Goal: Task Accomplishment & Management: Manage account settings

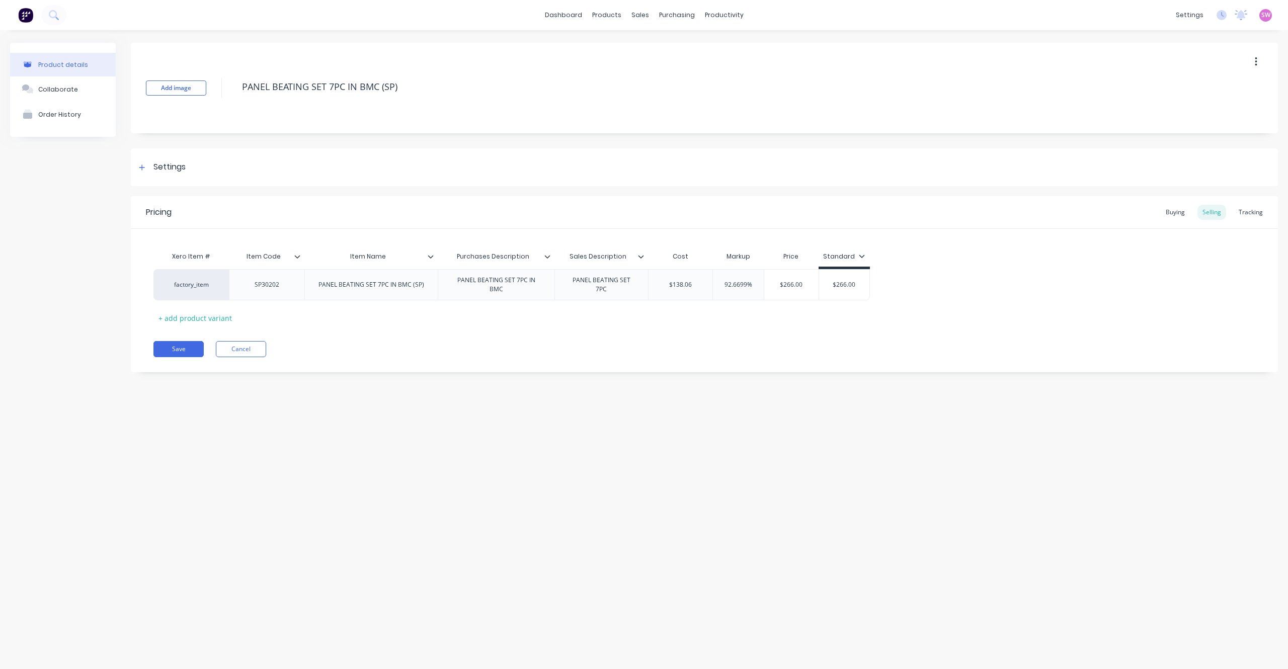
type textarea "x"
click at [24, 18] on img at bounding box center [25, 15] width 15 height 15
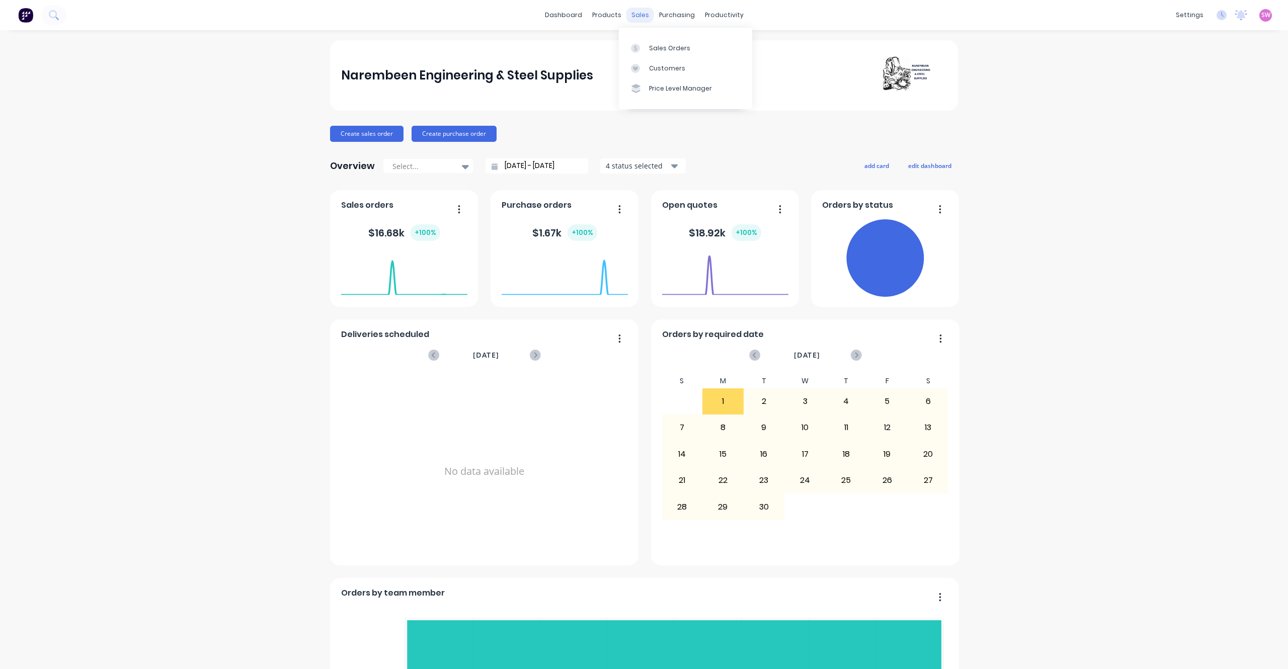
click at [633, 13] on div "sales" at bounding box center [640, 15] width 28 height 15
click at [661, 40] on link "Sales Orders" at bounding box center [685, 48] width 133 height 20
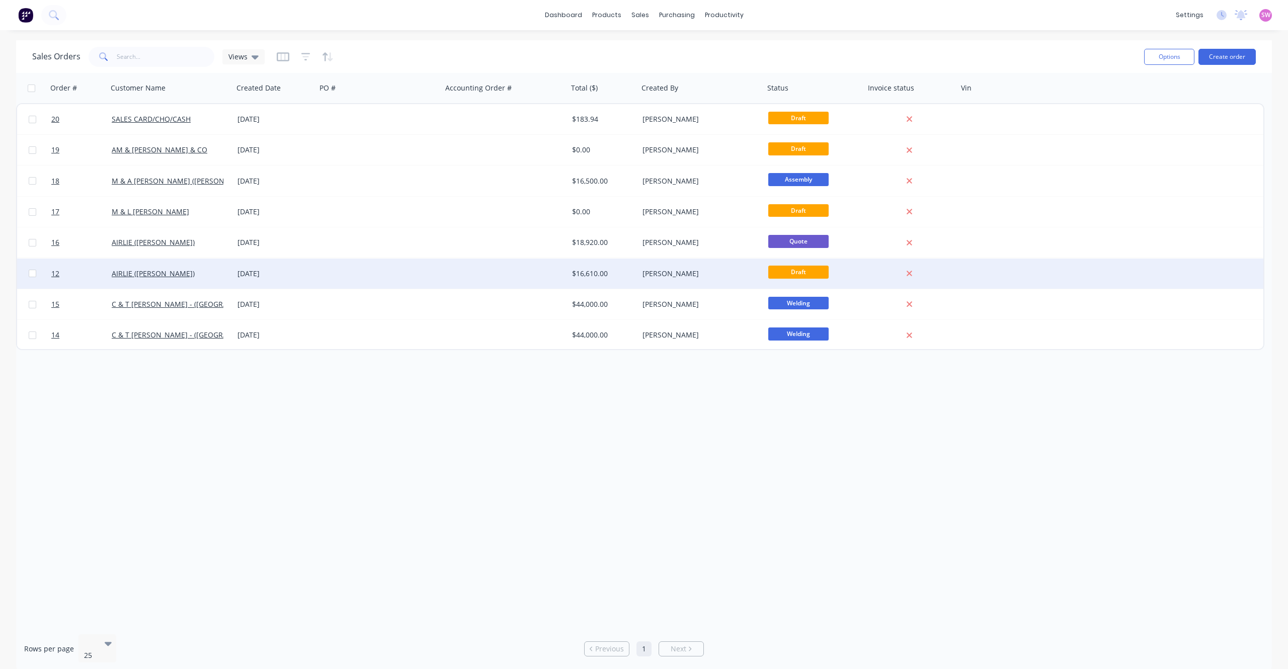
click at [355, 271] on div at bounding box center [379, 274] width 126 height 30
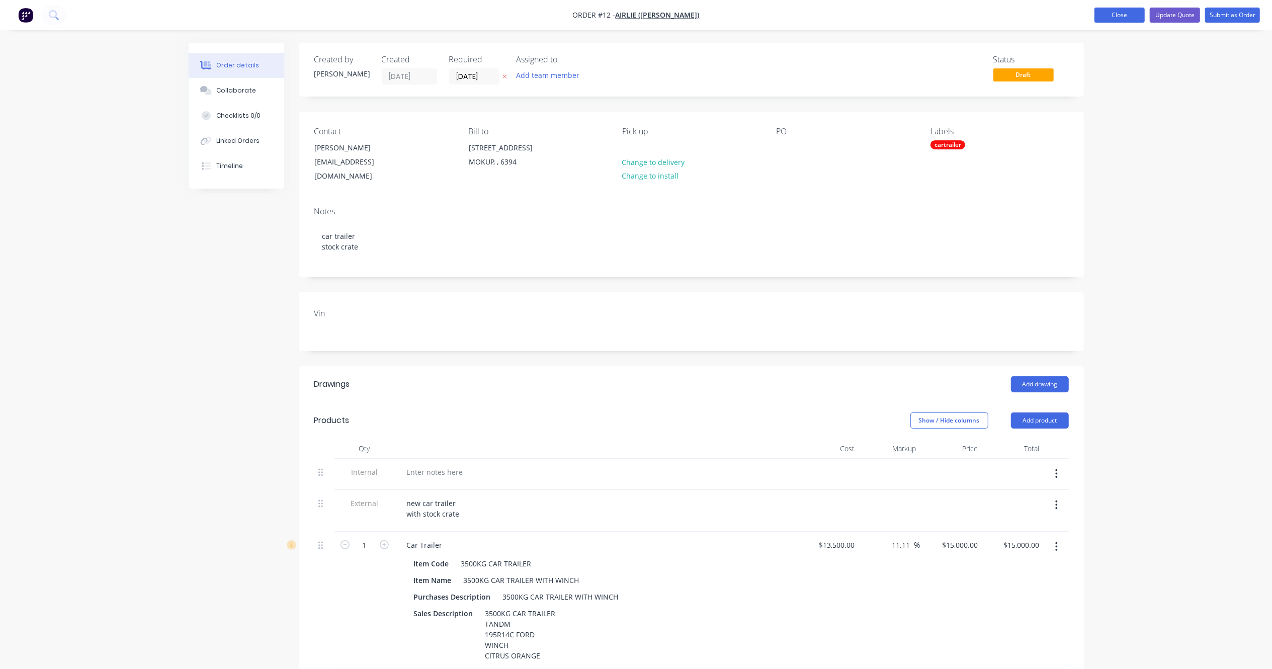
click at [1115, 10] on button "Close" at bounding box center [1120, 15] width 50 height 15
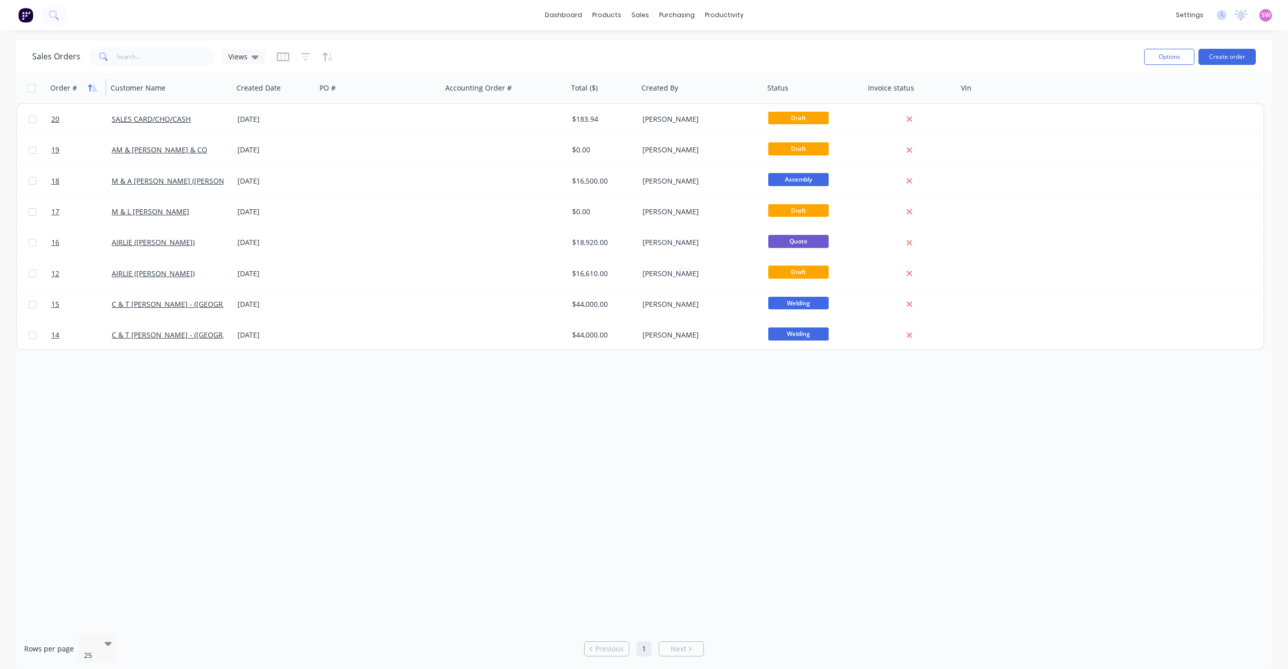
click at [95, 88] on icon "button" at bounding box center [92, 88] width 9 height 8
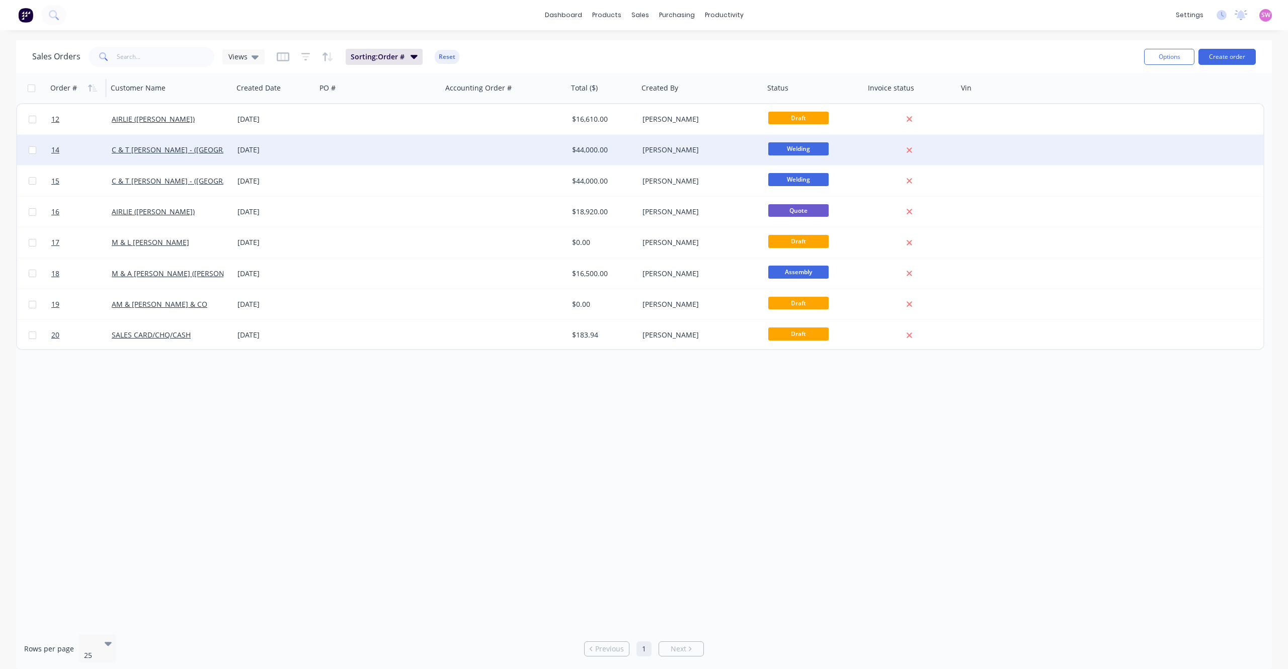
click at [345, 151] on div at bounding box center [379, 150] width 126 height 30
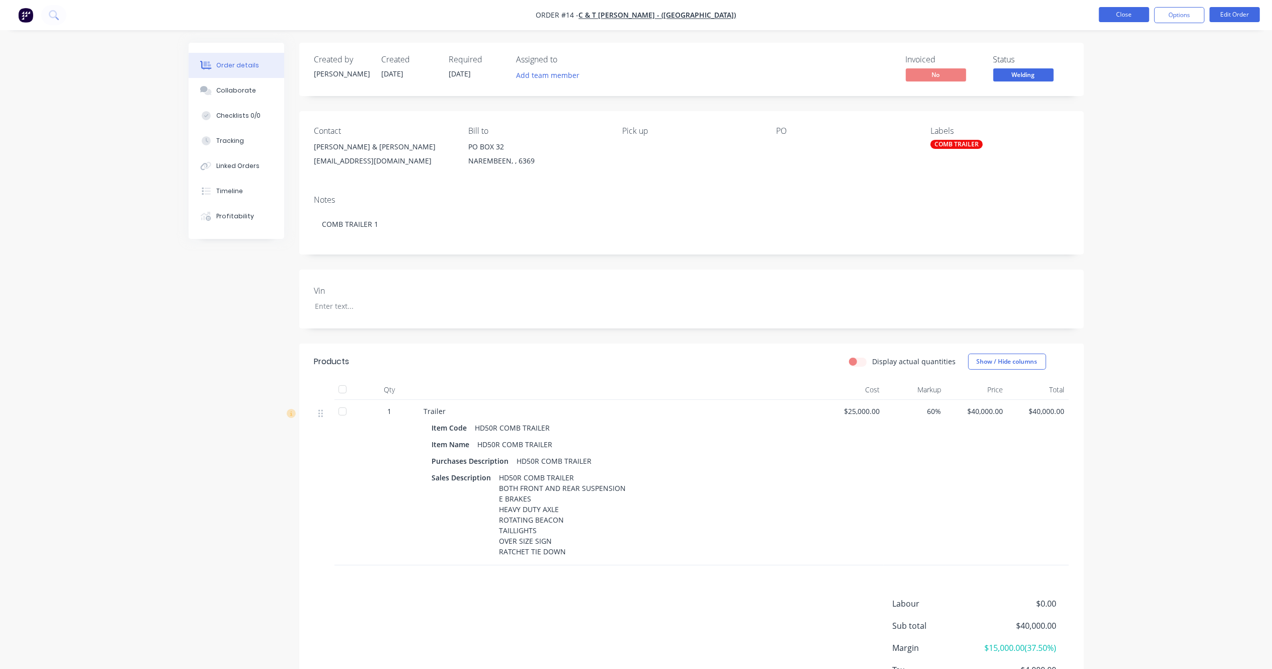
click at [1111, 12] on button "Close" at bounding box center [1124, 14] width 50 height 15
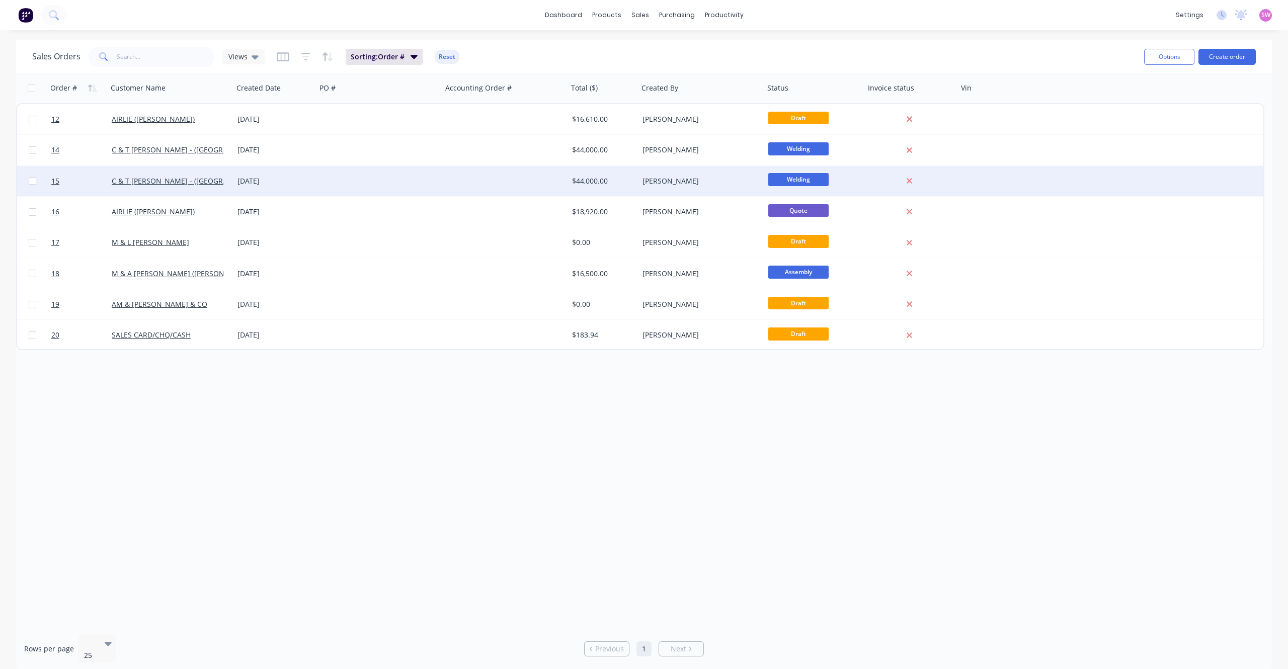
click at [316, 181] on div at bounding box center [379, 181] width 126 height 30
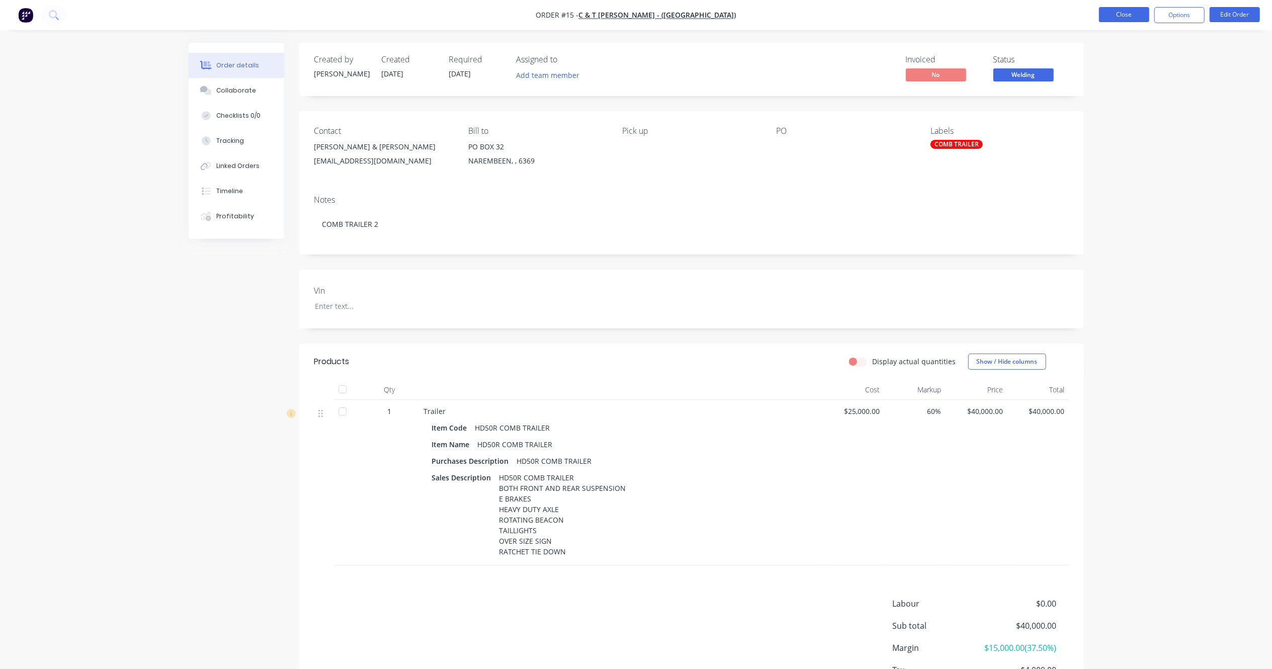
click at [1130, 14] on button "Close" at bounding box center [1124, 14] width 50 height 15
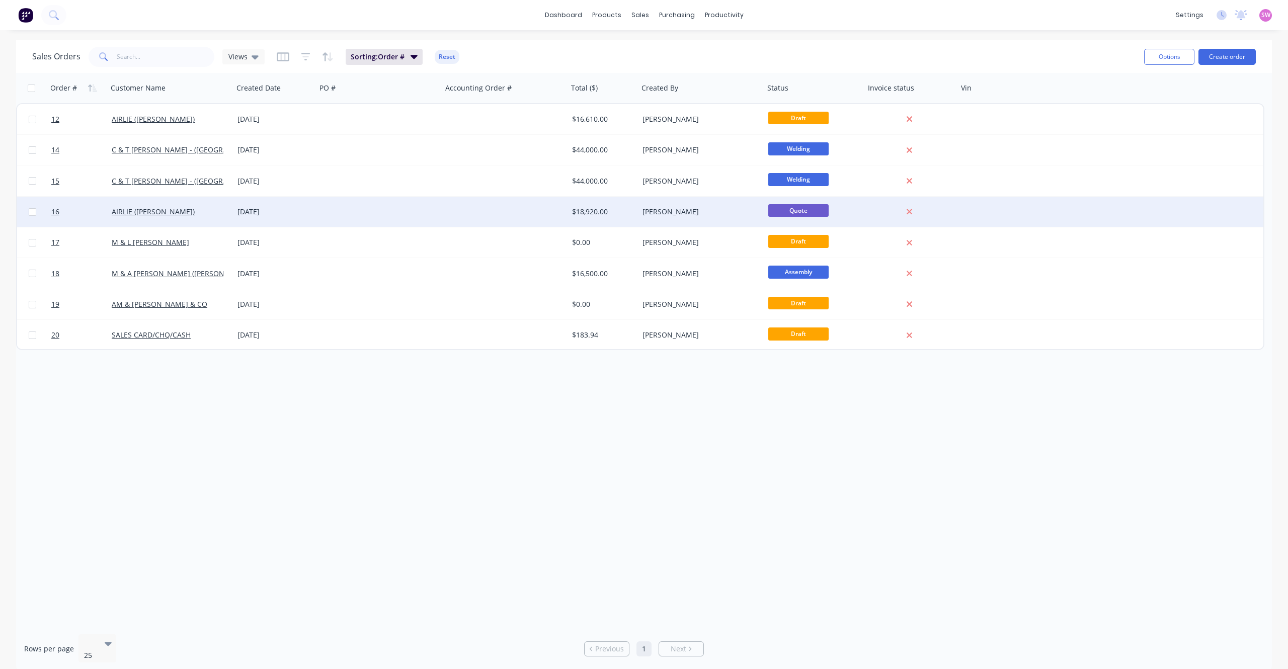
click at [339, 217] on div at bounding box center [379, 212] width 126 height 30
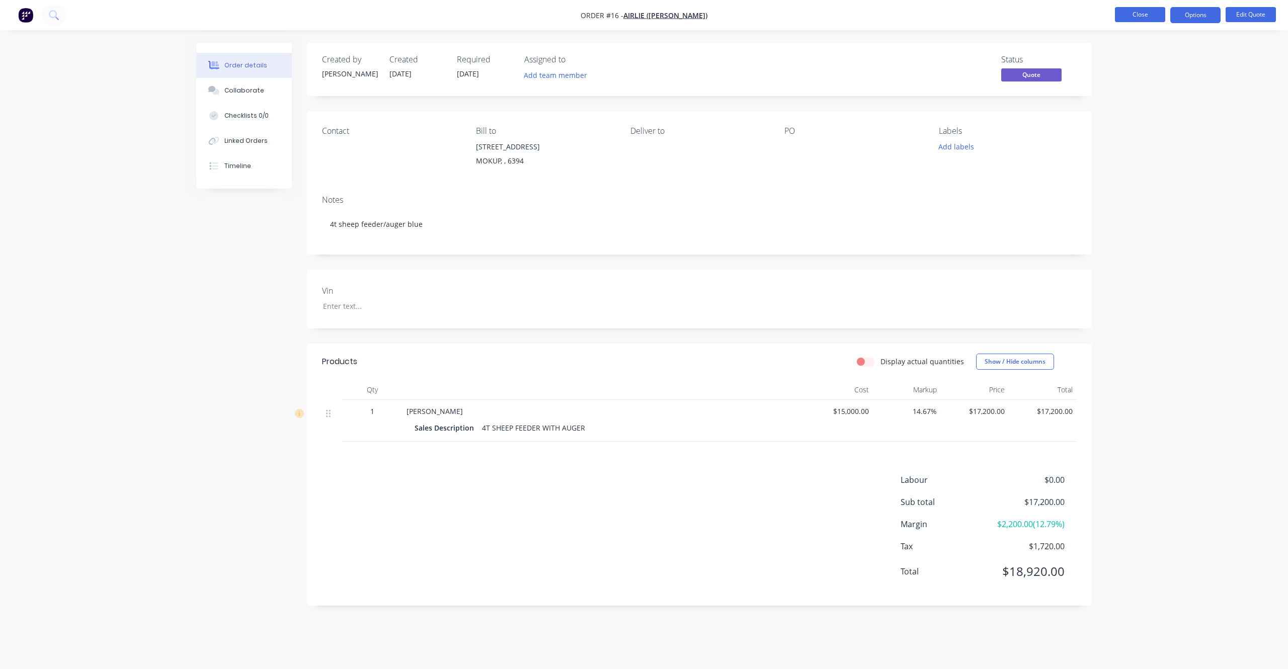
click at [1125, 12] on button "Close" at bounding box center [1140, 14] width 50 height 15
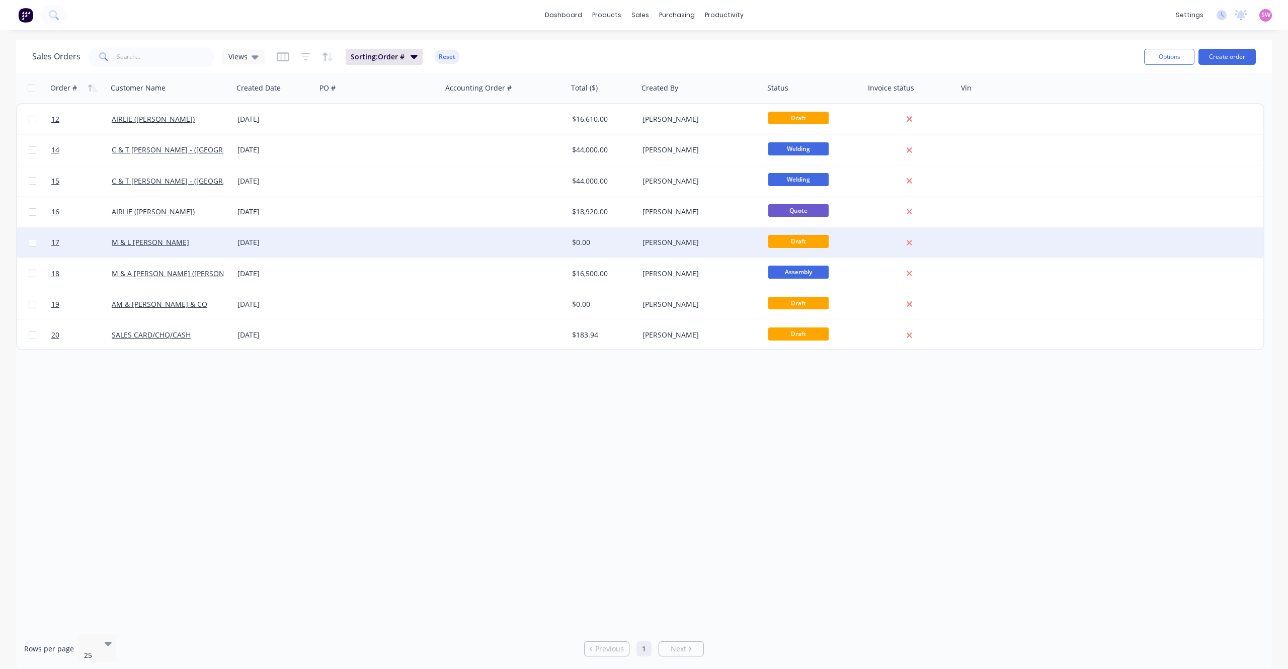
click at [375, 250] on div at bounding box center [379, 242] width 126 height 30
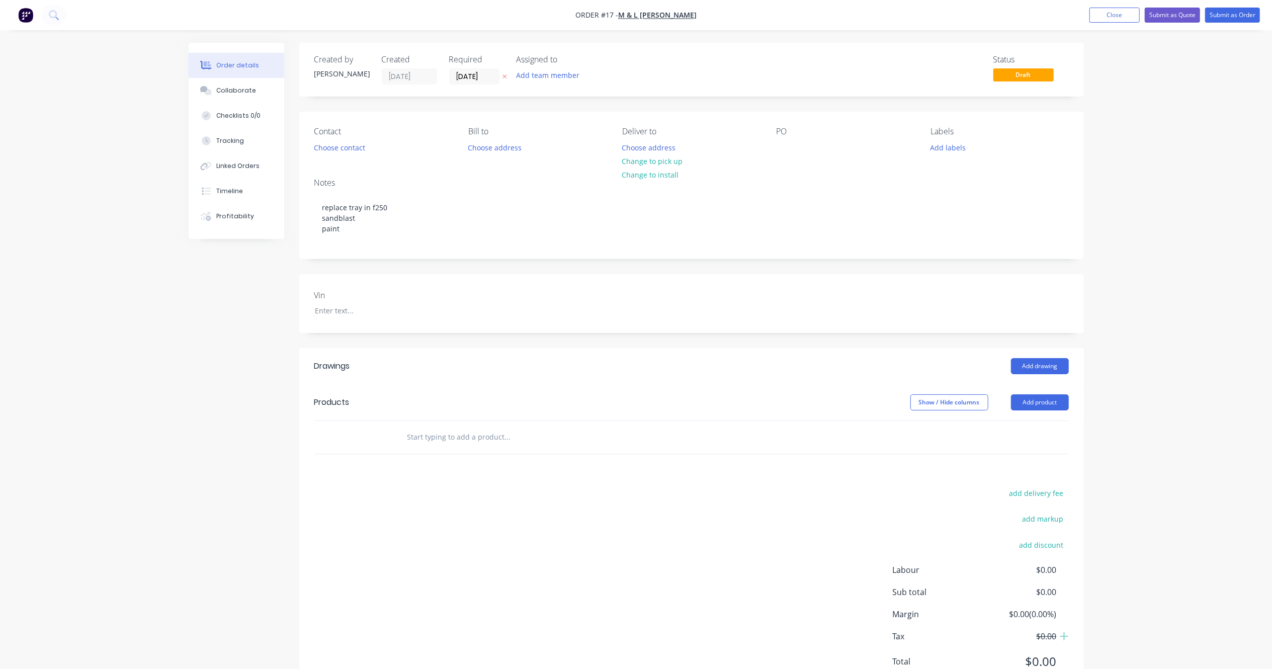
click at [1152, 185] on div "Order details Collaborate Checklists 0/0 Tracking Linked Orders Timeline Profit…" at bounding box center [636, 355] width 1272 height 711
click at [1121, 22] on button "Close" at bounding box center [1115, 15] width 50 height 15
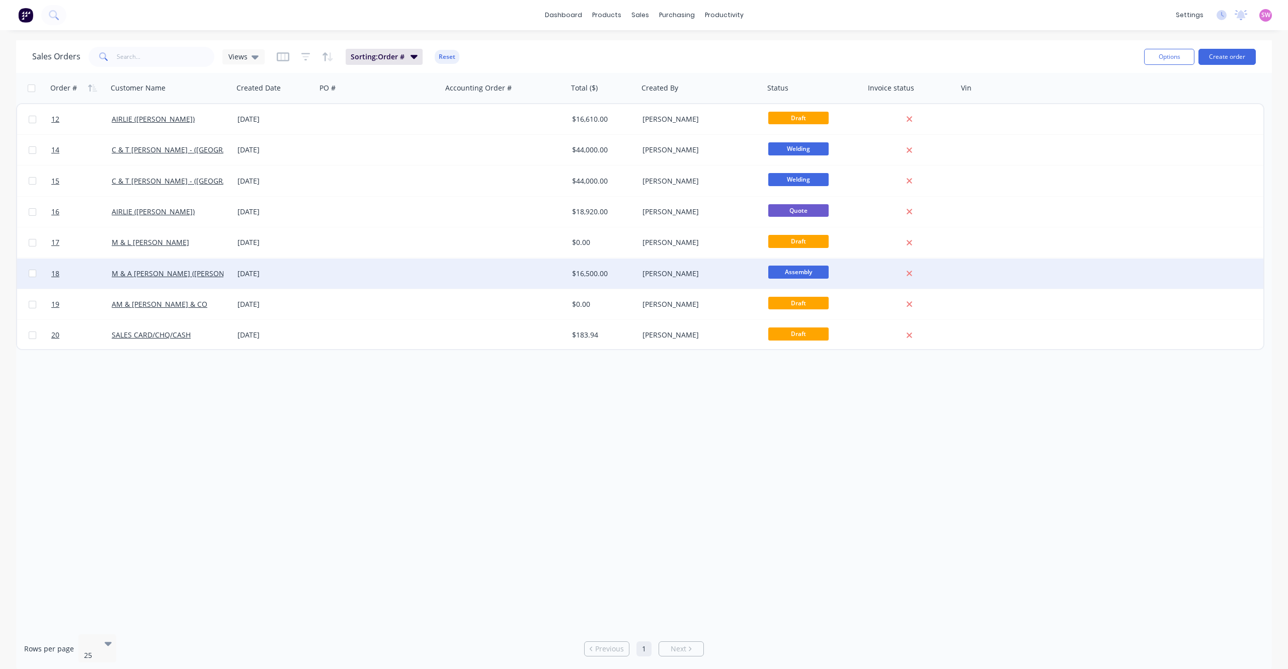
click at [486, 267] on div at bounding box center [505, 274] width 126 height 30
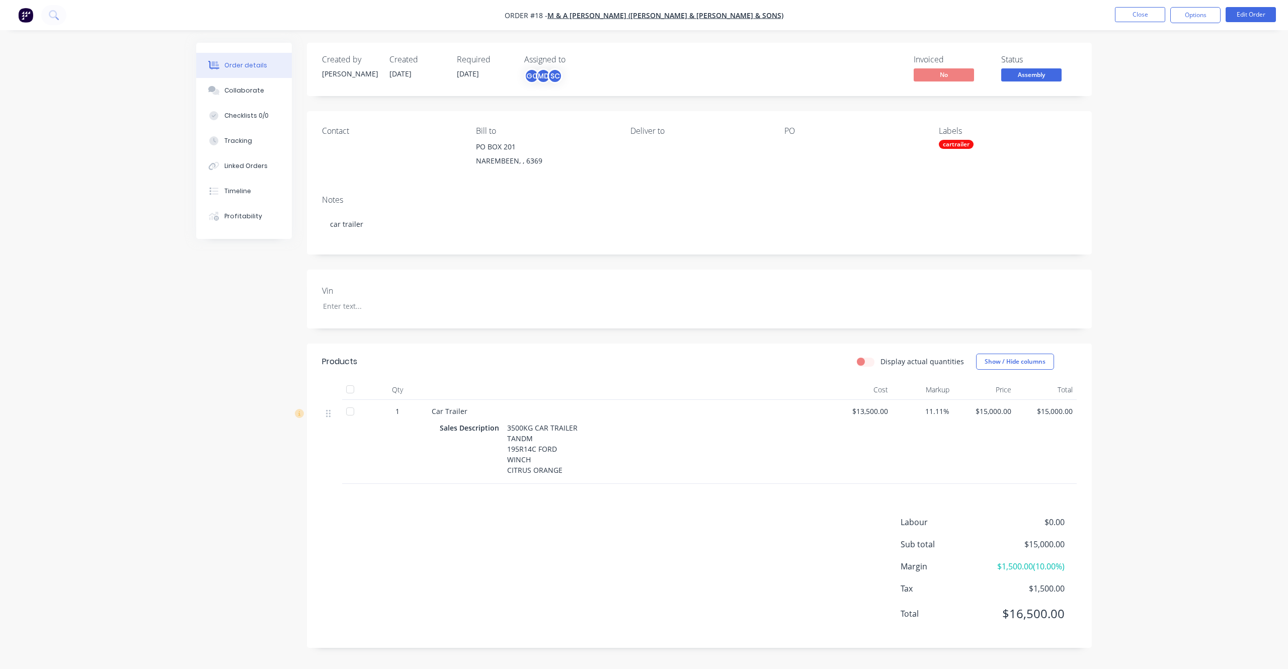
click at [1144, 261] on div "Order details Collaborate Checklists 0/0 Tracking Linked Orders Timeline Profit…" at bounding box center [644, 334] width 1288 height 669
click at [1140, 18] on button "Close" at bounding box center [1140, 14] width 50 height 15
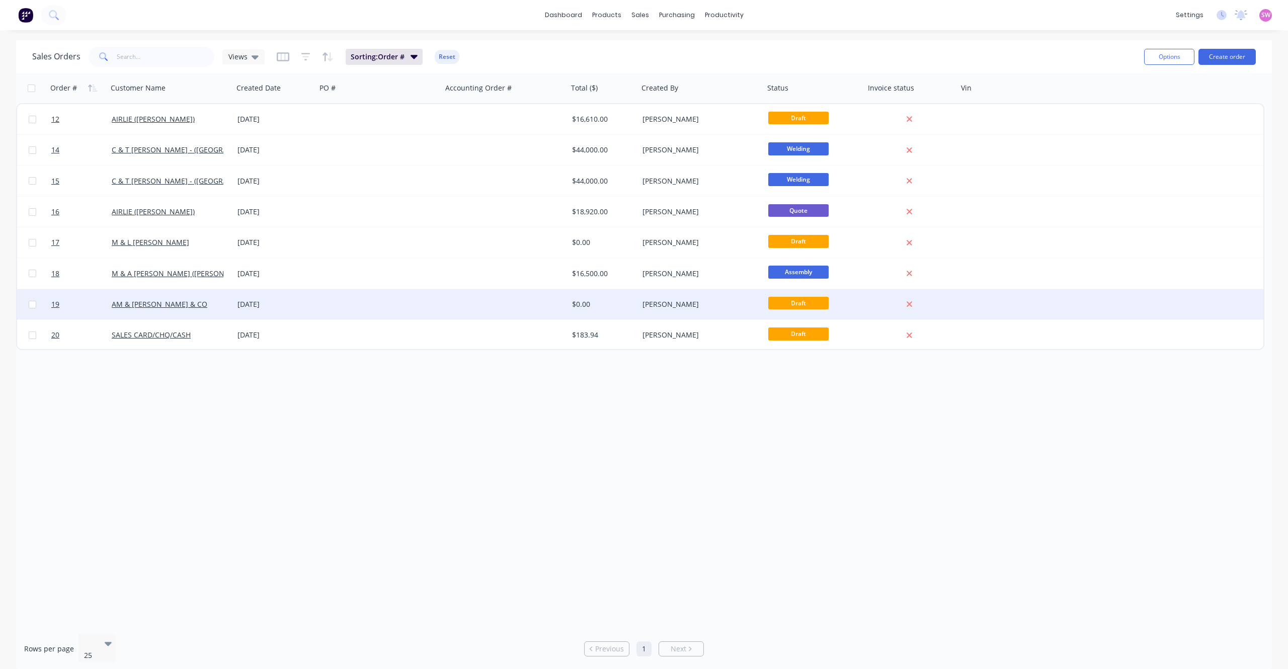
click at [371, 306] on div at bounding box center [379, 304] width 126 height 30
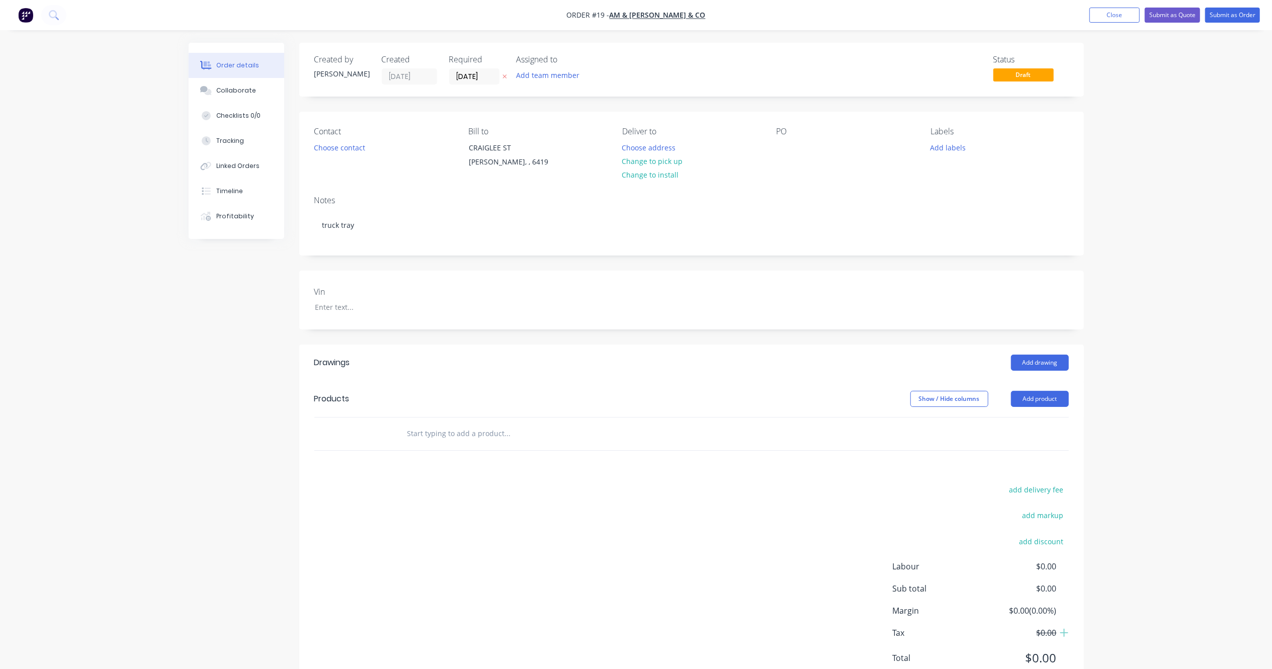
click at [1181, 245] on div "Order details Collaborate Checklists 0/0 Tracking Linked Orders Timeline Profit…" at bounding box center [636, 353] width 1272 height 707
click at [1101, 19] on button "Close" at bounding box center [1115, 15] width 50 height 15
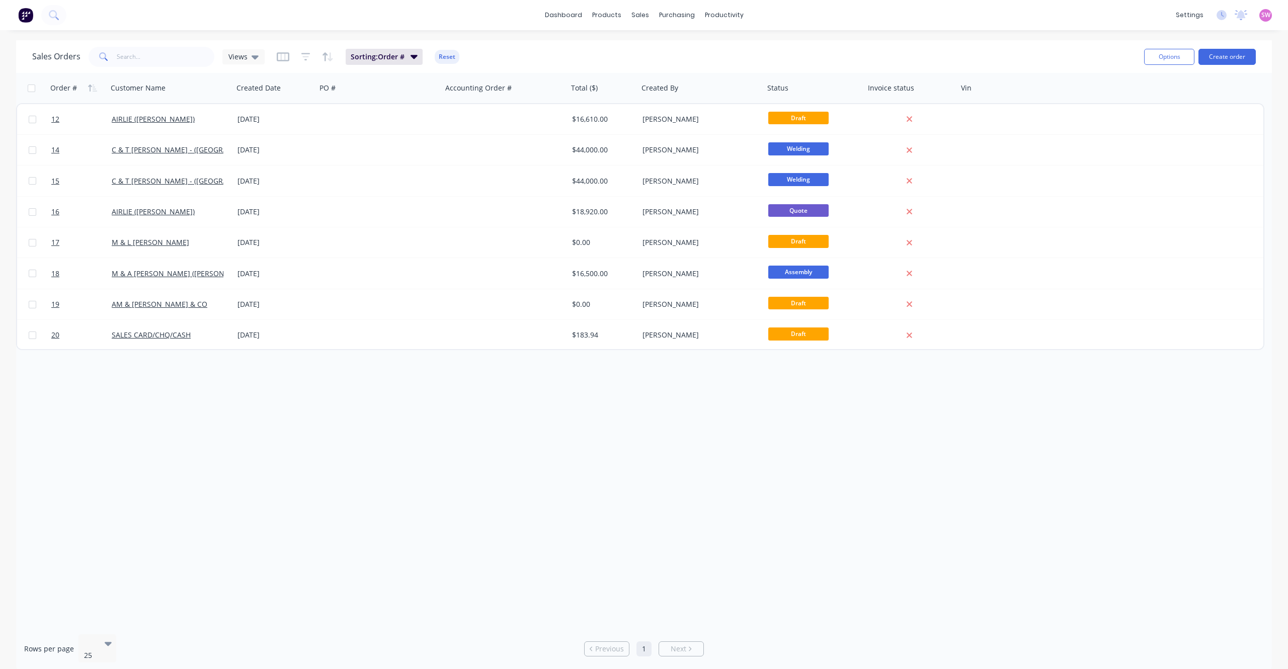
click at [425, 352] on div "Order # Customer Name Created Date PO # Accounting Order # Total ($) Created By…" at bounding box center [644, 349] width 1256 height 553
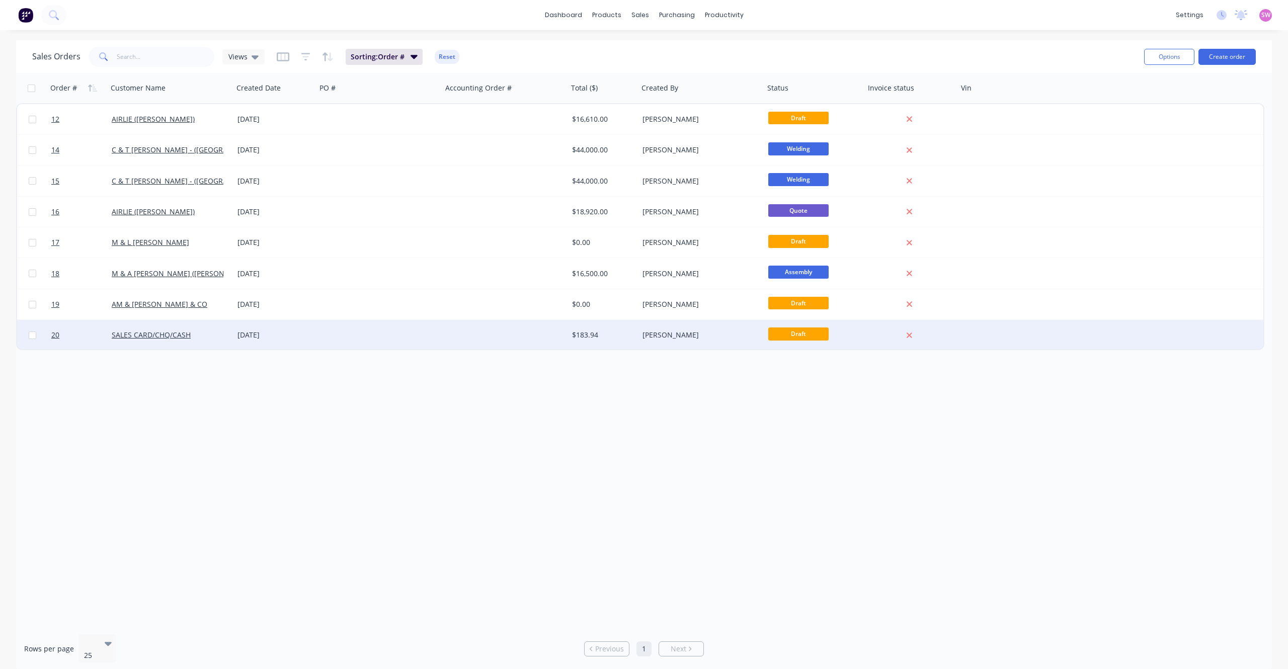
click at [432, 340] on div at bounding box center [379, 335] width 126 height 30
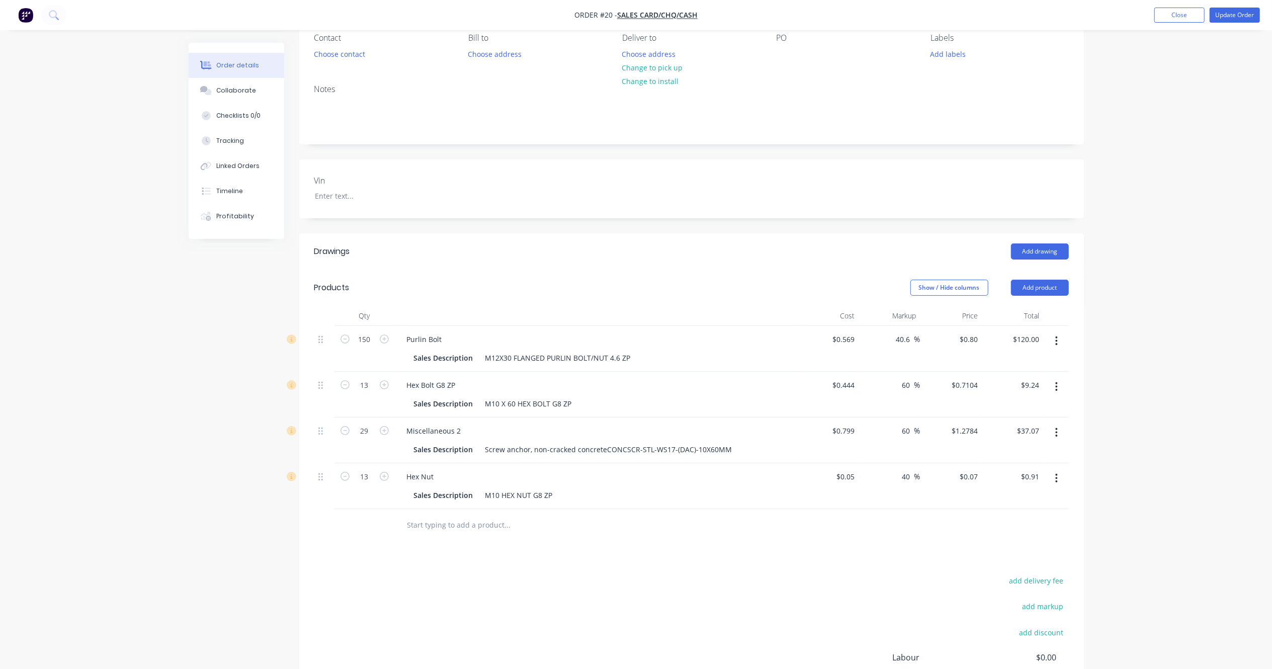
scroll to position [101, 0]
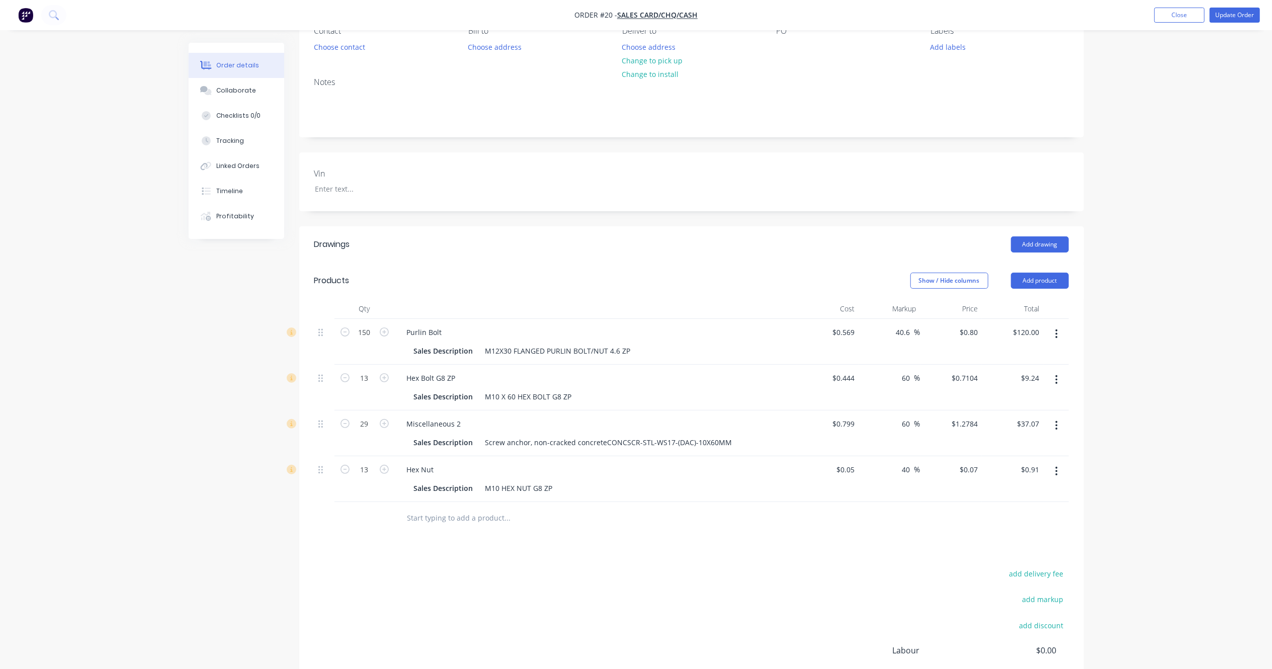
click at [1160, 251] on div "Order details Collaborate Checklists 0/0 Tracking Linked Orders Timeline Profit…" at bounding box center [636, 345] width 1272 height 892
click at [1171, 342] on div "Order details Collaborate Checklists 0/0 Tracking Linked Orders Timeline Profit…" at bounding box center [636, 345] width 1272 height 892
click at [1146, 385] on div "Order details Collaborate Checklists 0/0 Tracking Linked Orders Timeline Profit…" at bounding box center [636, 345] width 1272 height 892
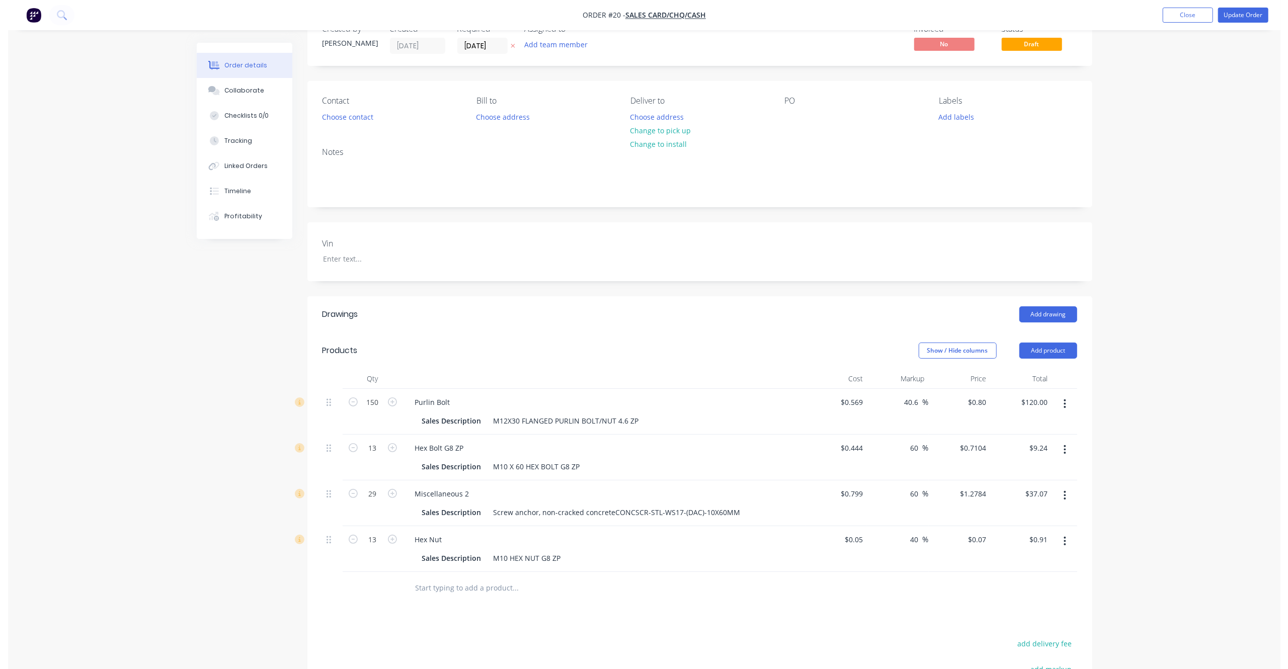
scroll to position [0, 0]
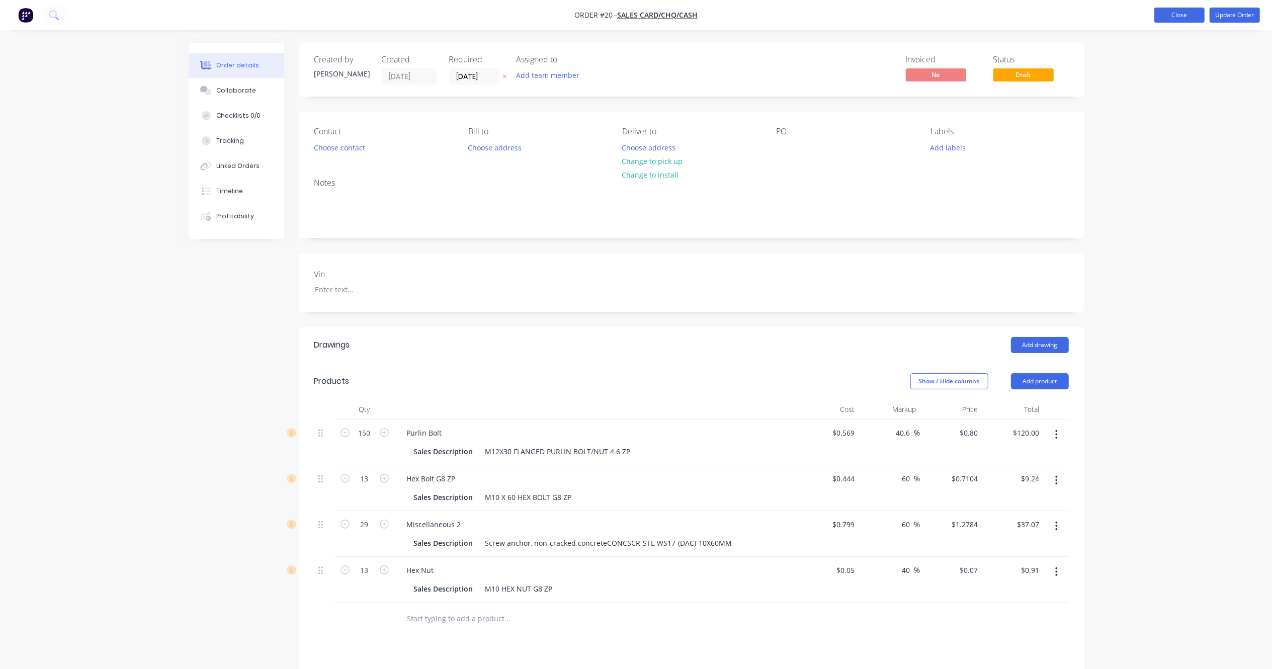
click at [1184, 15] on button "Close" at bounding box center [1180, 15] width 50 height 15
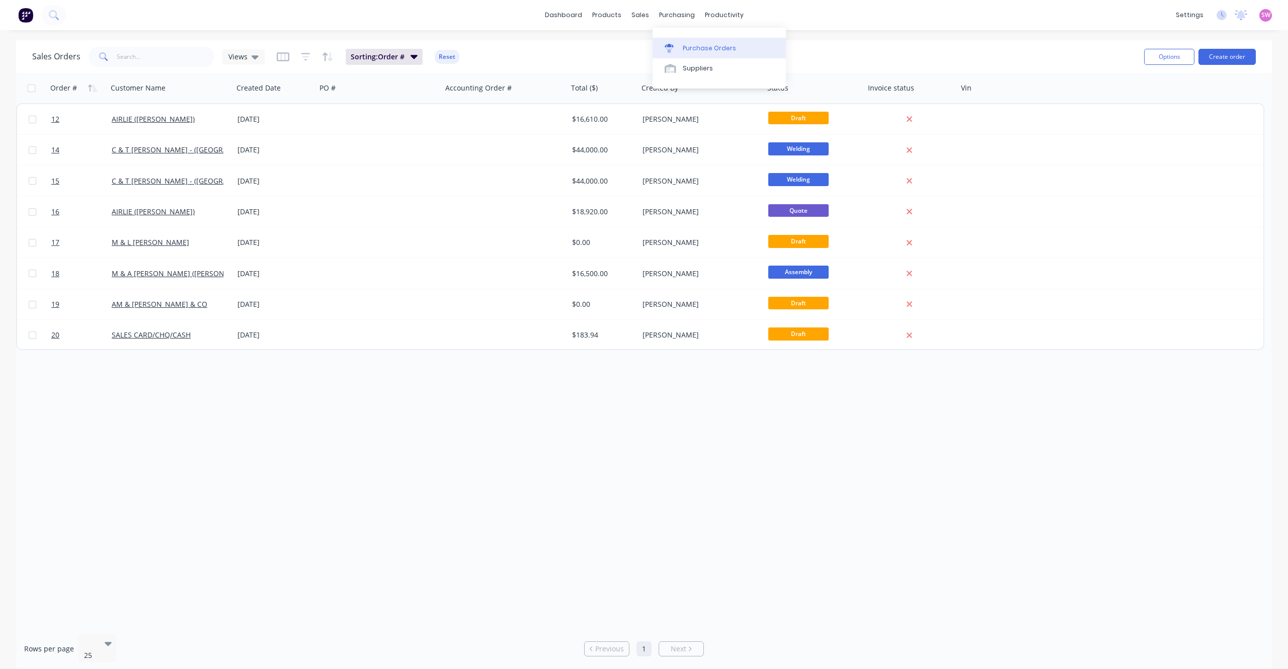
click at [691, 36] on div "Purchase Orders Suppliers" at bounding box center [719, 58] width 133 height 61
click at [693, 40] on link "Purchase Orders" at bounding box center [719, 48] width 133 height 20
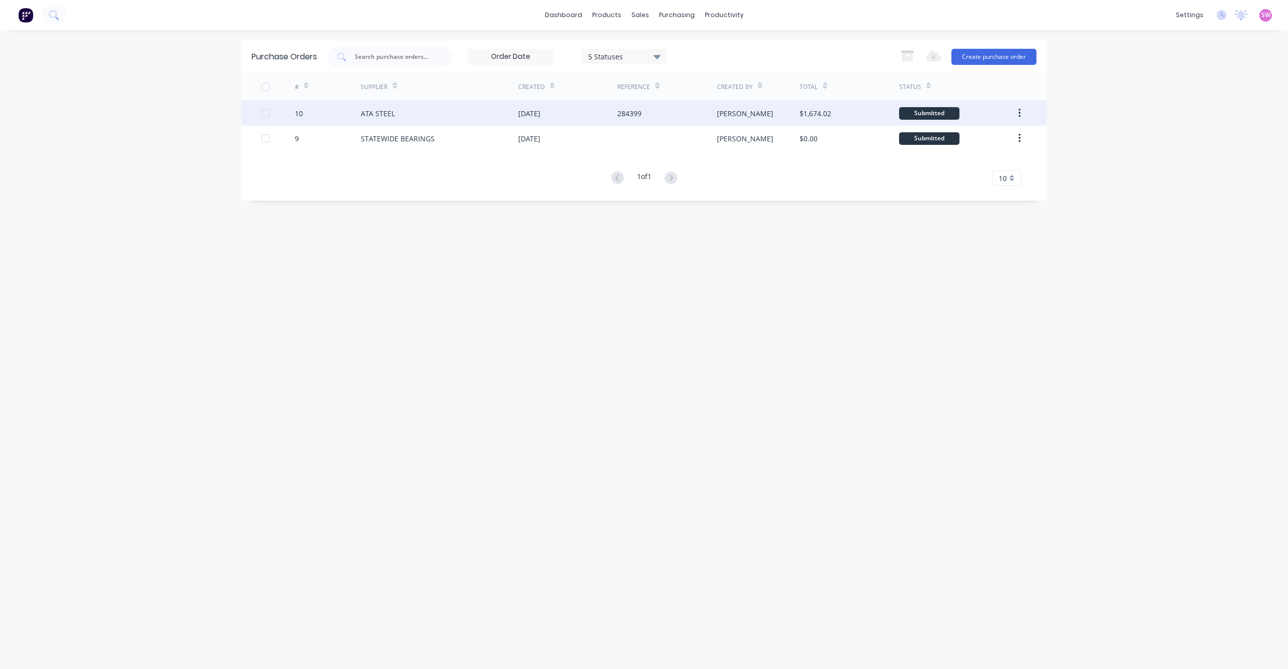
click at [481, 122] on div "ATA STEEL" at bounding box center [439, 113] width 157 height 25
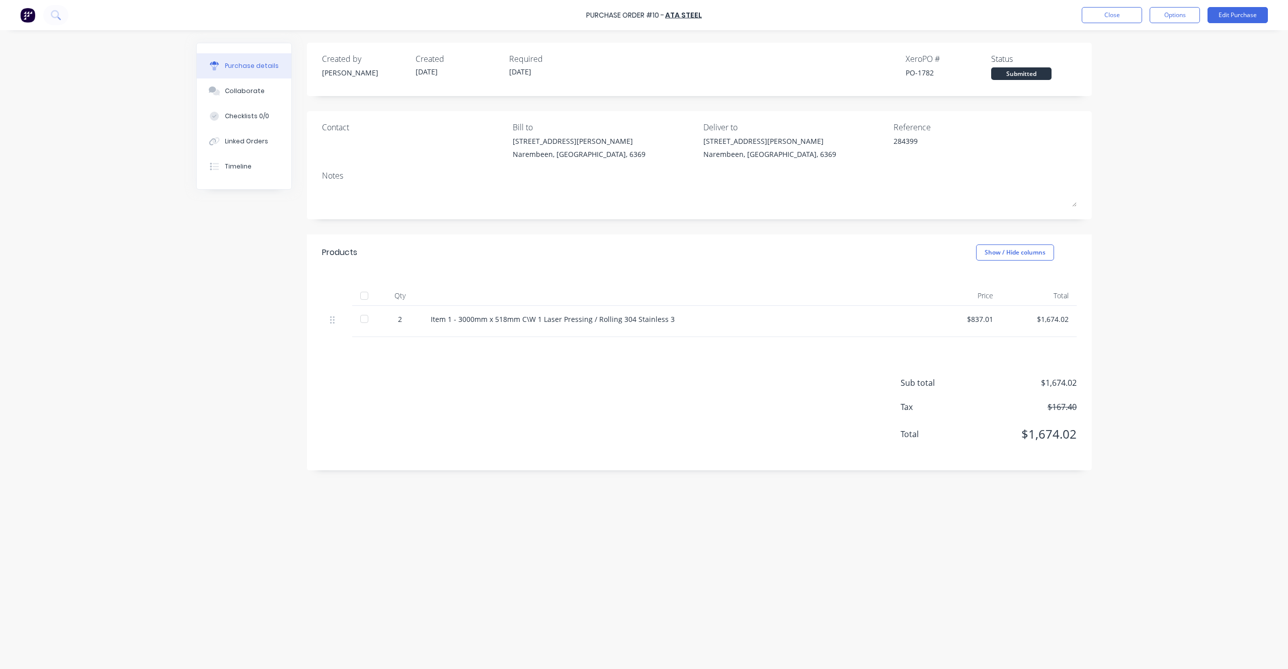
click at [1138, 297] on div "Purchase Order #10 - ATA STEEL Close Options Edit Purchase Purchase details Col…" at bounding box center [644, 334] width 1288 height 669
click at [1123, 21] on button "Close" at bounding box center [1112, 15] width 60 height 16
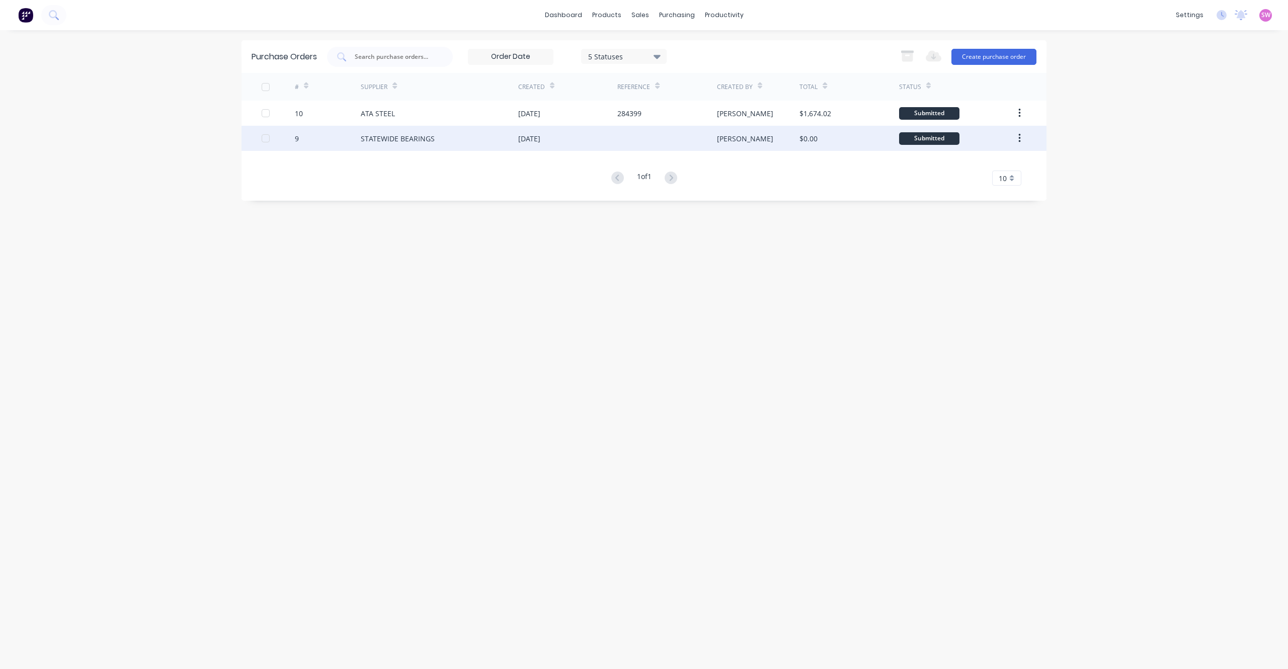
click at [691, 142] on div at bounding box center [666, 138] width 99 height 25
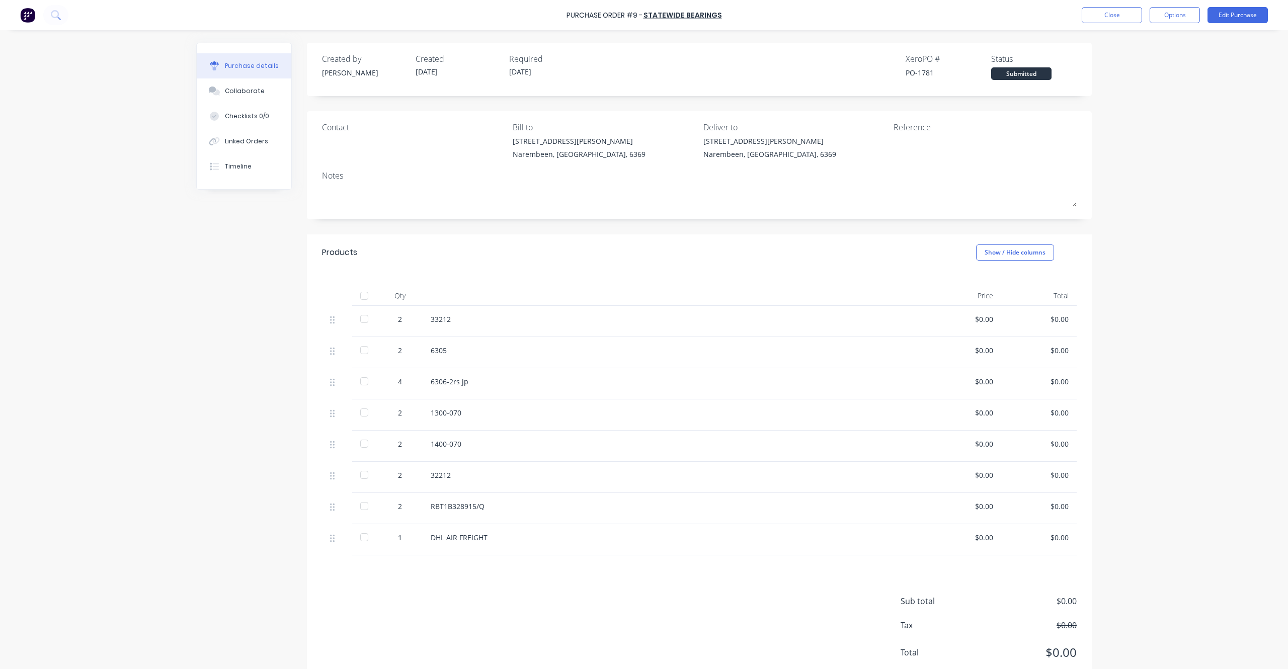
click at [1126, 397] on div "Purchase Order #9 - STATEWIDE BEARINGS Close Options Edit Purchase Purchase det…" at bounding box center [644, 334] width 1288 height 669
click at [1166, 182] on div "Purchase Order #9 - STATEWIDE BEARINGS Close Options Edit Purchase Purchase det…" at bounding box center [644, 334] width 1288 height 669
click at [1113, 18] on button "Close" at bounding box center [1112, 15] width 60 height 16
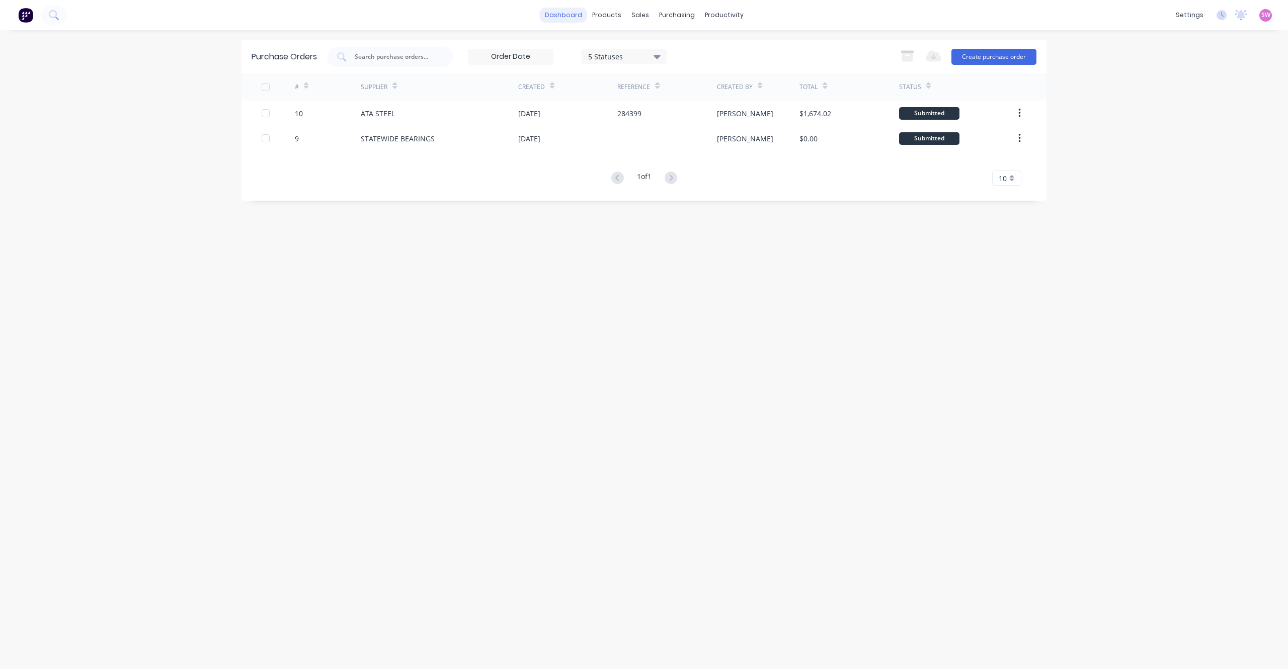
click at [574, 16] on link "dashboard" at bounding box center [563, 15] width 47 height 15
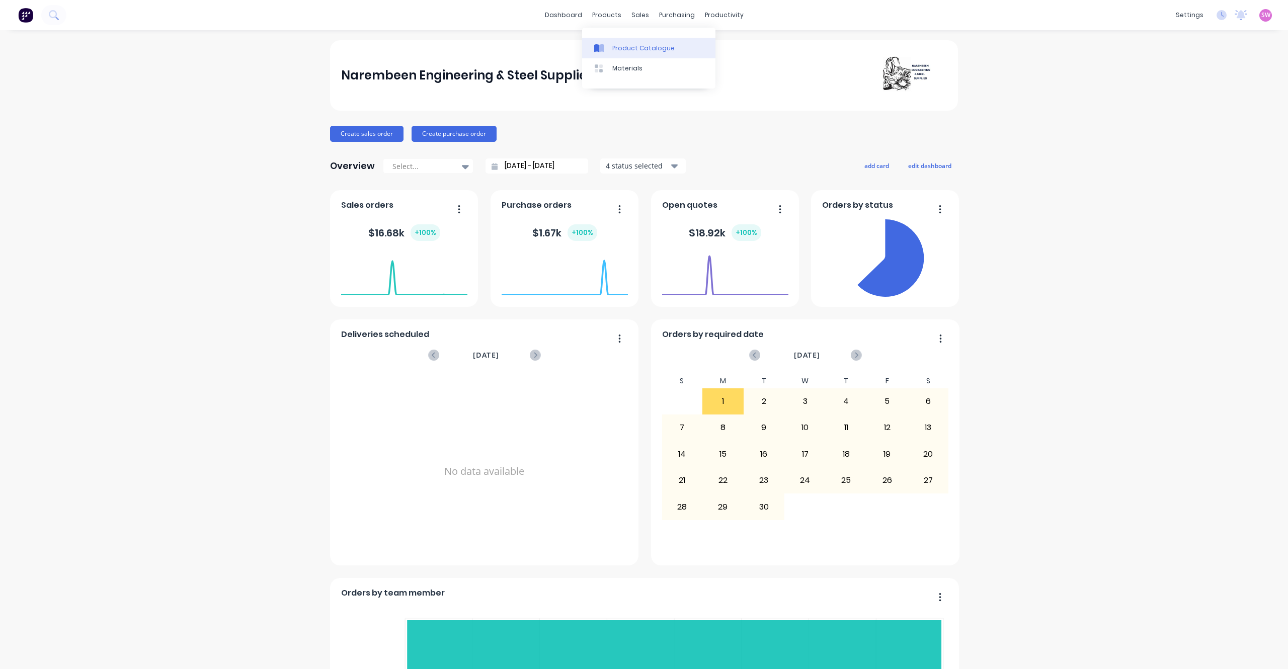
click at [618, 40] on link "Product Catalogue" at bounding box center [648, 48] width 133 height 20
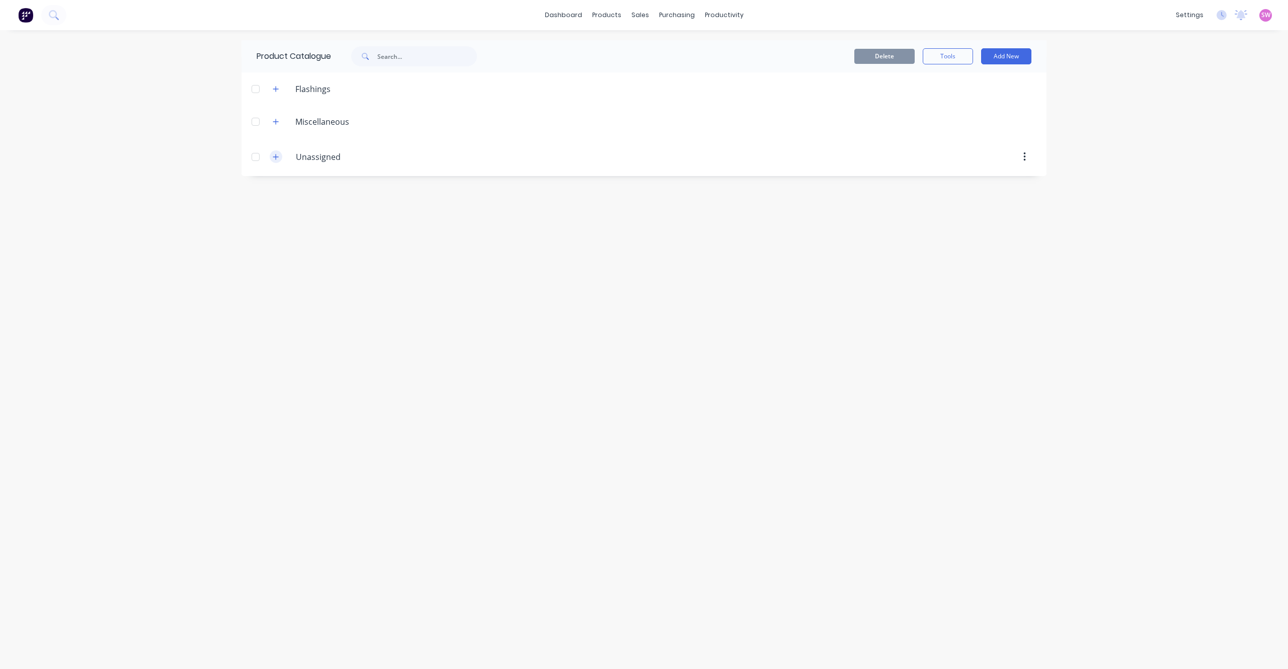
click at [276, 160] on icon "button" at bounding box center [276, 156] width 6 height 7
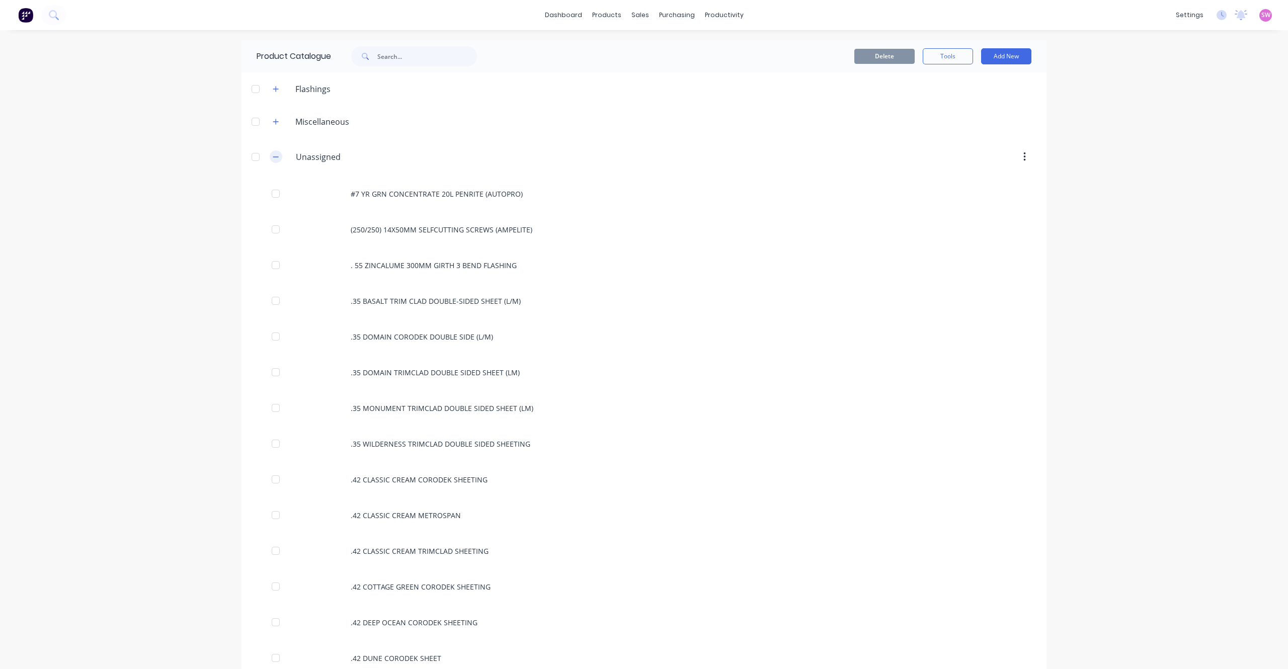
click at [273, 157] on icon "button" at bounding box center [276, 156] width 6 height 7
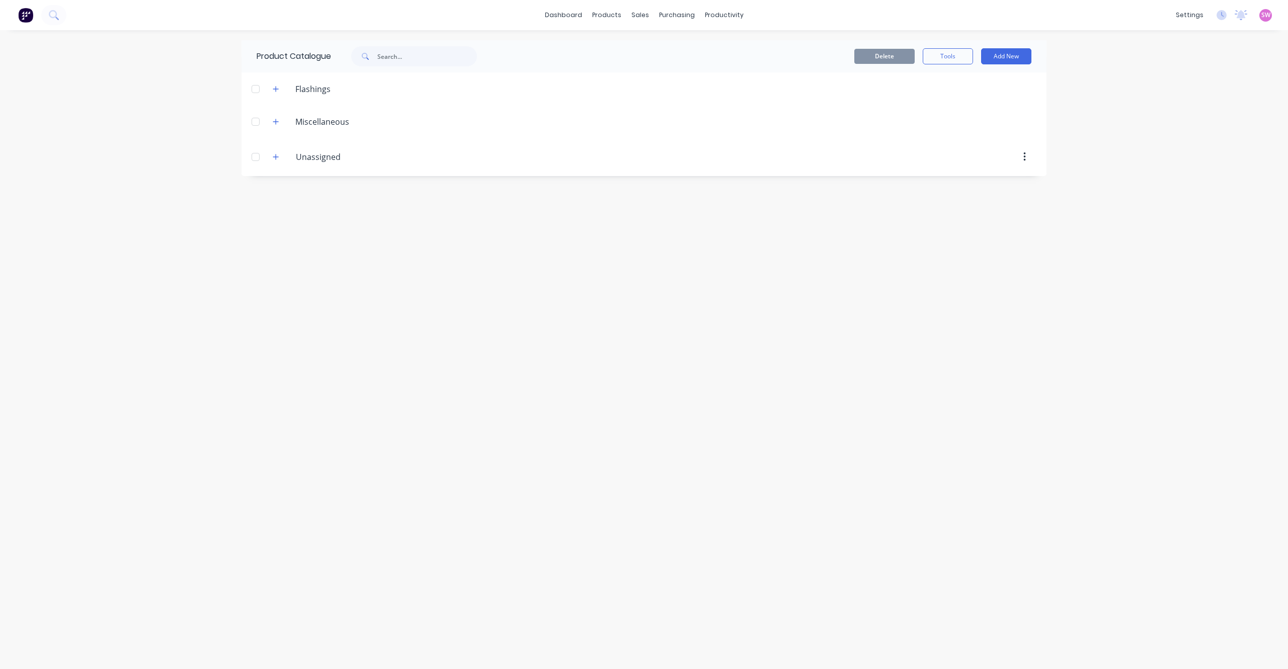
click at [1167, 137] on div "dashboard products sales purchasing productivity dashboard products Product Cat…" at bounding box center [644, 334] width 1288 height 669
click at [278, 158] on icon "button" at bounding box center [276, 156] width 6 height 7
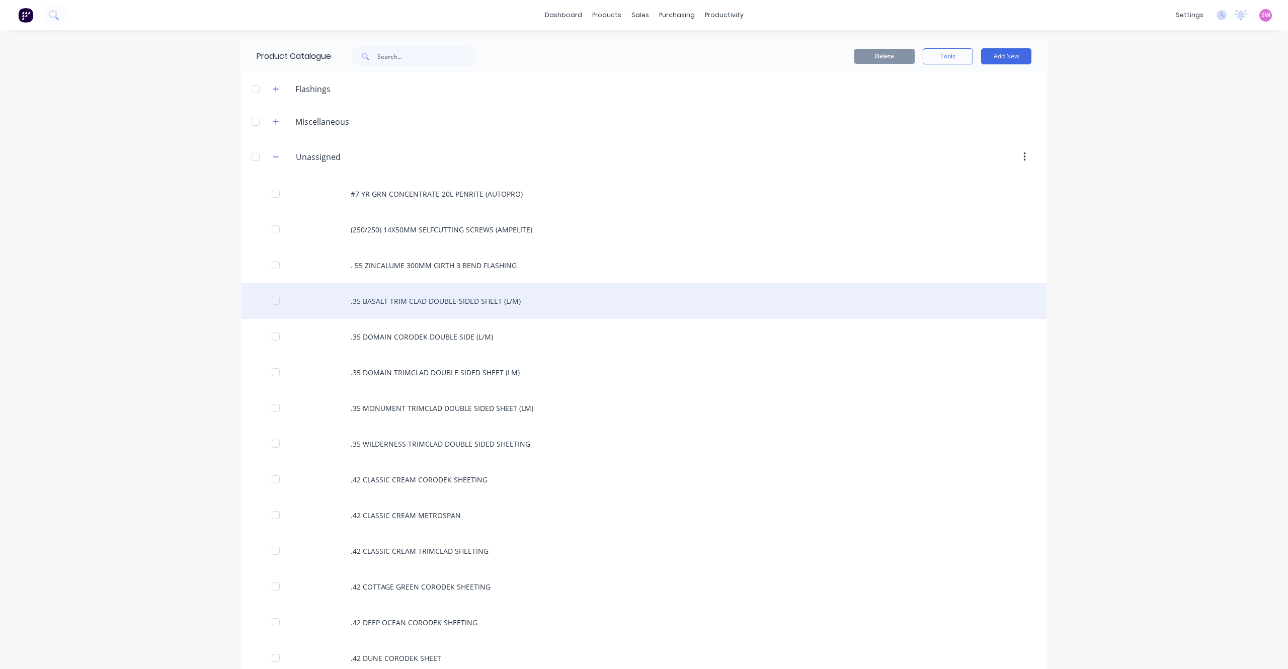
click at [461, 300] on div ".35 BASALT TRIM CLAD DOUBLE-SIDED SHEET (L/M)" at bounding box center [644, 301] width 805 height 36
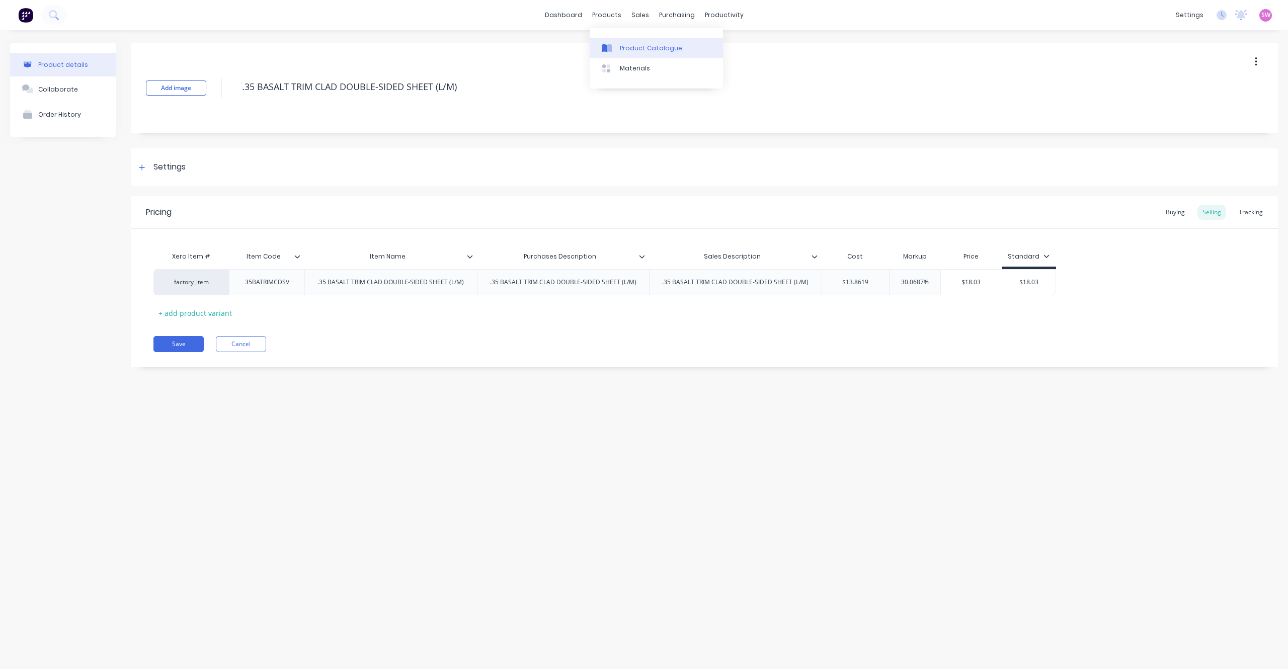
click at [645, 46] on div "Product Catalogue" at bounding box center [651, 48] width 62 height 9
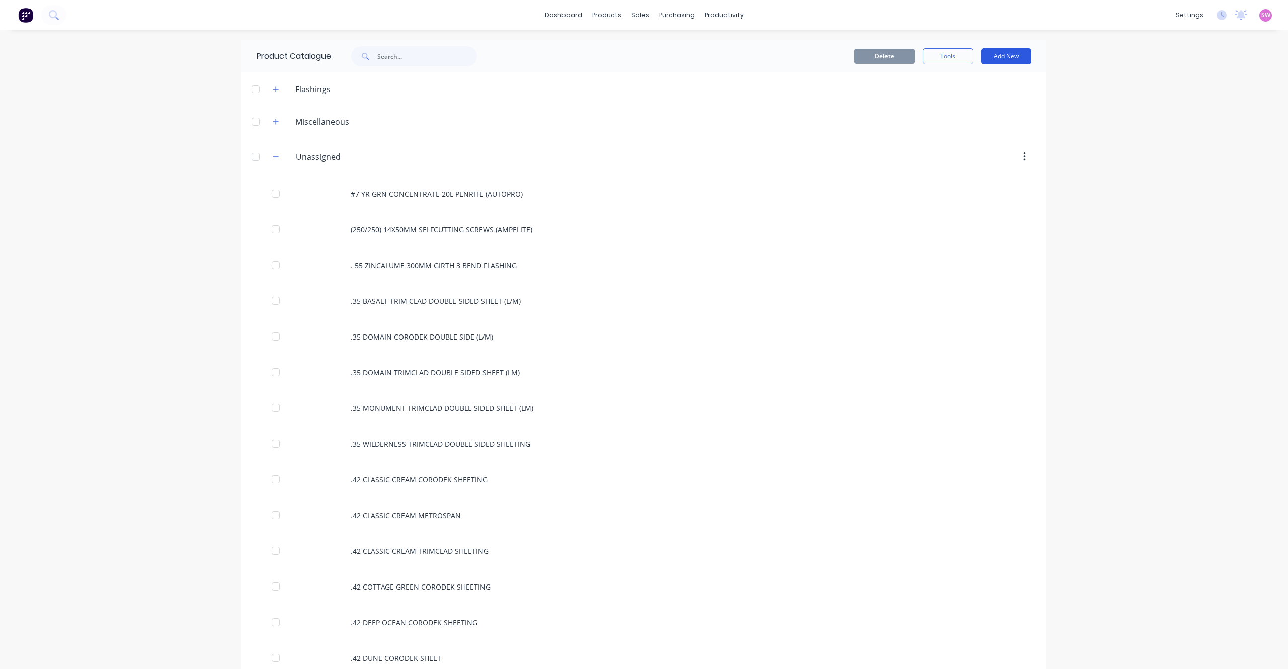
click at [1007, 55] on button "Add New" at bounding box center [1006, 56] width 50 height 16
click at [983, 84] on div "Category" at bounding box center [983, 82] width 77 height 15
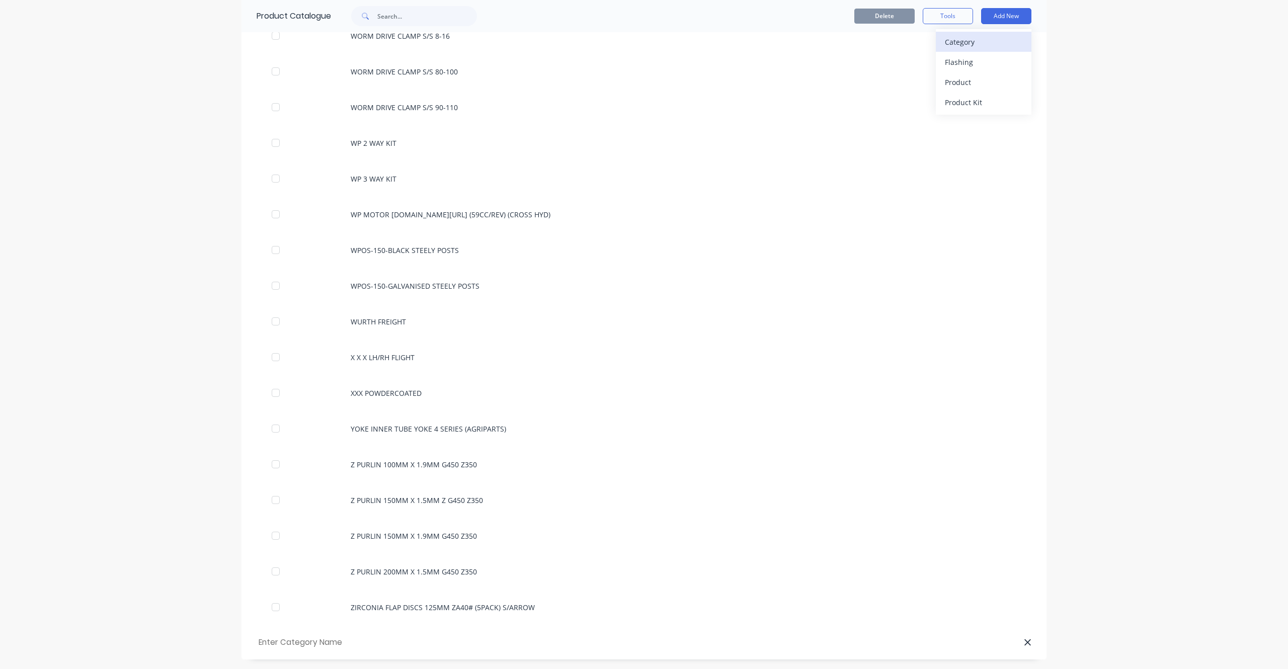
click at [964, 46] on div "Category" at bounding box center [983, 42] width 77 height 15
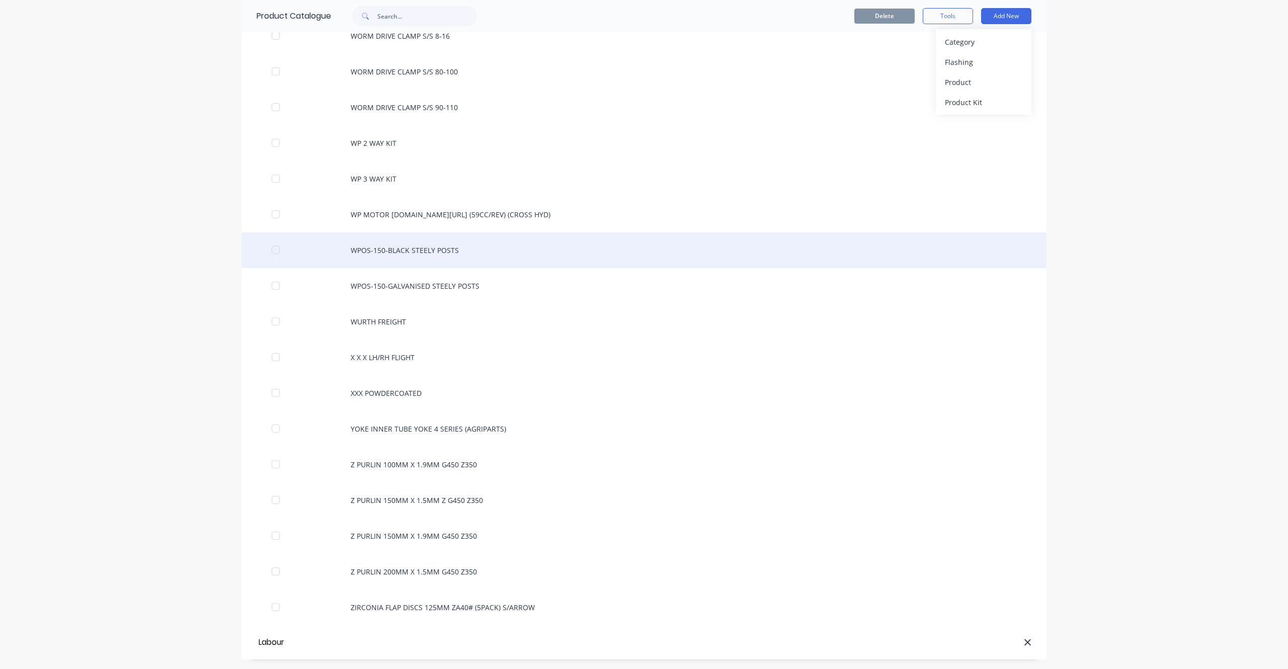
type input "Labour"
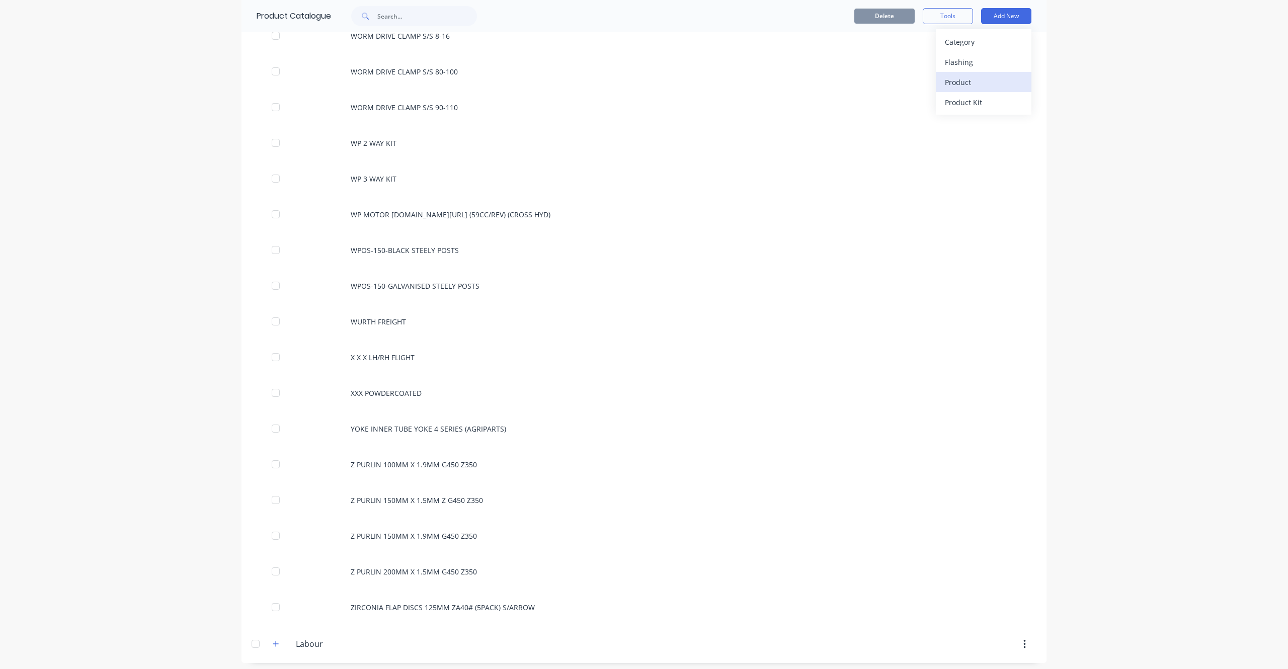
click at [970, 74] on button "Product" at bounding box center [984, 82] width 96 height 20
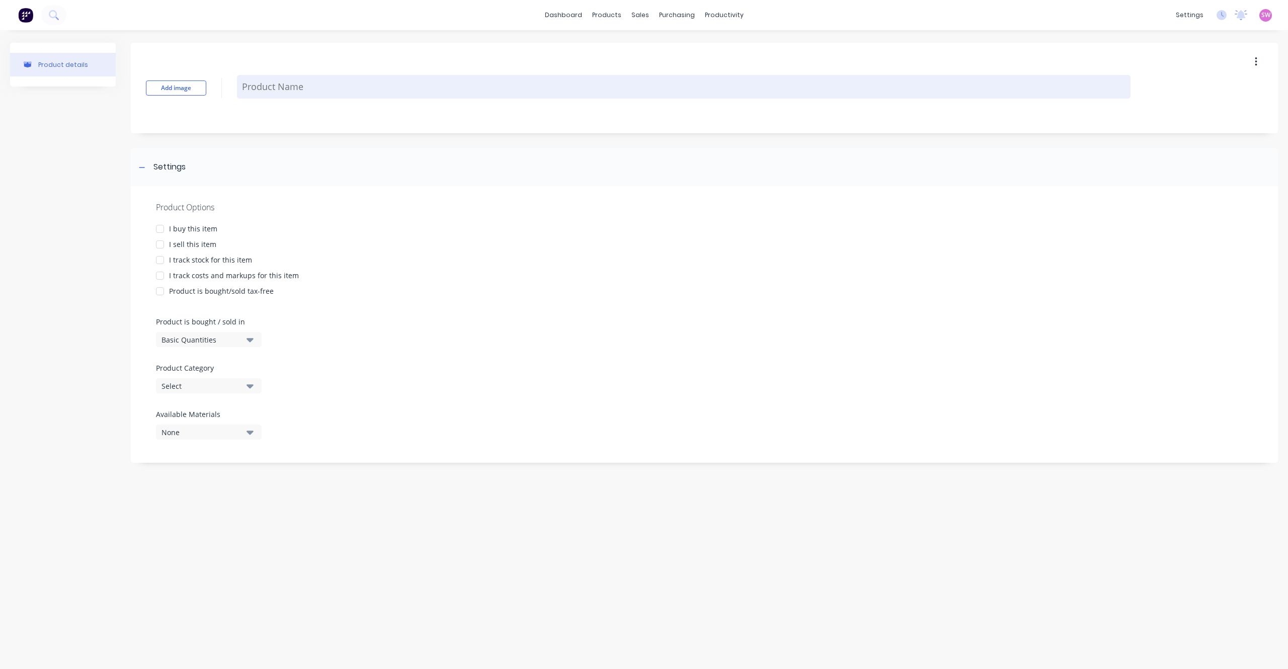
click at [341, 78] on textarea at bounding box center [684, 87] width 894 height 24
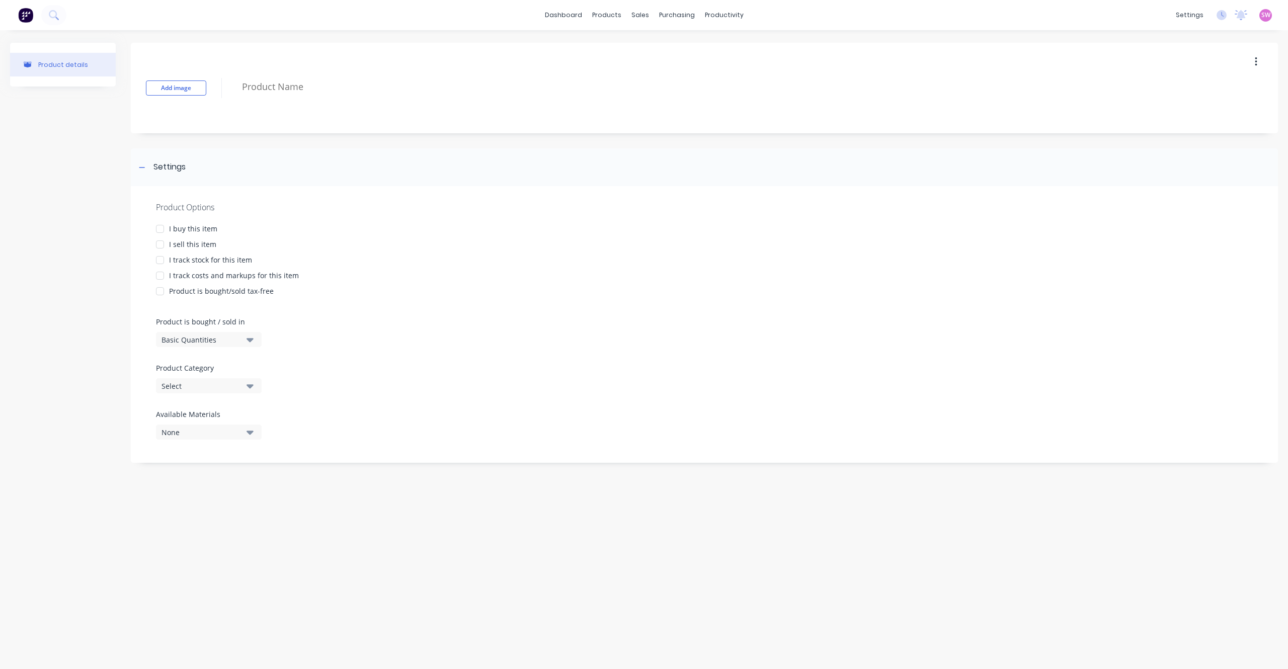
type textarea "L"
click at [633, 54] on link "Product Catalogue" at bounding box center [656, 48] width 133 height 20
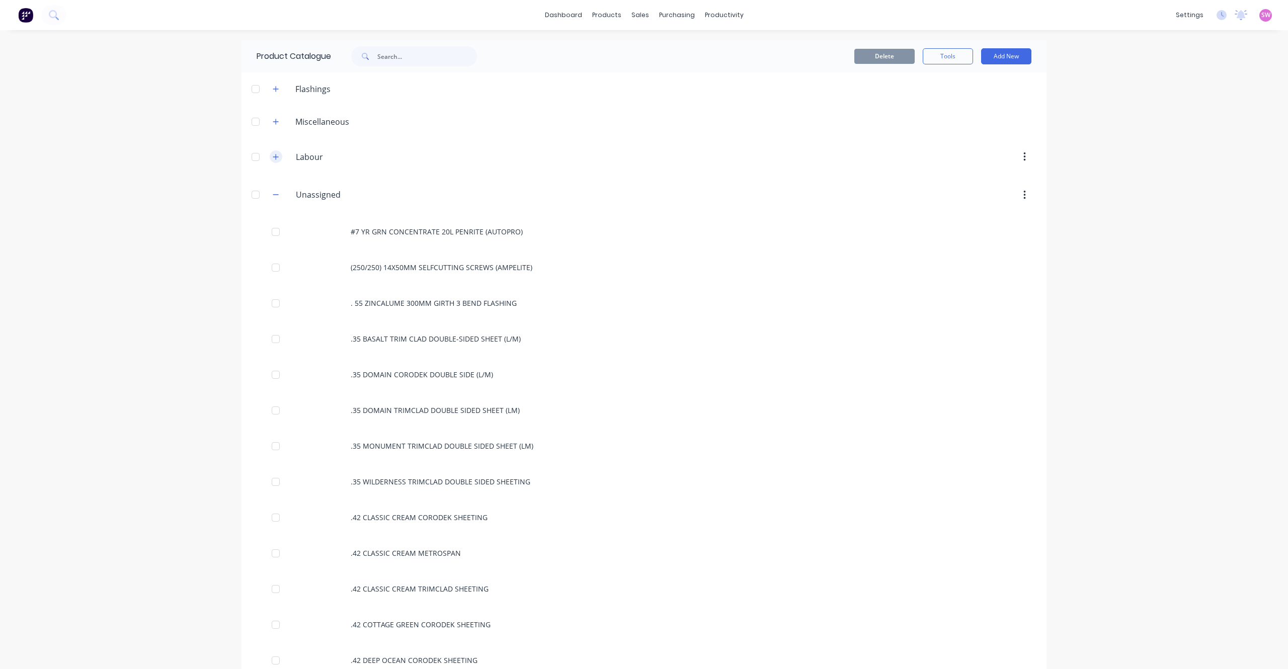
click at [273, 156] on icon "button" at bounding box center [276, 156] width 6 height 7
click at [250, 156] on div at bounding box center [256, 157] width 20 height 20
click at [895, 54] on button "Delete" at bounding box center [884, 56] width 60 height 15
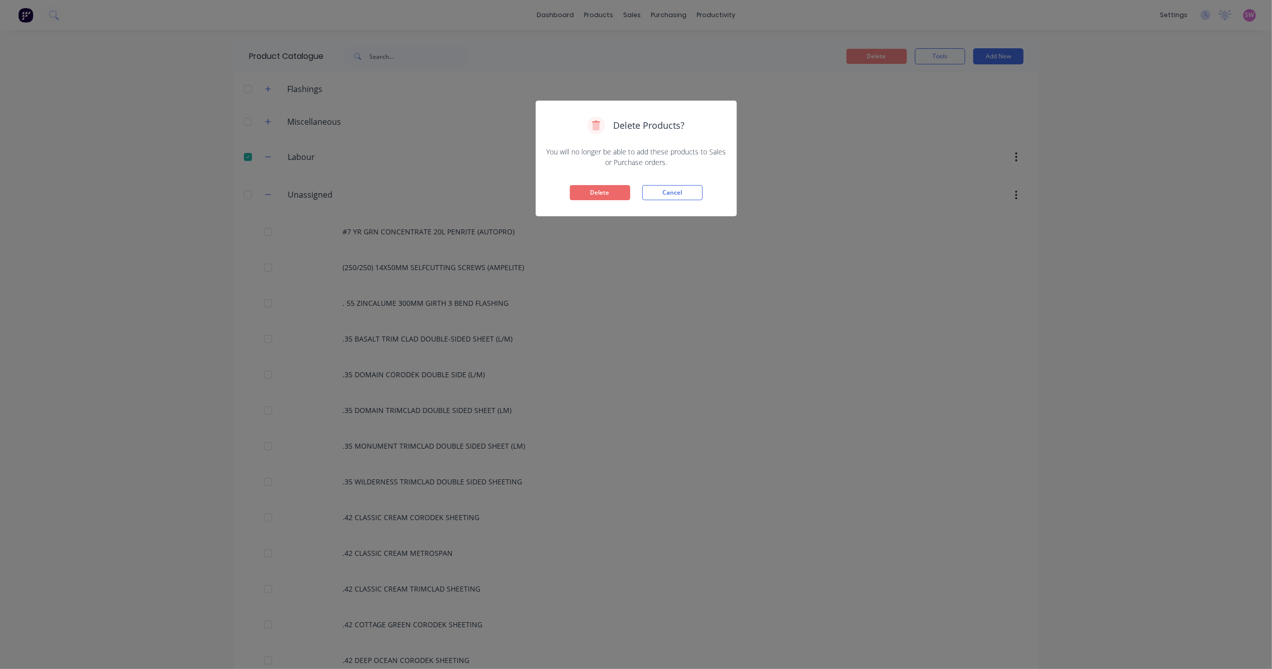
click at [614, 193] on button "Delete" at bounding box center [600, 192] width 60 height 15
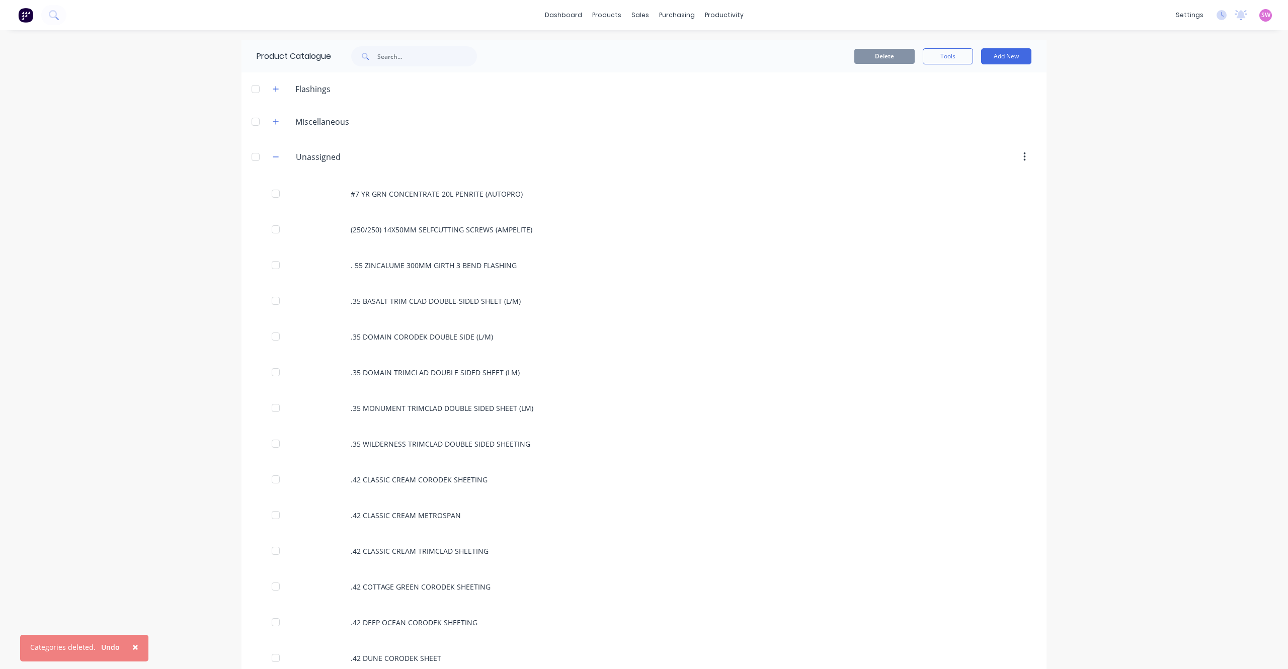
click at [270, 152] on button "button" at bounding box center [276, 156] width 13 height 13
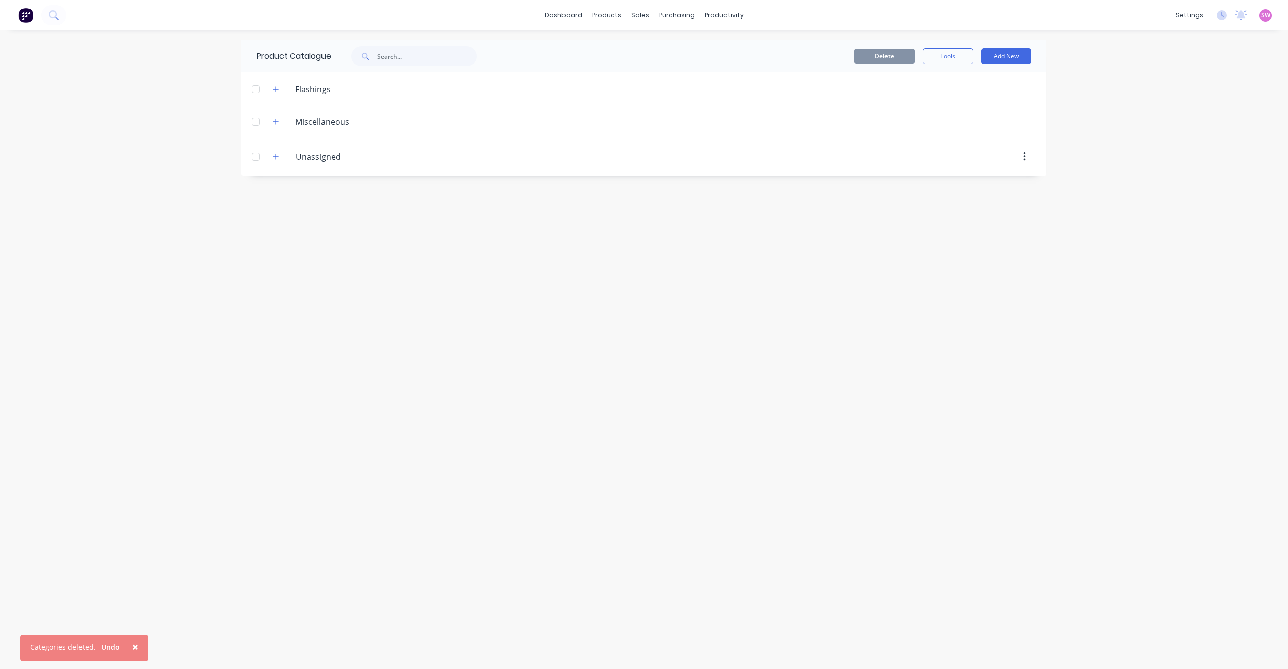
click at [367, 248] on div "Product Catalogue Delete Tools Add New Flashings Miscellaneous Unassigned Unass…" at bounding box center [644, 349] width 805 height 619
click at [278, 157] on icon "button" at bounding box center [276, 157] width 6 height 6
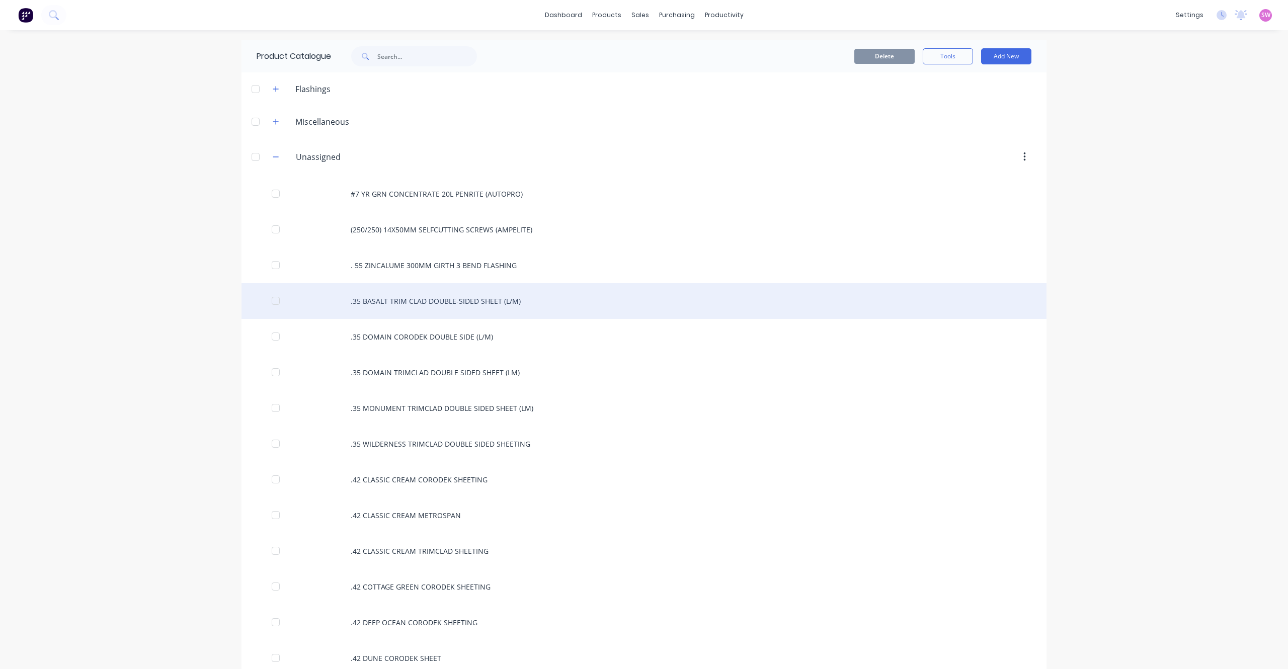
click at [479, 301] on div ".35 BASALT TRIM CLAD DOUBLE-SIDED SHEET (L/M)" at bounding box center [644, 301] width 805 height 36
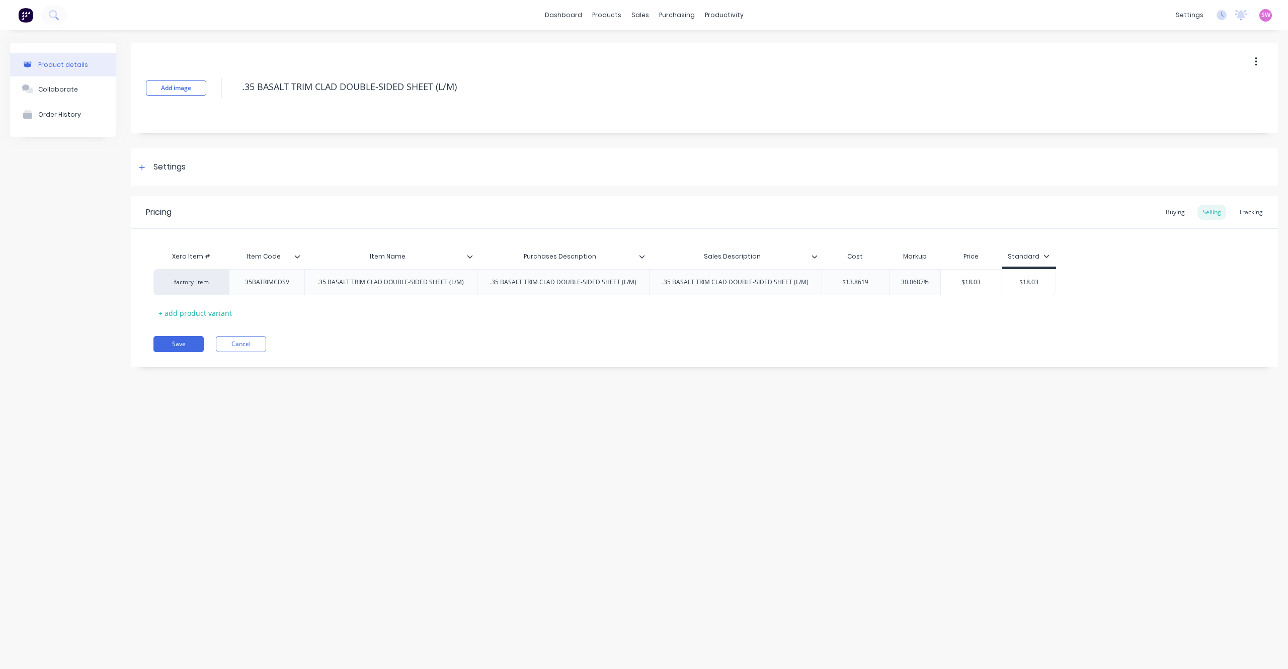
type input "Item Name"
click at [465, 259] on input "Item Name" at bounding box center [387, 256] width 167 height 9
click at [468, 254] on icon at bounding box center [470, 257] width 6 height 6
click at [472, 258] on icon at bounding box center [470, 257] width 6 height 6
click at [357, 579] on div "Product details Collaborate Order History Add image .35 BASALT TRIM CLAD DOUBLE…" at bounding box center [644, 339] width 1288 height 619
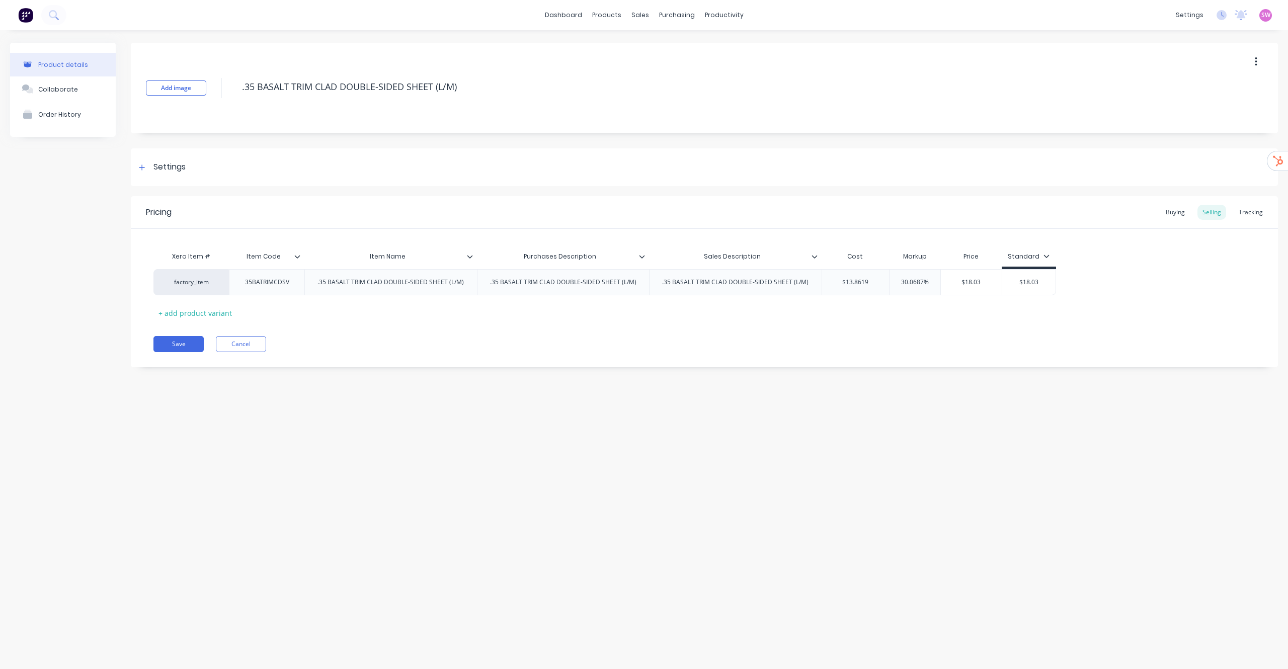
click at [470, 256] on icon at bounding box center [470, 257] width 6 height 6
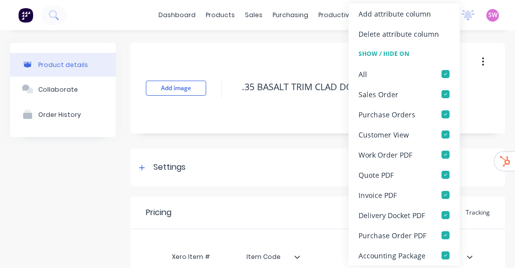
click at [111, 151] on div "Product details Collaborate Order History" at bounding box center [63, 213] width 106 height 340
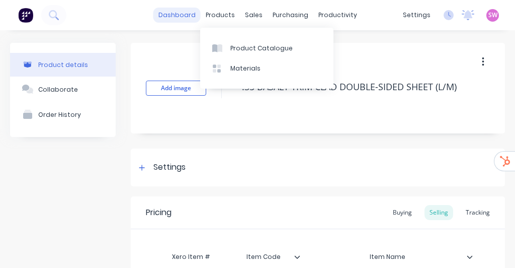
click at [184, 12] on link "dashboard" at bounding box center [176, 15] width 47 height 15
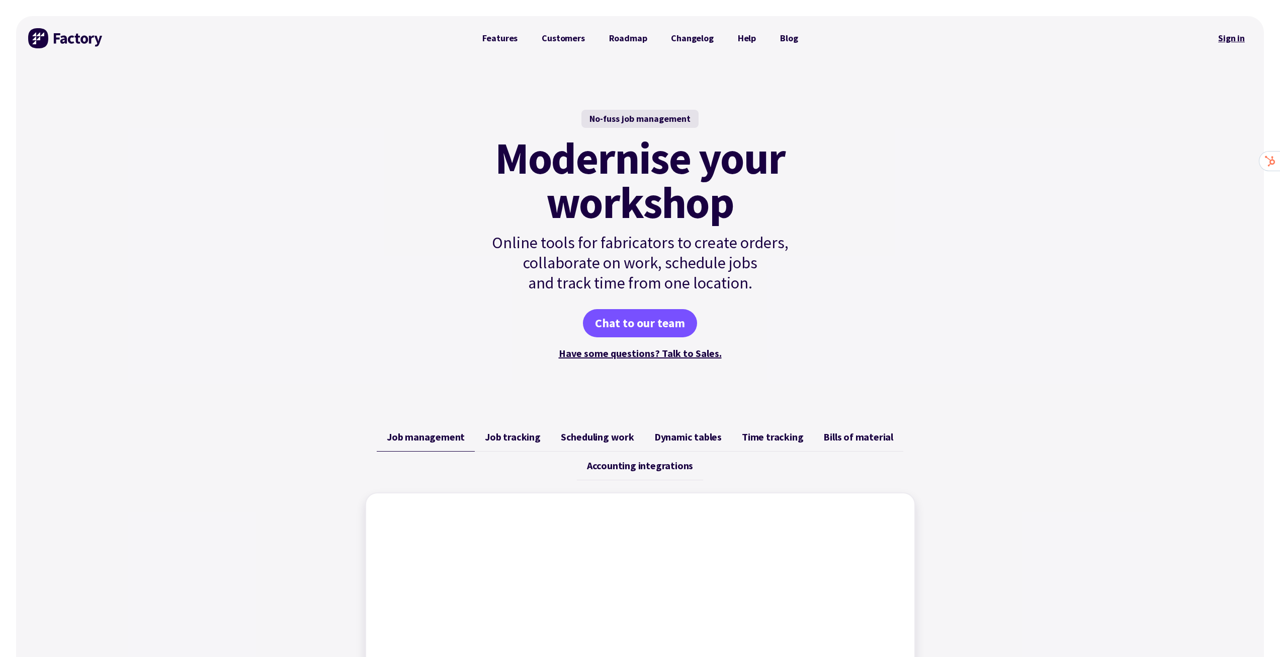
click at [1229, 39] on link "Sign in" at bounding box center [1232, 38] width 41 height 23
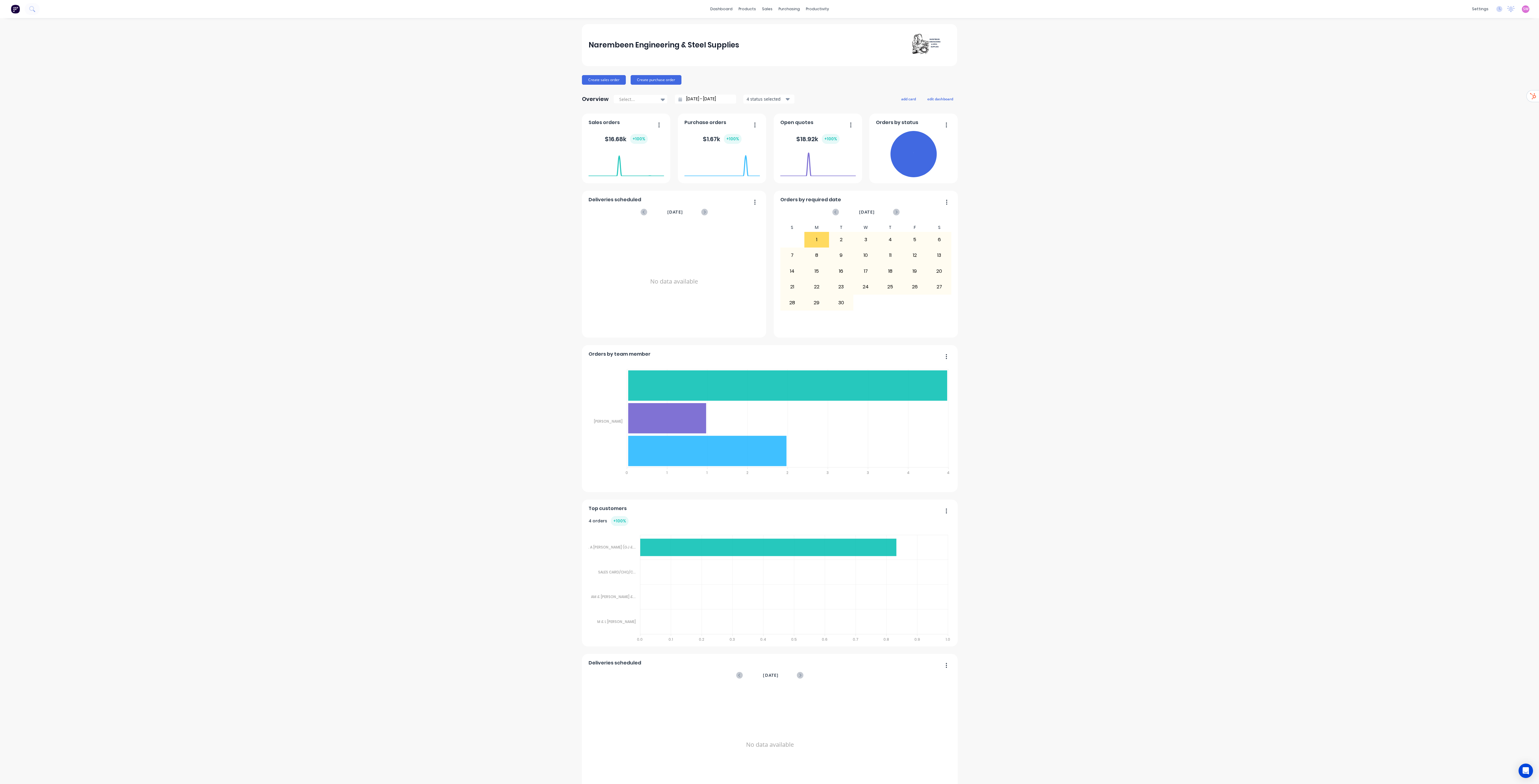
click at [1523, 9] on span "SW" at bounding box center [1525, 9] width 5 height 5
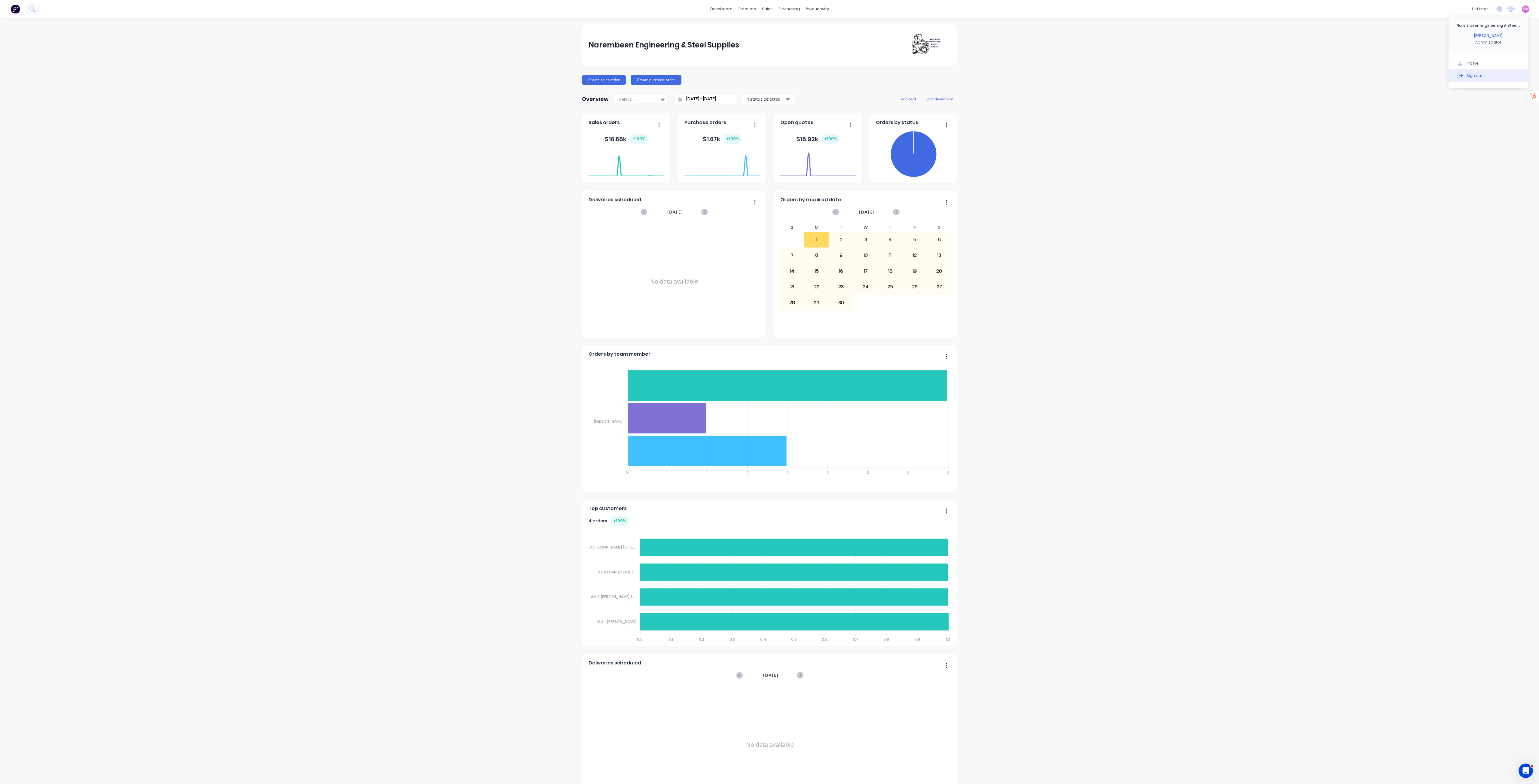
click at [1462, 79] on button "Sign out" at bounding box center [1488, 75] width 79 height 12
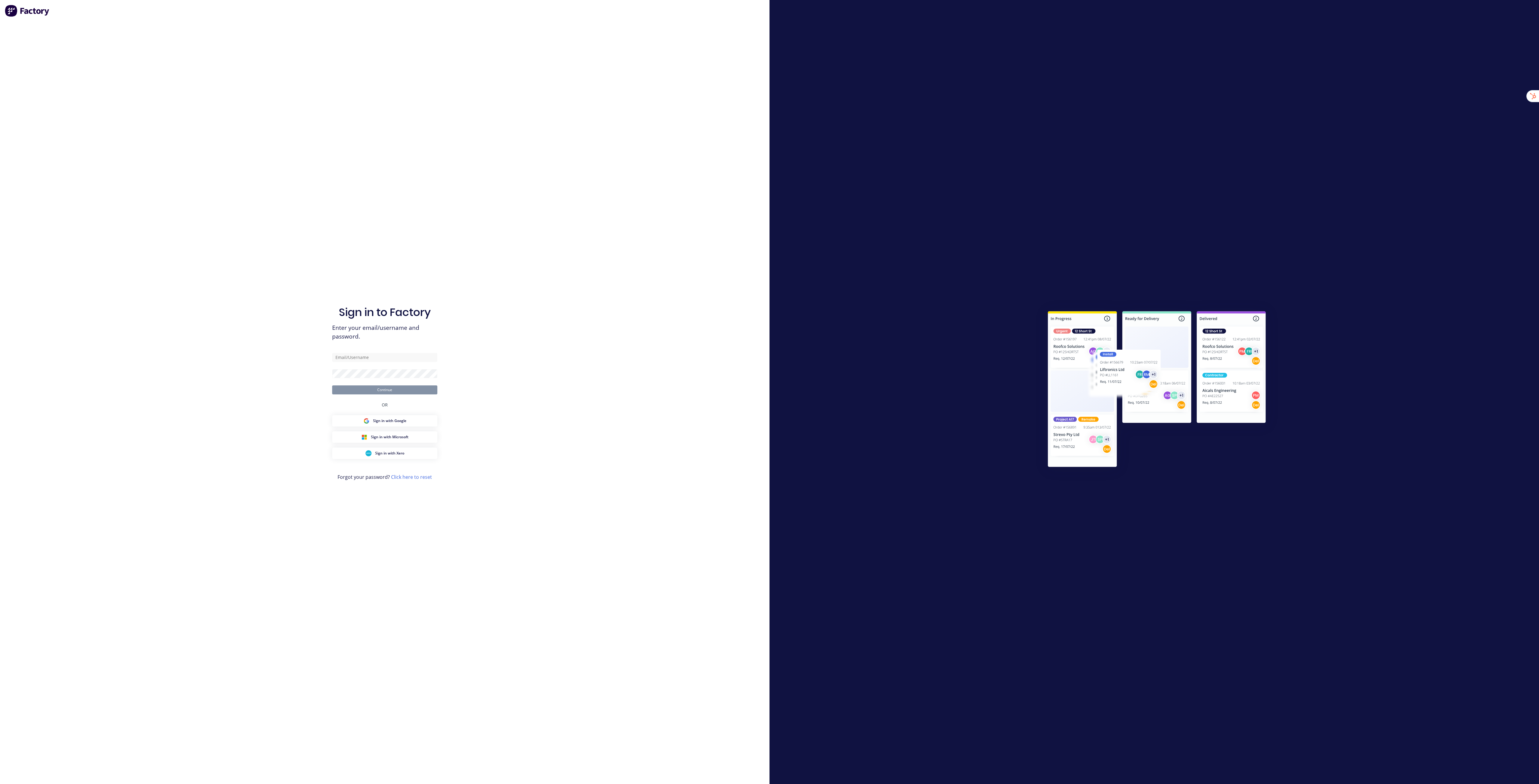
type input "stuart@factory.app"
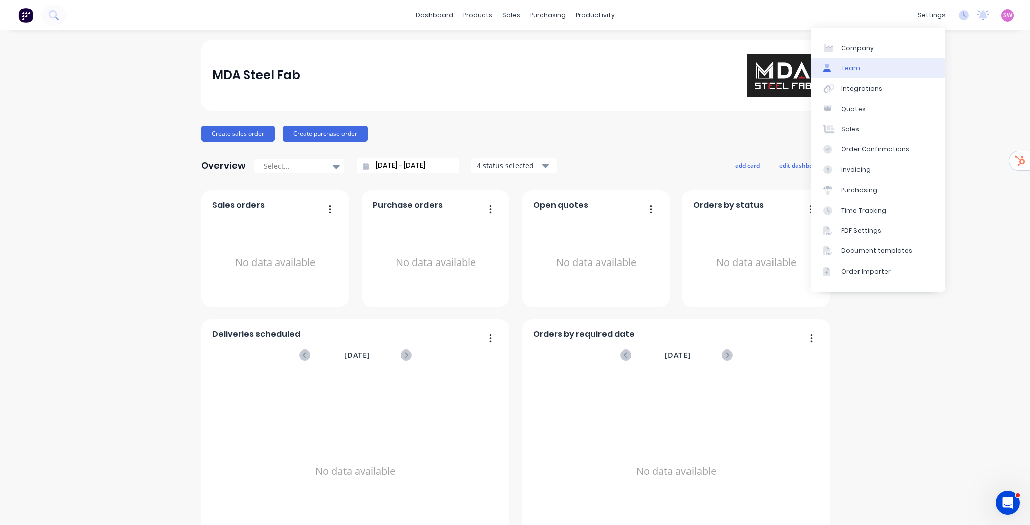
click at [879, 65] on link "Team" at bounding box center [878, 68] width 133 height 20
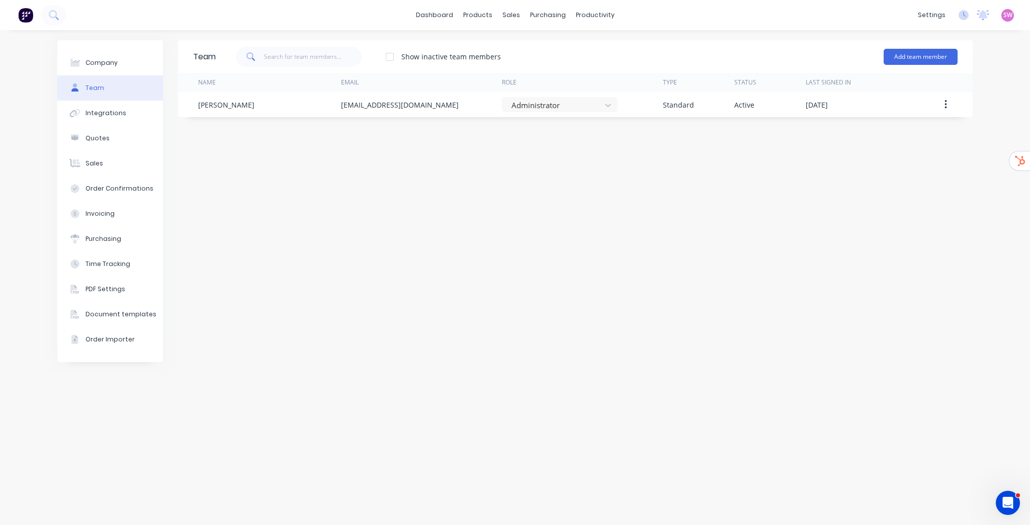
drag, startPoint x: 879, startPoint y: 65, endPoint x: 715, endPoint y: 181, distance: 200.7
click at [716, 189] on div "Team Show inactive team members Add team member Name Email Role Type Status Las…" at bounding box center [575, 277] width 795 height 475
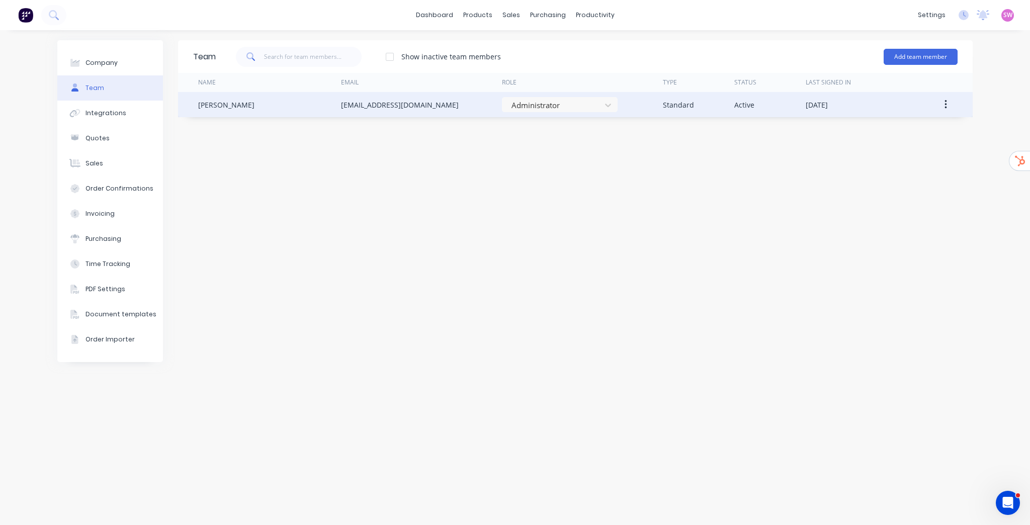
drag, startPoint x: 421, startPoint y: 106, endPoint x: 325, endPoint y: 111, distance: 96.3
click at [325, 111] on div "Michelle Samaha info@pwroughtiron.com.au Administrator Standard Active August 2…" at bounding box center [575, 104] width 795 height 25
copy div "info@pwroughtiron.com.au"
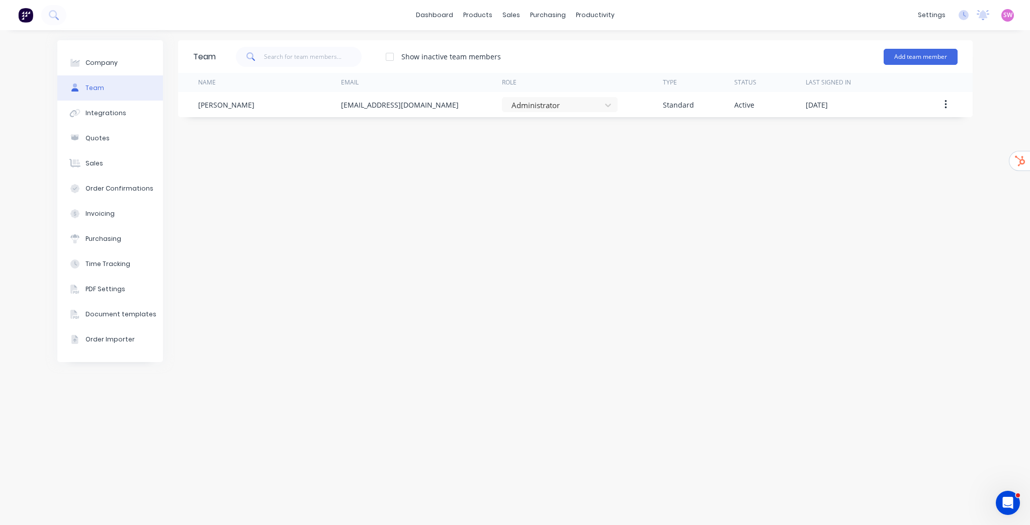
click at [637, 221] on div "Team Show inactive team members Add team member Name Email Role Type Status Las…" at bounding box center [575, 277] width 795 height 475
click at [452, 16] on link "dashboard" at bounding box center [434, 15] width 47 height 15
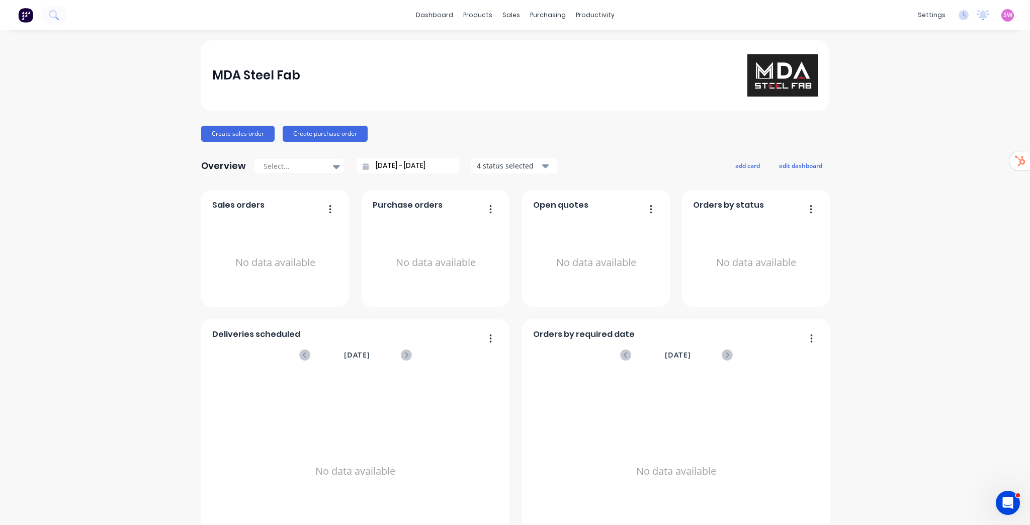
click at [1004, 14] on span "SW" at bounding box center [1008, 15] width 9 height 9
click at [922, 130] on div "Sign out" at bounding box center [922, 126] width 27 height 9
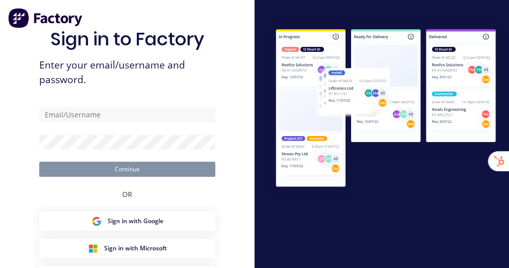
type input "[EMAIL_ADDRESS][DOMAIN_NAME]"
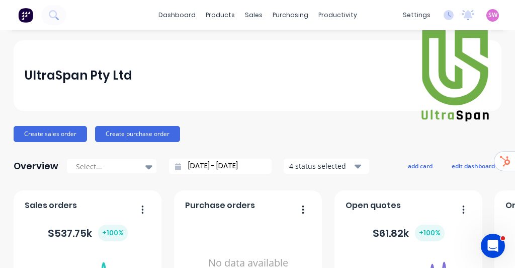
click at [470, 129] on div "Create sales order Create purchase order" at bounding box center [258, 134] width 488 height 16
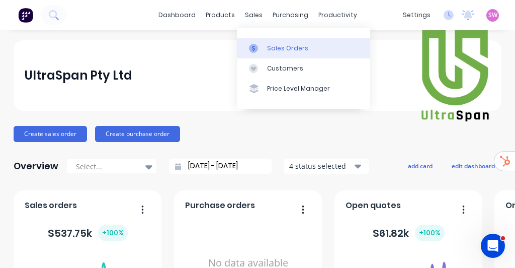
click at [273, 41] on link "Sales Orders" at bounding box center [303, 48] width 133 height 20
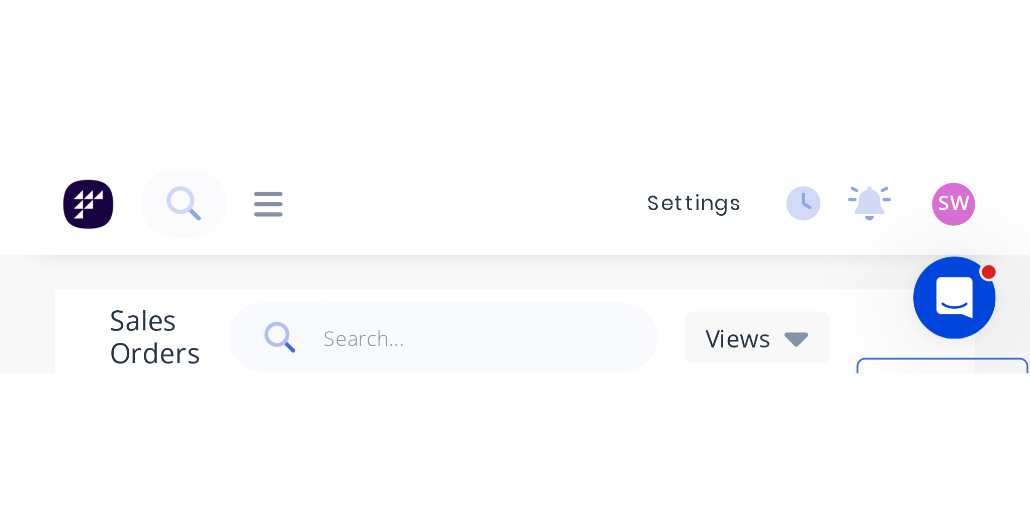
scroll to position [0, 1569]
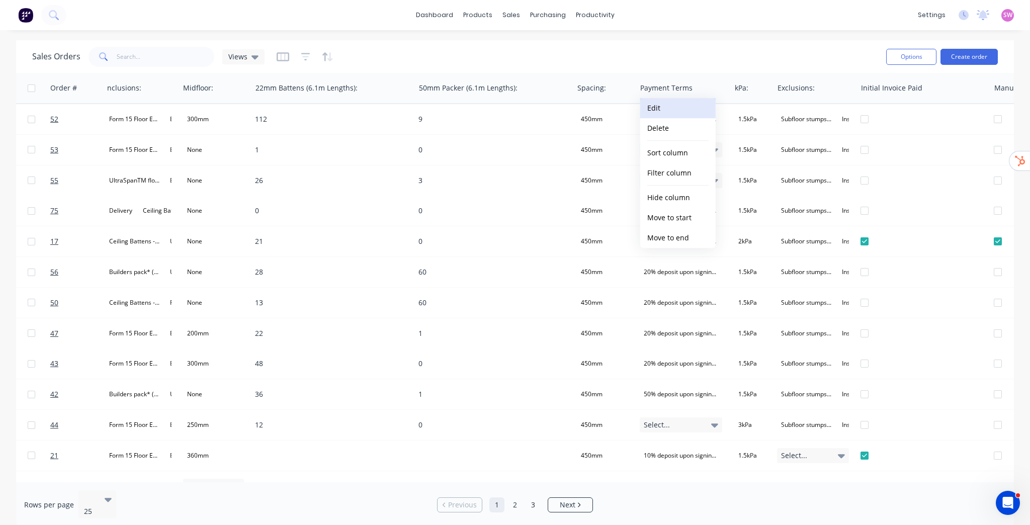
click at [509, 110] on button "Edit" at bounding box center [677, 108] width 75 height 20
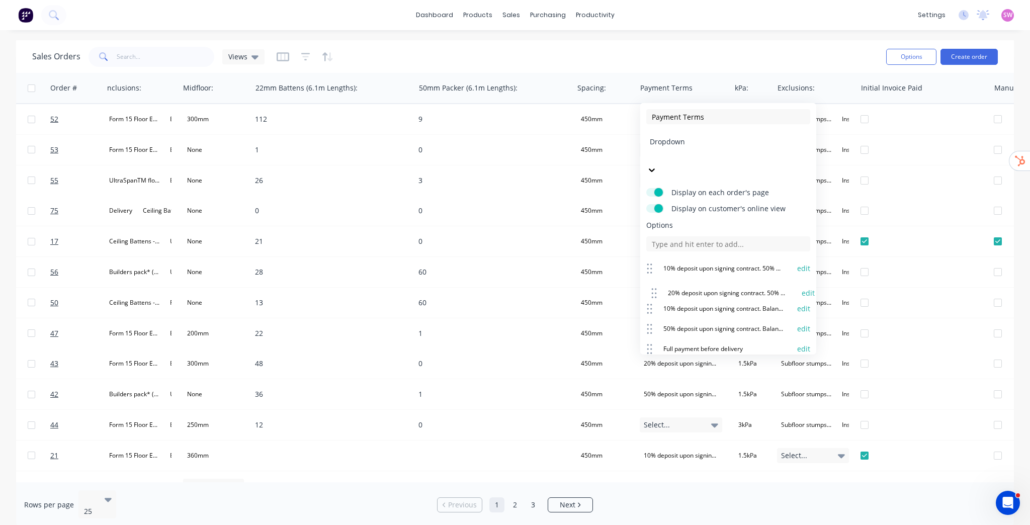
drag, startPoint x: 649, startPoint y: 244, endPoint x: 654, endPoint y: 268, distance: 25.1
drag, startPoint x: 650, startPoint y: 261, endPoint x: 649, endPoint y: 242, distance: 19.1
click at [509, 265] on icon at bounding box center [649, 271] width 7 height 13
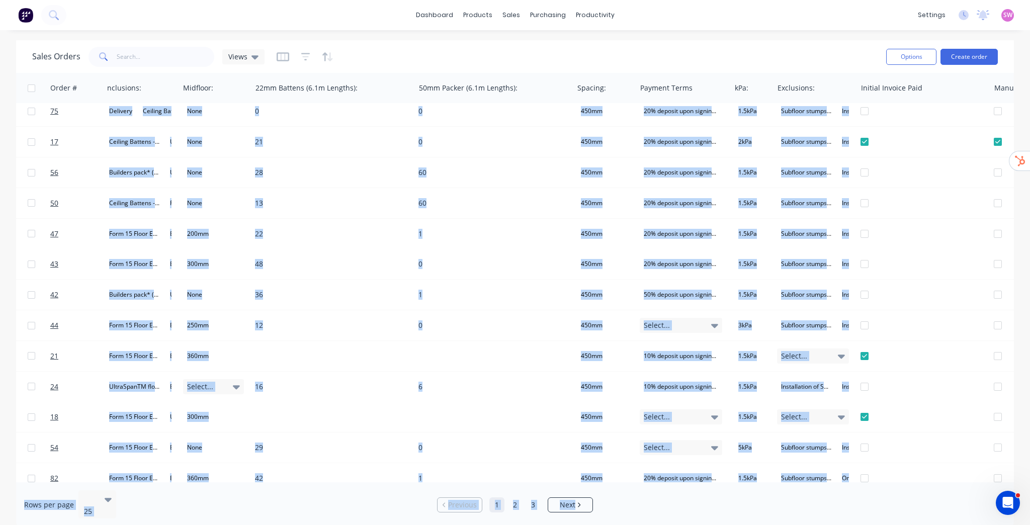
drag, startPoint x: 839, startPoint y: 482, endPoint x: 859, endPoint y: 481, distance: 20.6
click at [509, 267] on div "Sales Orders Views Options Create order Order # Customer Name Created Date PO #…" at bounding box center [515, 284] width 998 height 488
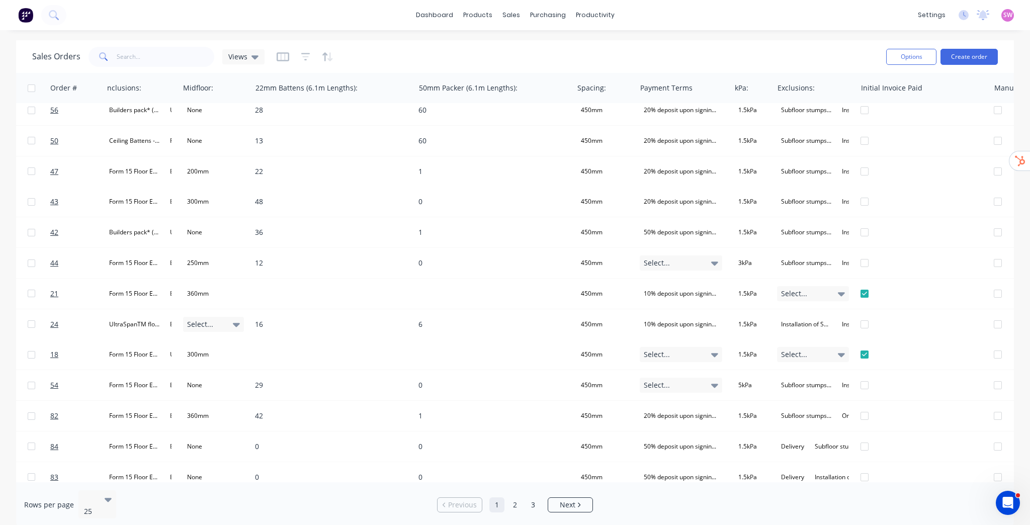
drag, startPoint x: 849, startPoint y: 482, endPoint x: 869, endPoint y: 484, distance: 20.2
click at [509, 267] on div "Rows per page 25 Previous 1 2 3 Next" at bounding box center [515, 504] width 998 height 45
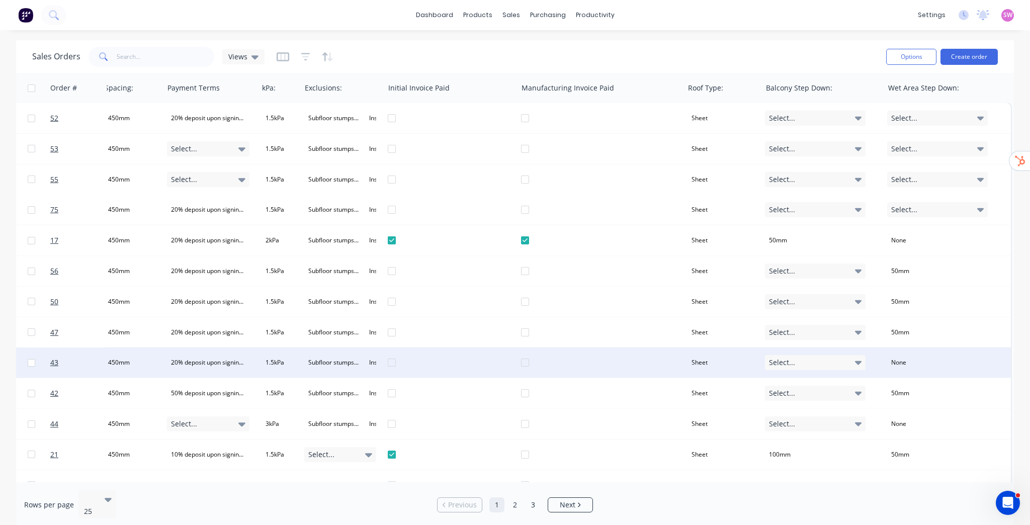
scroll to position [0, 2047]
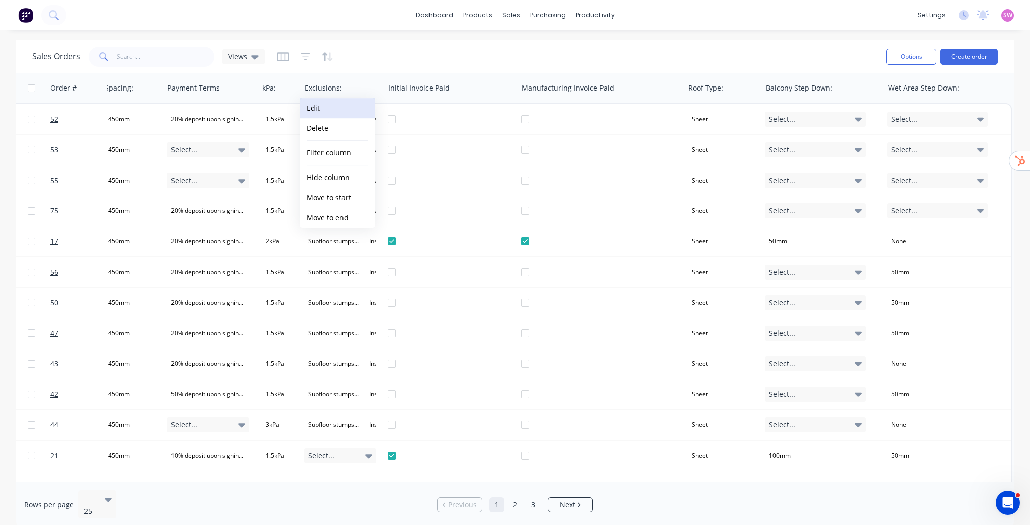
click at [316, 108] on button "Edit" at bounding box center [337, 108] width 75 height 20
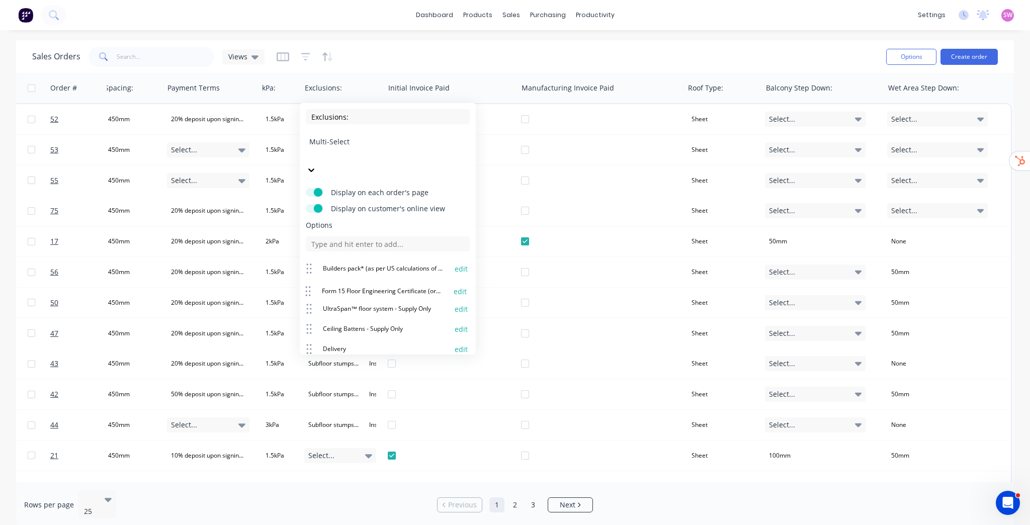
drag, startPoint x: 309, startPoint y: 242, endPoint x: 308, endPoint y: 264, distance: 22.7
drag, startPoint x: 310, startPoint y: 241, endPoint x: 311, endPoint y: 263, distance: 22.2
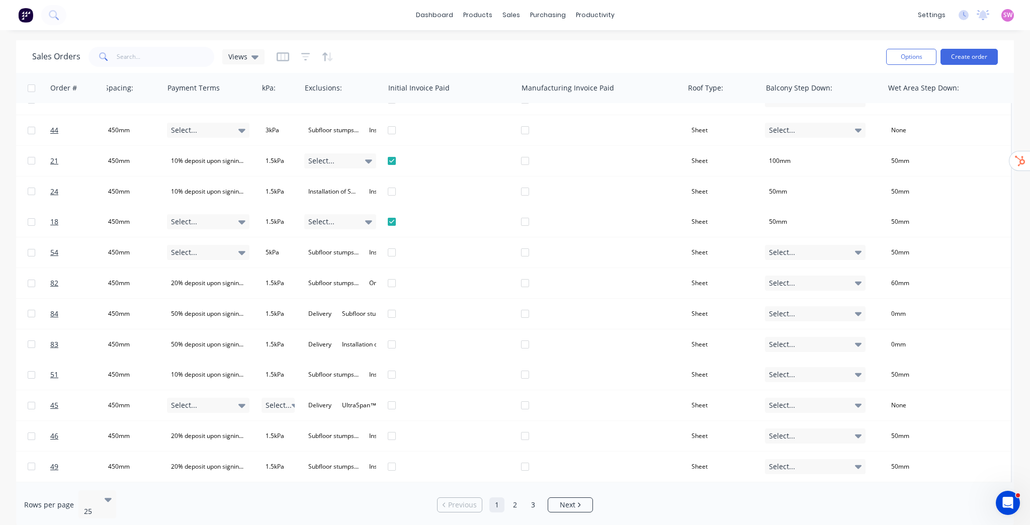
drag, startPoint x: 764, startPoint y: 482, endPoint x: 739, endPoint y: 482, distance: 25.7
click at [509, 267] on div "Rows per page 25 Previous 1 2 3 Next" at bounding box center [515, 504] width 998 height 45
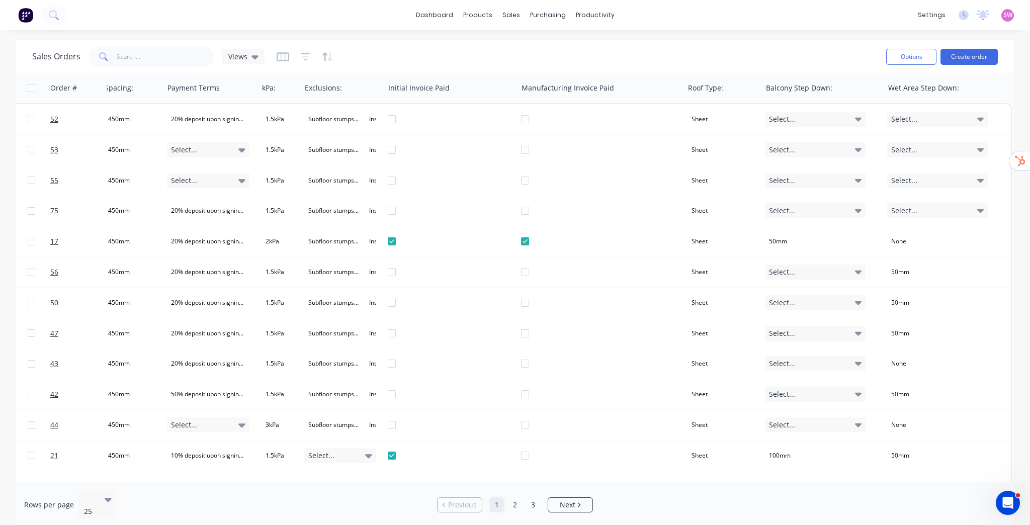
click at [397, 54] on div "Sales Orders Views" at bounding box center [455, 56] width 846 height 25
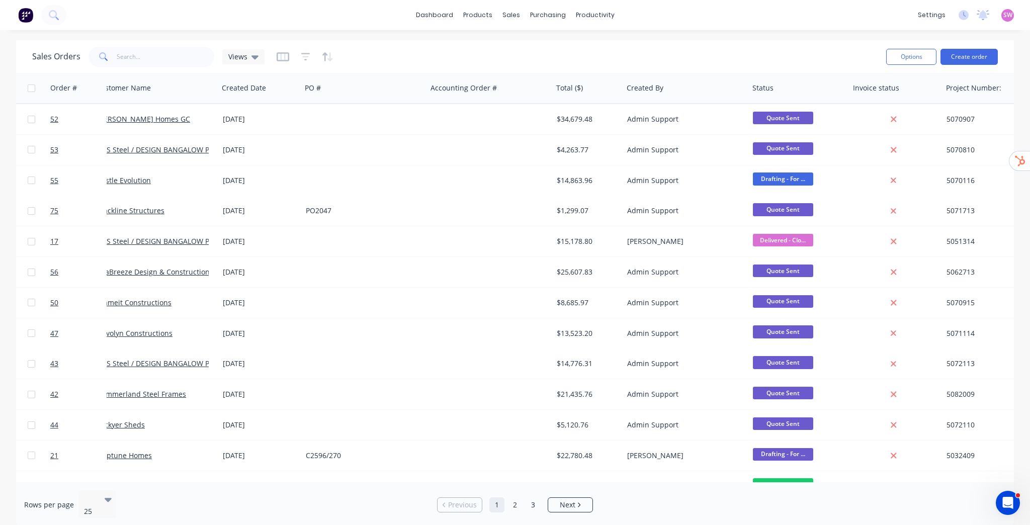
scroll to position [0, 0]
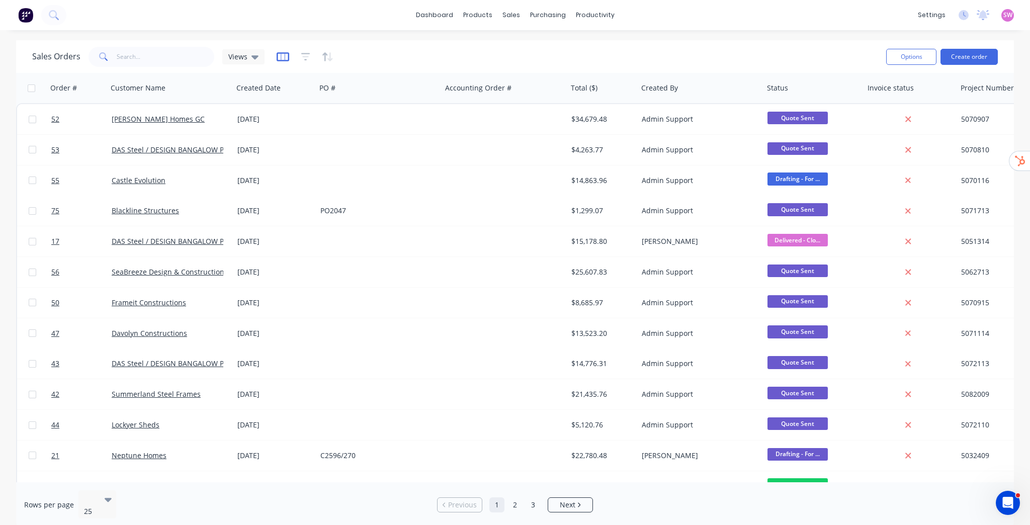
click at [284, 56] on icon "button" at bounding box center [282, 56] width 5 height 7
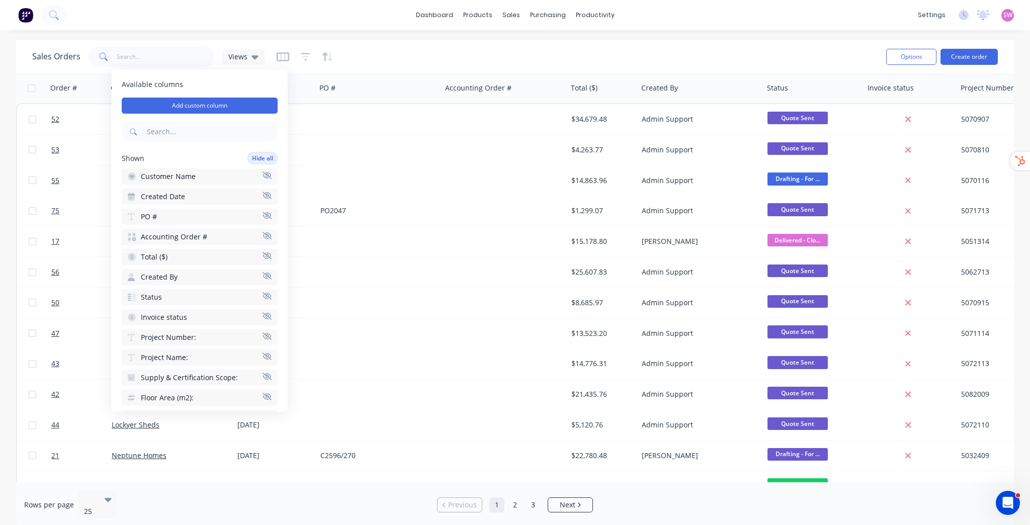
click at [194, 125] on input "text" at bounding box center [211, 132] width 133 height 20
type input "inclu"
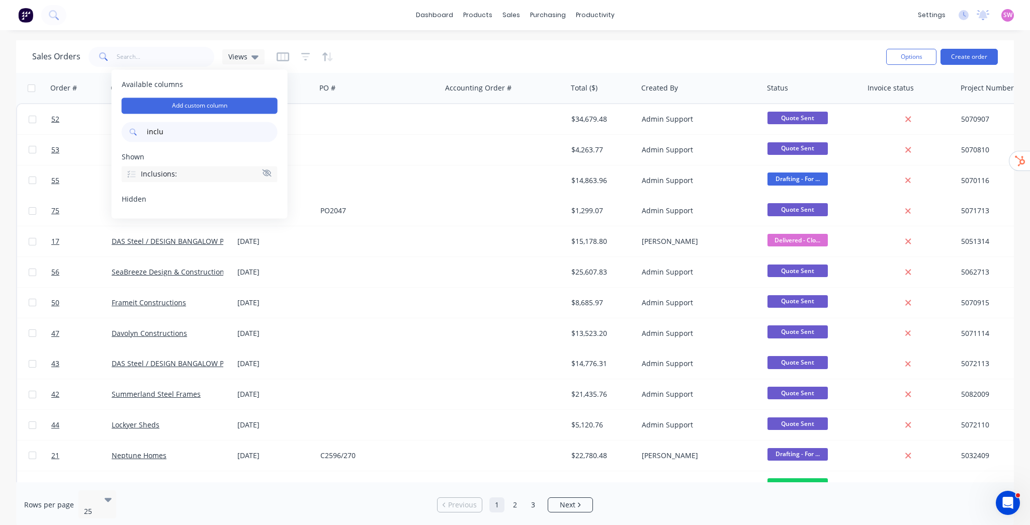
click at [509, 53] on div "Sales Orders Views" at bounding box center [455, 56] width 846 height 25
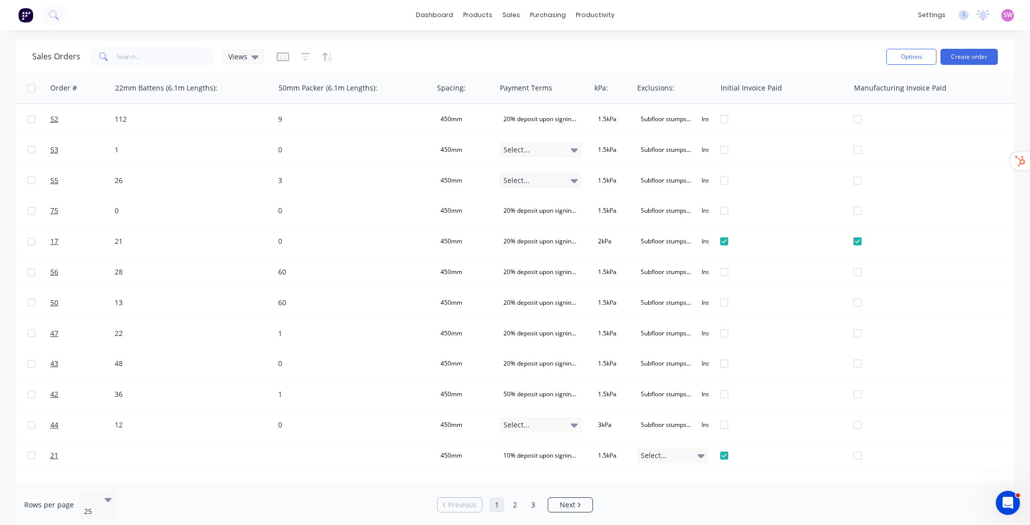
scroll to position [0, 1710]
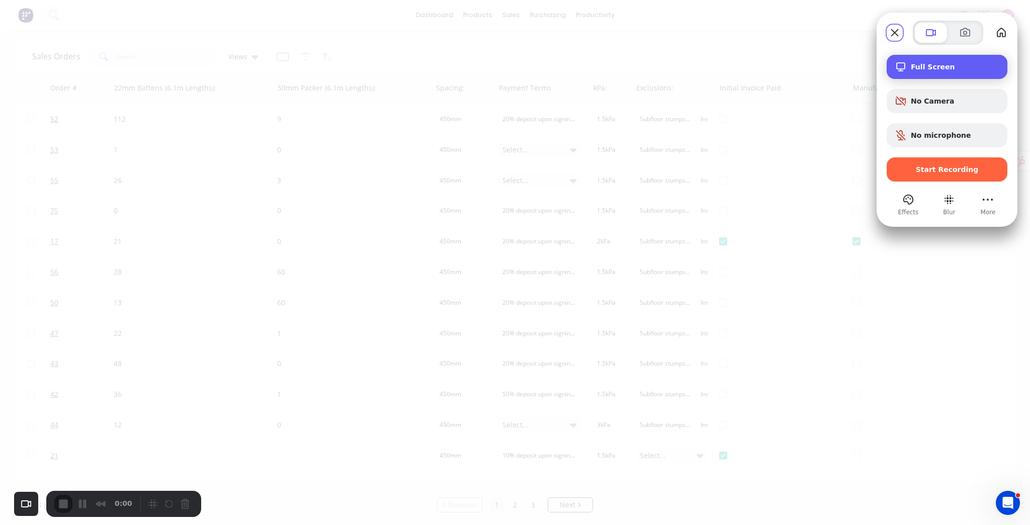
click at [509, 59] on div "Full Screen" at bounding box center [947, 67] width 121 height 24
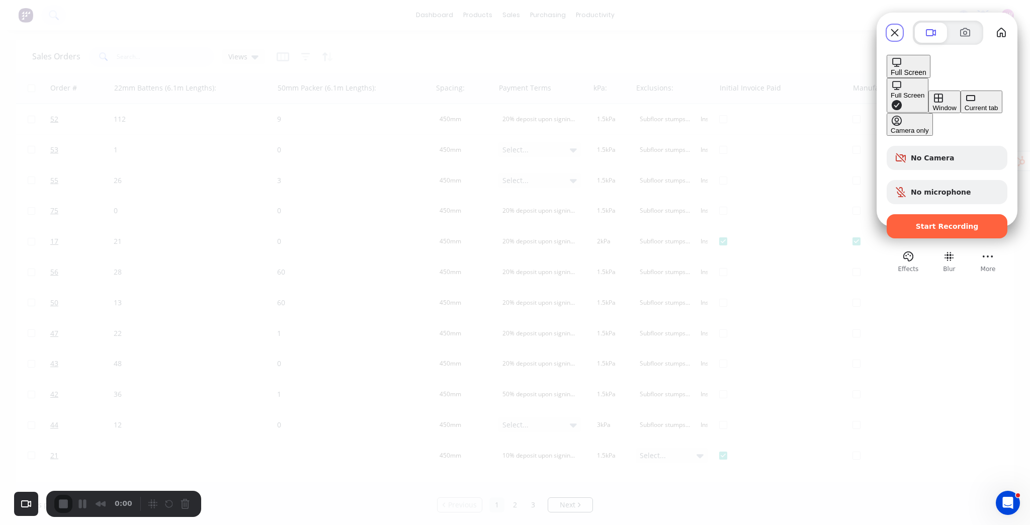
click at [509, 104] on div "Window" at bounding box center [945, 108] width 24 height 8
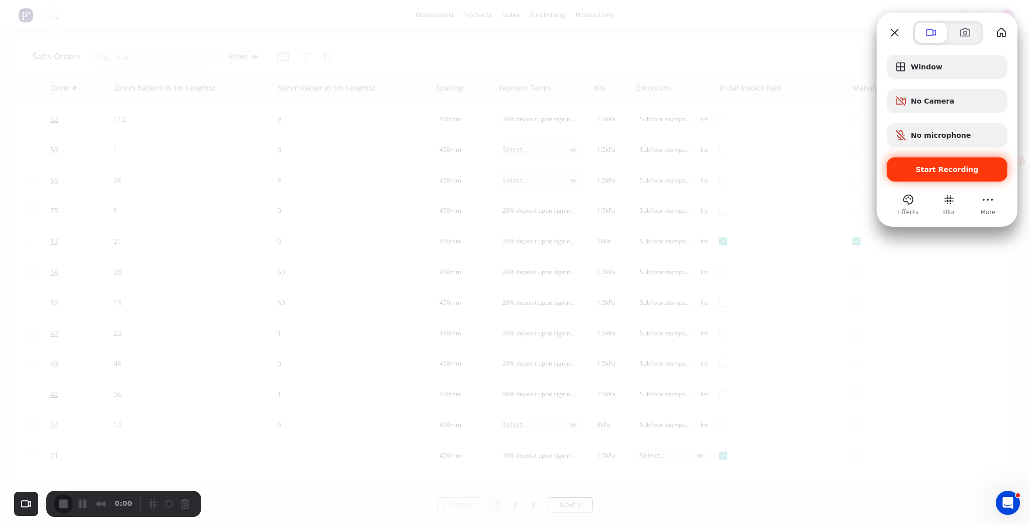
click at [509, 166] on span "Start Recording" at bounding box center [947, 170] width 105 height 8
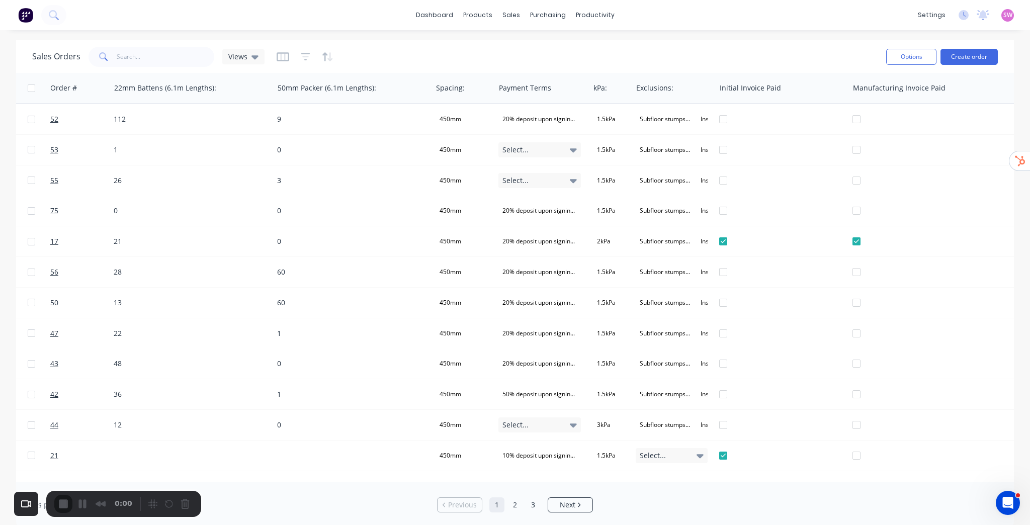
click at [509, 51] on div "Sales Orders Views" at bounding box center [455, 56] width 846 height 25
click at [509, 88] on div at bounding box center [672, 88] width 72 height 20
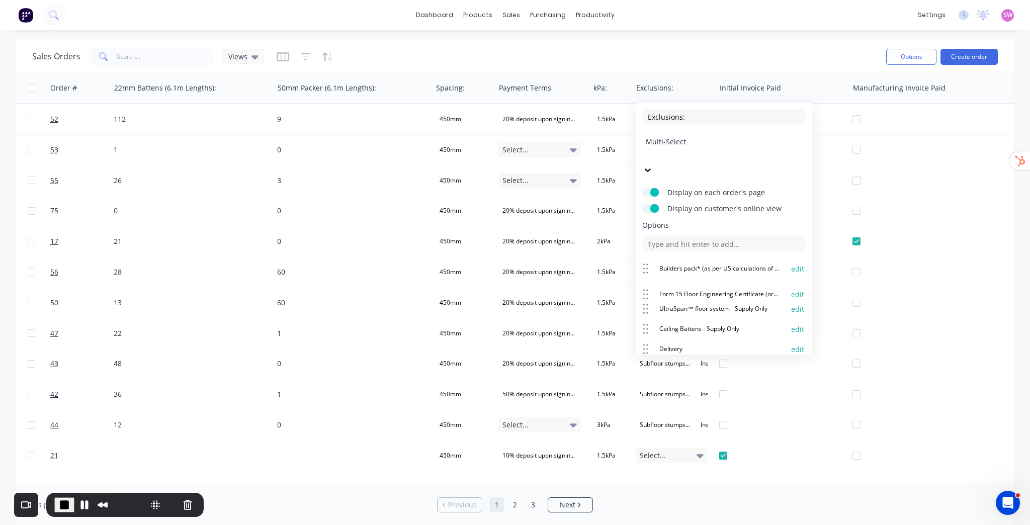
drag, startPoint x: 645, startPoint y: 243, endPoint x: 645, endPoint y: 268, distance: 25.7
drag, startPoint x: 646, startPoint y: 243, endPoint x: 645, endPoint y: 260, distance: 17.6
drag, startPoint x: 648, startPoint y: 242, endPoint x: 651, endPoint y: 281, distance: 38.9
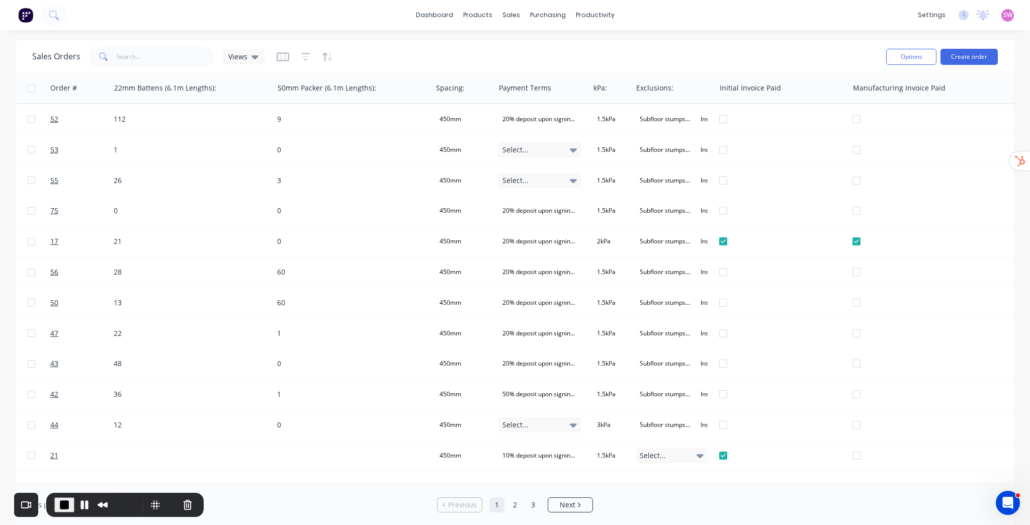
click at [509, 52] on div "Sales Orders Views" at bounding box center [455, 56] width 846 height 25
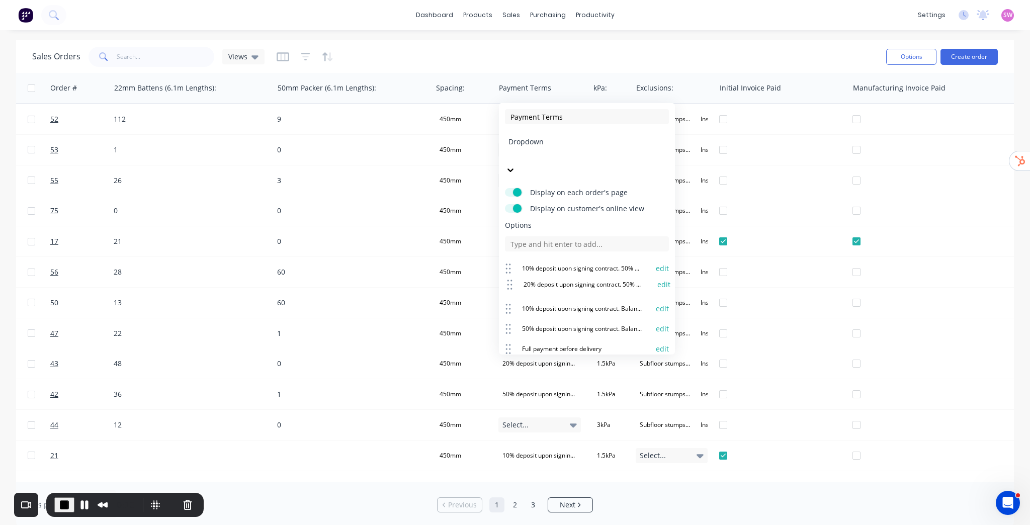
drag, startPoint x: 509, startPoint y: 242, endPoint x: 511, endPoint y: 258, distance: 16.2
drag, startPoint x: 507, startPoint y: 265, endPoint x: 510, endPoint y: 243, distance: 22.8
click at [509, 260] on icon at bounding box center [511, 266] width 7 height 13
click at [509, 56] on div "Sales Orders Views" at bounding box center [455, 56] width 846 height 25
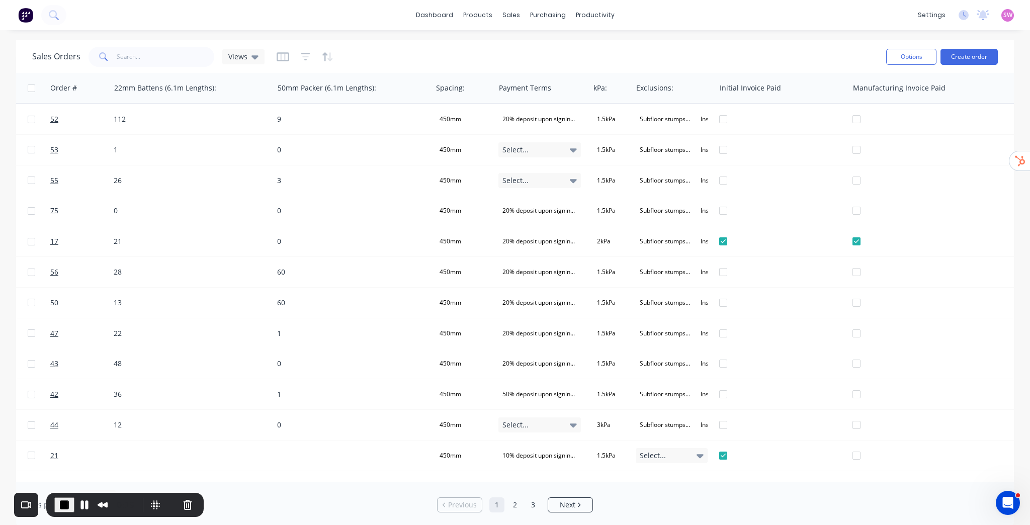
click at [61, 267] on span "End Recording" at bounding box center [64, 505] width 12 height 12
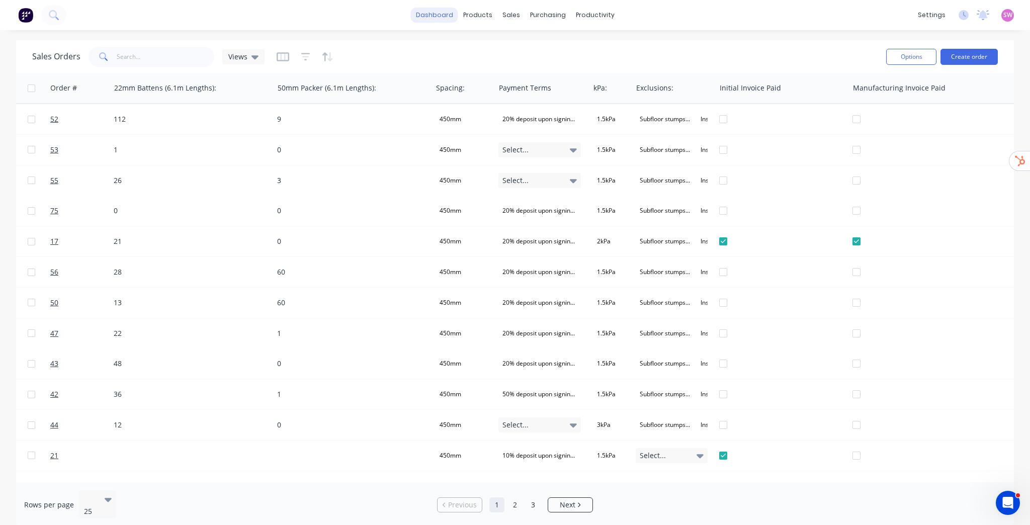
click at [423, 14] on link "dashboard" at bounding box center [434, 15] width 47 height 15
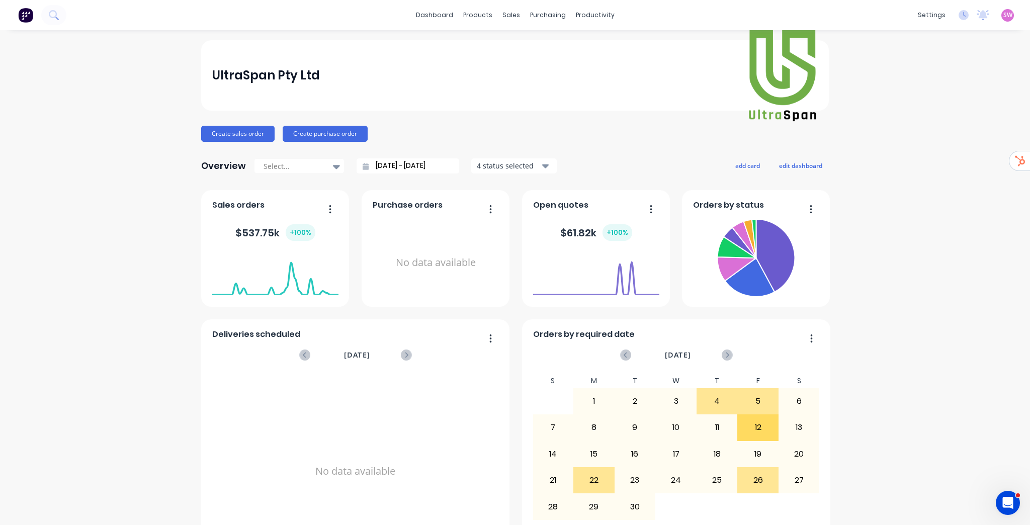
click at [509, 18] on span "SW" at bounding box center [1008, 15] width 9 height 9
click at [509, 129] on div "Sign out" at bounding box center [922, 126] width 27 height 9
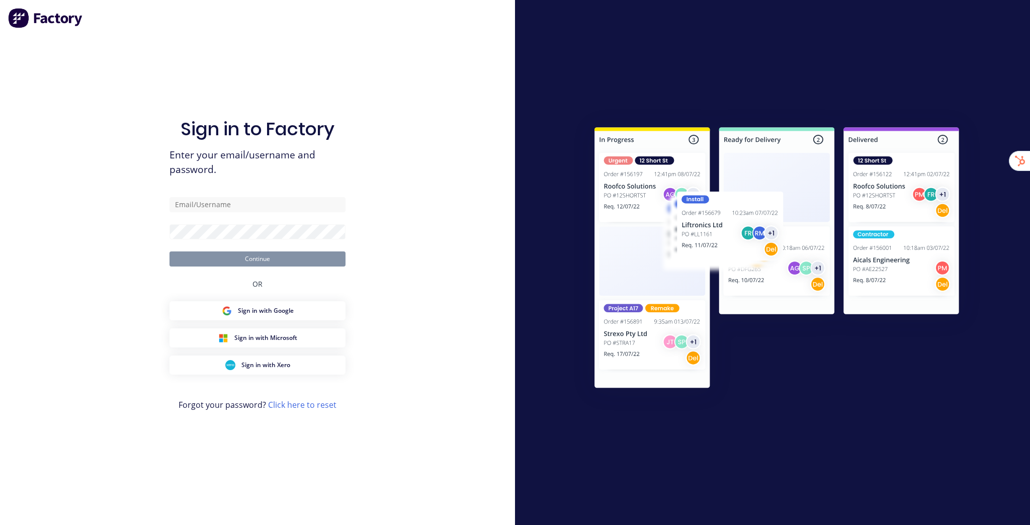
type input "[EMAIL_ADDRESS][DOMAIN_NAME]"
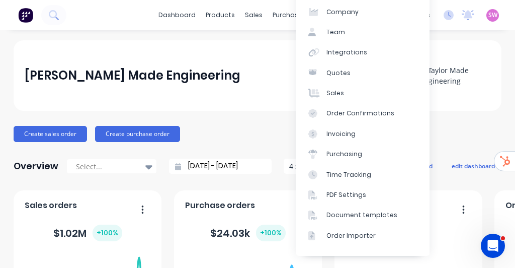
drag, startPoint x: 481, startPoint y: 139, endPoint x: 484, endPoint y: 124, distance: 15.8
click at [481, 139] on div "Create sales order Create purchase order" at bounding box center [258, 134] width 488 height 16
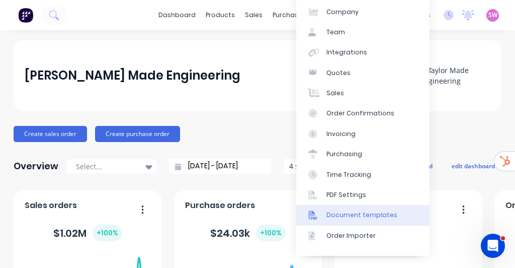
click at [379, 221] on link "Document templates" at bounding box center [362, 215] width 133 height 20
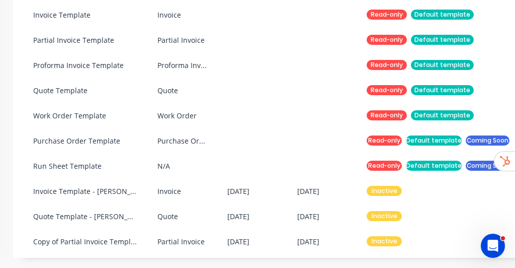
scroll to position [121, 121]
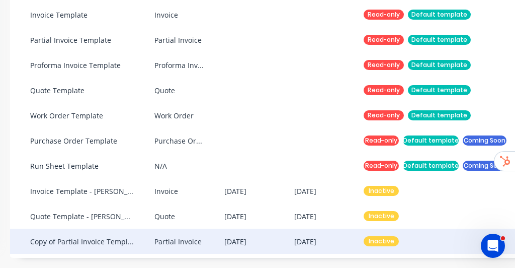
click at [268, 239] on div "[DATE]" at bounding box center [259, 240] width 70 height 25
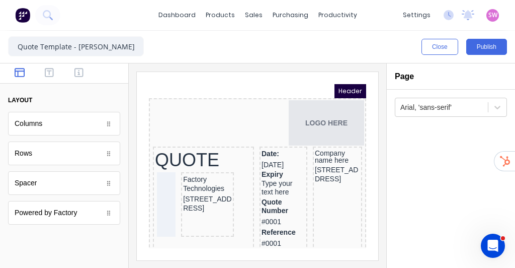
drag, startPoint x: 49, startPoint y: 46, endPoint x: 170, endPoint y: 51, distance: 120.9
click at [172, 51] on div "Quote Template - [PERSON_NAME] Made Close Publish Components layout Columns Col…" at bounding box center [257, 149] width 515 height 237
type input "Quote v1"
click at [498, 47] on button "Publish" at bounding box center [486, 47] width 41 height 16
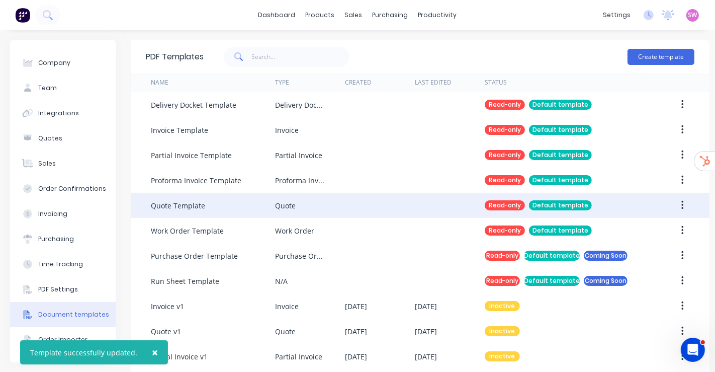
scroll to position [19, 0]
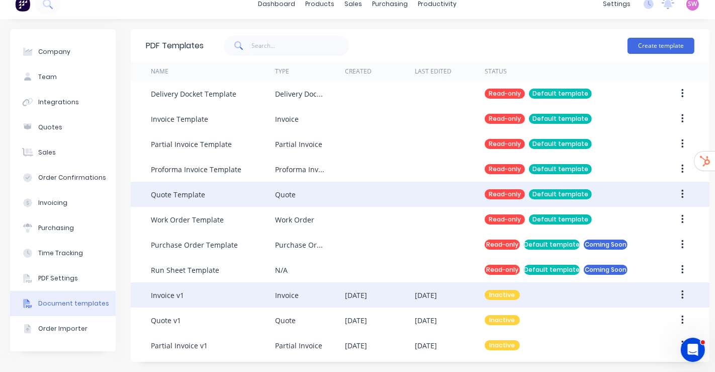
click at [515, 267] on button "button" at bounding box center [683, 295] width 24 height 18
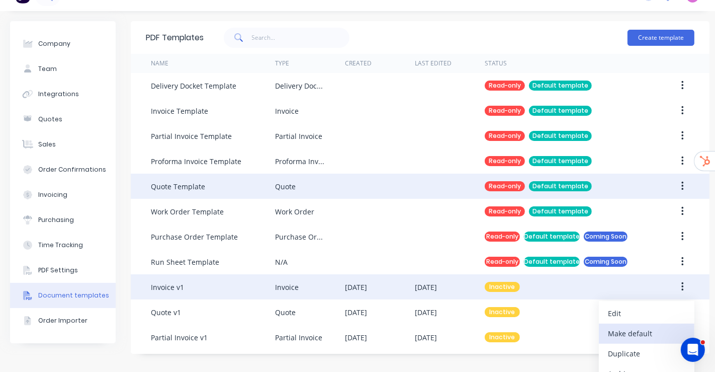
click at [515, 267] on div "Make default" at bounding box center [646, 333] width 77 height 15
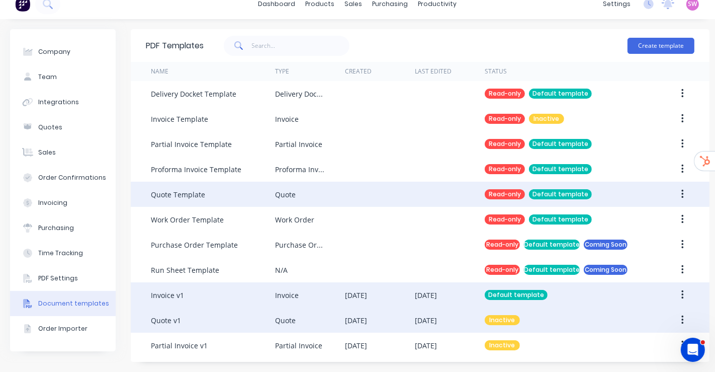
click at [515, 267] on button "button" at bounding box center [683, 320] width 24 height 18
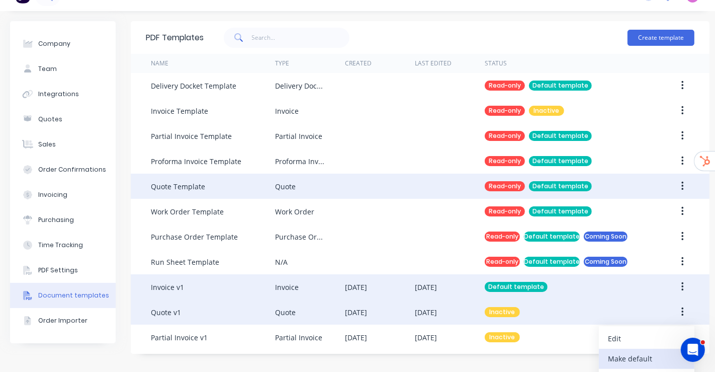
click at [515, 267] on div "Make default" at bounding box center [646, 358] width 77 height 15
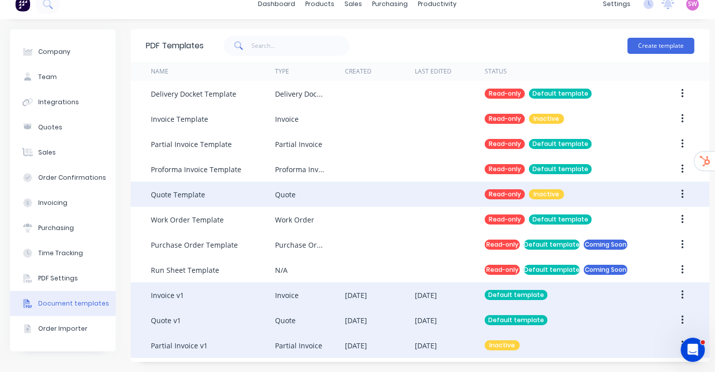
click at [515, 267] on button "button" at bounding box center [683, 345] width 24 height 18
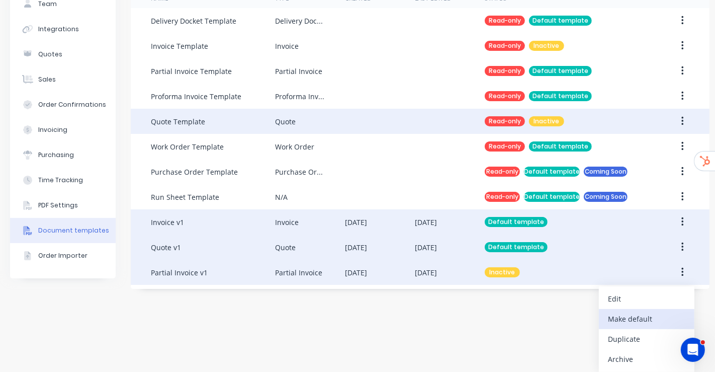
click at [515, 267] on div "Make default" at bounding box center [646, 318] width 77 height 15
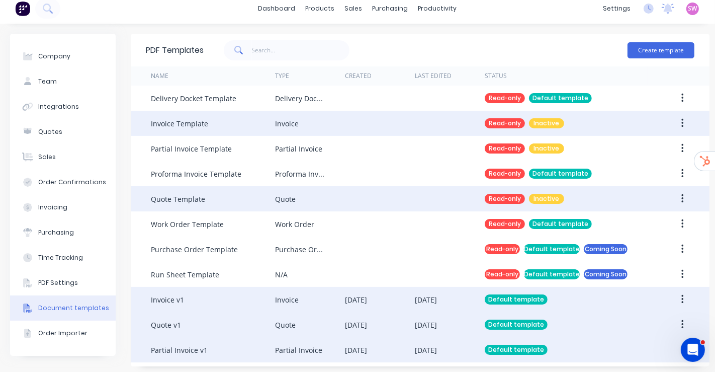
scroll to position [0, 0]
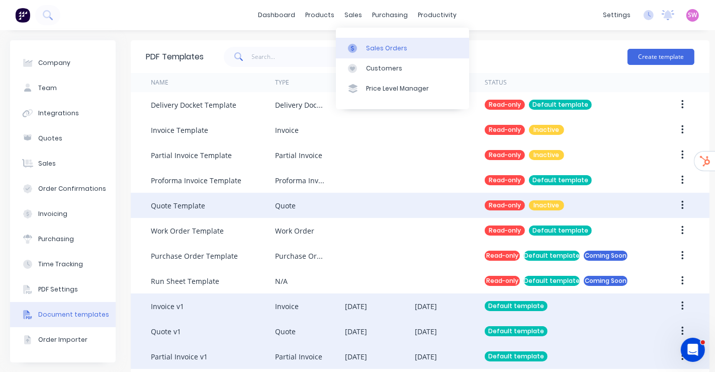
click at [367, 44] on div "Sales Orders" at bounding box center [386, 48] width 41 height 9
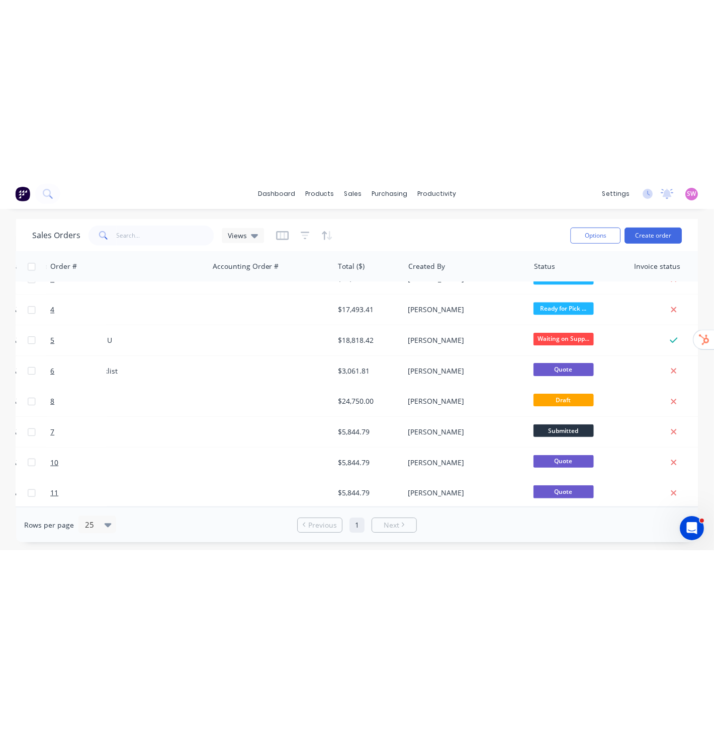
scroll to position [206, 232]
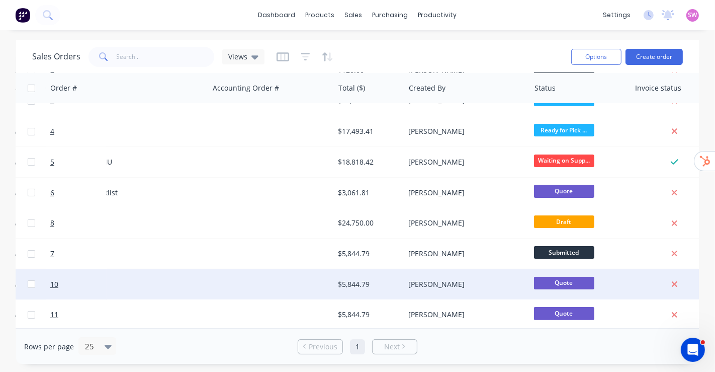
click at [269, 267] on div at bounding box center [271, 284] width 125 height 30
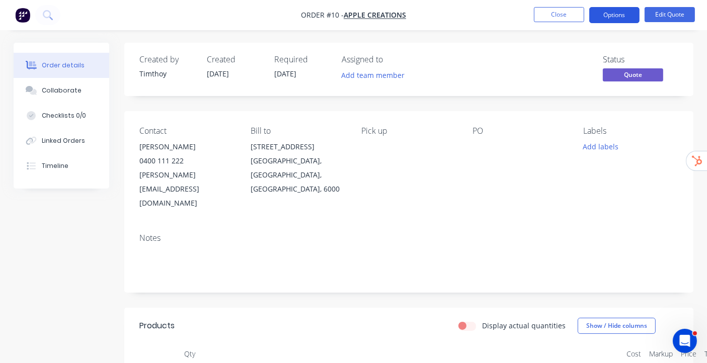
click at [515, 18] on button "Options" at bounding box center [614, 15] width 50 height 16
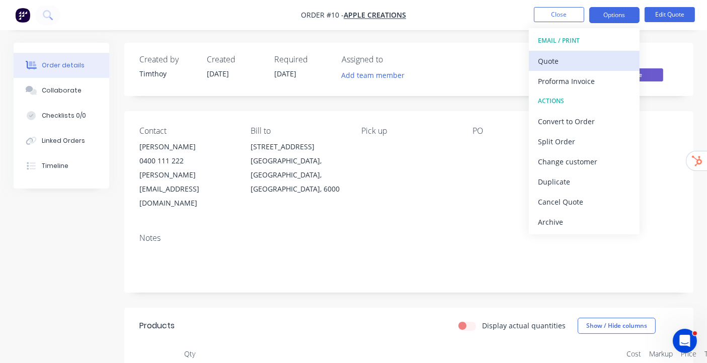
click at [515, 66] on div "Quote" at bounding box center [584, 61] width 93 height 15
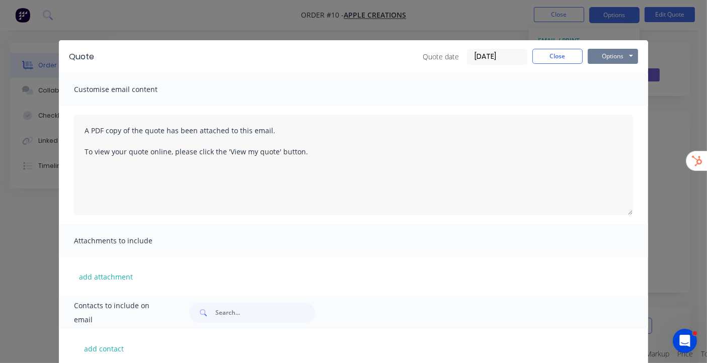
click at [515, 58] on button "Options" at bounding box center [613, 56] width 50 height 15
click at [515, 75] on button "Preview" at bounding box center [620, 74] width 64 height 17
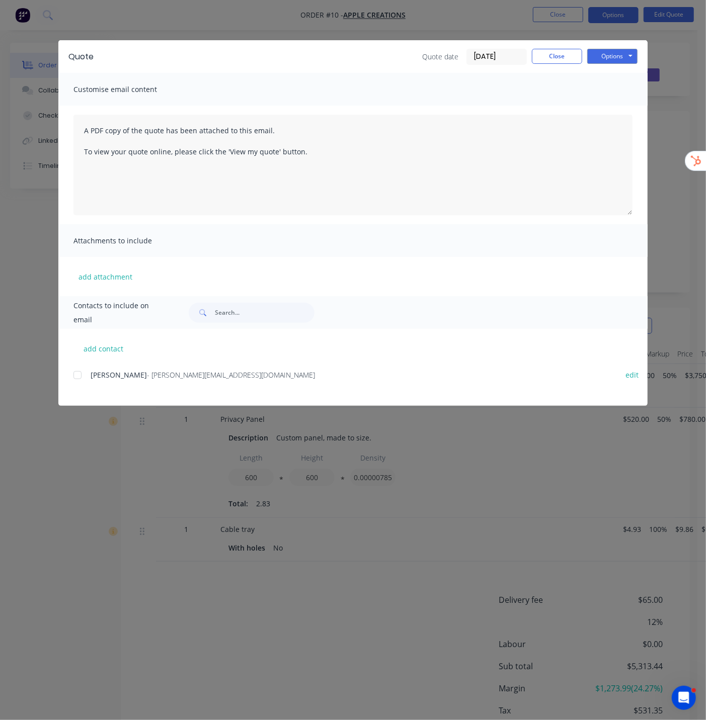
click at [489, 267] on div "Quote Quote date 01/09/25 Close Options Preview Print Email Customise email con…" at bounding box center [353, 360] width 706 height 720
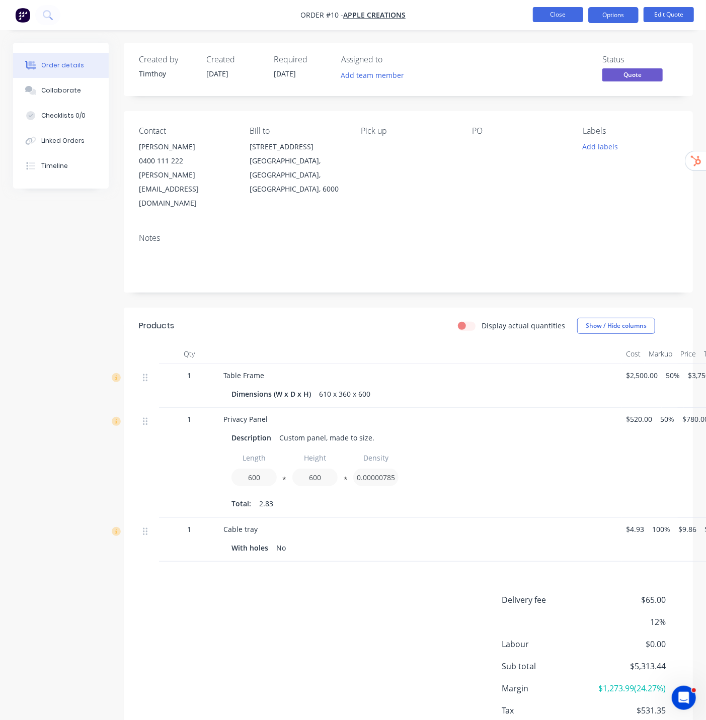
click at [515, 14] on button "Close" at bounding box center [558, 14] width 50 height 15
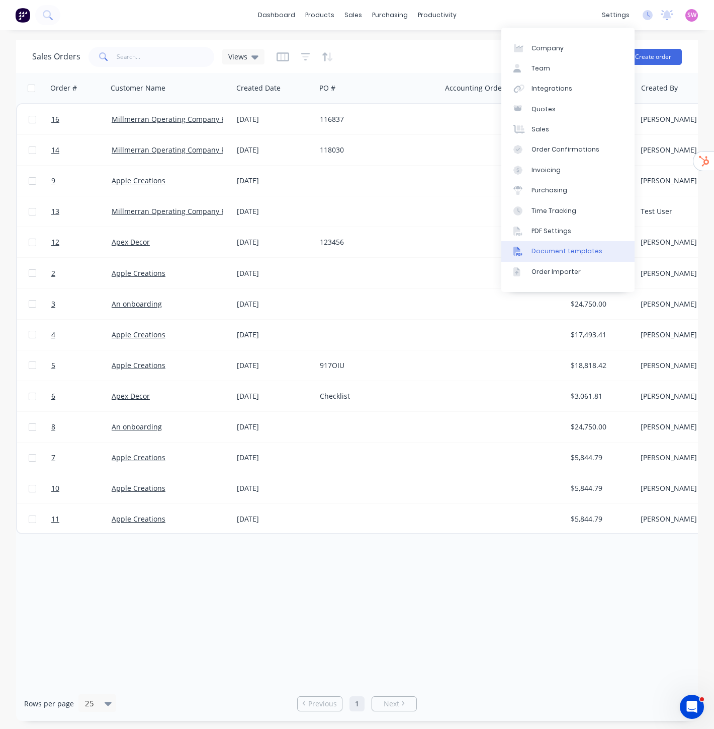
click at [515, 245] on link "Document templates" at bounding box center [568, 251] width 133 height 20
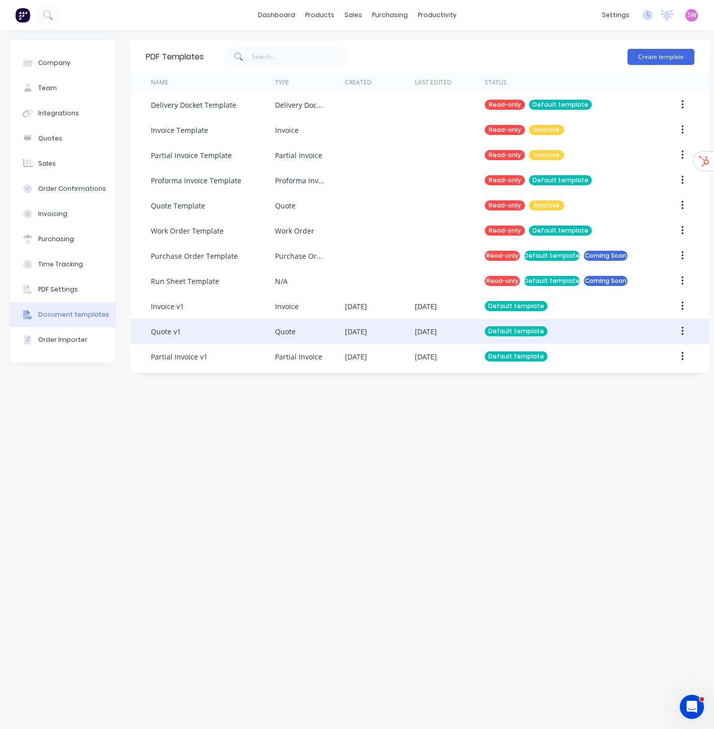
click at [515, 267] on div "Default template" at bounding box center [566, 330] width 163 height 25
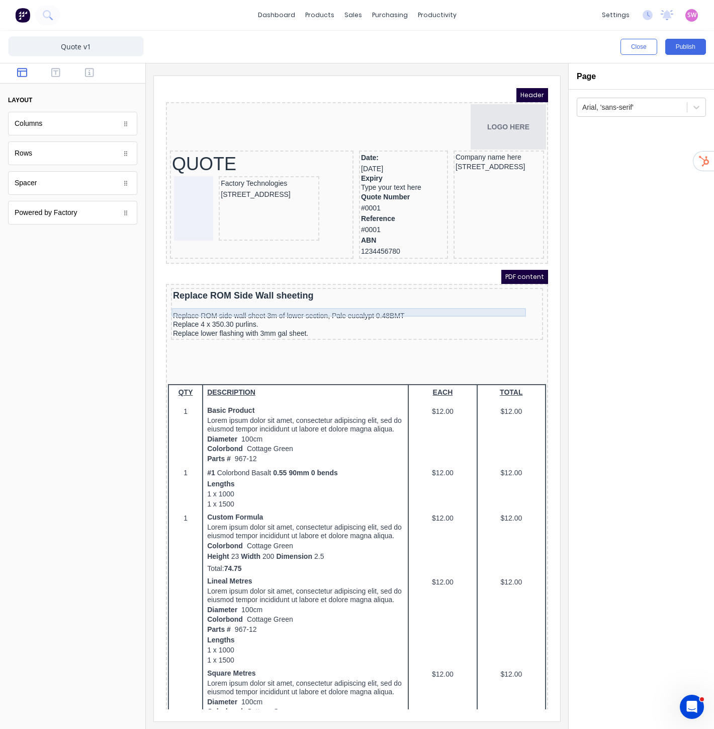
click at [307, 302] on div "Replace ROM side wall sheet 3m of lower section, Pale eucalypt 0.48BMT" at bounding box center [345, 303] width 368 height 9
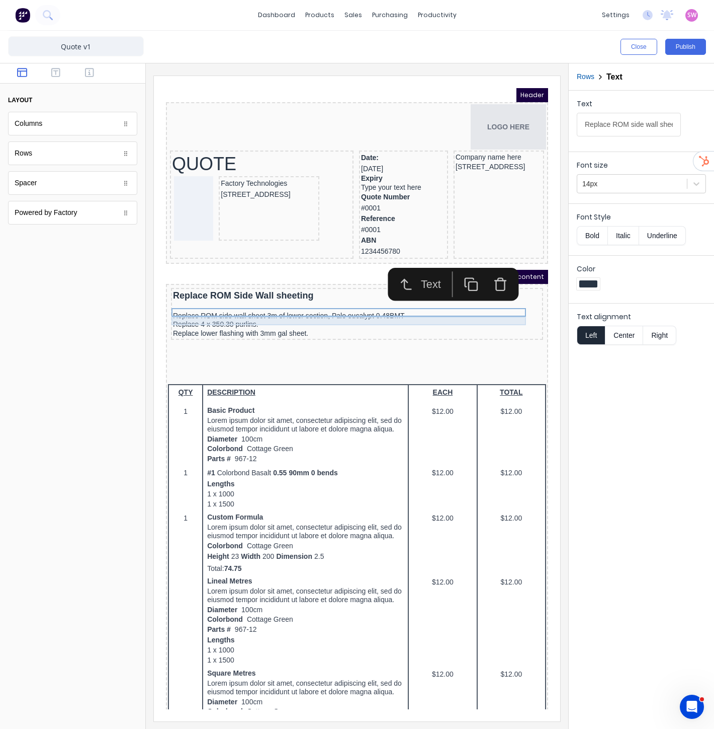
click at [226, 311] on div "Replace 4 x 350.30 purlins." at bounding box center [345, 312] width 368 height 9
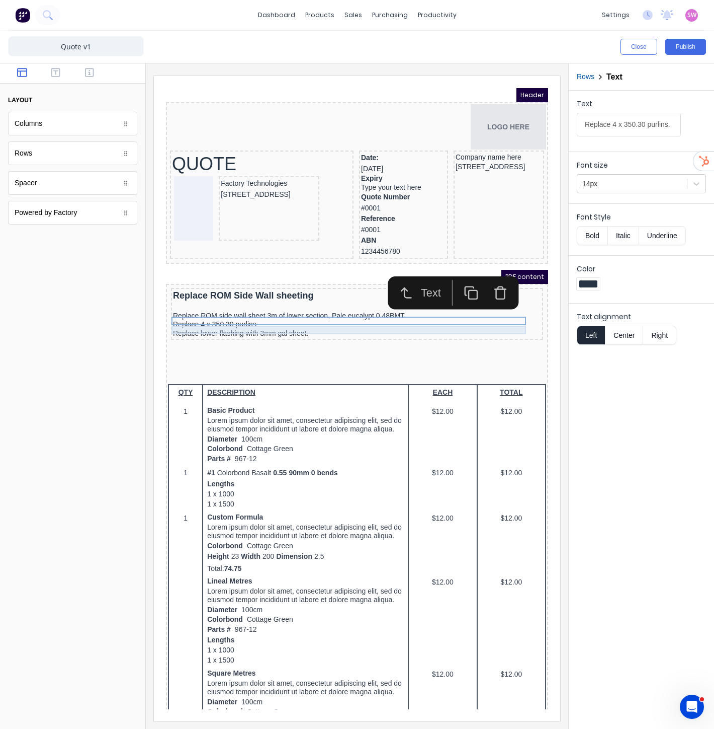
click at [232, 317] on div "Replace lower flashing with 3mm gal sheet." at bounding box center [345, 321] width 368 height 9
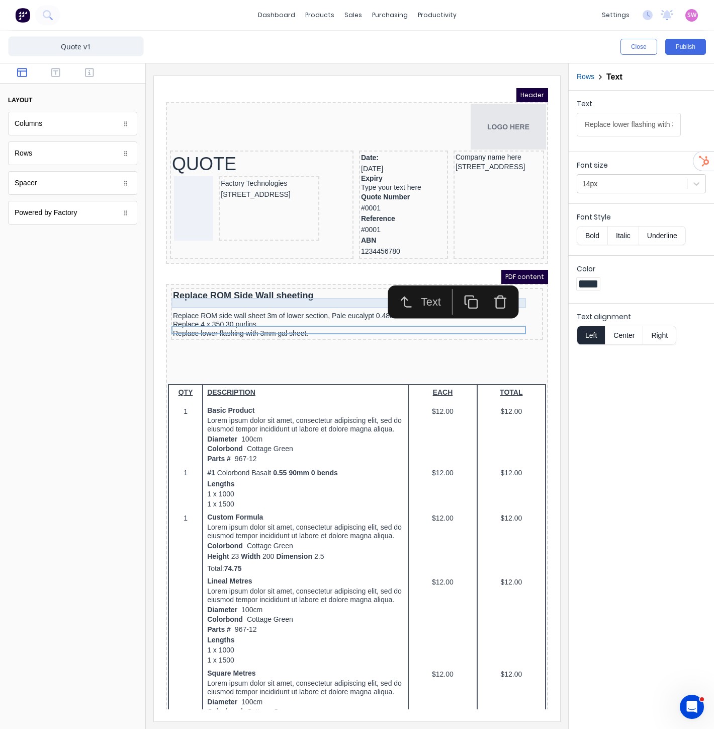
click at [238, 292] on div at bounding box center [345, 294] width 368 height 10
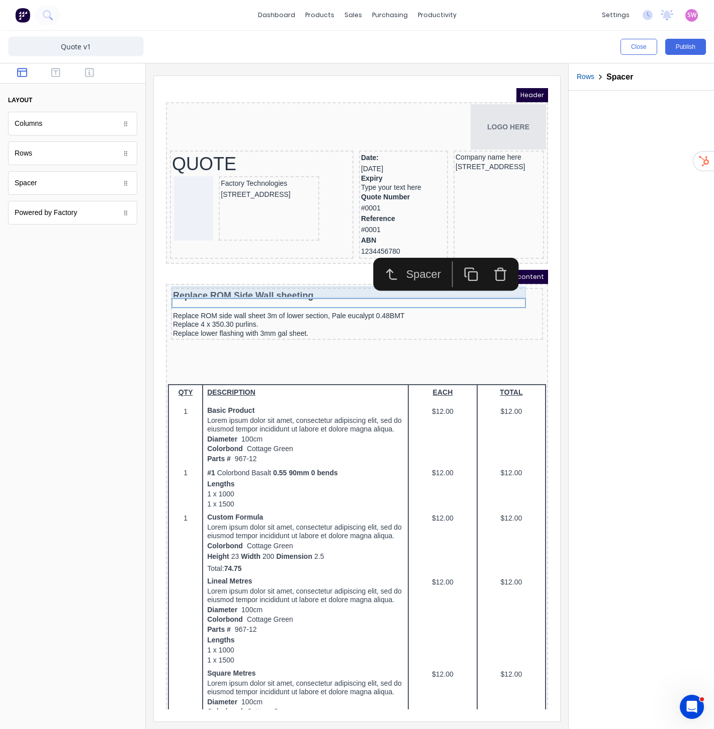
click at [239, 281] on div "Replace ROM Side Wall sheeting" at bounding box center [345, 284] width 368 height 12
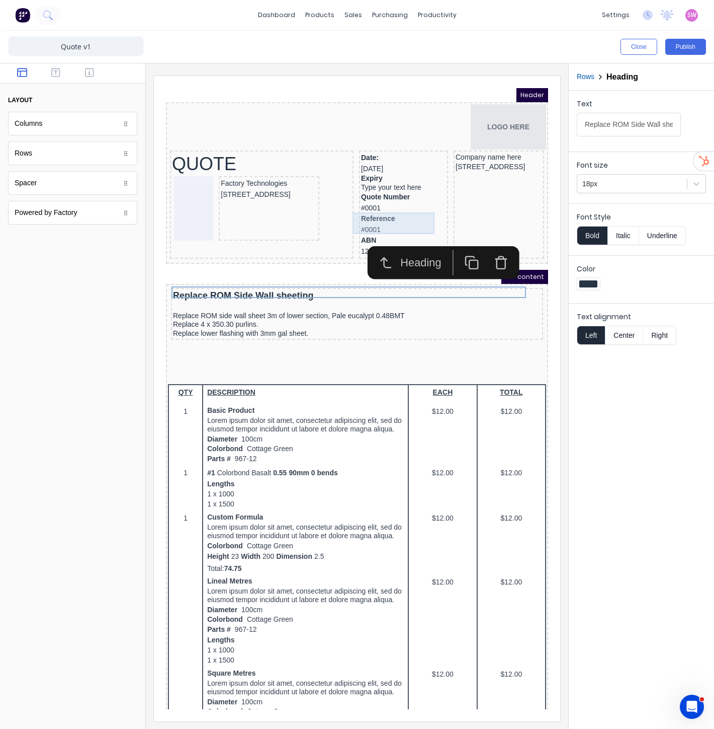
click at [358, 206] on div "Reference #0001" at bounding box center [391, 212] width 85 height 22
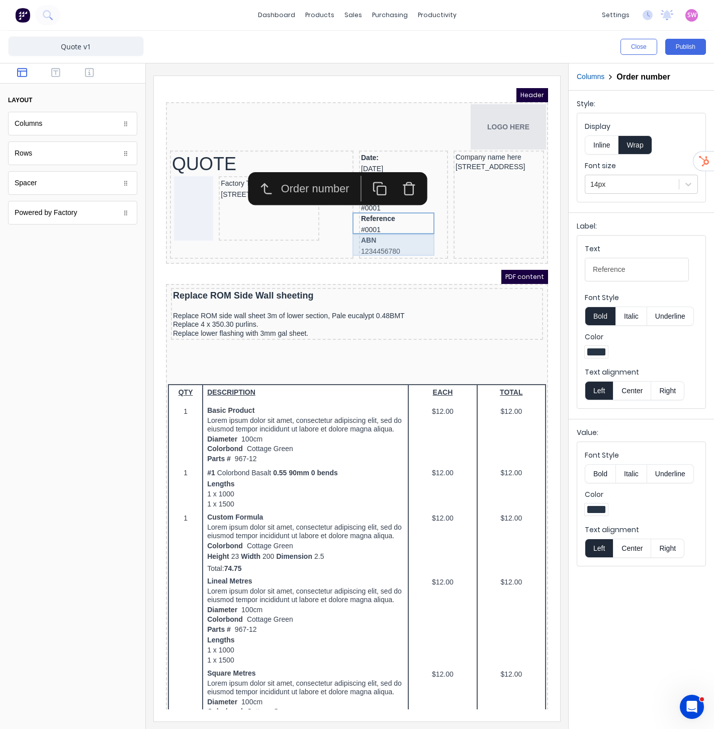
click at [383, 226] on div "ABN 1234456780" at bounding box center [391, 234] width 85 height 22
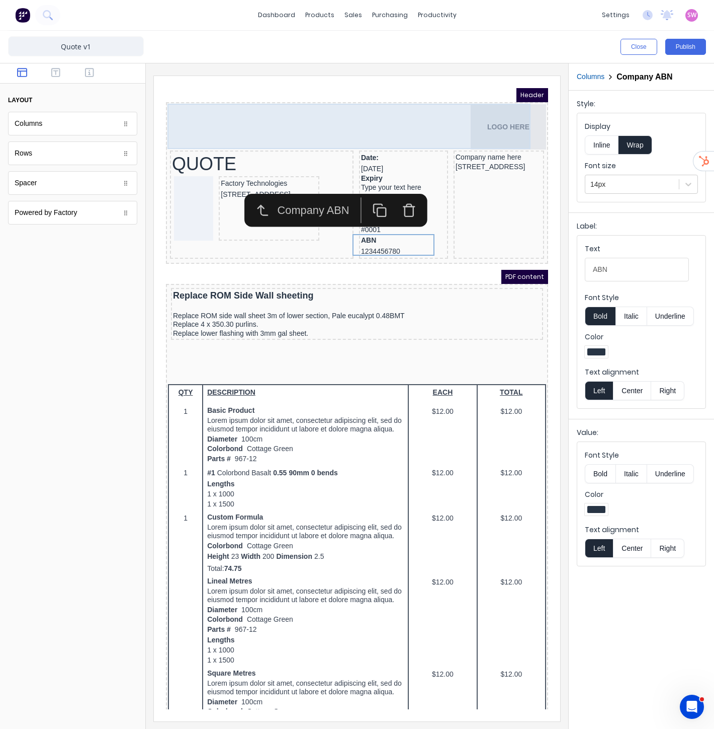
click at [409, 111] on div "LOGO HERE" at bounding box center [345, 114] width 378 height 45
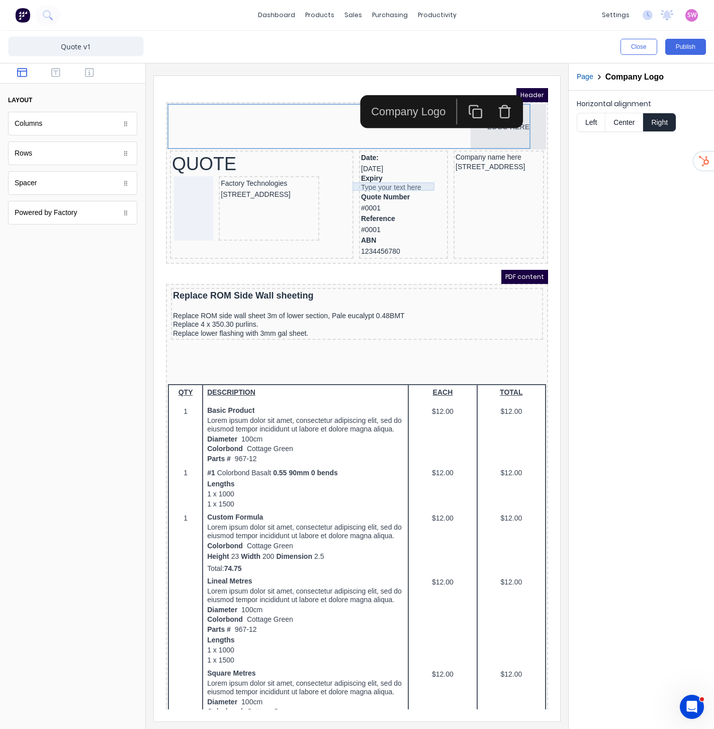
click at [371, 173] on div "Type your text here" at bounding box center [391, 175] width 85 height 9
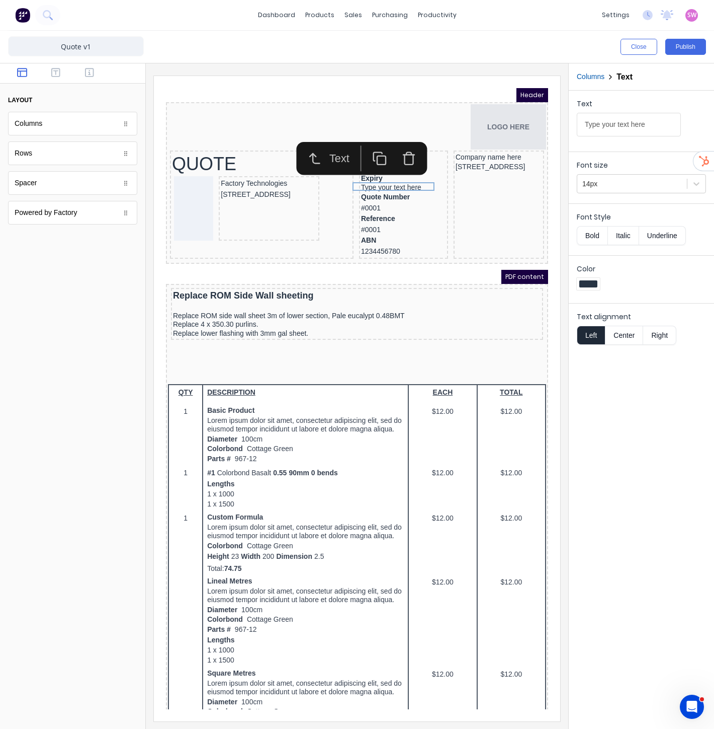
click at [658, 410] on div "Text Type your text here Font size 14px Font Style Bold Italic Underline Color …" at bounding box center [641, 410] width 145 height 638
drag, startPoint x: 661, startPoint y: 429, endPoint x: 639, endPoint y: 423, distance: 21.8
click at [660, 428] on div "Text Type your text here Font size 14px Font Style Bold Italic Underline Color …" at bounding box center [641, 410] width 145 height 638
click at [370, 45] on div "Sales Orders" at bounding box center [390, 48] width 41 height 9
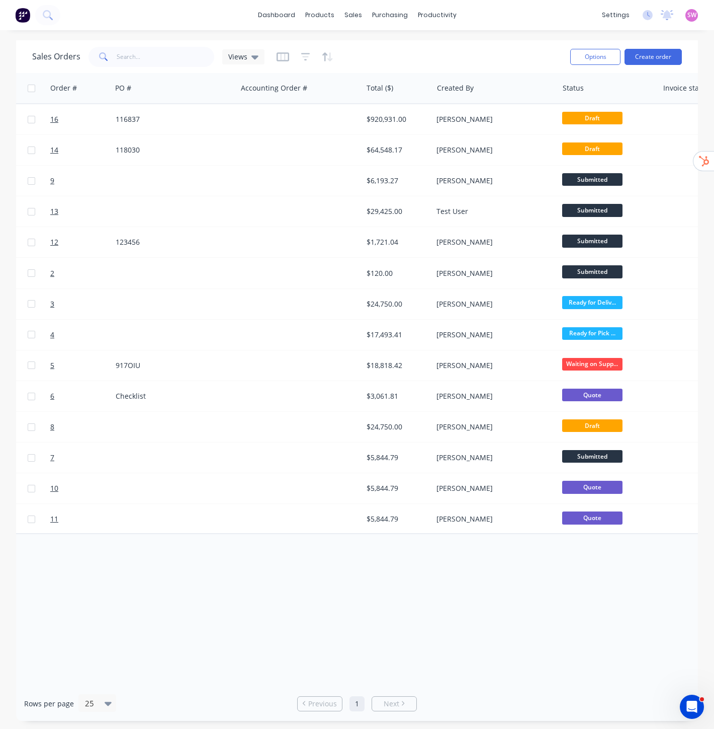
scroll to position [0, 260]
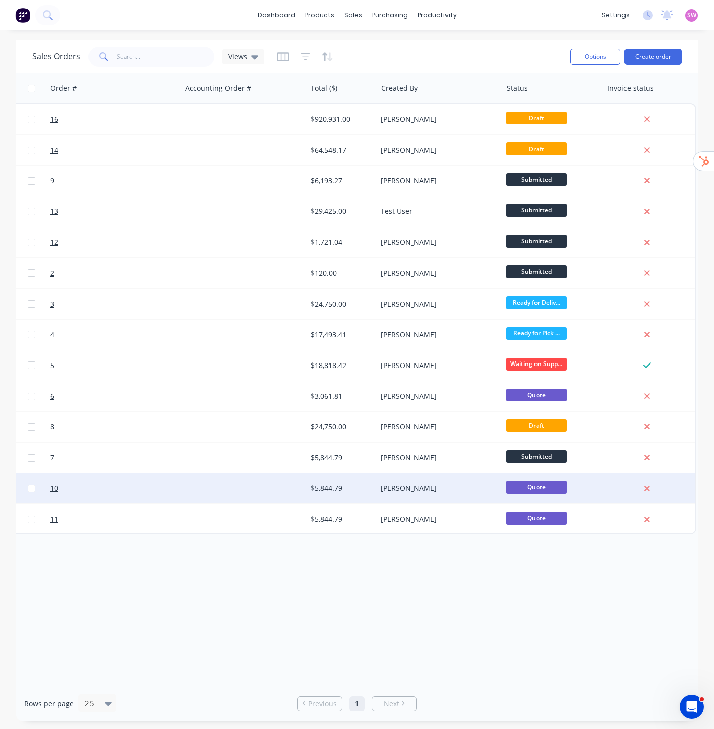
click at [220, 484] on div at bounding box center [243, 488] width 125 height 30
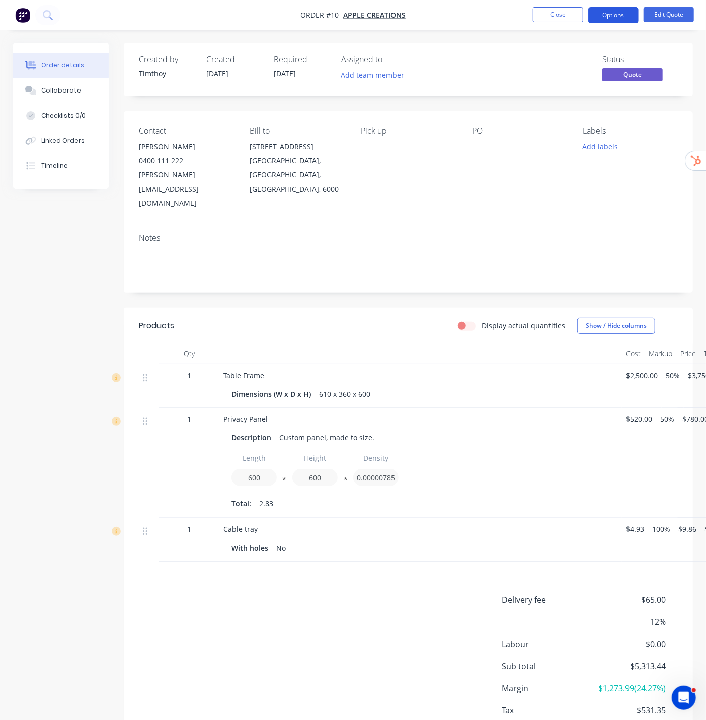
click at [630, 18] on button "Options" at bounding box center [613, 15] width 50 height 16
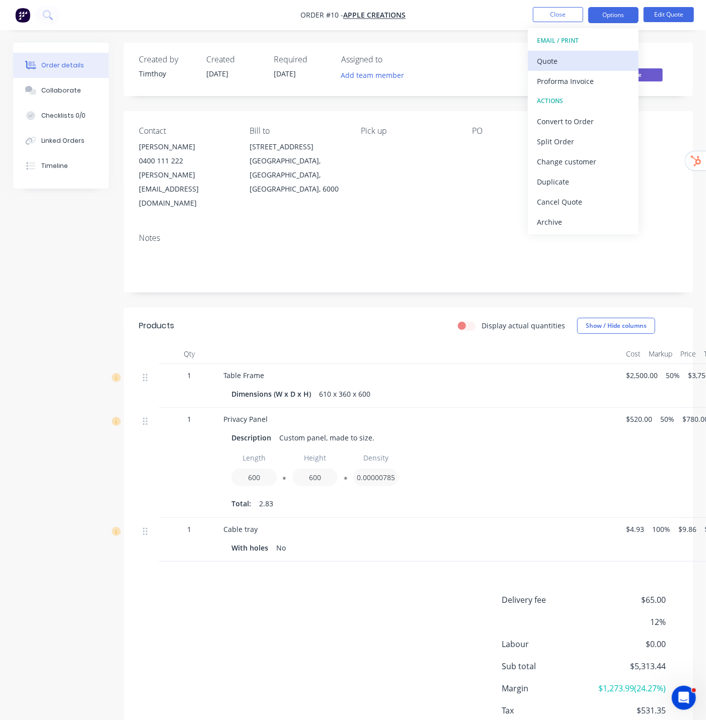
click at [566, 58] on div "Quote" at bounding box center [583, 61] width 93 height 15
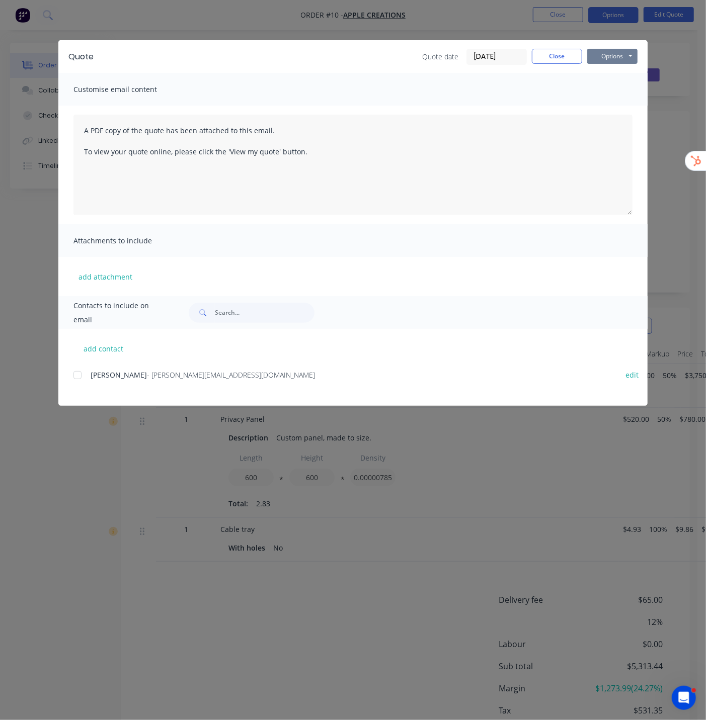
click at [617, 54] on button "Options" at bounding box center [612, 56] width 50 height 15
click at [609, 73] on button "Preview" at bounding box center [619, 74] width 64 height 17
click at [557, 55] on button "Close" at bounding box center [557, 56] width 50 height 15
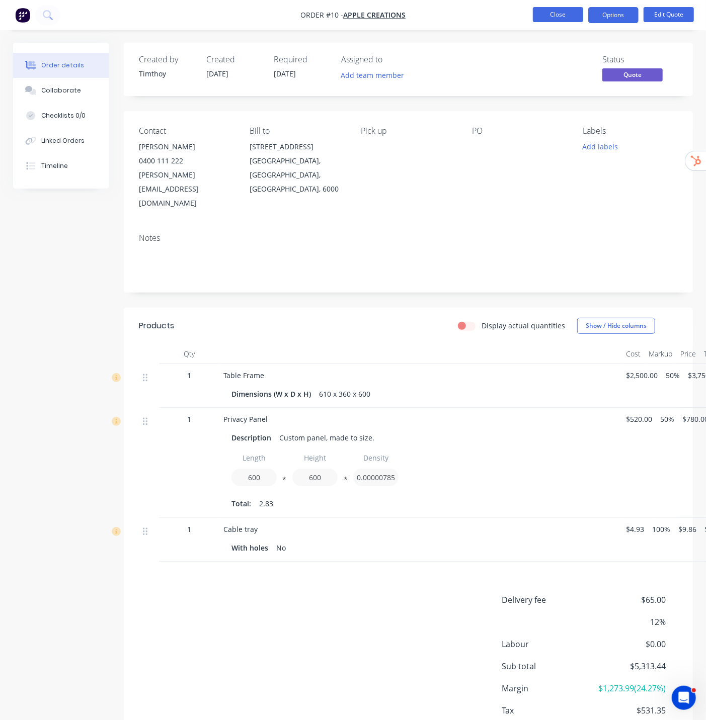
click at [552, 16] on button "Close" at bounding box center [558, 14] width 50 height 15
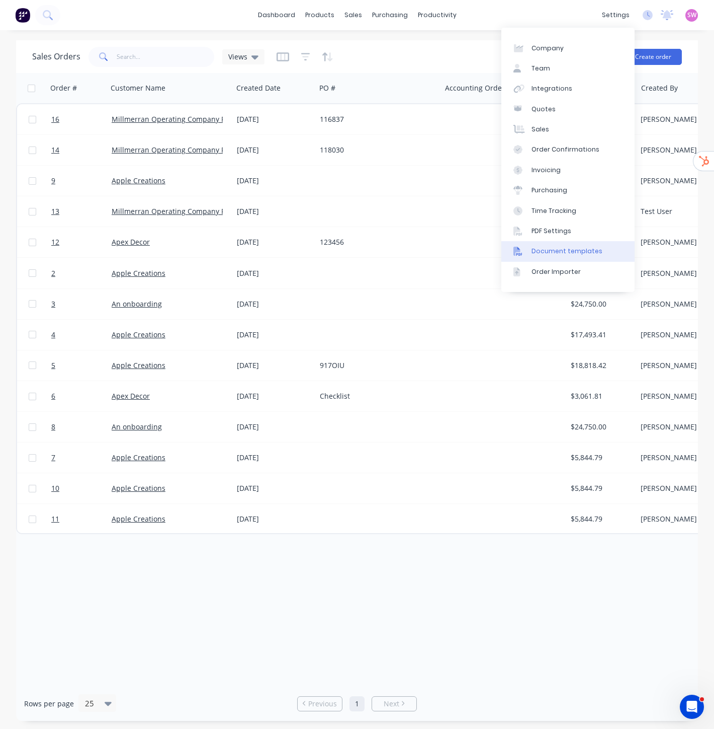
click at [587, 252] on div "Document templates" at bounding box center [567, 251] width 71 height 9
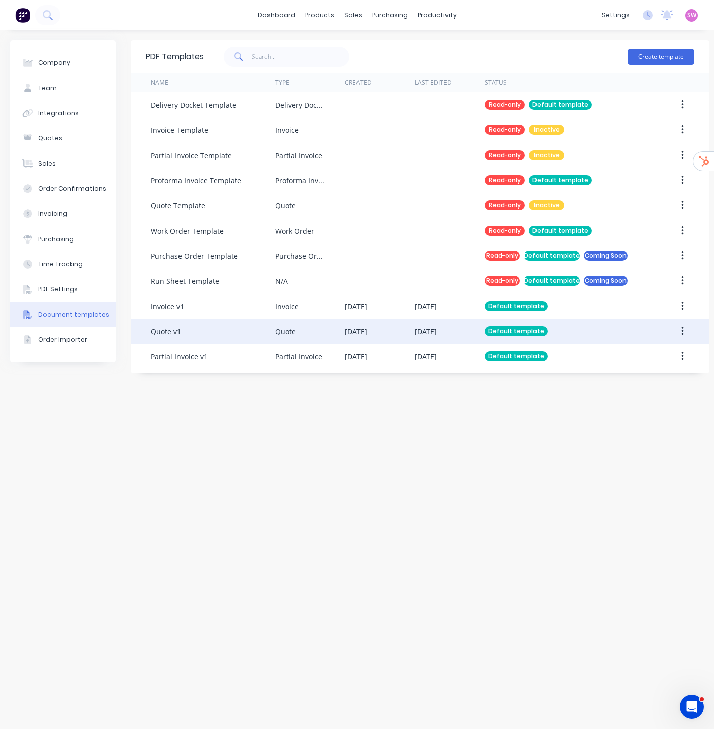
click at [428, 330] on div "[DATE]" at bounding box center [426, 331] width 22 height 11
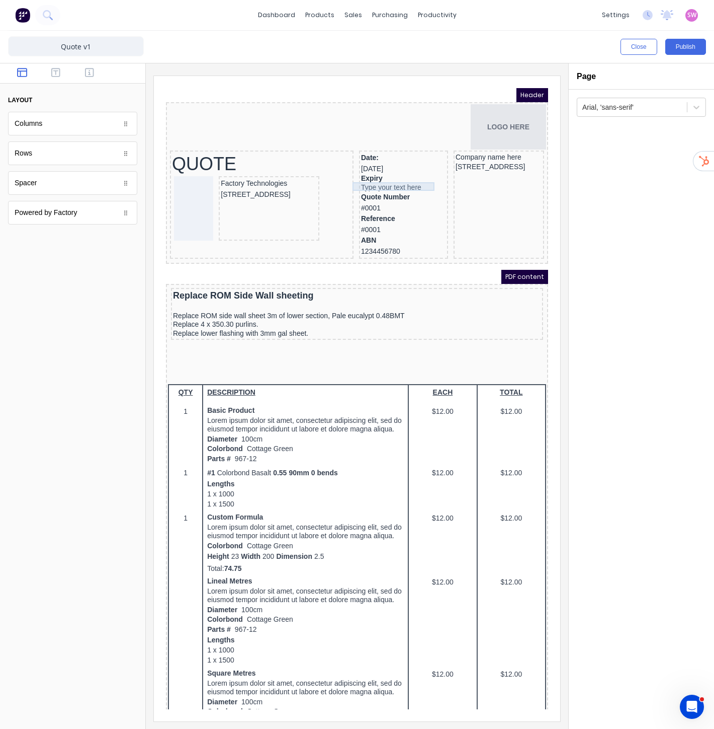
click at [369, 174] on div "Type your text here" at bounding box center [391, 175] width 85 height 9
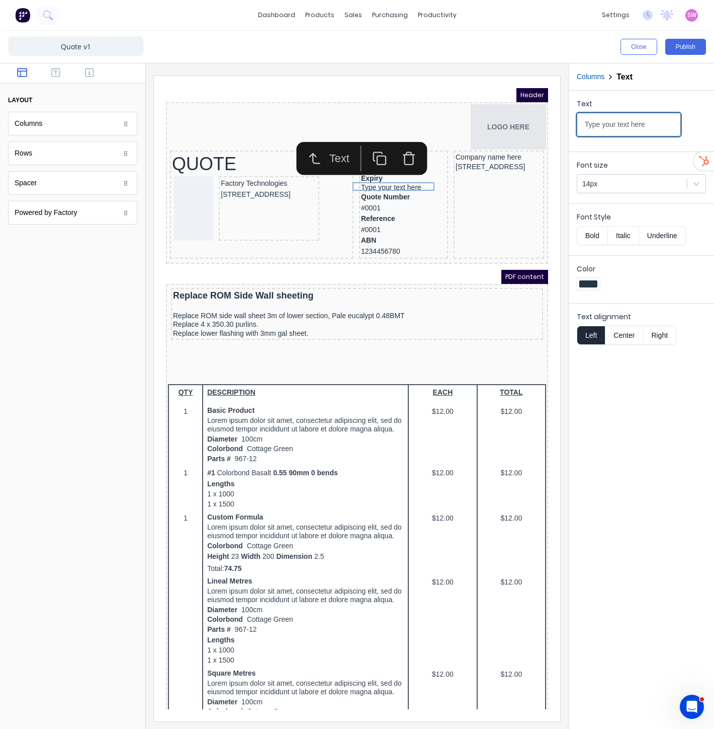
drag, startPoint x: 812, startPoint y: 199, endPoint x: 500, endPoint y: 103, distance: 327.0
type input "30 days from quote date"
drag, startPoint x: 648, startPoint y: 404, endPoint x: 627, endPoint y: 300, distance: 105.7
click at [648, 403] on div "Text 30 days from quote date Font size 14px Font Style Bold Italic Underline Co…" at bounding box center [641, 410] width 145 height 638
click at [373, 213] on div "Reference #0001" at bounding box center [391, 212] width 85 height 22
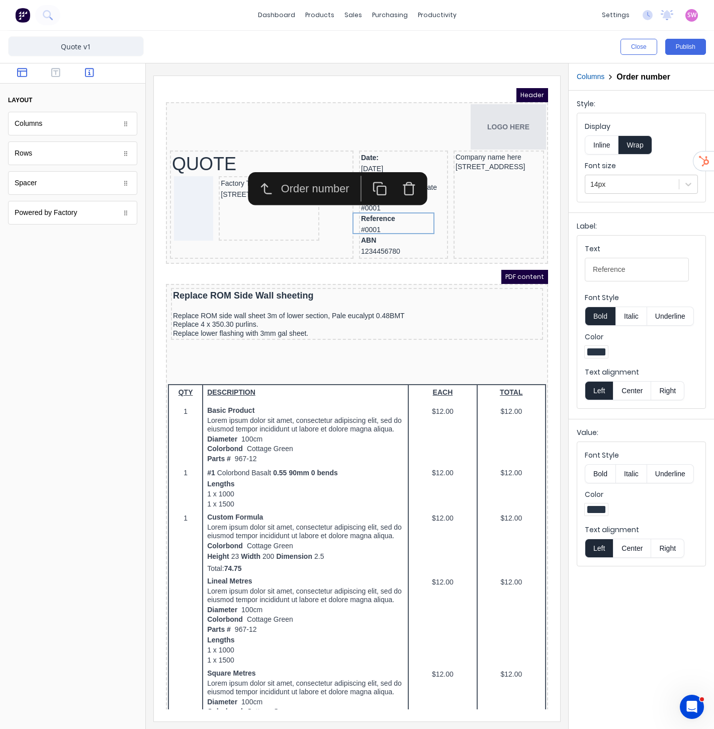
click at [85, 73] on button "button" at bounding box center [90, 73] width 28 height 12
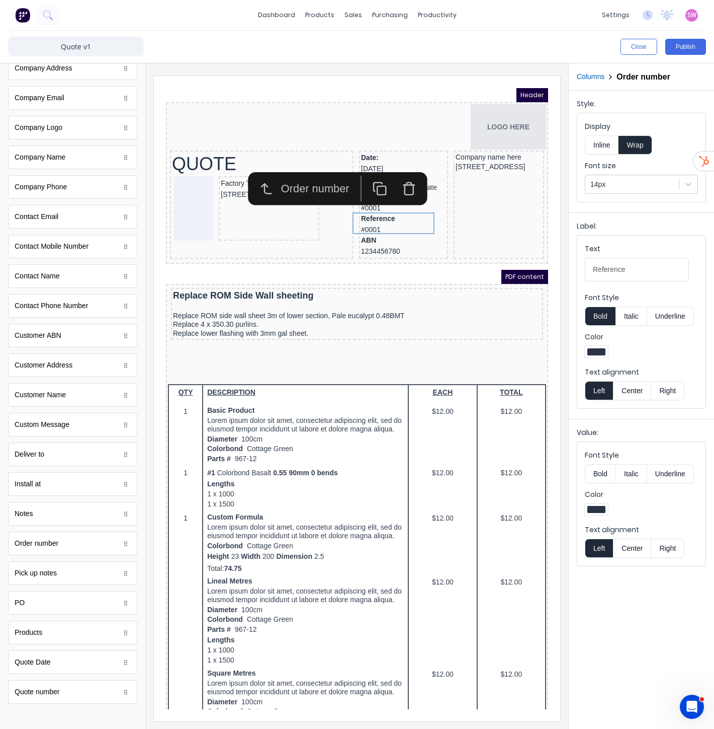
scroll to position [210, 0]
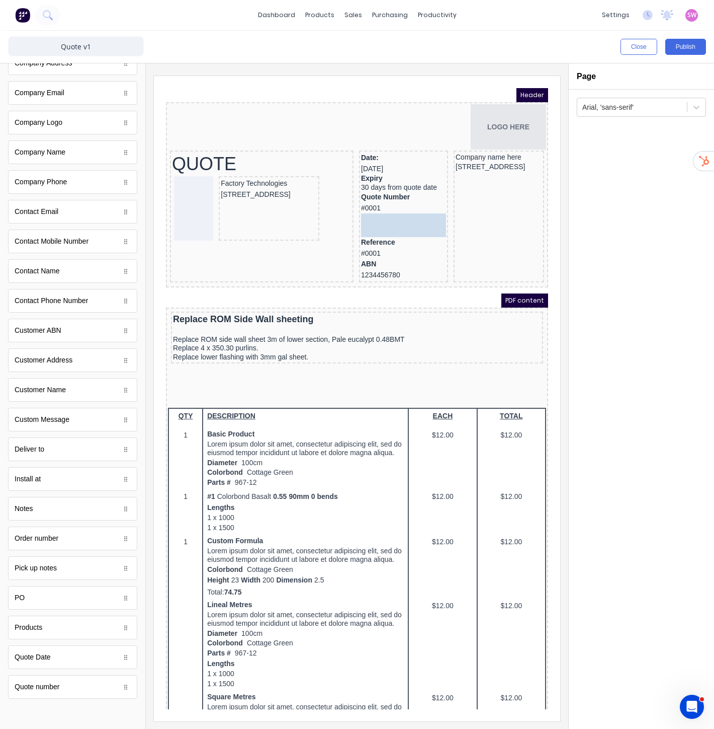
drag, startPoint x: 59, startPoint y: 602, endPoint x: 233, endPoint y: 136, distance: 497.6
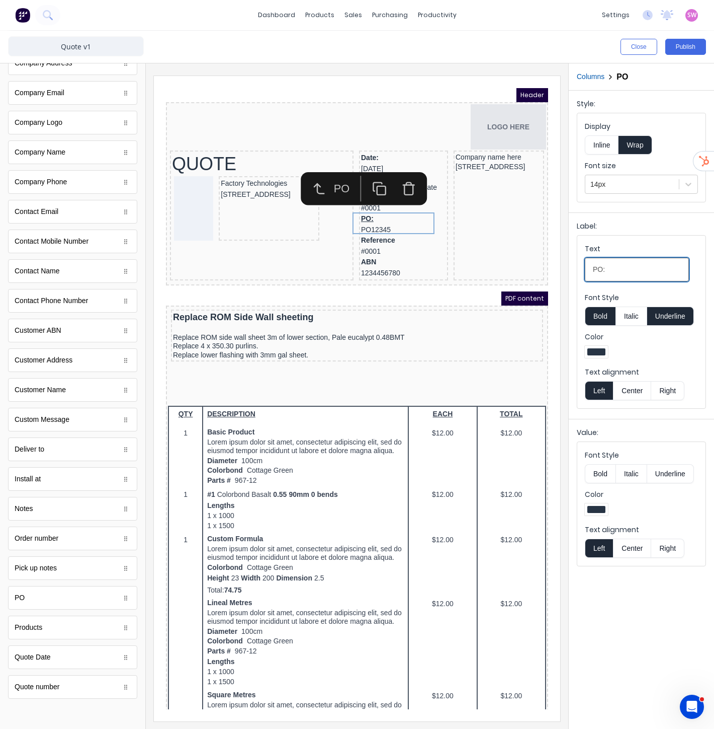
click at [621, 272] on input "PO:" at bounding box center [637, 270] width 104 height 24
click at [673, 315] on button "Underline" at bounding box center [671, 315] width 47 height 19
drag, startPoint x: 601, startPoint y: 269, endPoint x: 572, endPoint y: 270, distance: 29.7
click at [574, 270] on div "Label: Text PO: Font Style Bold Italic Underline Color Text alignment Left Cent…" at bounding box center [641, 313] width 145 height 202
type input "Reference:"
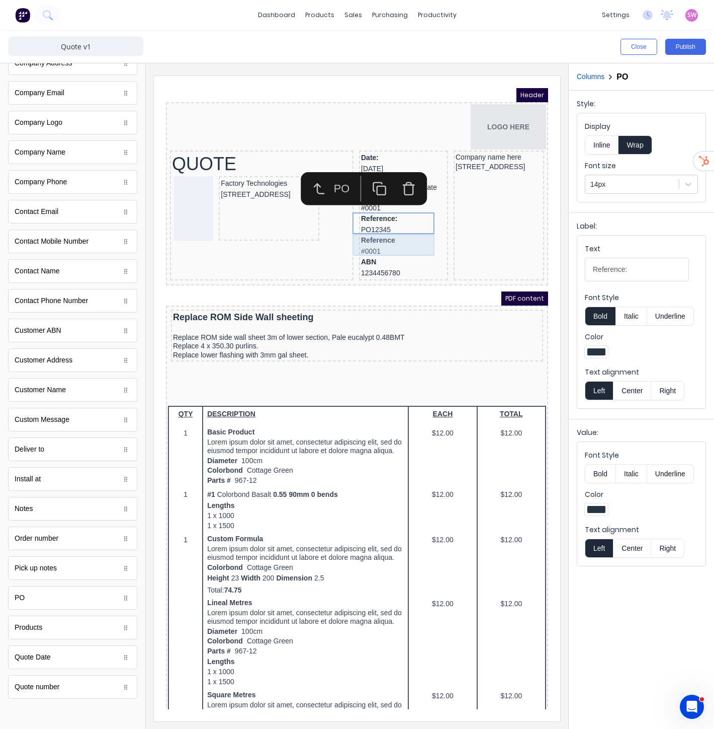
click at [380, 238] on div "Reference #0001" at bounding box center [391, 234] width 85 height 22
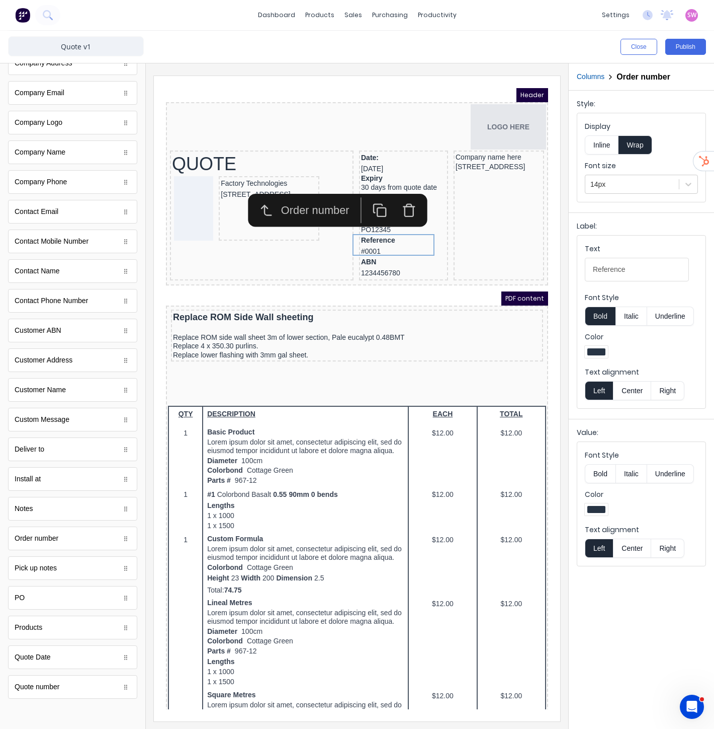
click at [404, 191] on icon "button" at bounding box center [397, 198] width 15 height 15
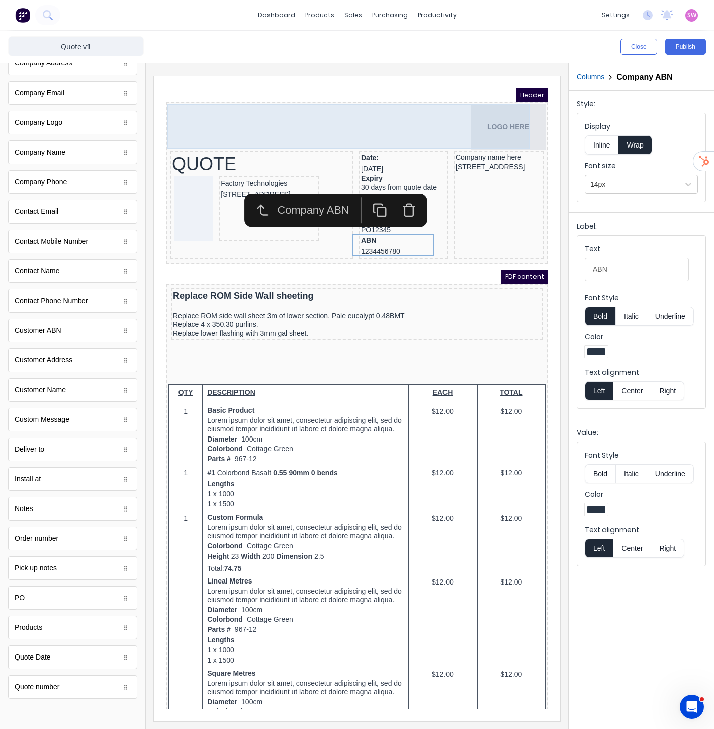
click at [371, 99] on div "LOGO HERE" at bounding box center [345, 114] width 378 height 45
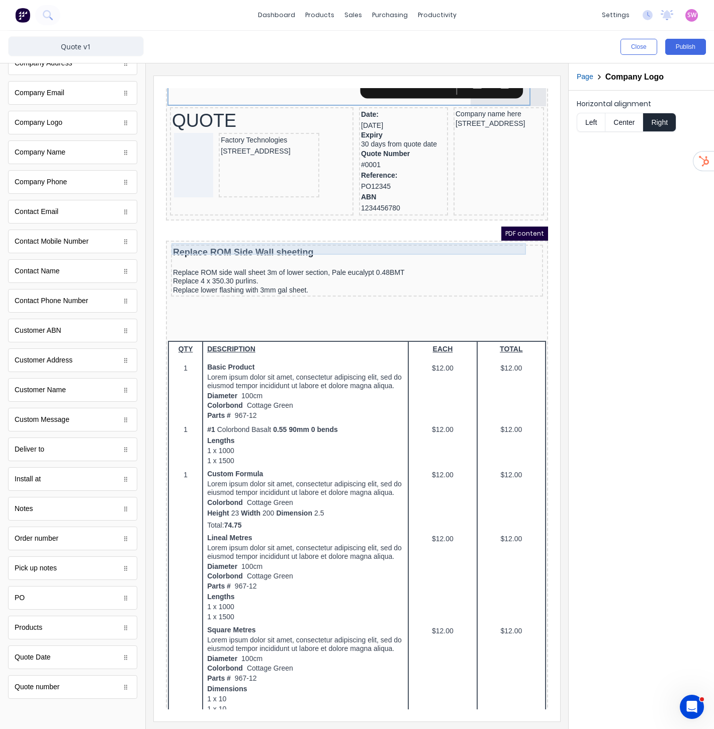
scroll to position [56, 0]
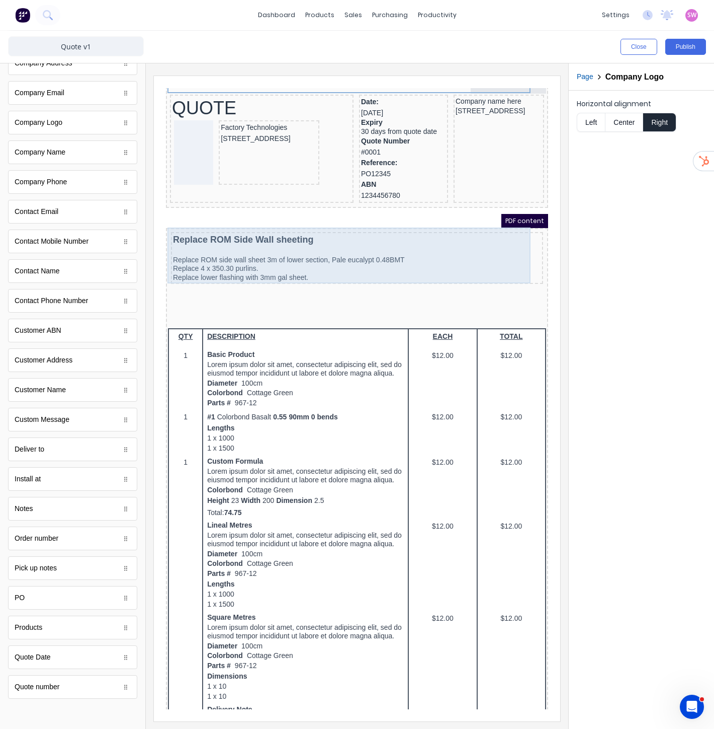
click at [290, 218] on div "Replace ROM Side Wall sheeting Replace ROM side wall sheet 3m of lower section,…" at bounding box center [345, 247] width 378 height 58
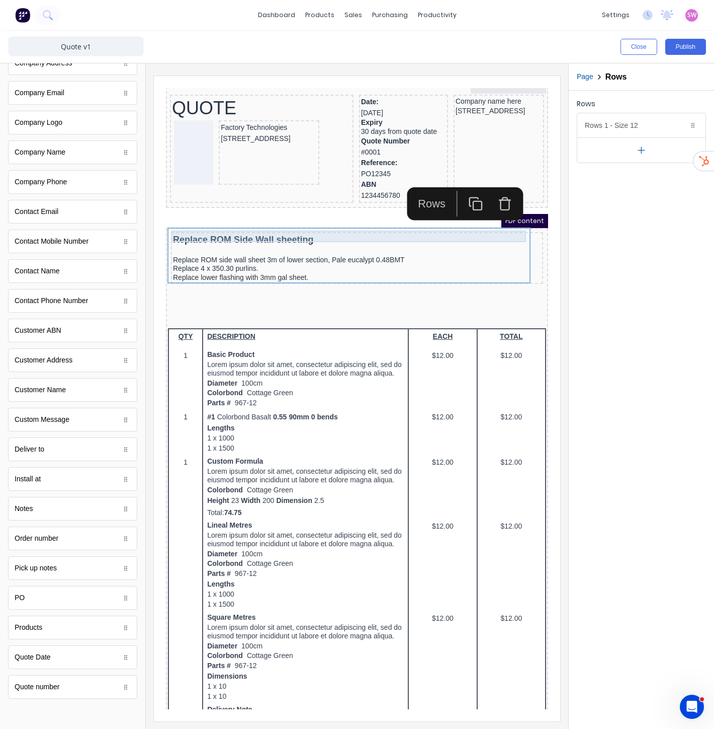
click at [289, 224] on div "Replace ROM Side Wall sheeting" at bounding box center [345, 228] width 368 height 12
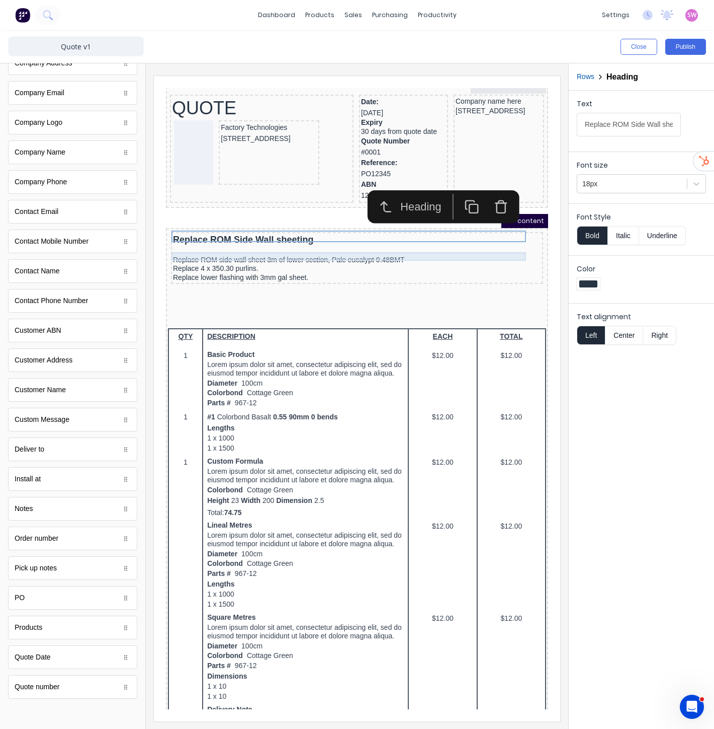
click at [289, 244] on div "Replace ROM side wall sheet 3m of lower section, Pale eucalypt 0.48BMT" at bounding box center [345, 248] width 368 height 9
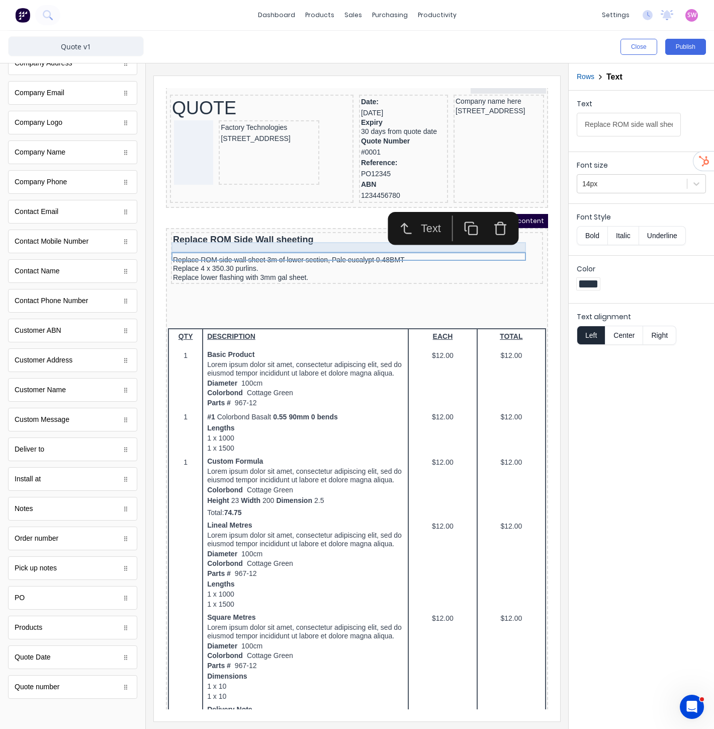
click at [295, 235] on div at bounding box center [345, 238] width 368 height 10
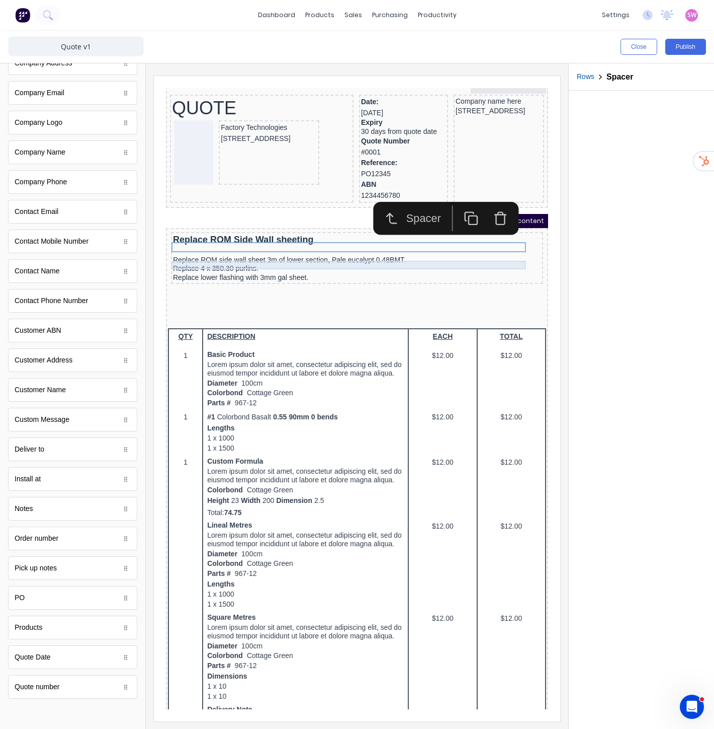
click at [293, 253] on div "Replace 4 x 350.30 purlins." at bounding box center [345, 256] width 368 height 9
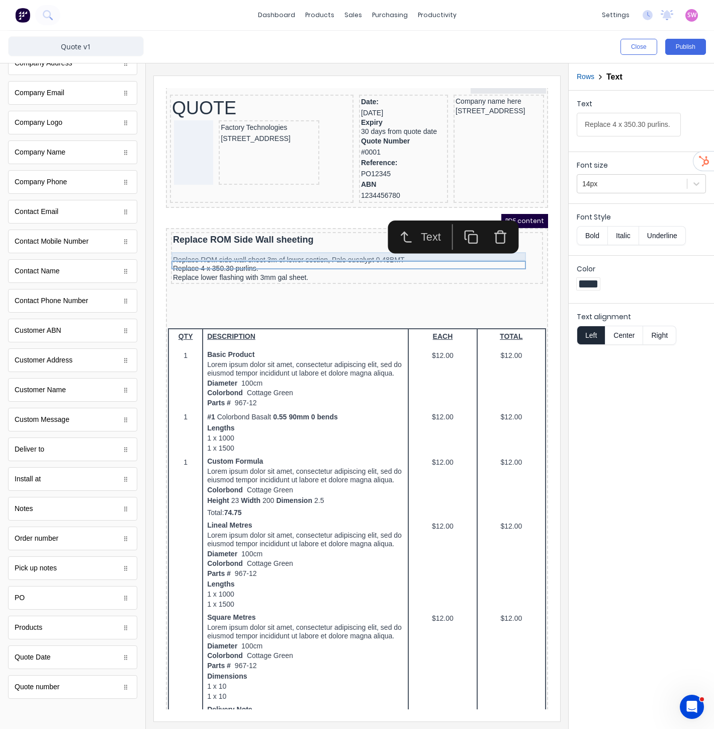
click at [300, 244] on div "Replace ROM side wall sheet 3m of lower section, Pale eucalypt 0.48BMT" at bounding box center [345, 248] width 368 height 9
click at [301, 252] on div "Replace 4 x 350.30 purlins." at bounding box center [345, 256] width 368 height 9
click at [305, 262] on div "Replace lower flashing with 3mm gal sheet." at bounding box center [345, 265] width 368 height 9
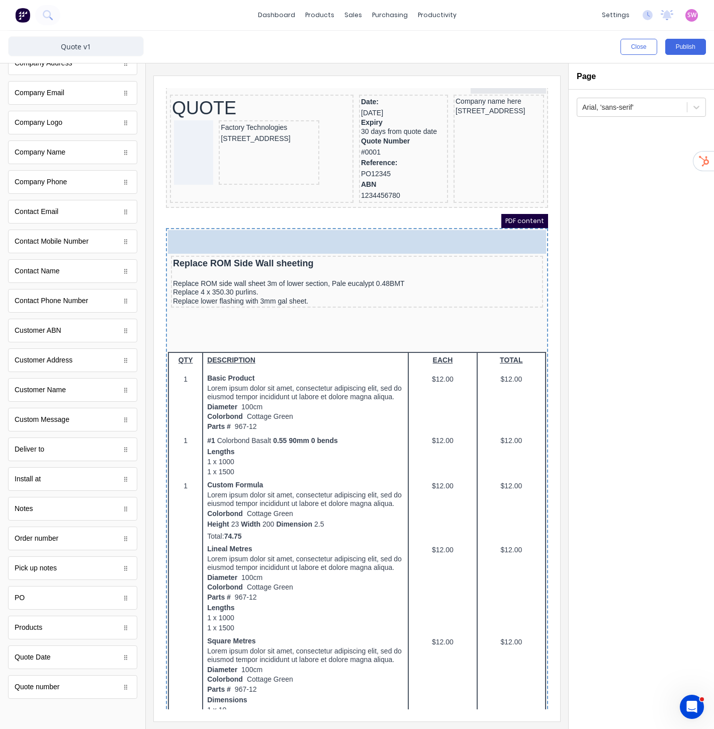
drag, startPoint x: 44, startPoint y: 507, endPoint x: 279, endPoint y: 227, distance: 364.9
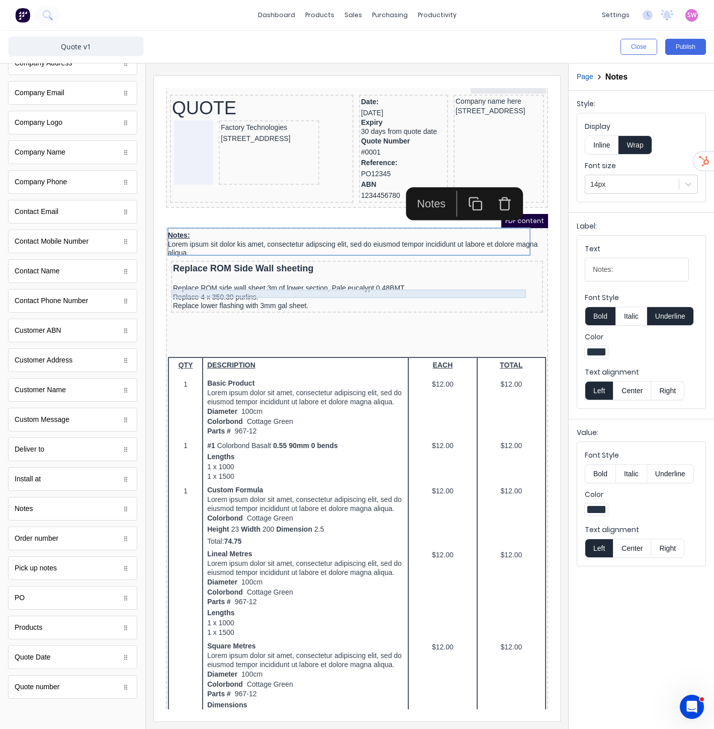
click at [326, 283] on div "Replace 4 x 350.30 purlins." at bounding box center [345, 285] width 368 height 9
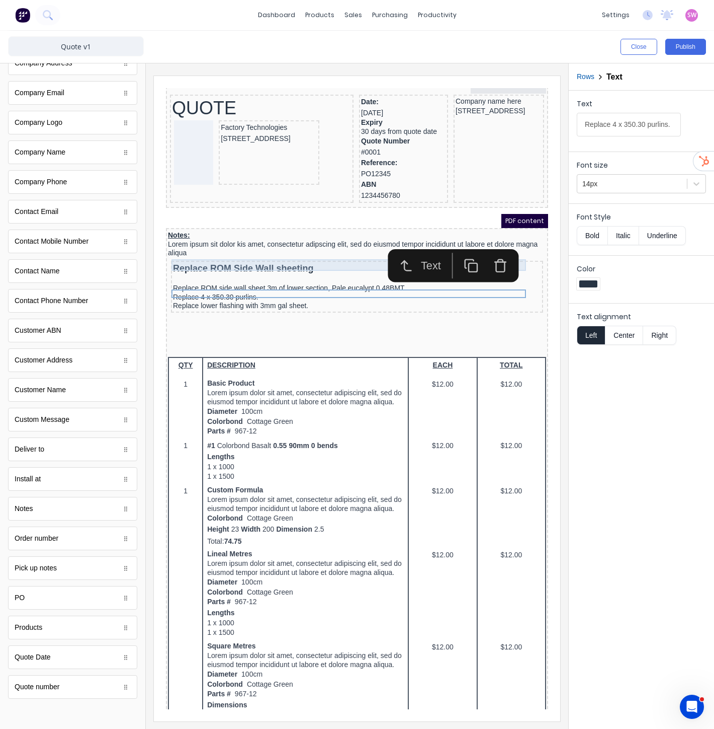
click at [303, 251] on div "Replace ROM Side Wall sheeting" at bounding box center [345, 257] width 368 height 12
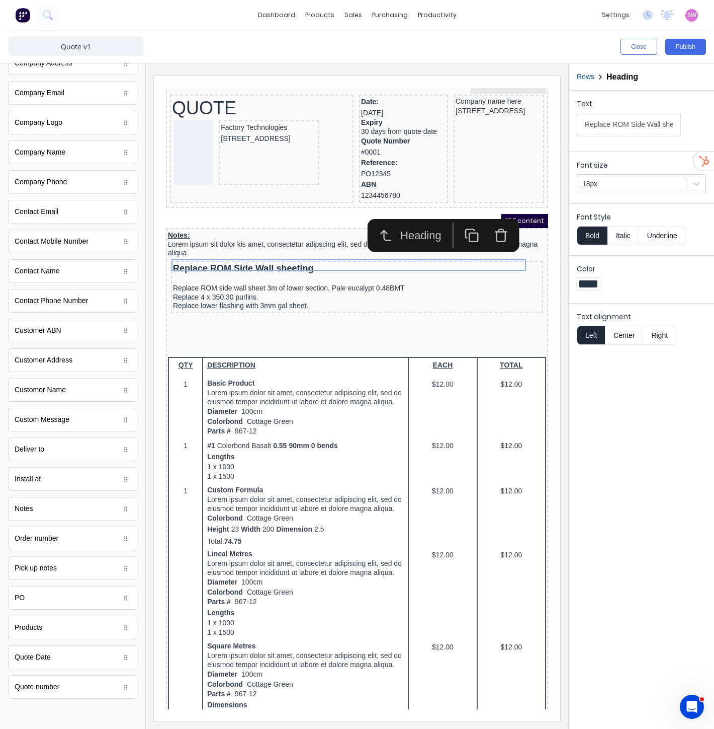
click at [494, 219] on icon "button" at bounding box center [488, 223] width 15 height 15
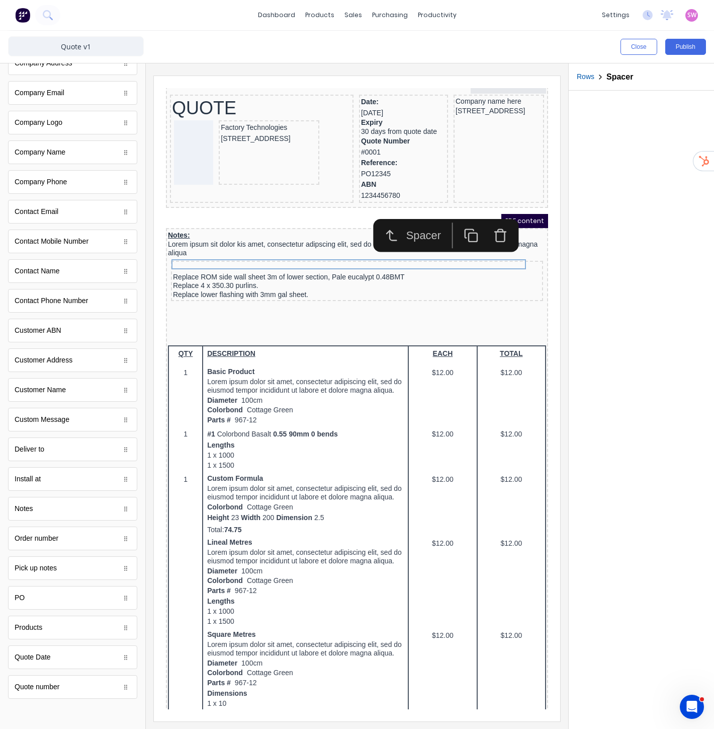
click at [493, 224] on icon "button" at bounding box center [489, 224] width 9 height 10
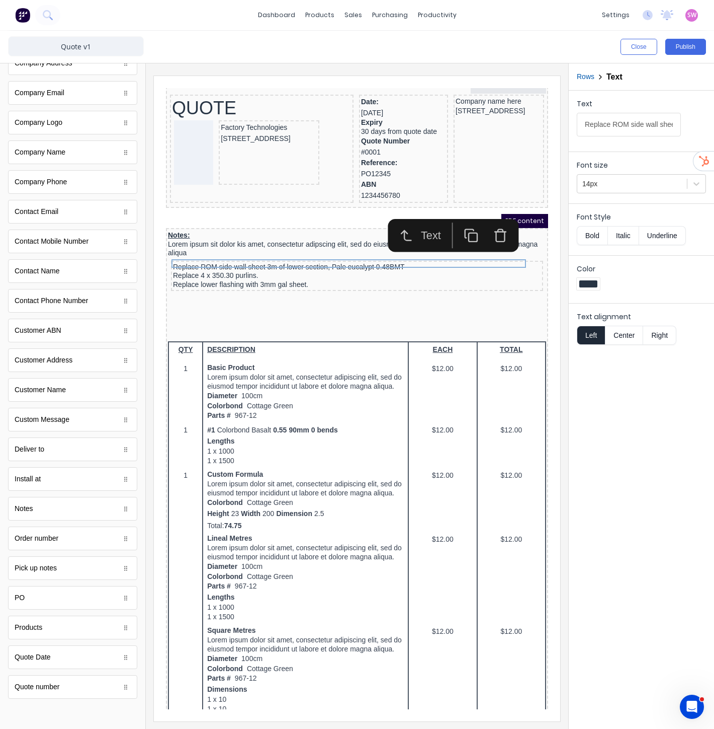
click at [491, 225] on icon "button" at bounding box center [488, 223] width 15 height 15
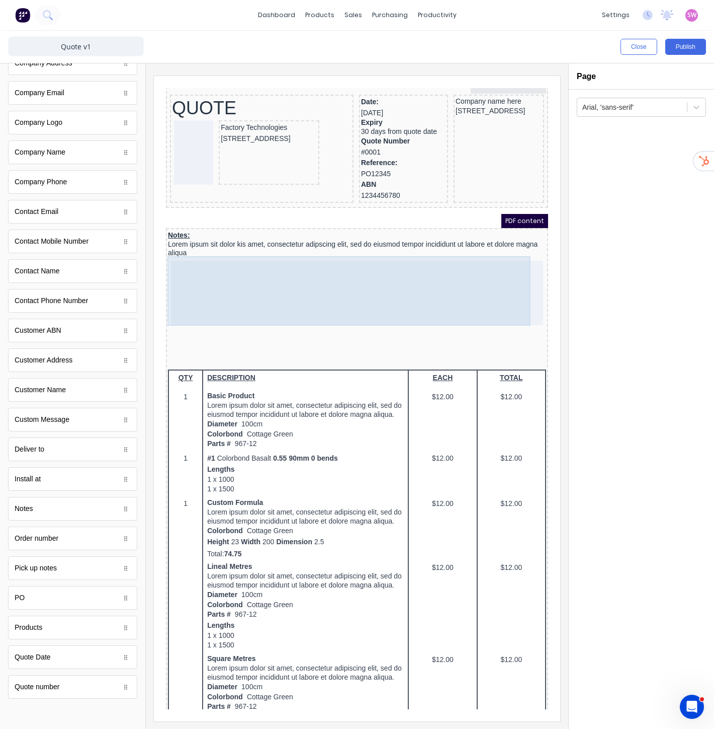
click at [363, 281] on div at bounding box center [345, 281] width 372 height 64
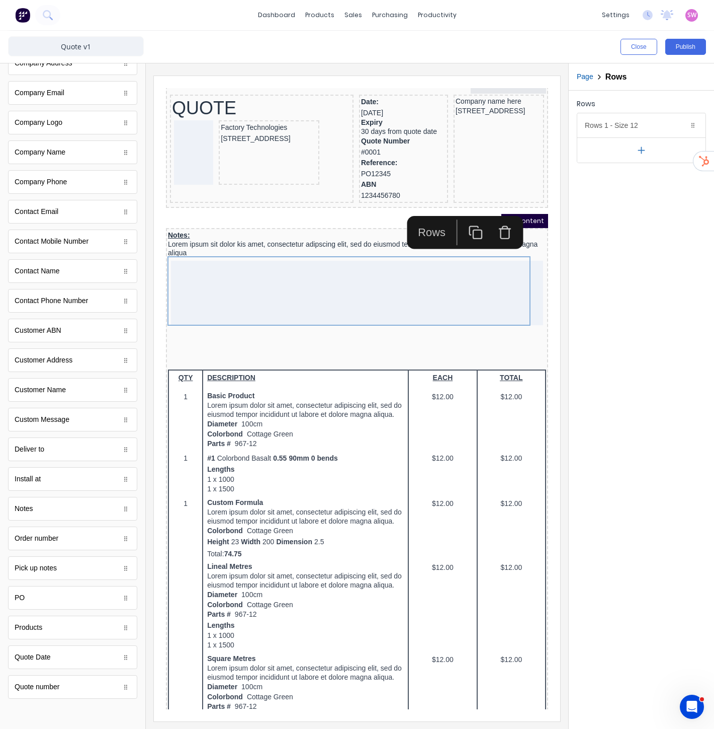
click at [493, 217] on icon "button" at bounding box center [493, 220] width 15 height 15
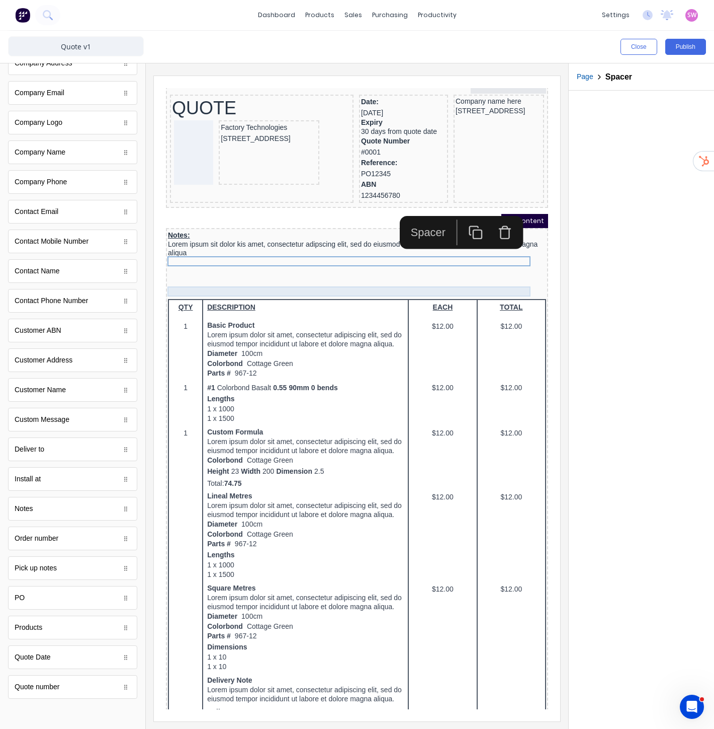
click at [321, 272] on div at bounding box center [345, 272] width 378 height 10
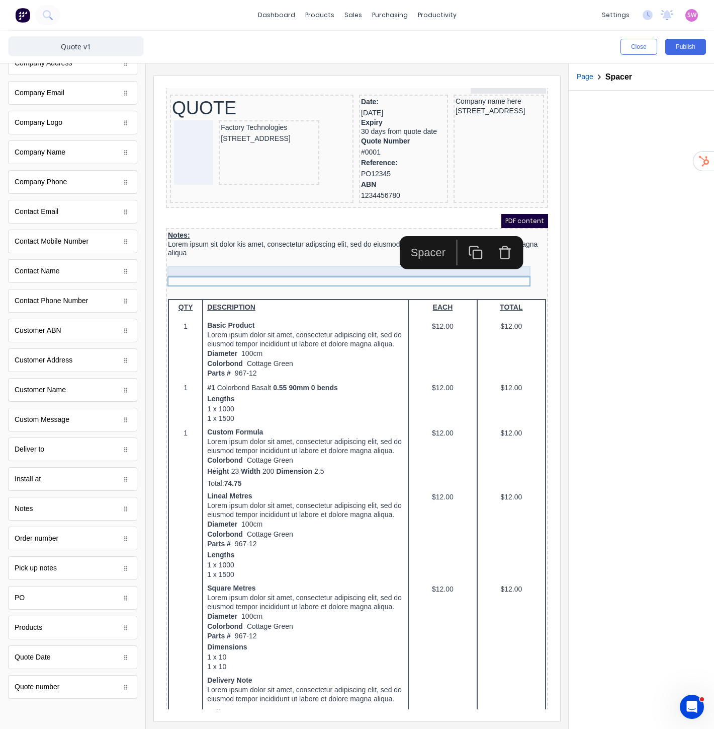
click at [338, 257] on div at bounding box center [345, 262] width 378 height 10
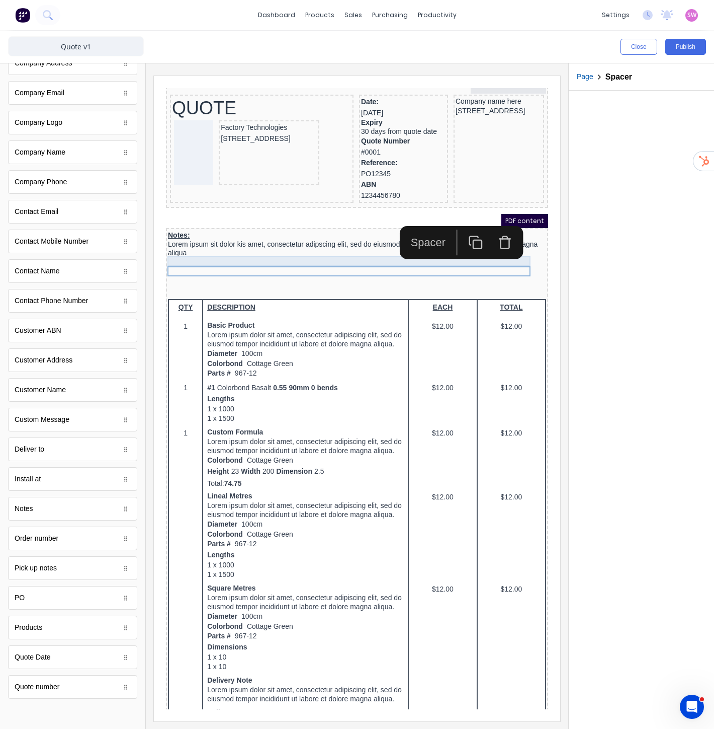
click at [338, 248] on div at bounding box center [345, 252] width 378 height 10
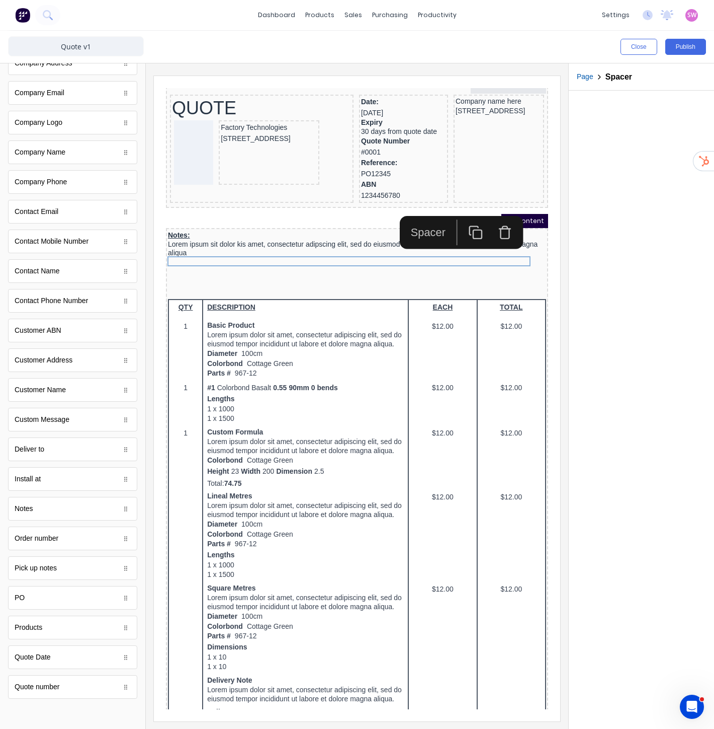
click at [491, 220] on icon "button" at bounding box center [493, 220] width 15 height 15
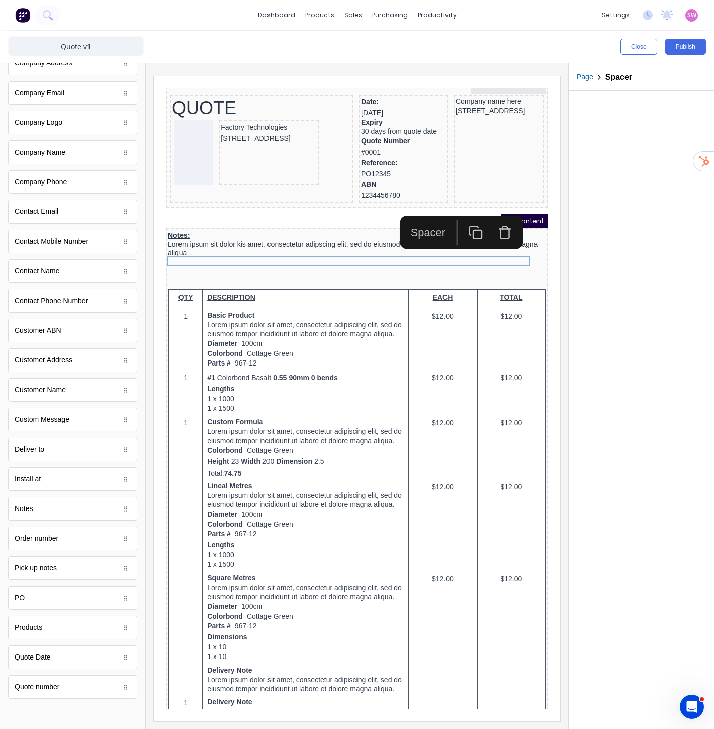
click at [491, 220] on icon "button" at bounding box center [493, 220] width 15 height 15
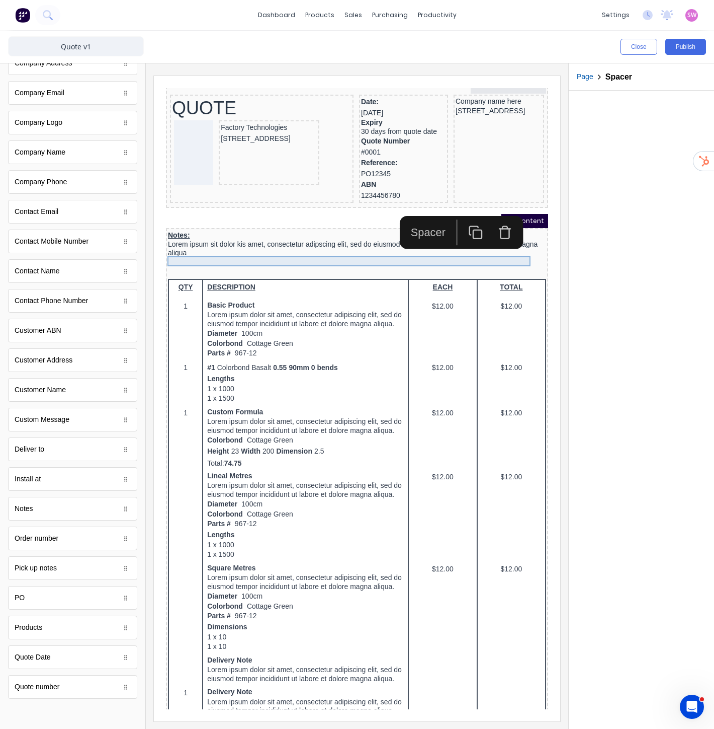
click at [282, 251] on div at bounding box center [345, 252] width 378 height 10
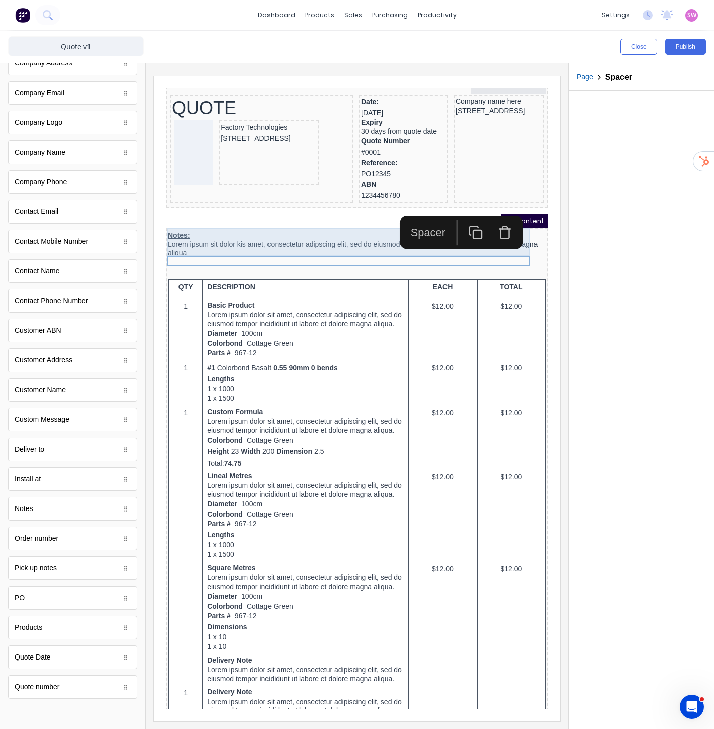
click at [167, 220] on div "Notes: Lorem ipsum sit dolor kis amet, consectetur adipscing elit, sed do eiusm…" at bounding box center [345, 232] width 378 height 29
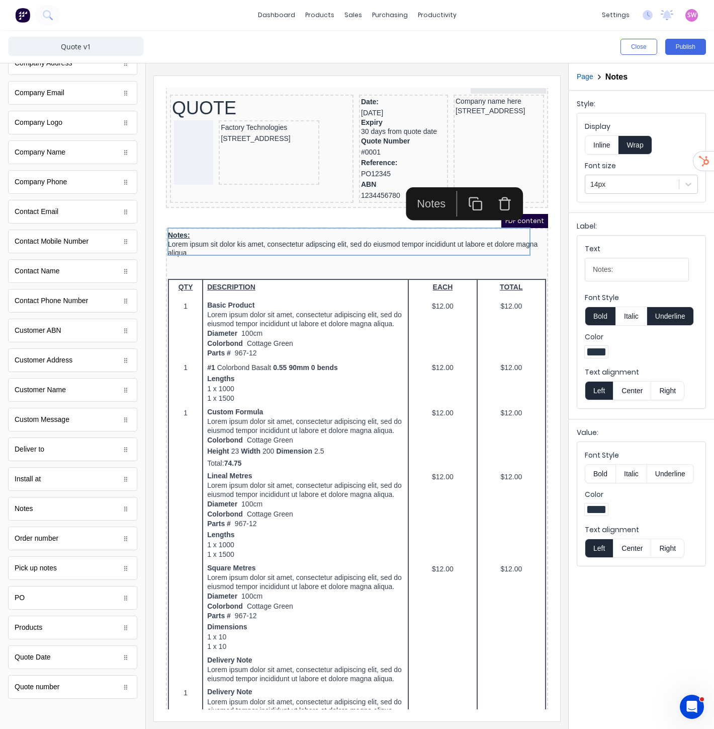
click at [679, 310] on button "Underline" at bounding box center [671, 315] width 47 height 19
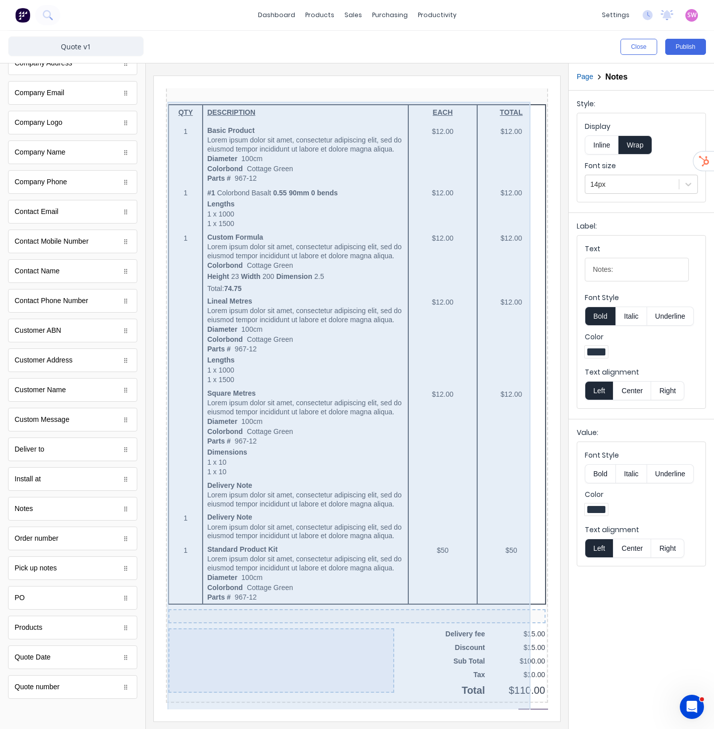
scroll to position [0, 0]
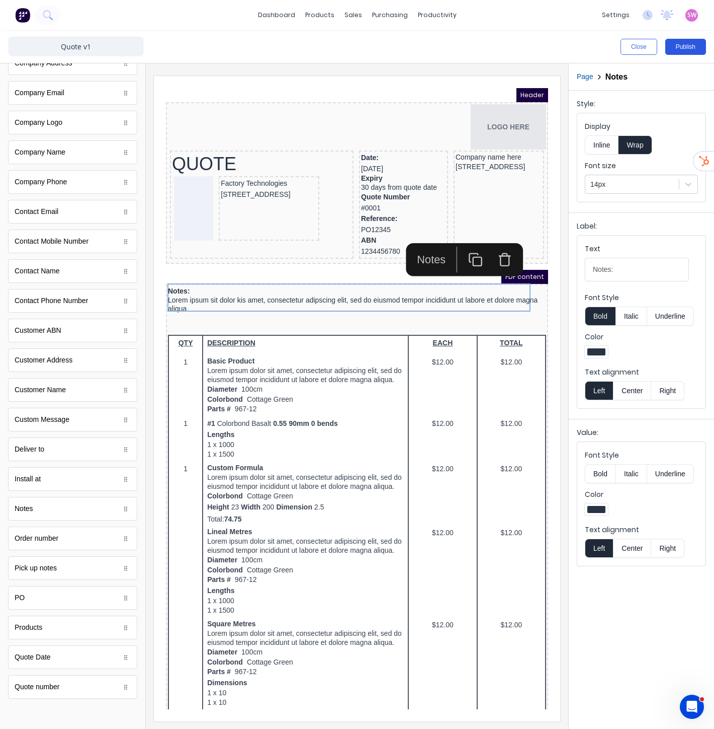
click at [692, 48] on button "Publish" at bounding box center [686, 47] width 41 height 16
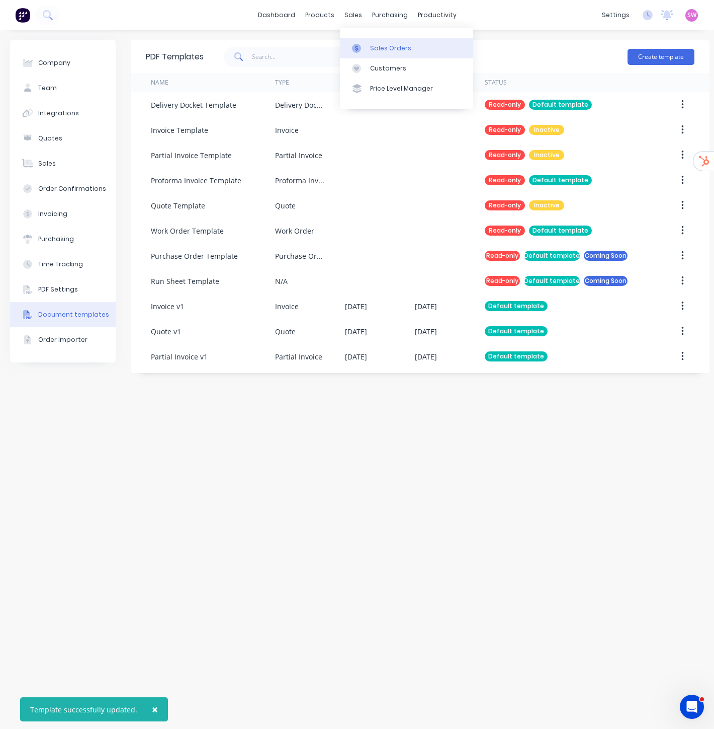
click at [388, 49] on div "Sales Orders" at bounding box center [390, 48] width 41 height 9
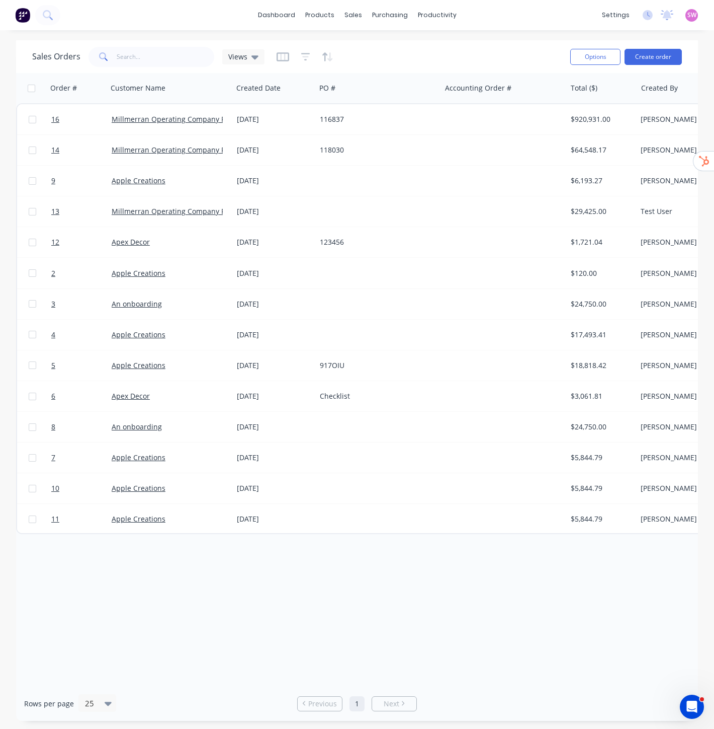
drag, startPoint x: 617, startPoint y: 677, endPoint x: 666, endPoint y: 677, distance: 48.8
click at [666, 677] on div "Sales Orders Views Options Create order Order # Customer Name Created Date PO #…" at bounding box center [357, 380] width 682 height 680
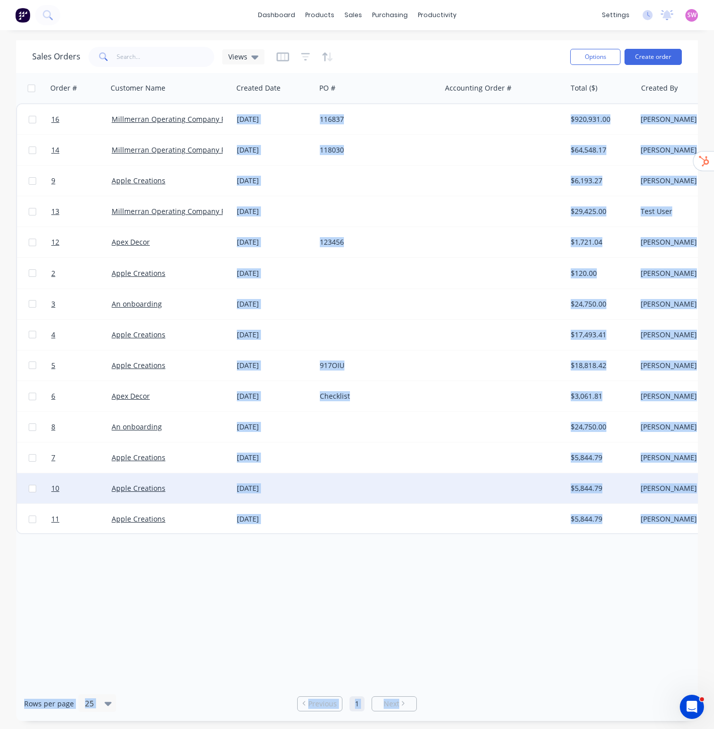
click at [395, 487] on div at bounding box center [378, 488] width 125 height 30
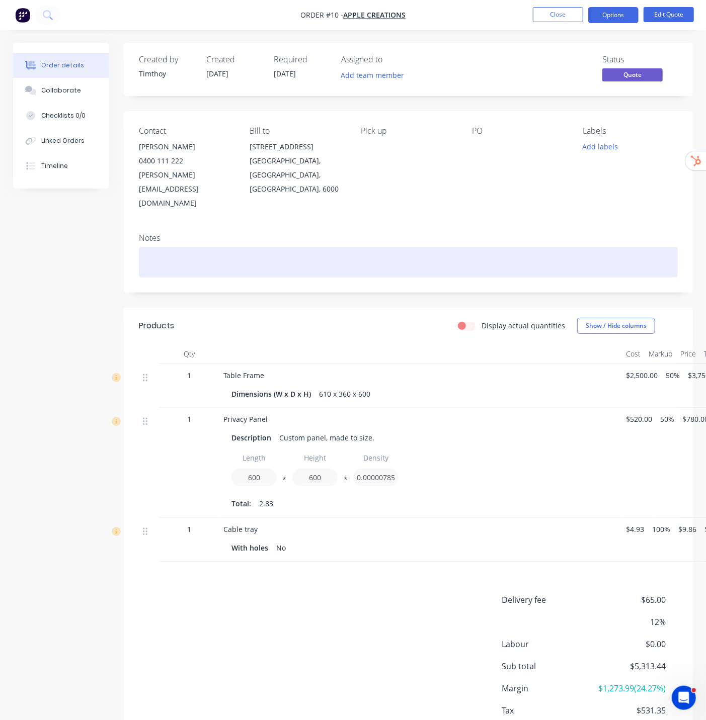
drag, startPoint x: 188, startPoint y: 217, endPoint x: 189, endPoint y: 222, distance: 5.7
click at [188, 225] on div "Notes" at bounding box center [408, 258] width 569 height 67
click at [189, 247] on div at bounding box center [408, 262] width 539 height 31
paste div
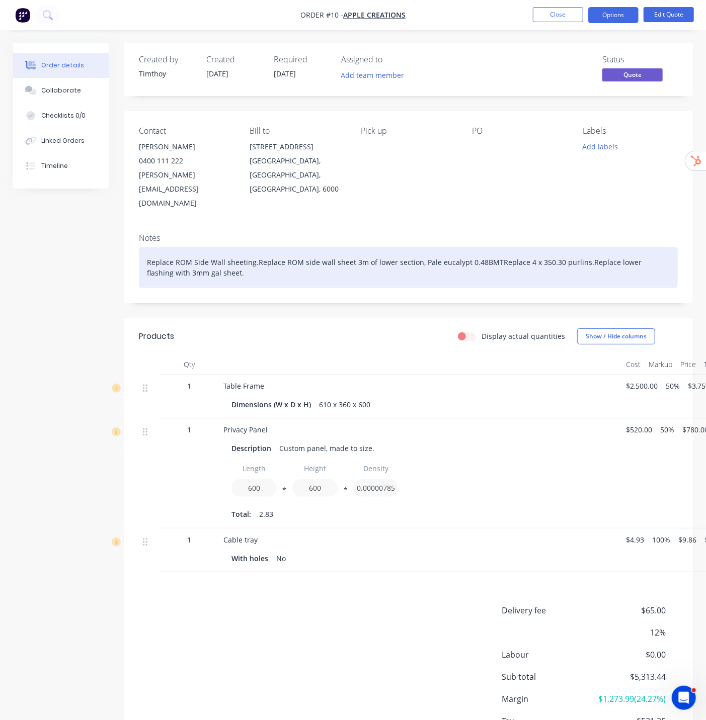
drag, startPoint x: 318, startPoint y: 230, endPoint x: 298, endPoint y: 229, distance: 20.1
click at [318, 247] on div "Replace ROM Side Wall sheeting.Replace ROM side wall sheet 3m of lower section,…" at bounding box center [408, 267] width 539 height 41
click at [254, 247] on div "Replace ROM Side Wall sheeting.Replace ROM side wall sheet 3m of lower section,…" at bounding box center [408, 267] width 539 height 41
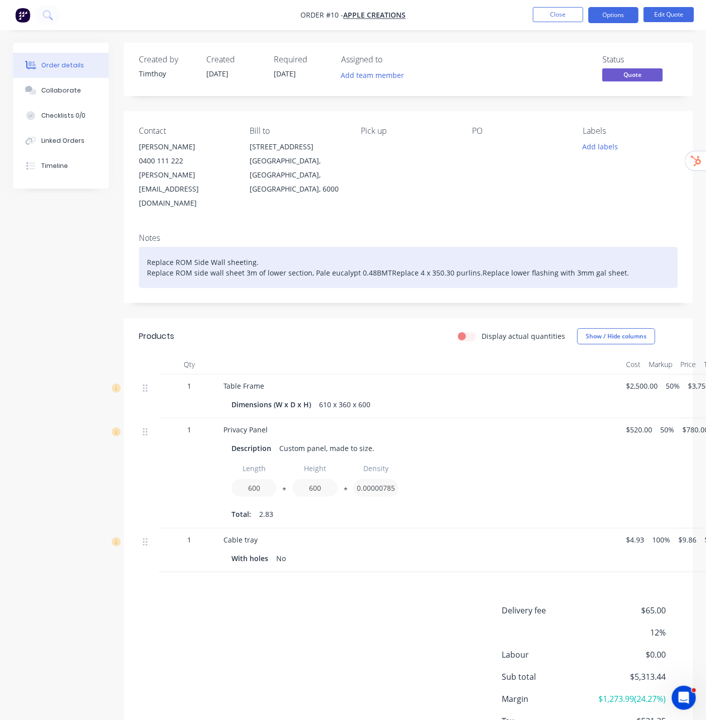
click at [385, 247] on div "Replace ROM Side Wall sheeting. Replace ROM side wall sheet 3m of lower section…" at bounding box center [408, 267] width 539 height 41
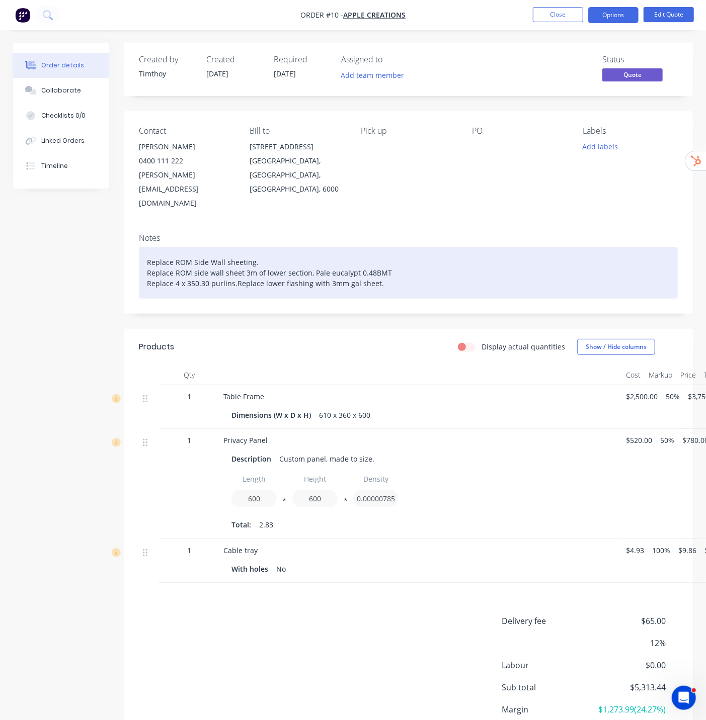
click at [235, 258] on div "Replace ROM Side Wall sheeting. Replace ROM side wall sheet 3m of lower section…" at bounding box center [408, 273] width 539 height 52
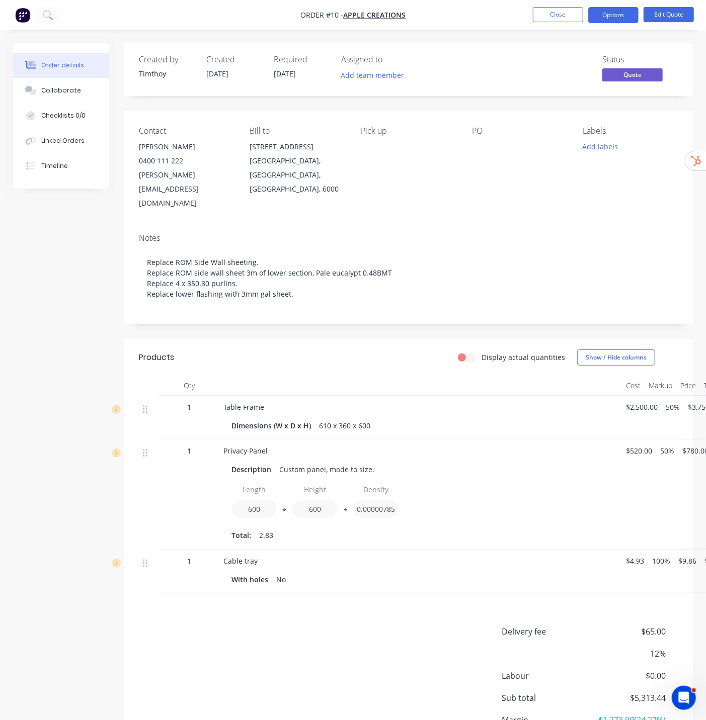
click at [580, 225] on div "Notes Replace ROM Side Wall sheeting. Replace ROM side wall sheet 3m of lower s…" at bounding box center [408, 274] width 569 height 99
click at [611, 11] on button "Options" at bounding box center [613, 15] width 50 height 16
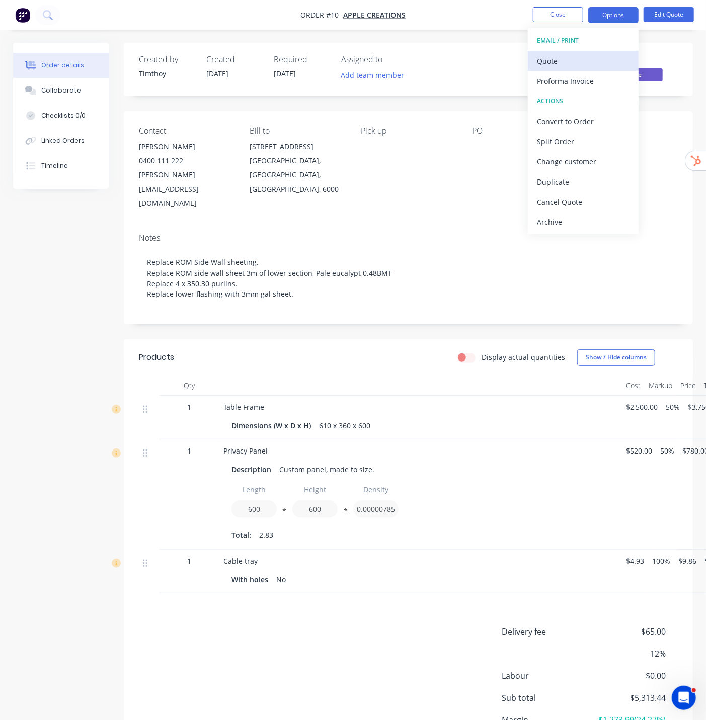
click at [572, 58] on div "Quote" at bounding box center [583, 61] width 93 height 15
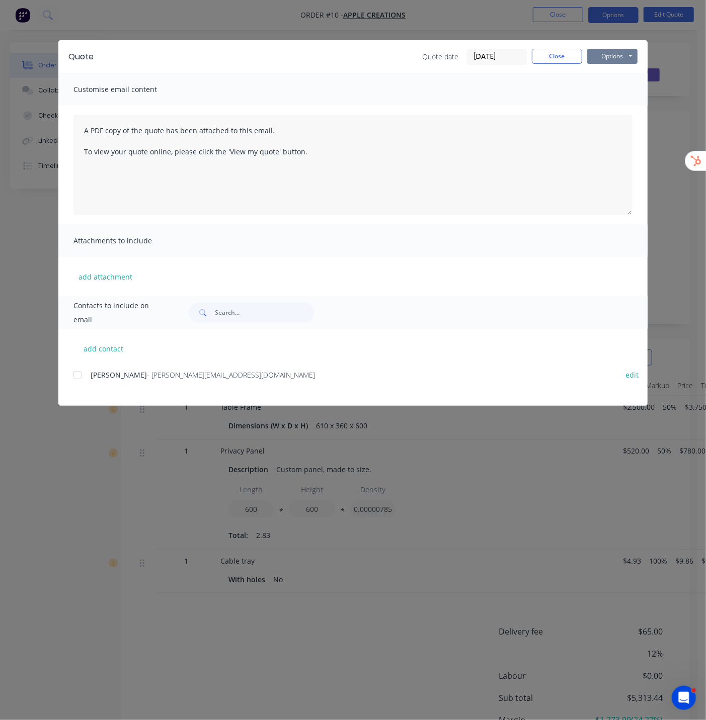
click at [606, 59] on button "Options" at bounding box center [612, 56] width 50 height 15
click at [612, 73] on button "Preview" at bounding box center [619, 74] width 64 height 17
click at [556, 54] on button "Close" at bounding box center [557, 56] width 50 height 15
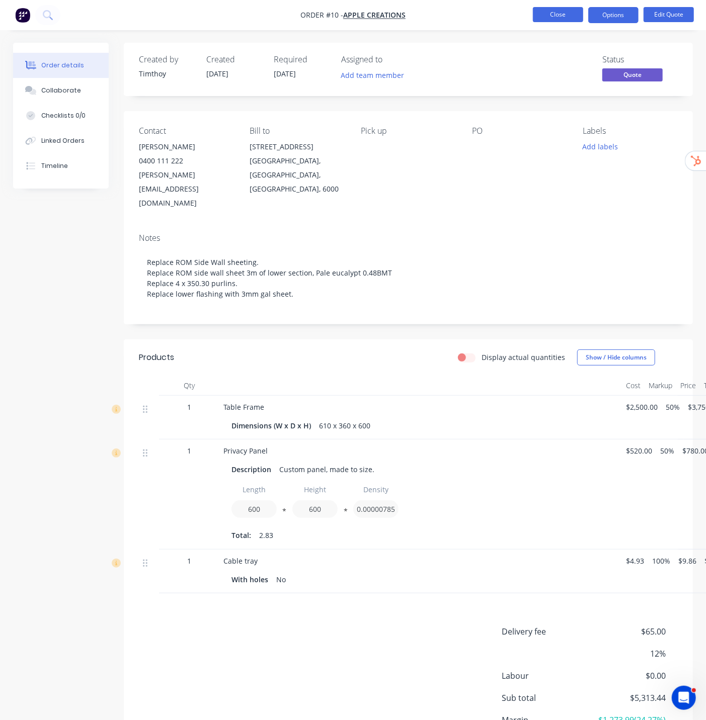
click at [550, 14] on button "Close" at bounding box center [558, 14] width 50 height 15
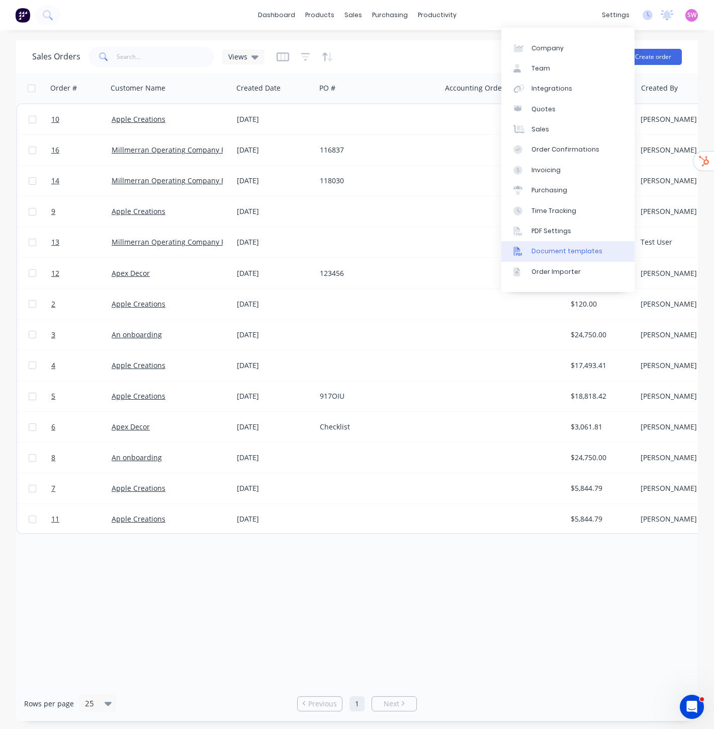
click at [587, 250] on div "Document templates" at bounding box center [567, 251] width 71 height 9
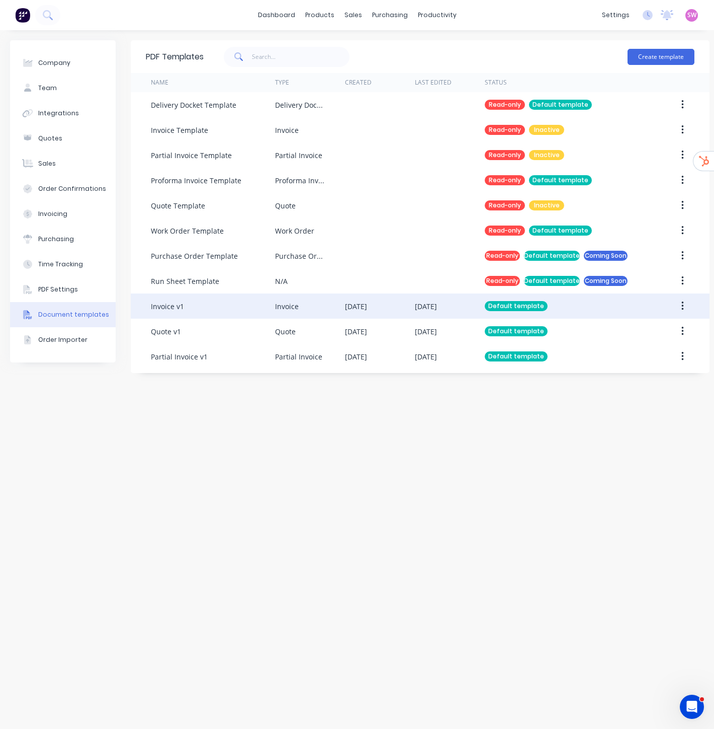
click at [396, 306] on div "[DATE]" at bounding box center [380, 305] width 70 height 25
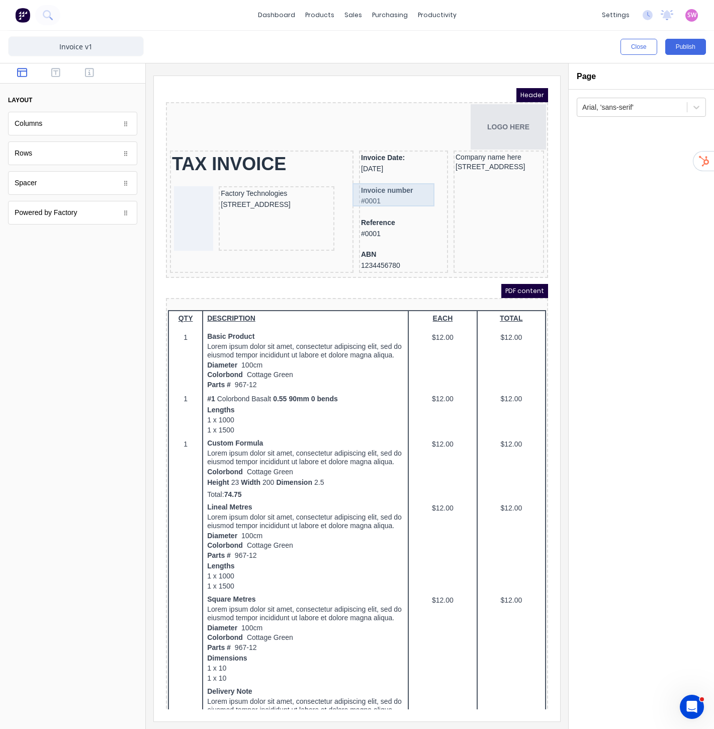
click at [357, 180] on div "Invoice number #0001" at bounding box center [391, 183] width 85 height 23
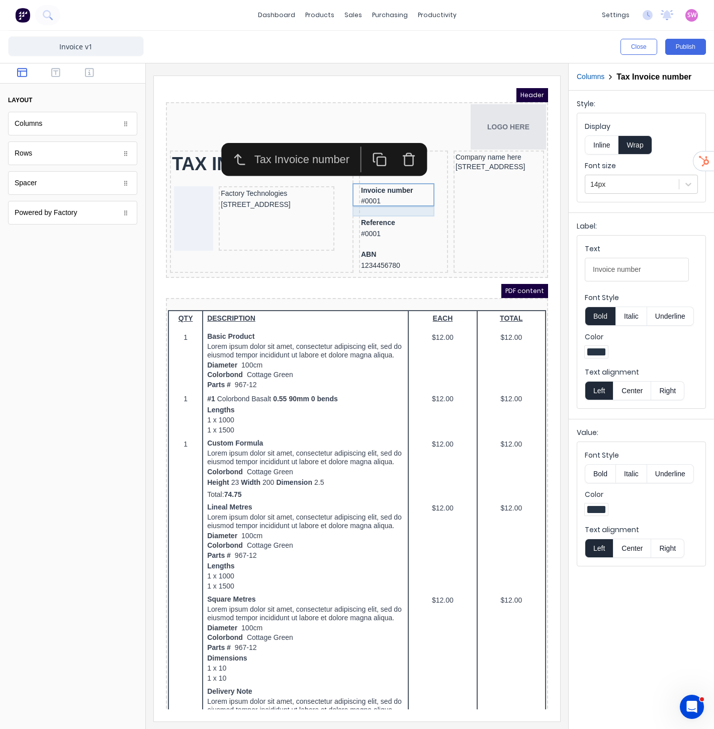
click at [358, 210] on div "Reference #0001" at bounding box center [391, 216] width 85 height 22
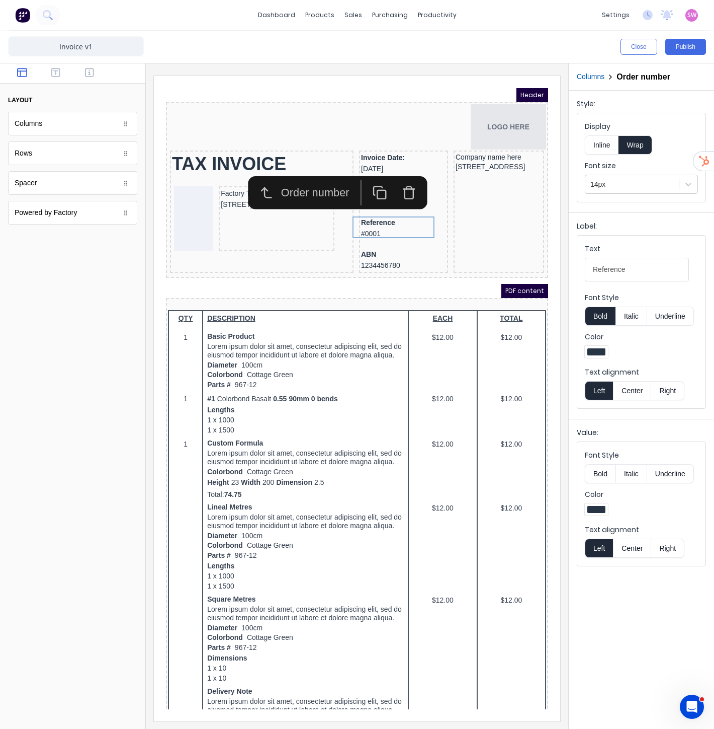
click at [405, 182] on button "button" at bounding box center [396, 181] width 29 height 26
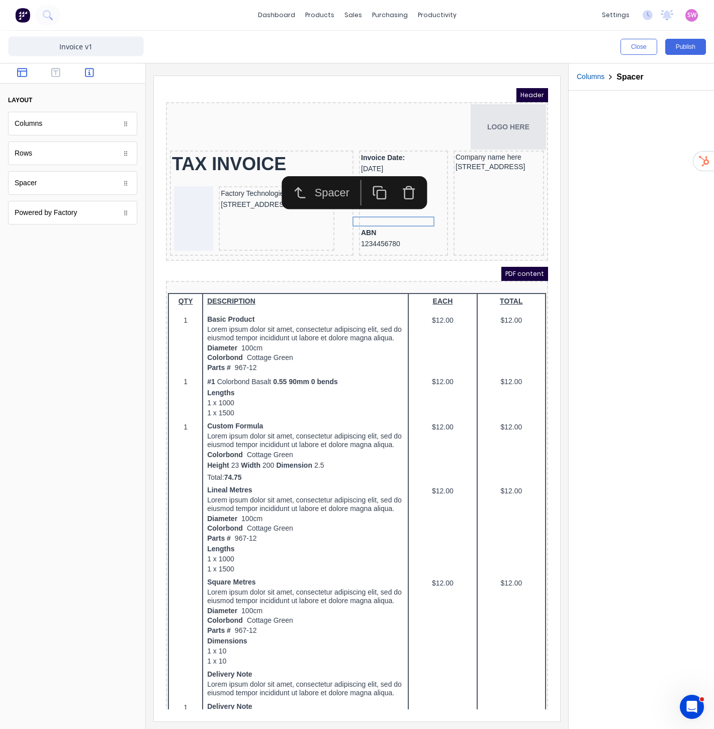
click at [86, 69] on icon "button" at bounding box center [89, 72] width 9 height 10
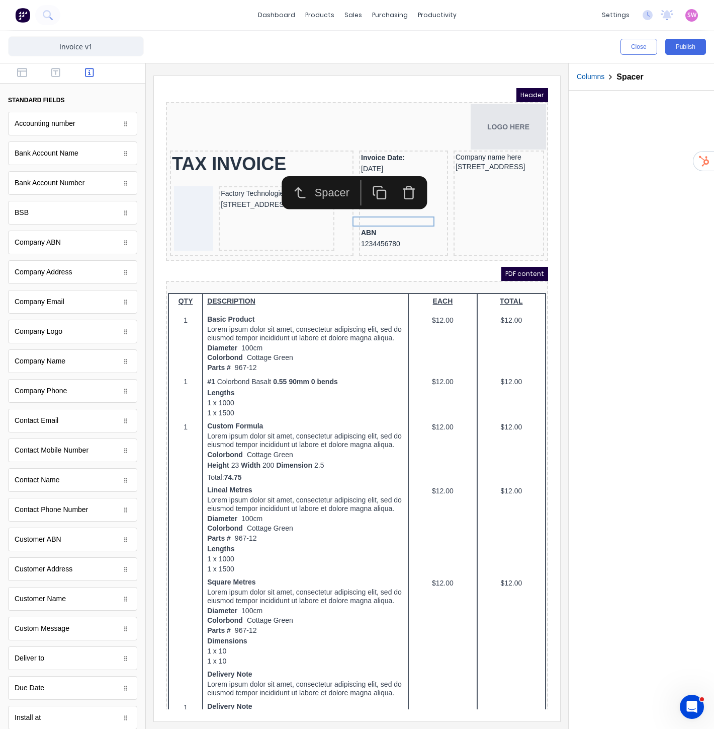
scroll to position [240, 0]
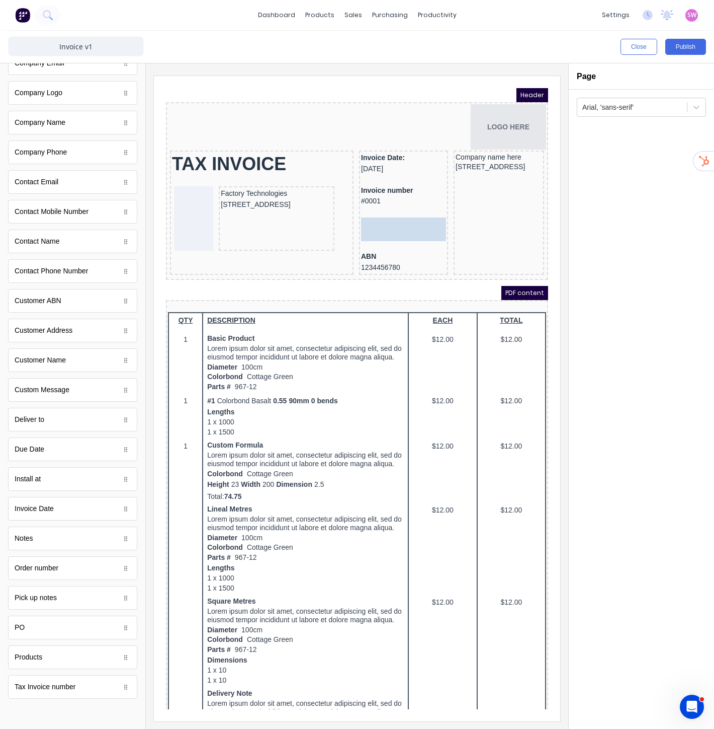
drag, startPoint x: 56, startPoint y: 627, endPoint x: 391, endPoint y: 217, distance: 529.9
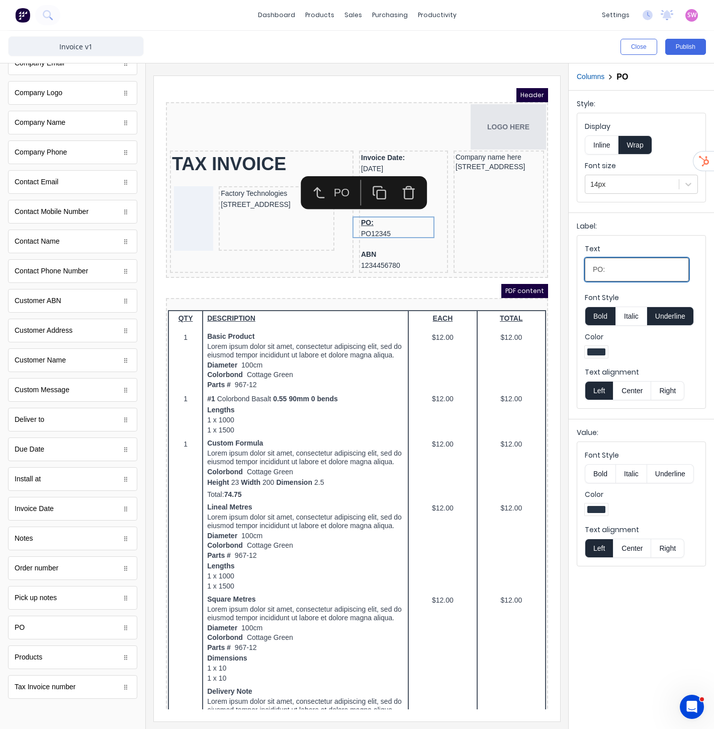
drag, startPoint x: 760, startPoint y: 345, endPoint x: 491, endPoint y: 238, distance: 289.1
type input "Reference:"
click at [683, 319] on button "Underline" at bounding box center [671, 315] width 47 height 19
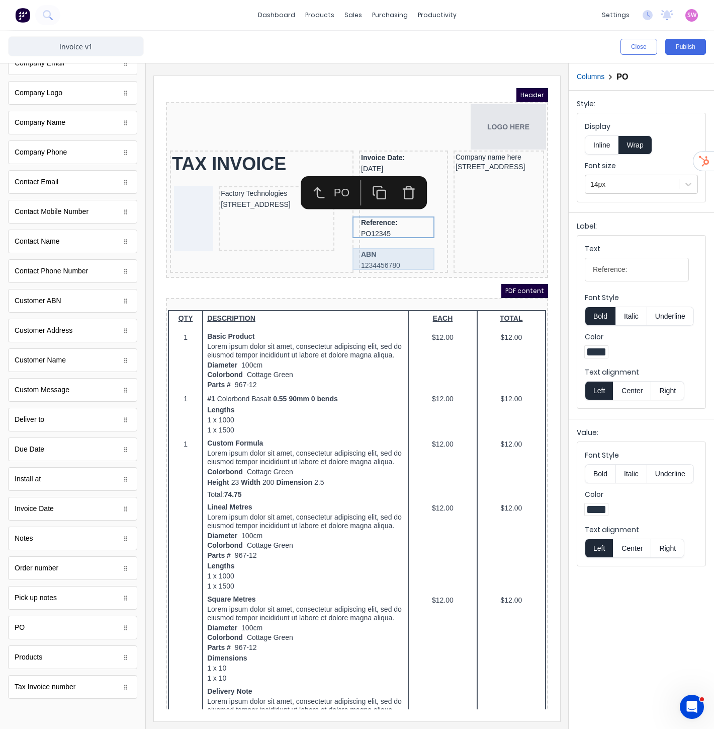
click at [338, 236] on div "TAX INVOICE Factory Technologies [STREET_ADDRESS] Invoice Date: [DATE] Invoice …" at bounding box center [345, 200] width 378 height 126
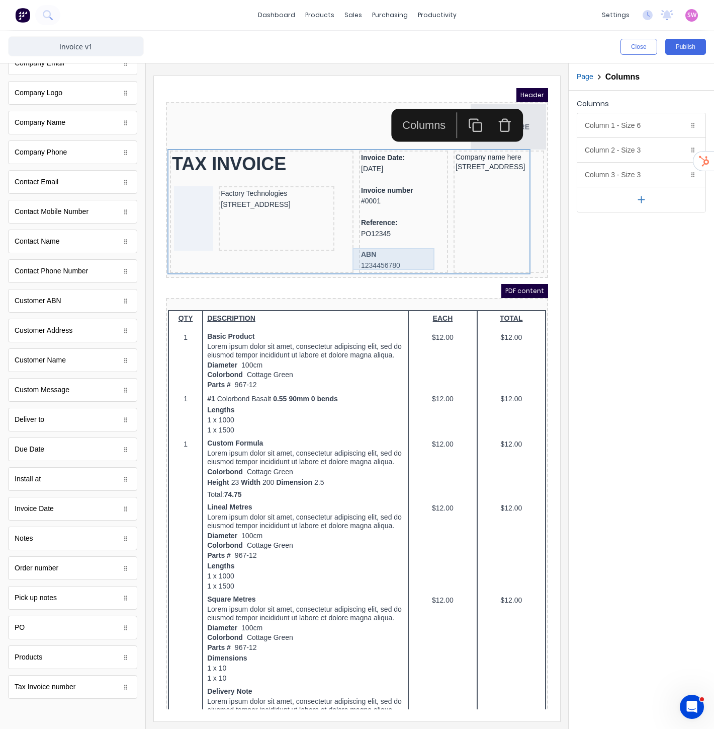
click at [370, 247] on div "ABN 1234456780" at bounding box center [391, 248] width 85 height 22
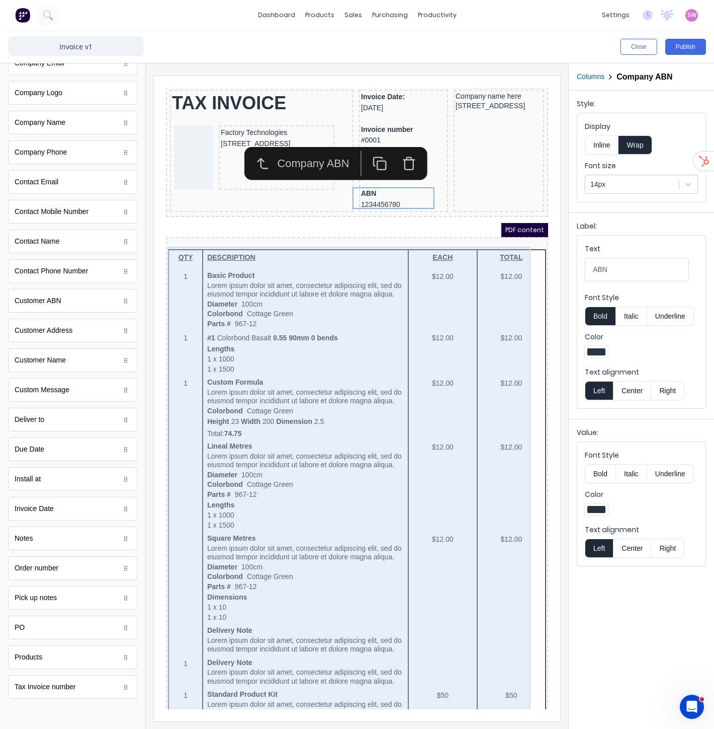
scroll to position [0, 0]
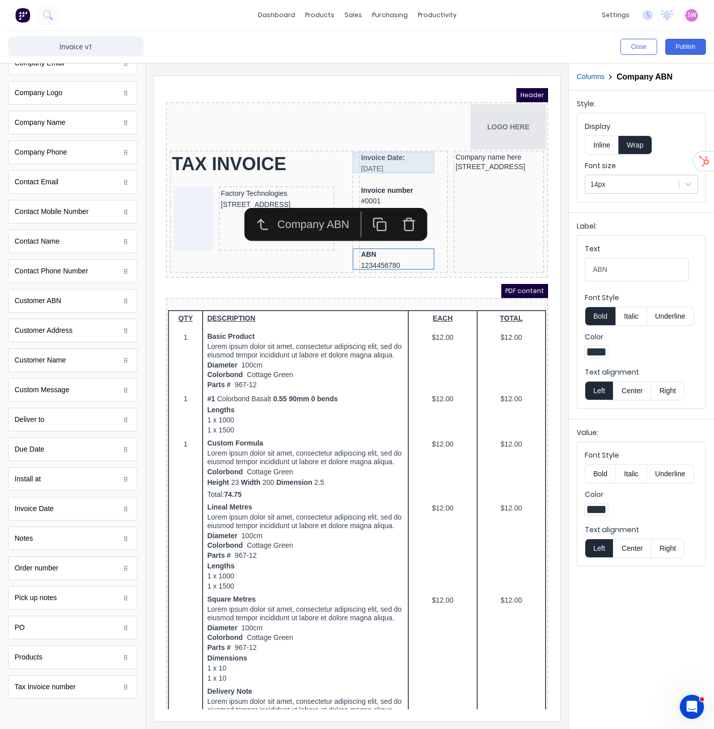
click at [374, 148] on div "Invoice Date: [DATE]" at bounding box center [391, 151] width 85 height 22
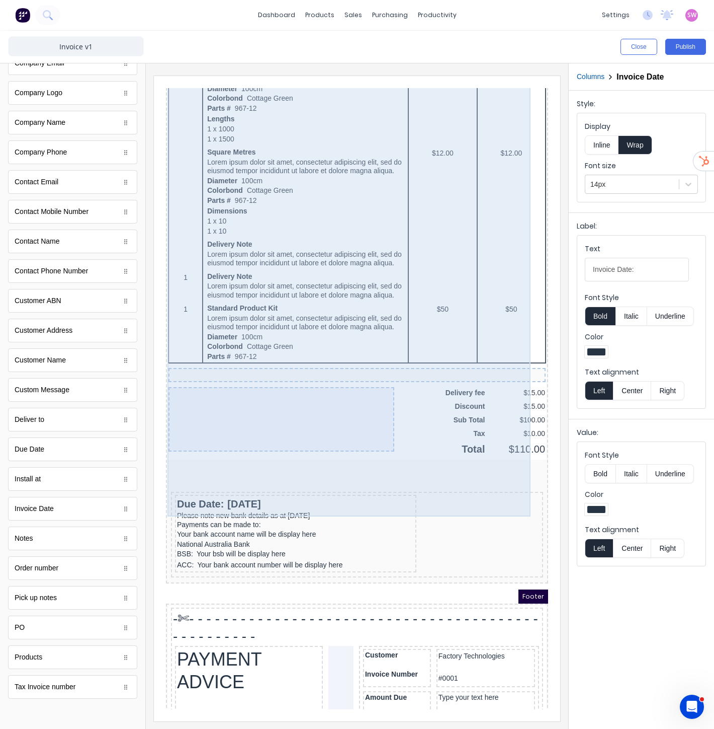
scroll to position [599, 0]
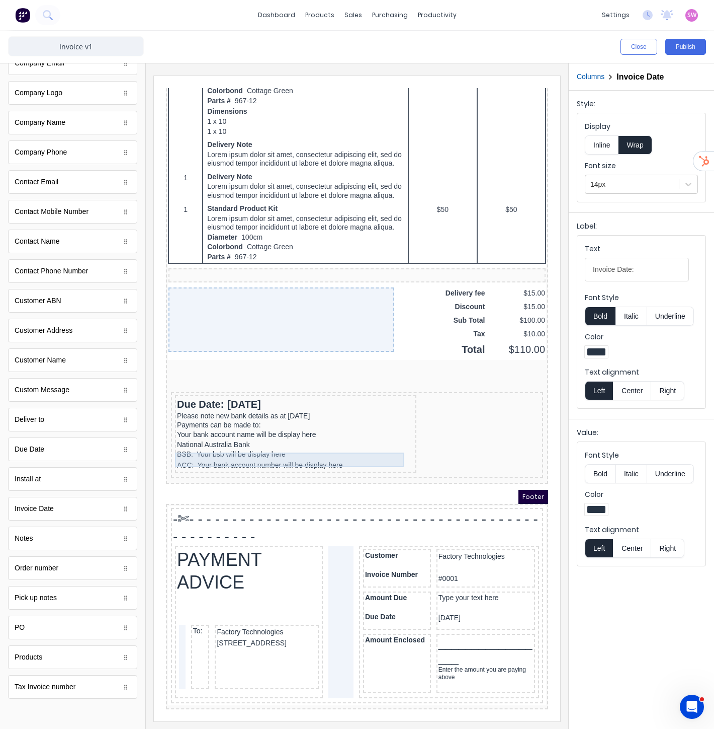
click at [244, 392] on div "Due Date: [DATE]" at bounding box center [283, 392] width 237 height 15
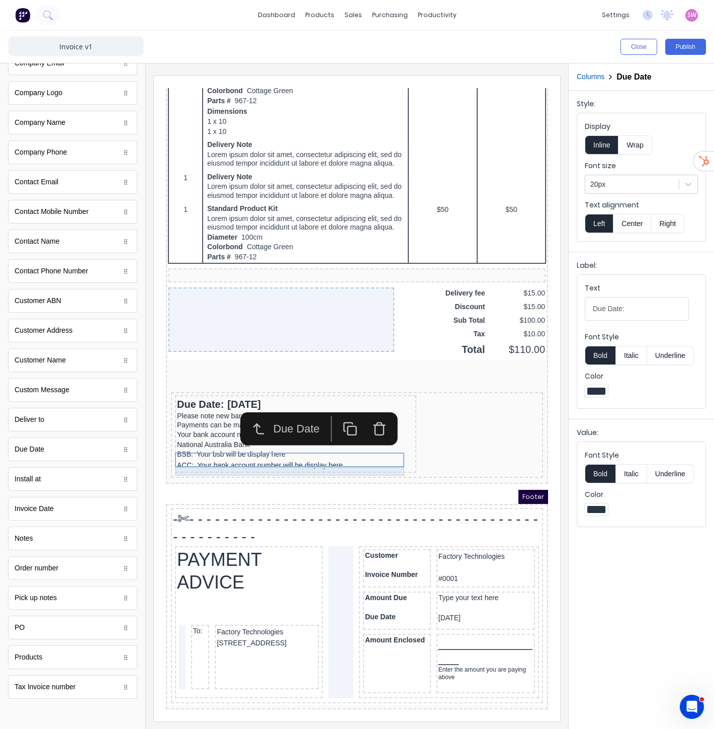
click at [282, 403] on div "Please note new bank details as at [DATE]" at bounding box center [283, 403] width 237 height 9
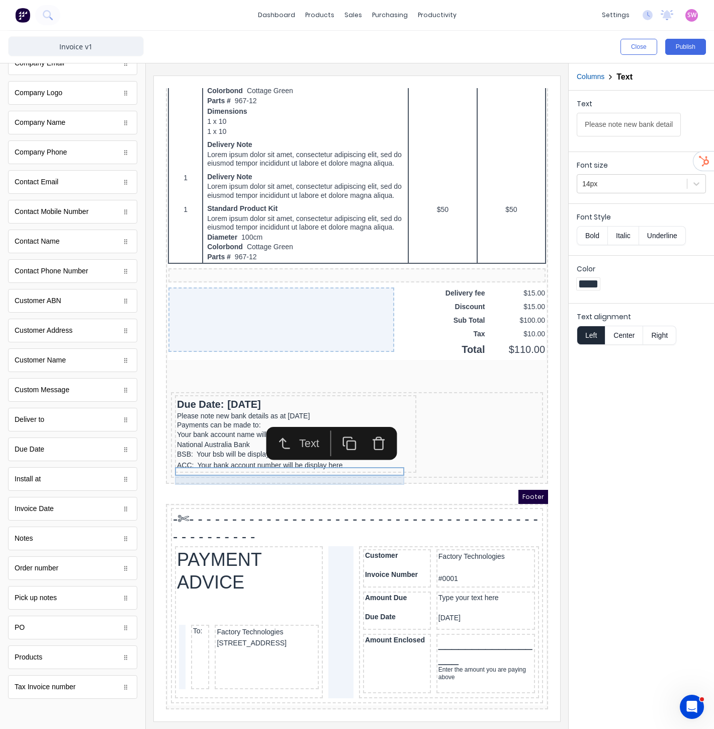
click at [233, 412] on div "Payments can be made to:" at bounding box center [283, 413] width 237 height 9
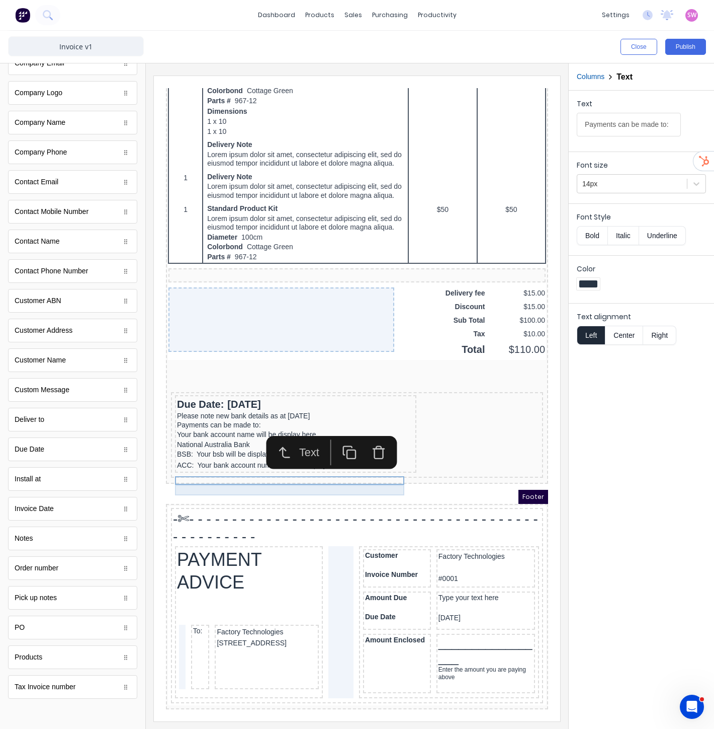
click at [236, 423] on div "Your bank account name will be display here" at bounding box center [283, 422] width 237 height 11
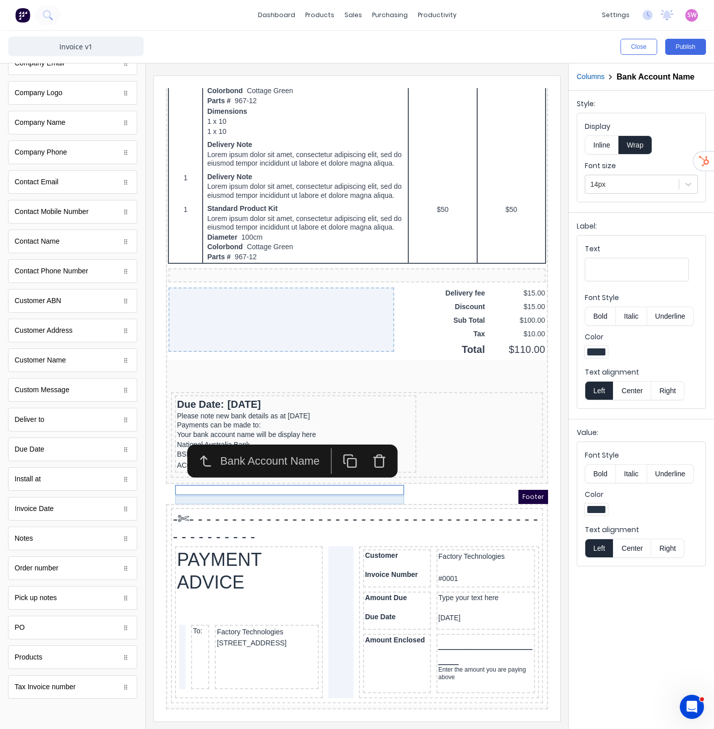
click at [219, 433] on div "National Australia Bank" at bounding box center [283, 432] width 237 height 9
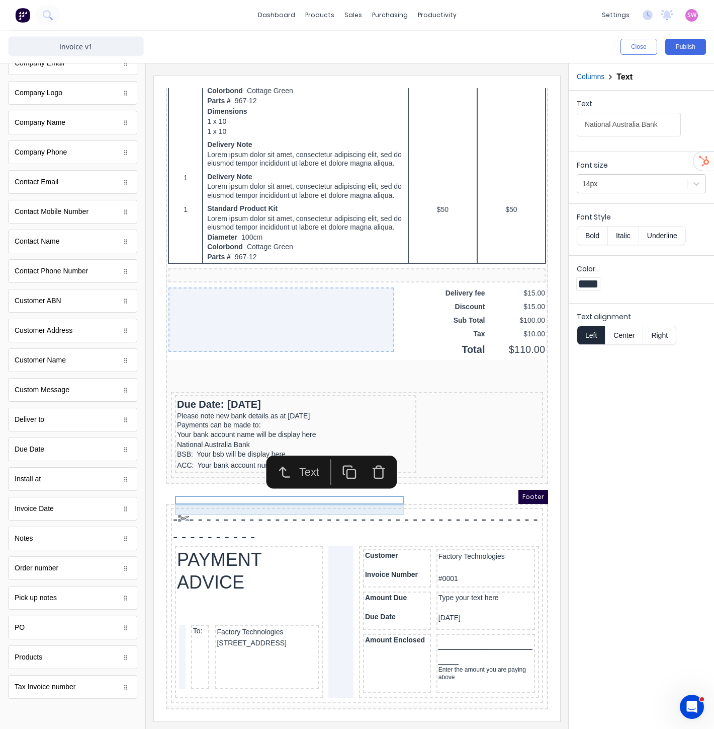
click at [226, 445] on div "BSB: Your bsb will be display here" at bounding box center [283, 442] width 237 height 11
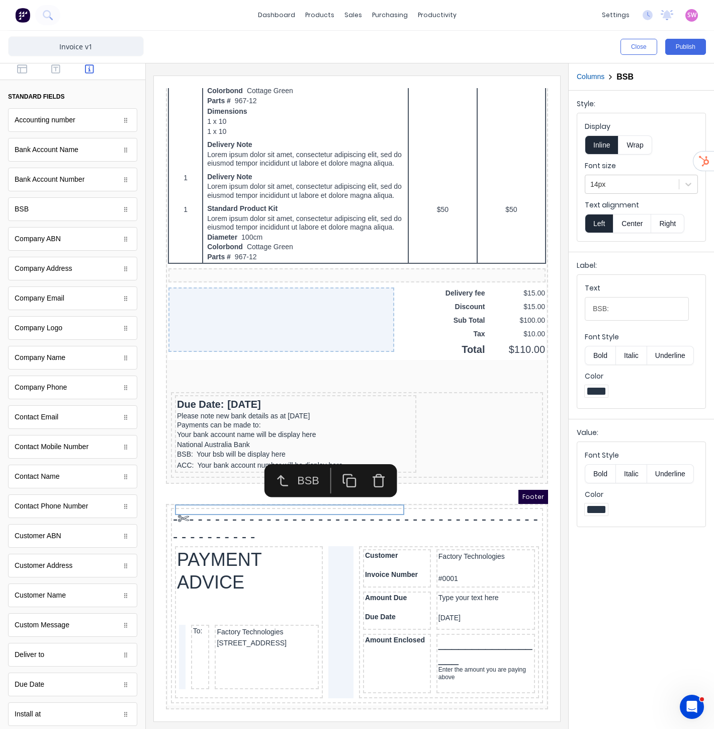
scroll to position [0, 0]
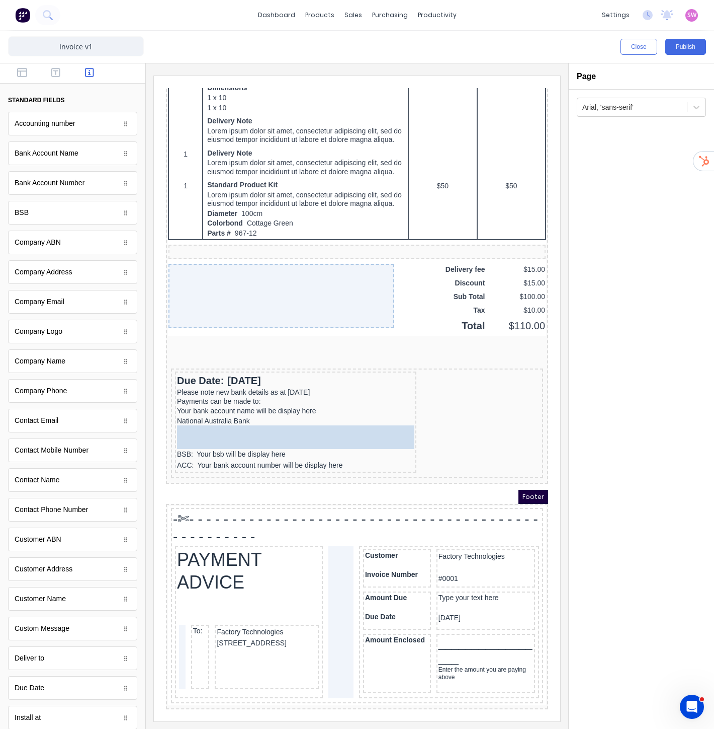
drag, startPoint x: 49, startPoint y: 160, endPoint x: 104, endPoint y: 366, distance: 213.6
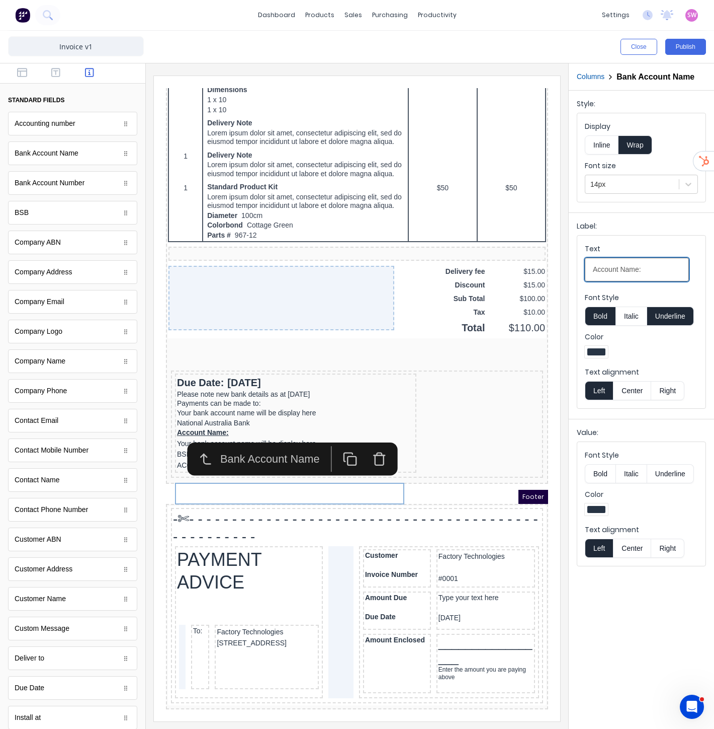
drag, startPoint x: 816, startPoint y: 346, endPoint x: 417, endPoint y: 263, distance: 408.0
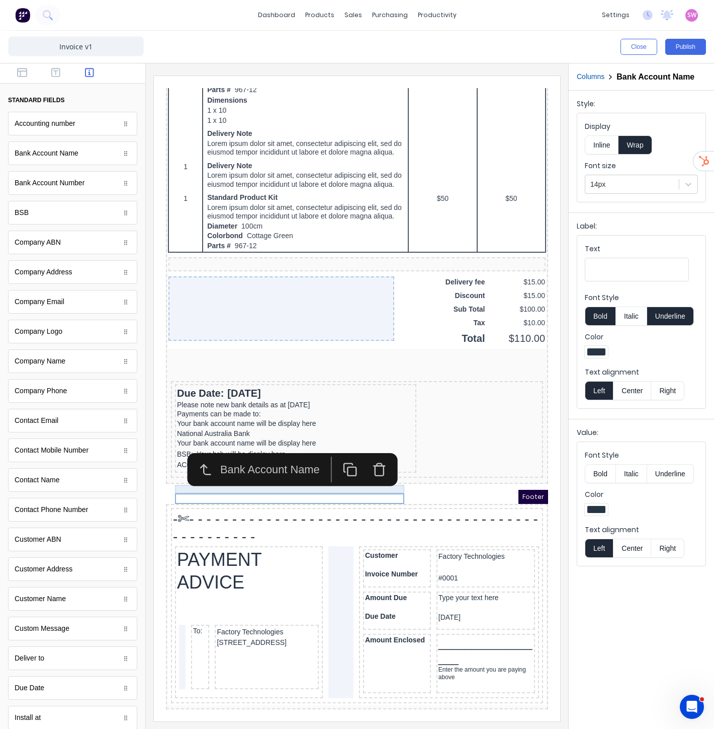
click at [171, 426] on div "National Australia Bank" at bounding box center [283, 421] width 237 height 9
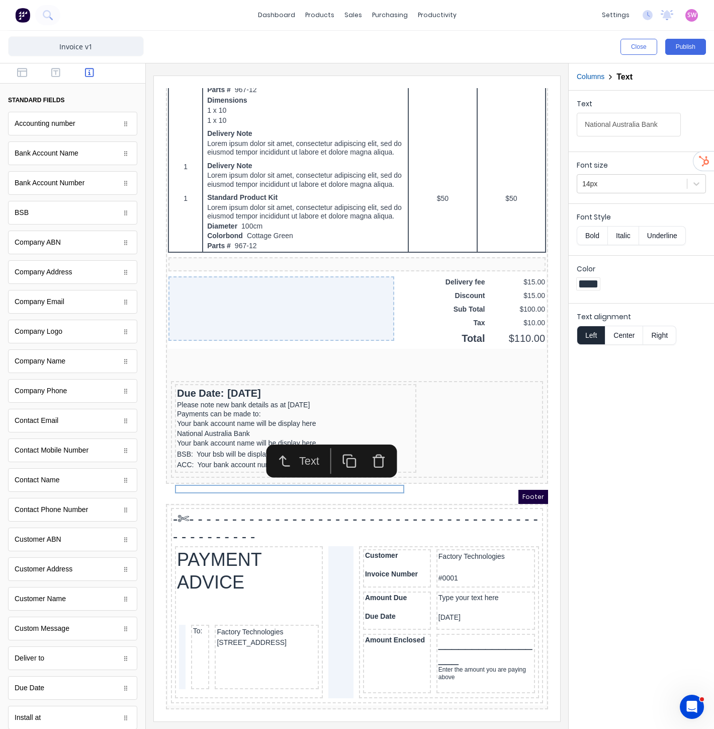
click at [373, 441] on icon "button" at bounding box center [367, 448] width 15 height 15
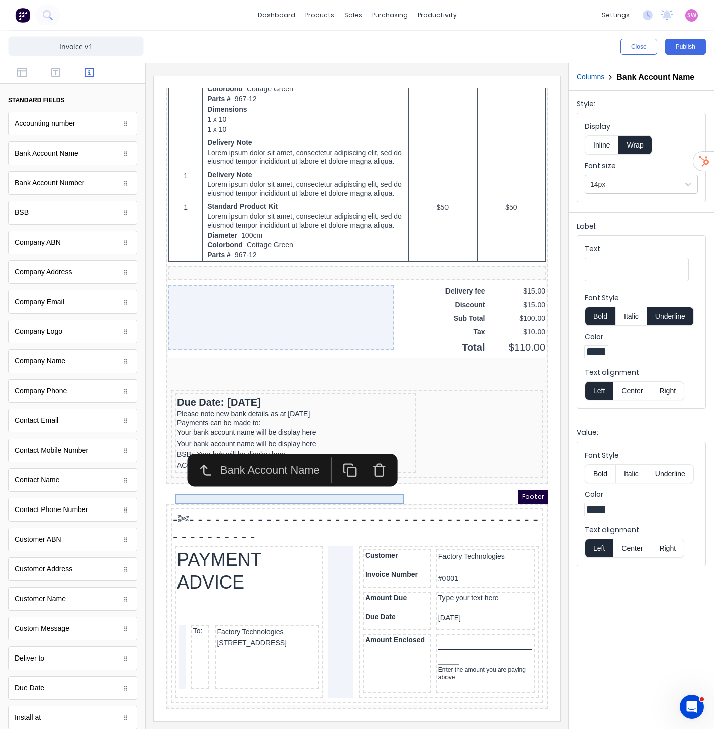
click at [254, 435] on div "Your bank account name will be display here" at bounding box center [283, 431] width 237 height 11
click at [297, 425] on div "Your bank account name will be display here" at bounding box center [283, 420] width 237 height 11
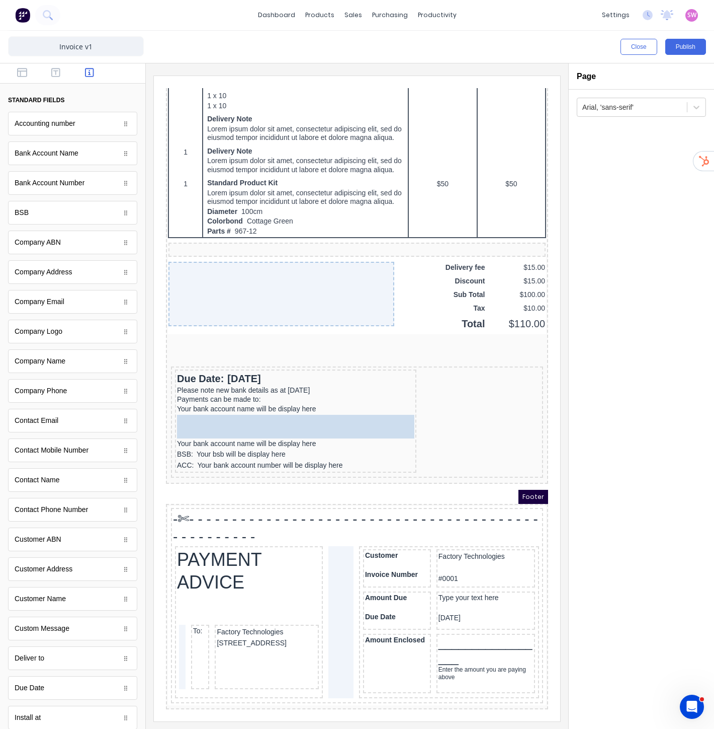
drag, startPoint x: 46, startPoint y: 366, endPoint x: 106, endPoint y: 359, distance: 60.3
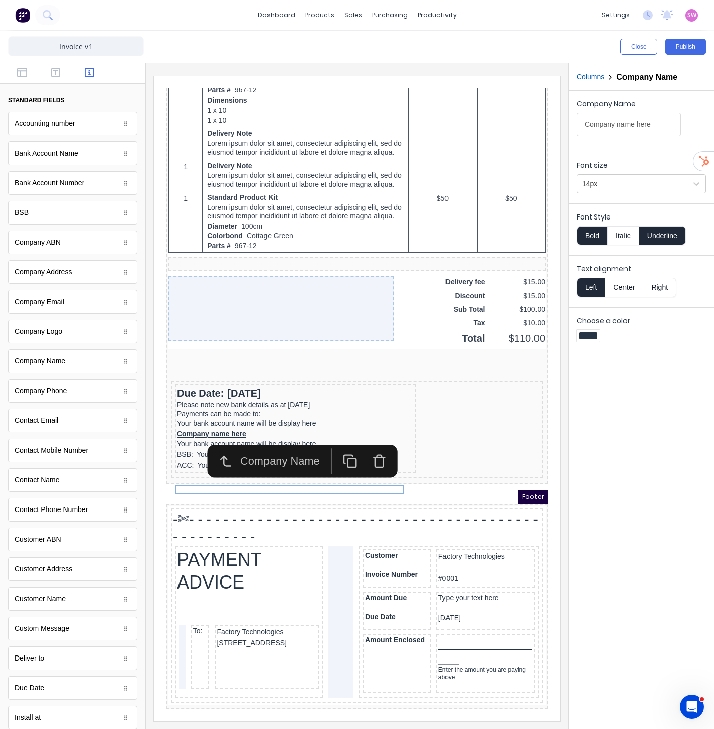
click at [665, 228] on button "Underline" at bounding box center [662, 235] width 47 height 19
click at [601, 235] on button "Bold" at bounding box center [592, 235] width 31 height 19
click at [278, 417] on div "Your bank account name will be display here" at bounding box center [283, 411] width 237 height 11
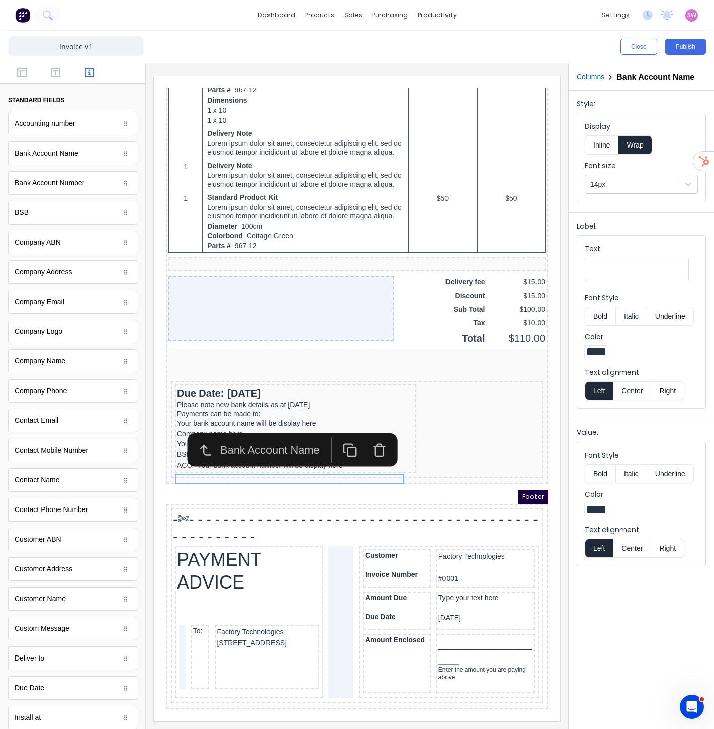
click at [370, 430] on icon "button" at bounding box center [367, 437] width 15 height 15
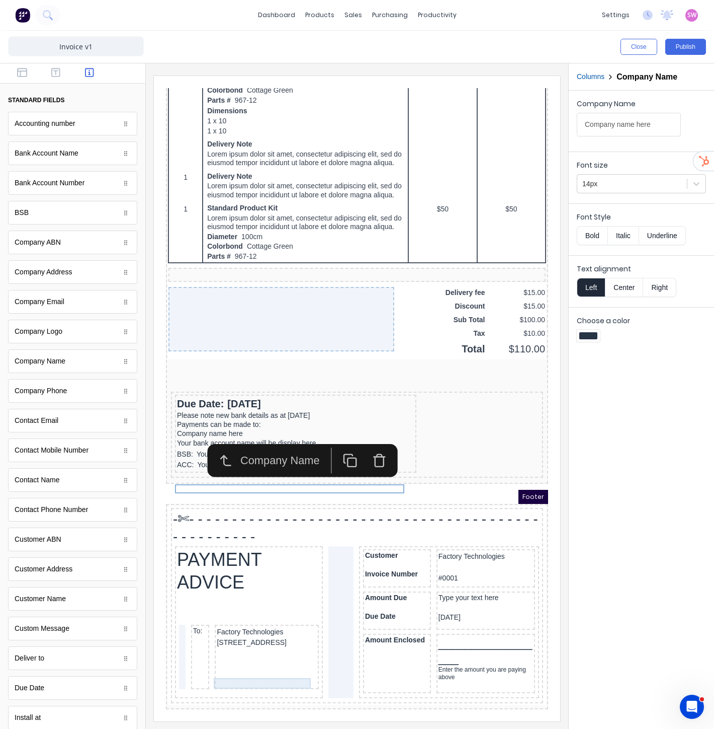
click at [248, 622] on div "Factory Technologies" at bounding box center [255, 619] width 100 height 11
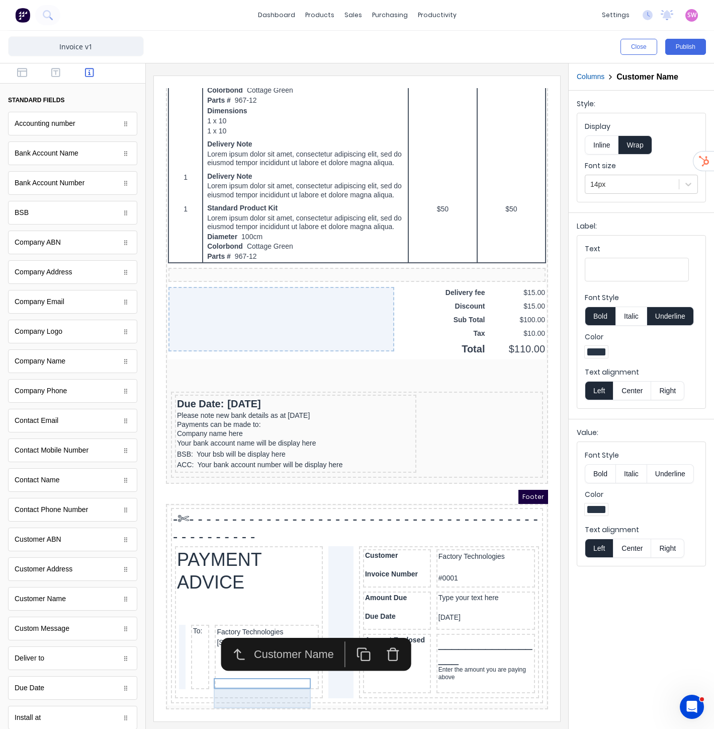
click at [237, 633] on div "[STREET_ADDRESS]" at bounding box center [255, 630] width 100 height 11
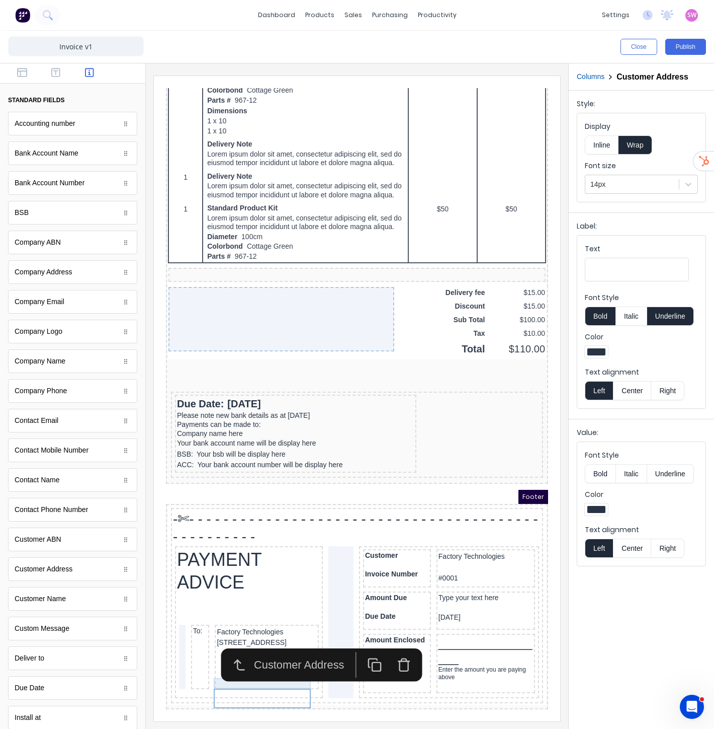
click at [244, 620] on div "Factory Technologies" at bounding box center [255, 619] width 100 height 11
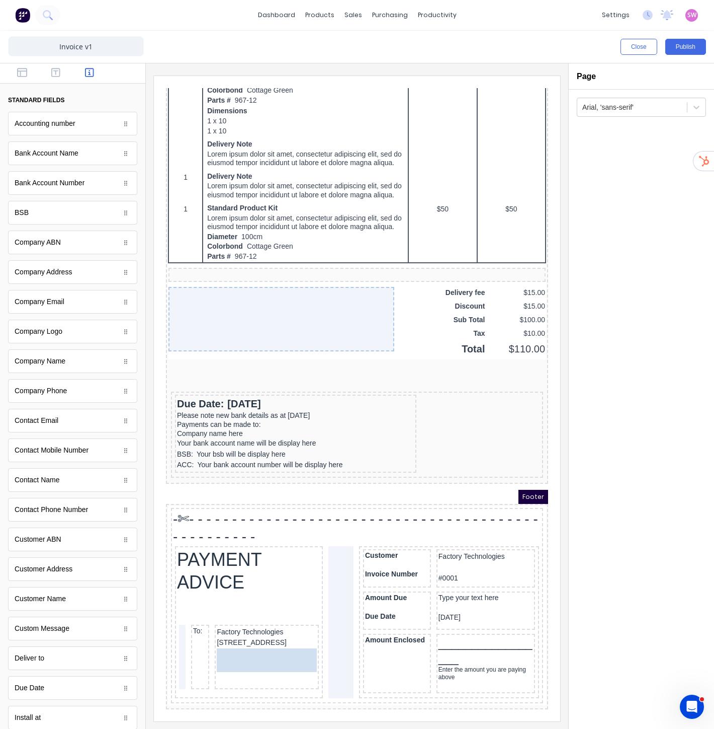
drag, startPoint x: 56, startPoint y: 364, endPoint x: 117, endPoint y: 580, distance: 223.8
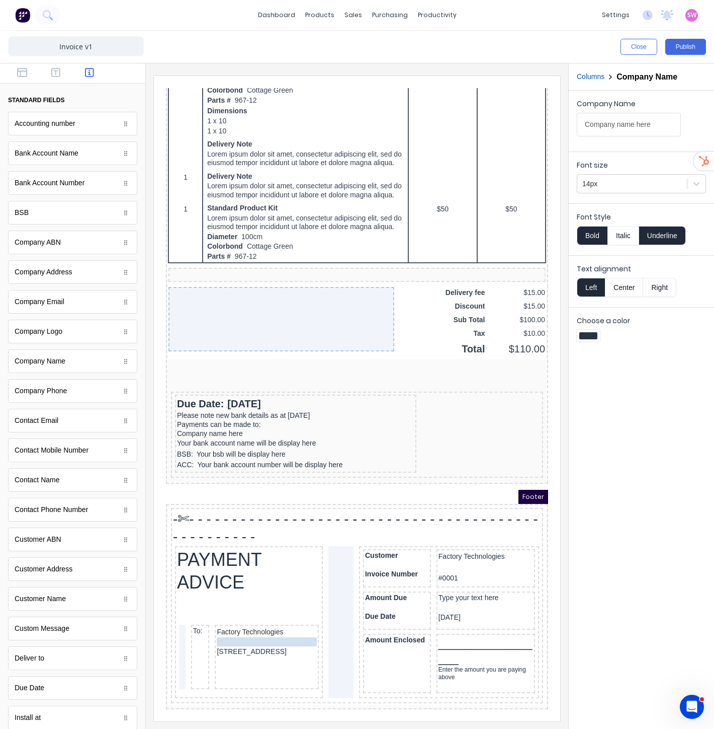
drag, startPoint x: 238, startPoint y: 650, endPoint x: 238, endPoint y: 631, distance: 19.1
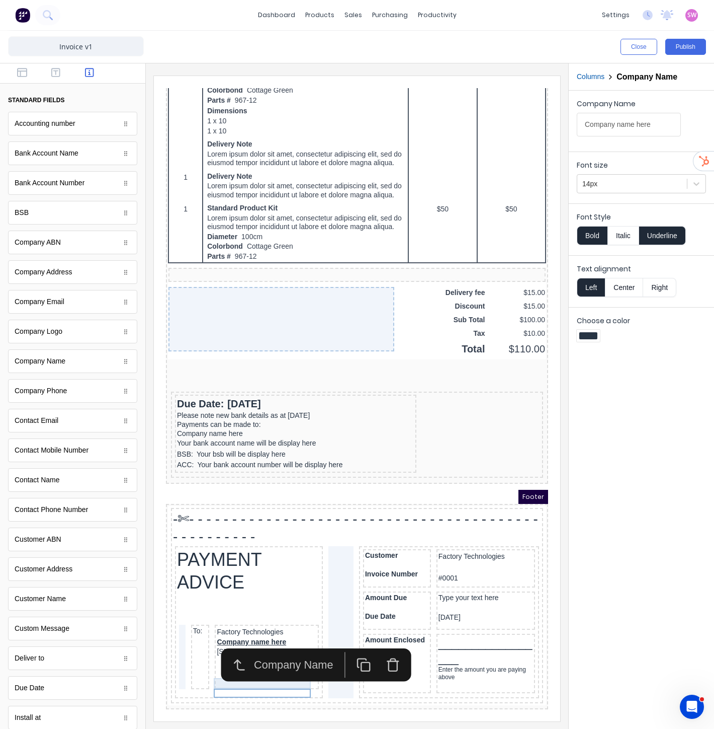
click at [247, 619] on div "Factory Technologies" at bounding box center [255, 619] width 100 height 11
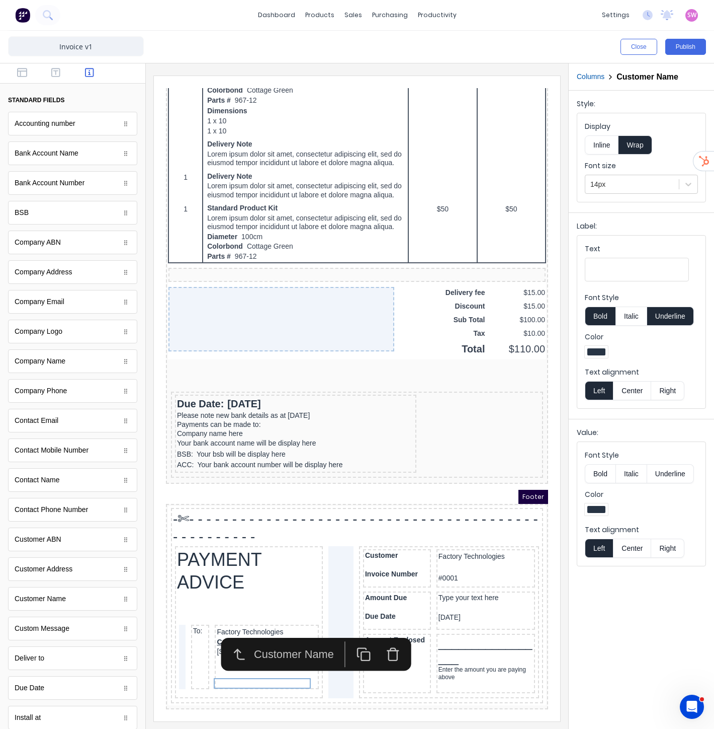
click at [377, 634] on icon "button" at bounding box center [381, 641] width 15 height 15
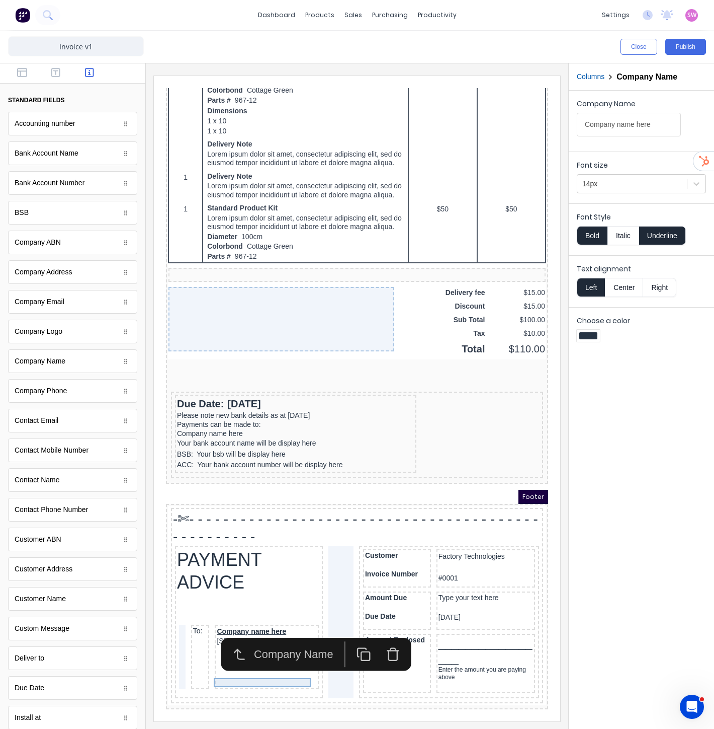
click at [266, 615] on div "Company name here" at bounding box center [255, 618] width 100 height 9
click at [651, 223] on div "Font Style Bold Italic Underline" at bounding box center [641, 228] width 129 height 33
click at [656, 234] on button "Underline" at bounding box center [662, 235] width 47 height 19
click at [597, 235] on button "Bold" at bounding box center [592, 235] width 31 height 19
click at [262, 628] on div "234 Beach Road Gold Coast, Queensland, Australia, 4217" at bounding box center [255, 628] width 100 height 11
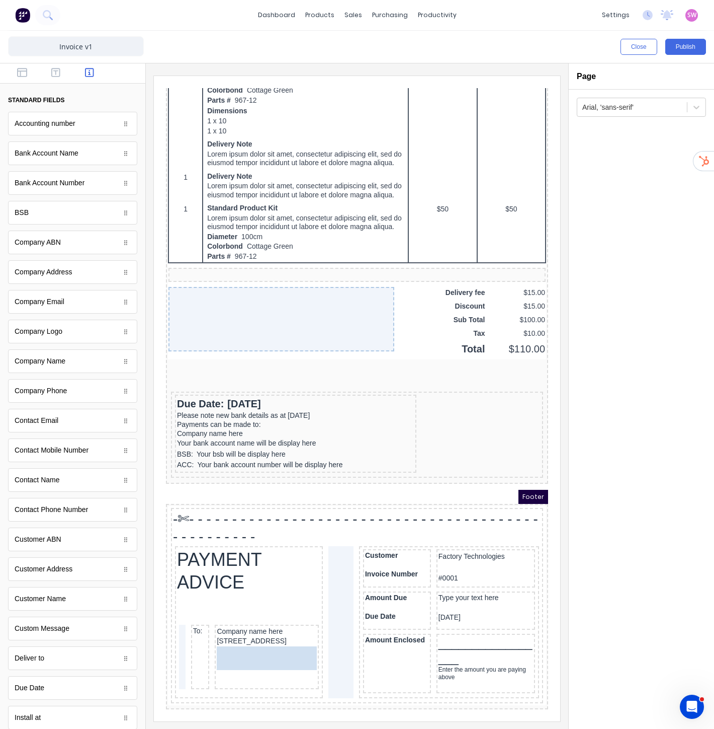
drag, startPoint x: 60, startPoint y: 275, endPoint x: 104, endPoint y: 565, distance: 293.0
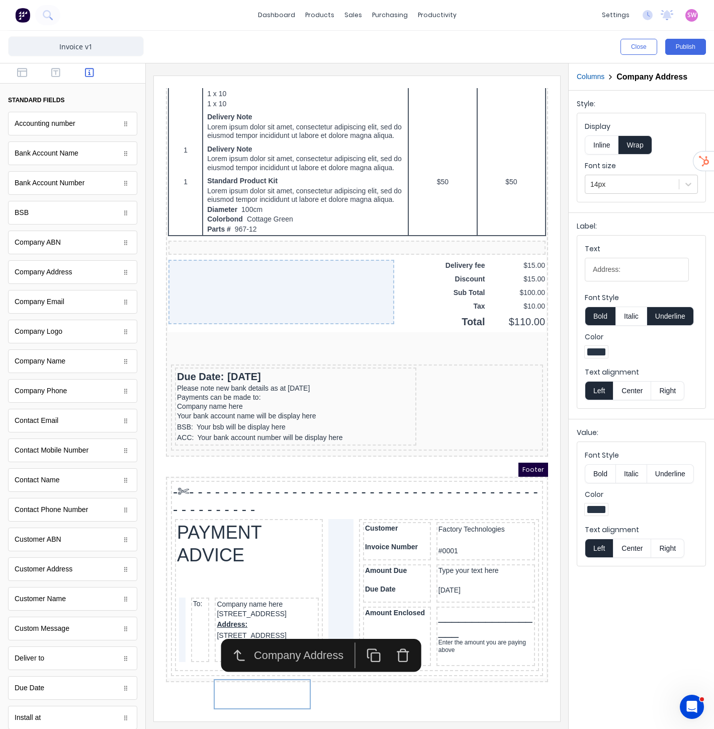
click at [659, 315] on button "Underline" at bounding box center [671, 315] width 47 height 19
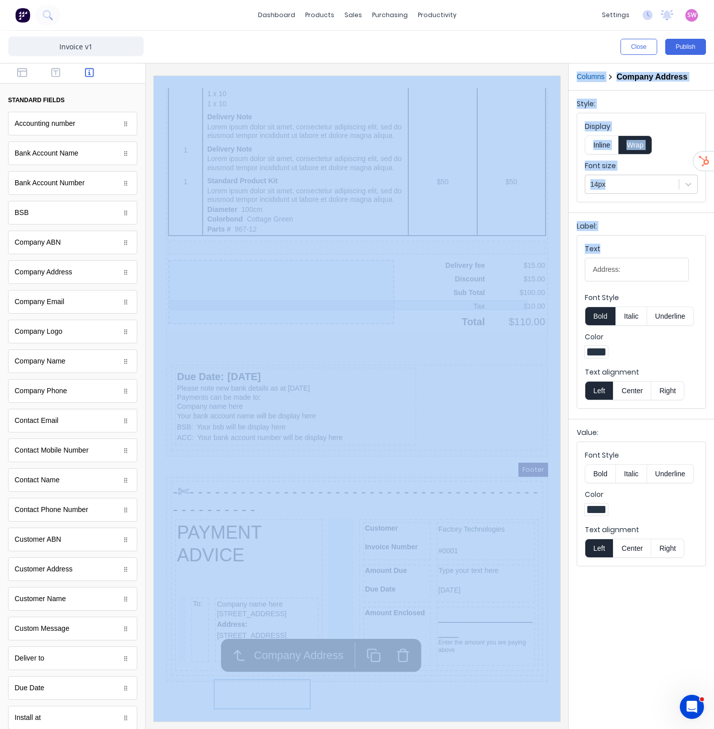
drag, startPoint x: 811, startPoint y: 332, endPoint x: 511, endPoint y: 262, distance: 307.8
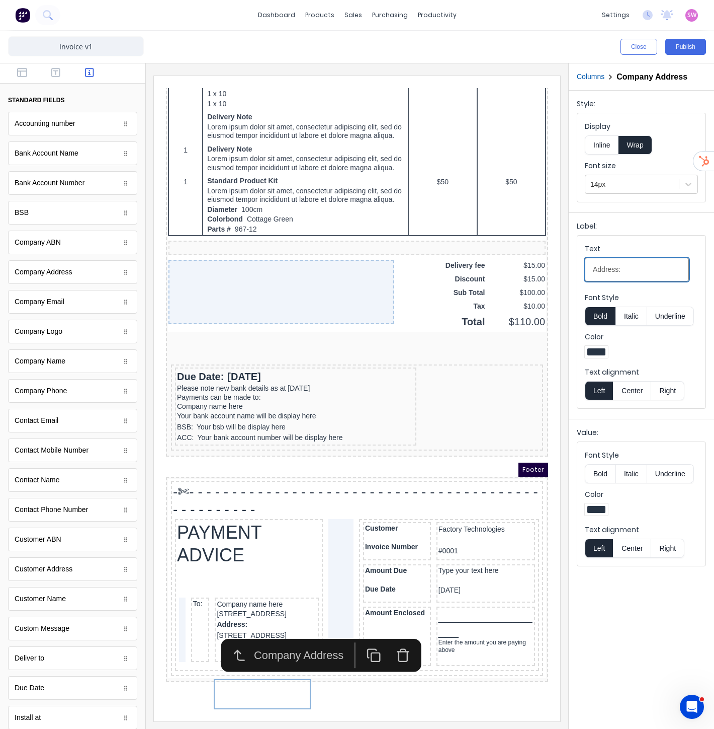
drag, startPoint x: 640, startPoint y: 264, endPoint x: 546, endPoint y: 259, distance: 94.7
click at [546, 259] on div "Close Publish Components standard fields Accounting number Accounting number Ba…" at bounding box center [357, 380] width 714 height 698
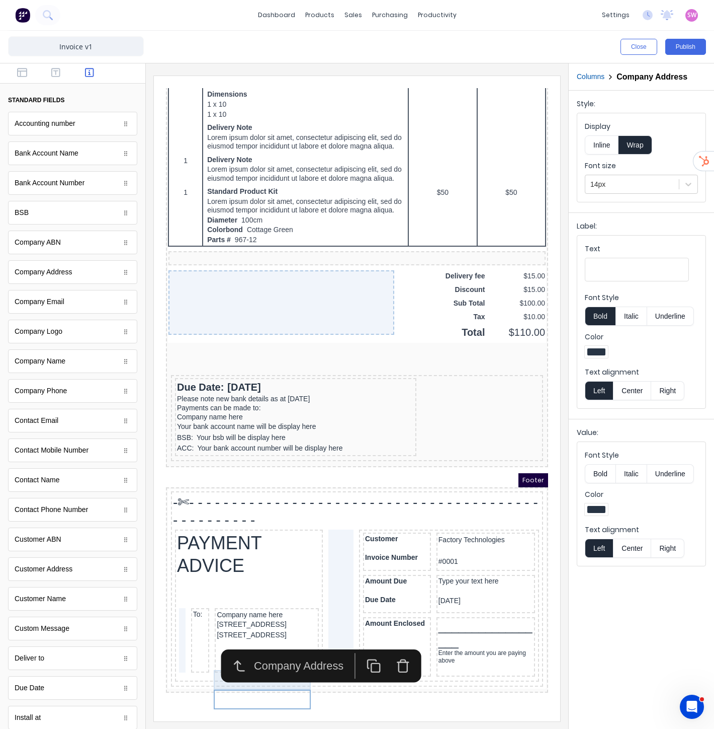
click at [277, 618] on div "[STREET_ADDRESS]" at bounding box center [255, 612] width 100 height 11
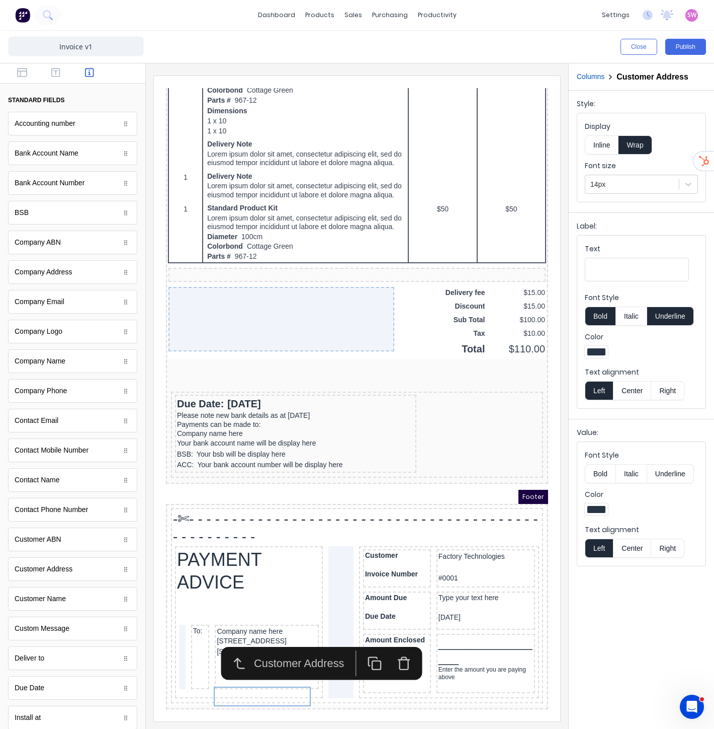
click at [397, 643] on icon "button" at bounding box center [391, 650] width 15 height 15
click at [449, 543] on div "Factory Technologies" at bounding box center [474, 544] width 95 height 11
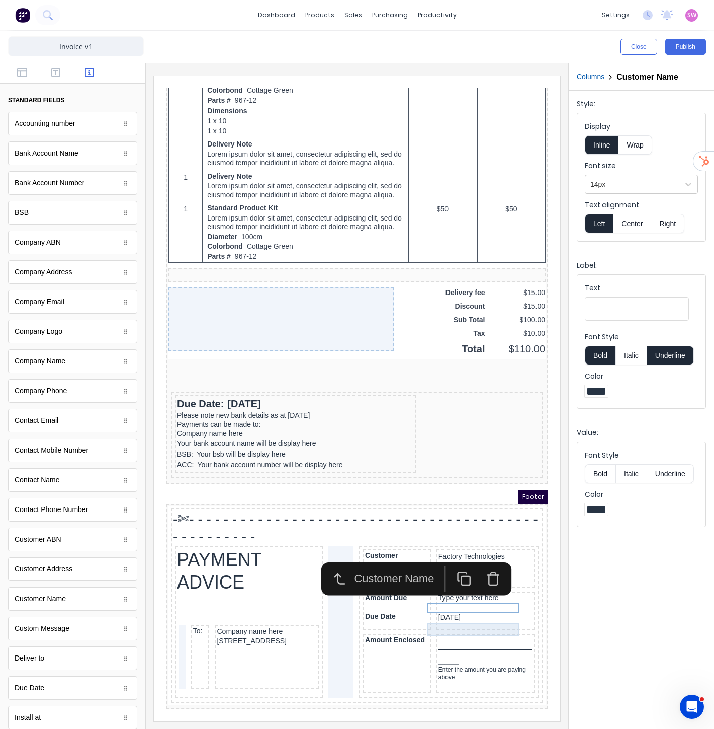
click at [433, 565] on div "#0001" at bounding box center [474, 565] width 95 height 13
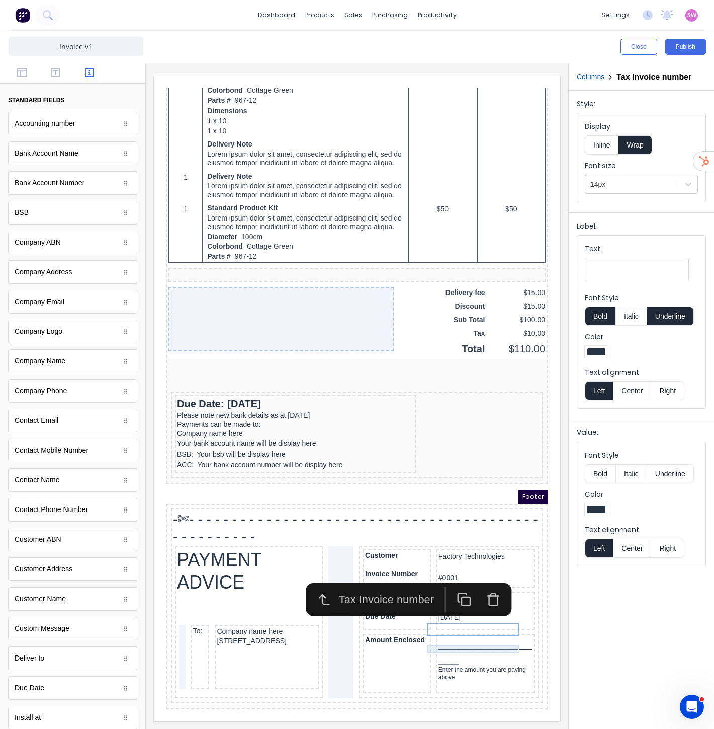
click at [443, 584] on div "Type your text here" at bounding box center [474, 585] width 95 height 9
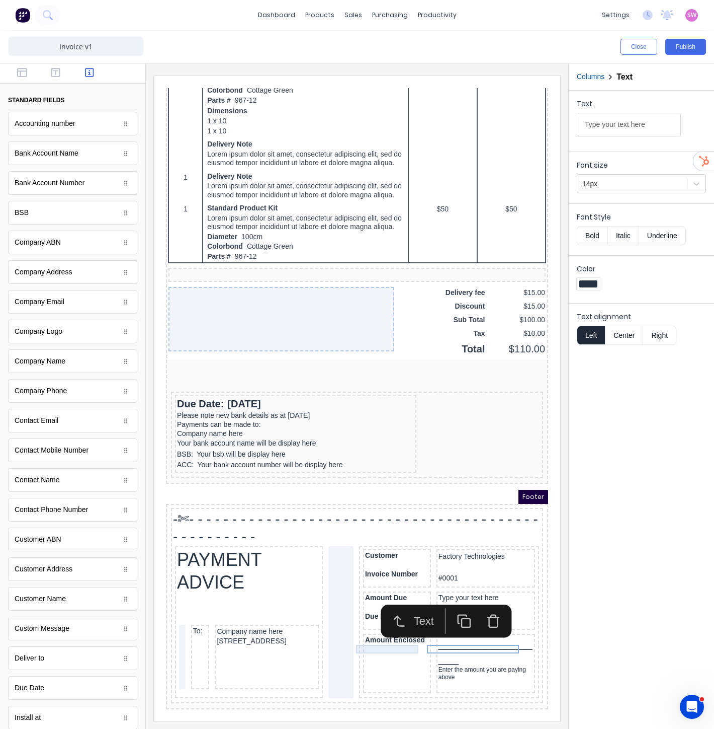
click at [377, 584] on div "Amount Due" at bounding box center [385, 585] width 64 height 9
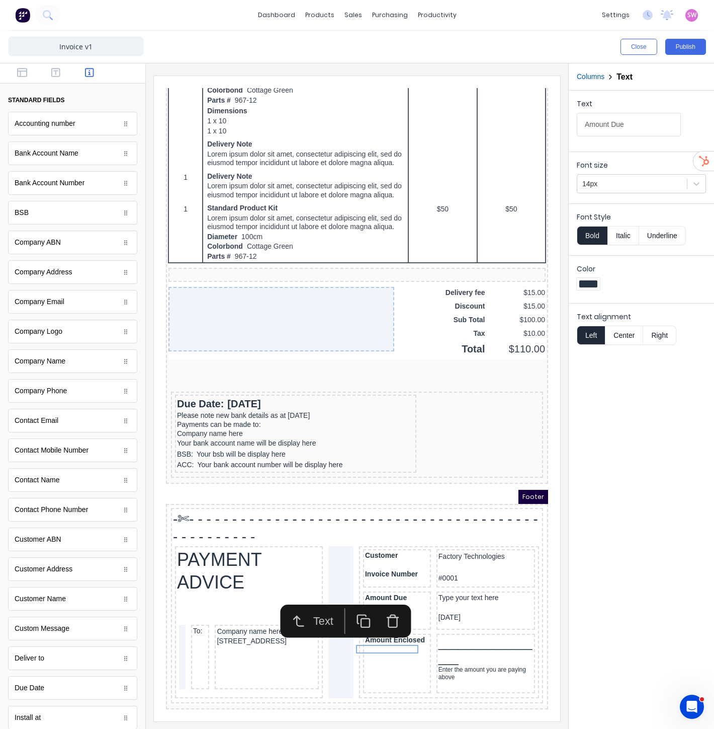
click at [393, 596] on button "button" at bounding box center [380, 609] width 29 height 26
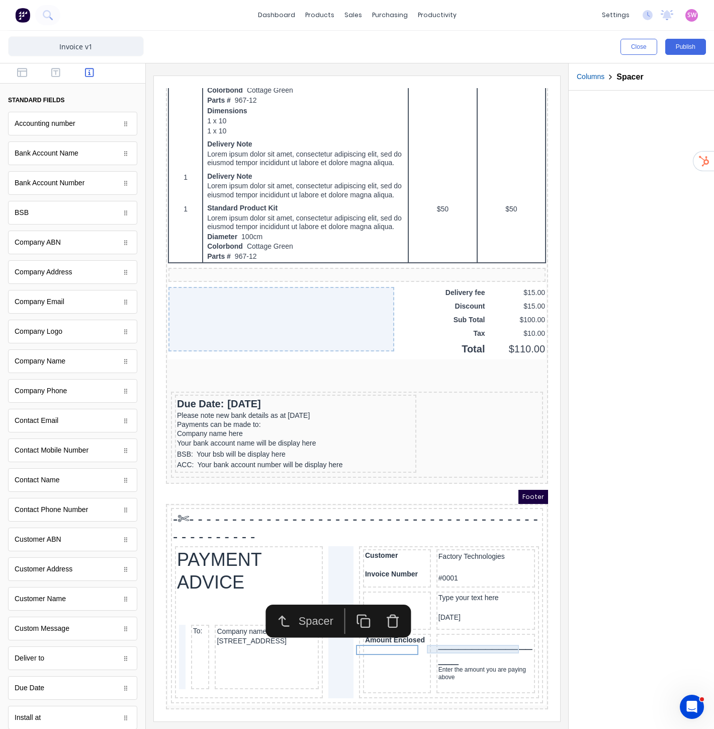
click at [438, 583] on div "Type your text here" at bounding box center [474, 585] width 95 height 9
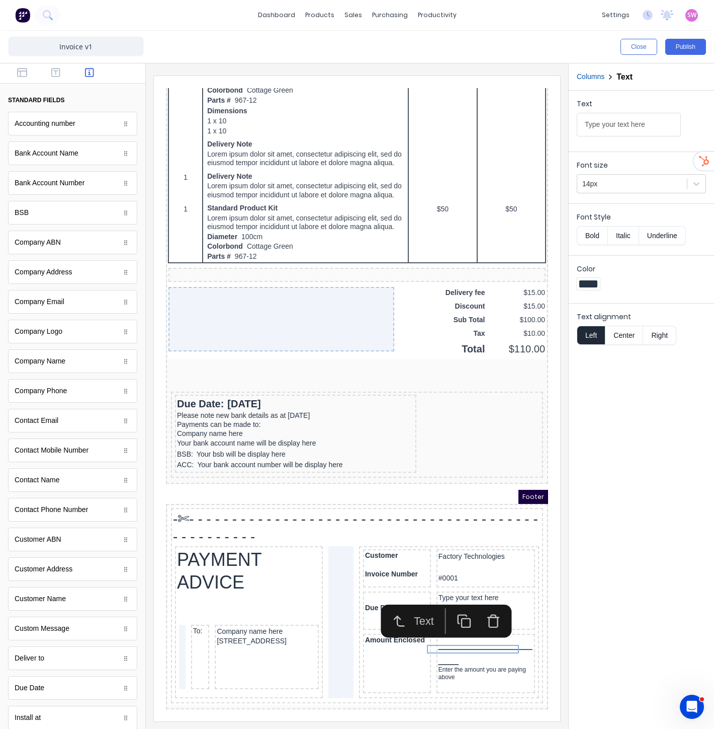
click at [484, 601] on icon "button" at bounding box center [481, 608] width 15 height 15
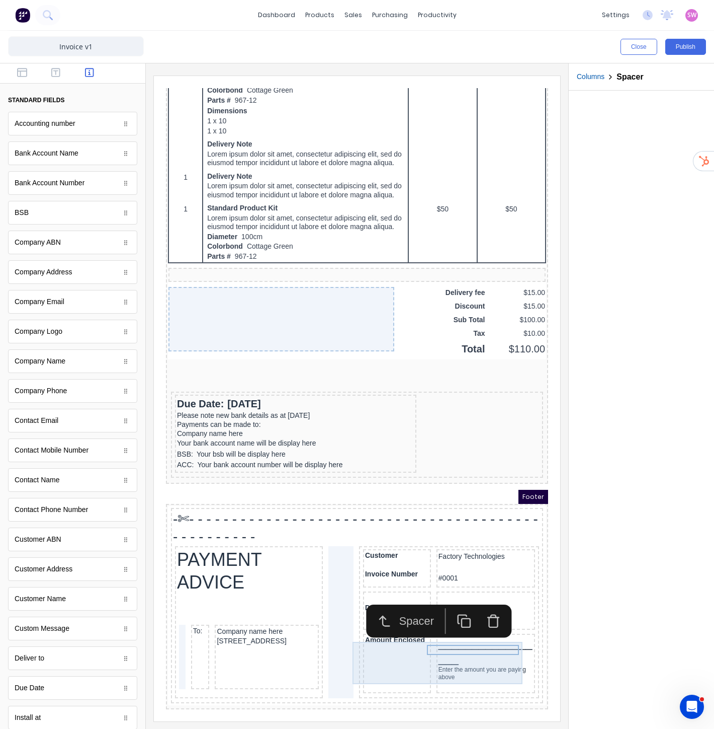
click at [395, 585] on div at bounding box center [385, 586] width 64 height 10
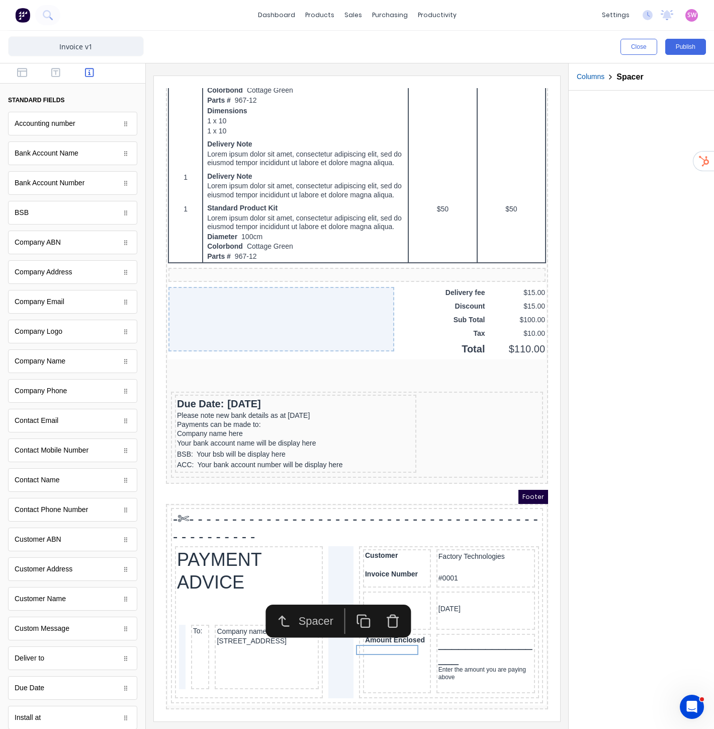
click at [385, 605] on icon "button" at bounding box center [381, 610] width 9 height 10
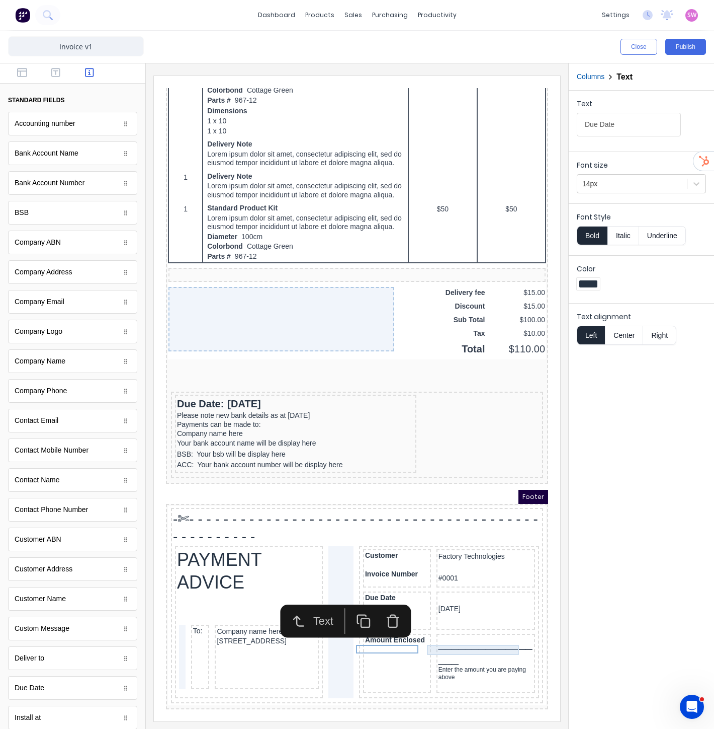
click at [443, 582] on div at bounding box center [474, 586] width 95 height 10
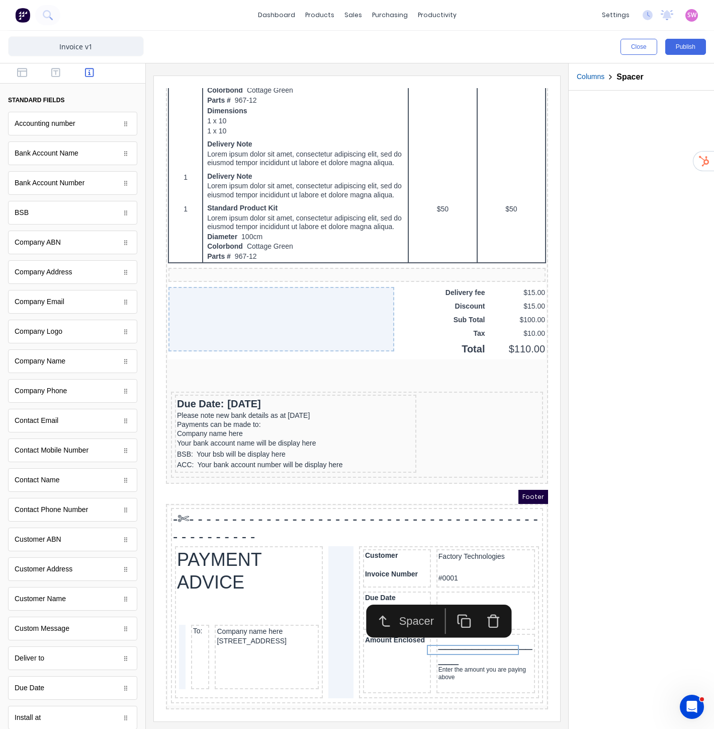
click at [479, 601] on icon "button" at bounding box center [481, 608] width 15 height 15
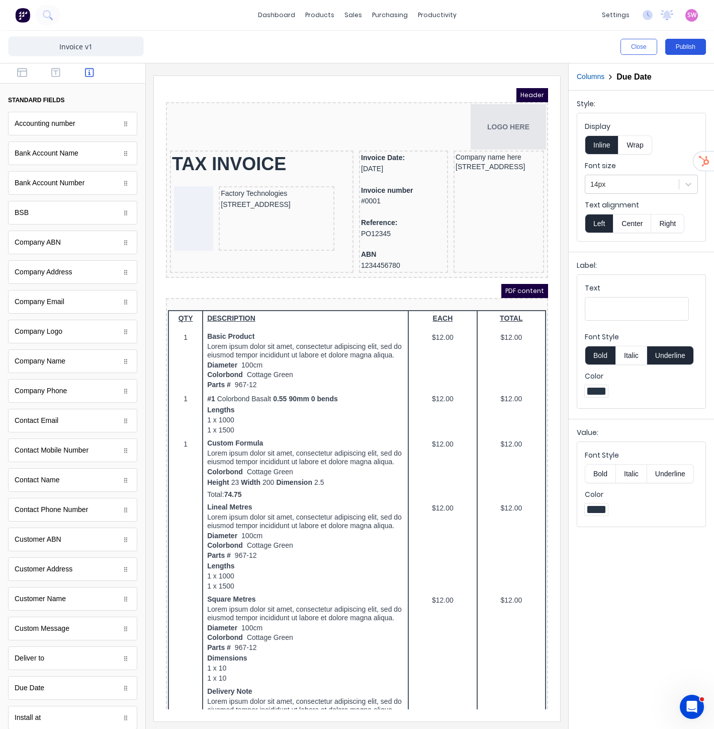
click at [680, 49] on button "Publish" at bounding box center [686, 47] width 41 height 16
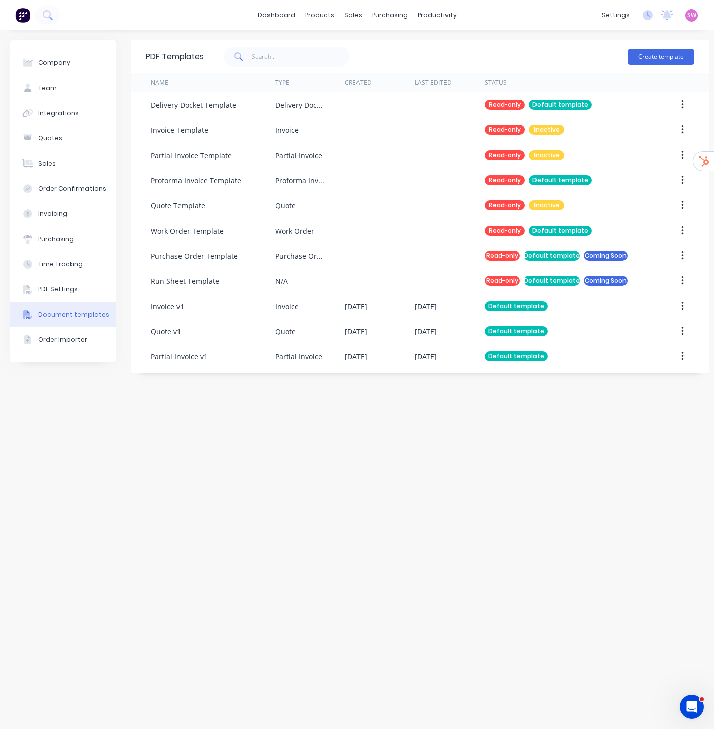
click at [353, 515] on div "PDF Templates Create template Name Type Created Last Edited Status Delivery Doc…" at bounding box center [420, 379] width 579 height 678
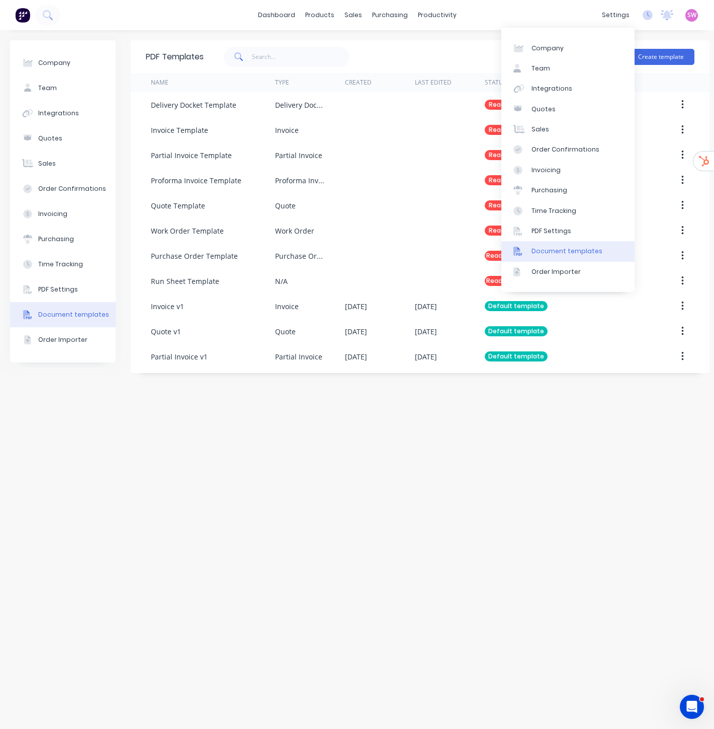
drag, startPoint x: 355, startPoint y: 515, endPoint x: 363, endPoint y: 505, distance: 12.5
click at [355, 514] on div "PDF Templates Create template Name Type Created Last Edited Status Delivery Doc…" at bounding box center [420, 379] width 579 height 678
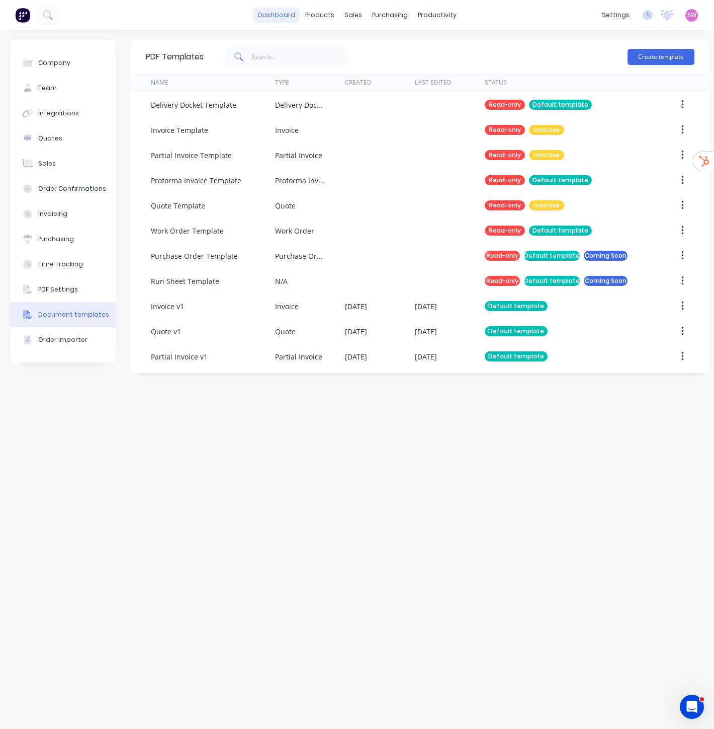
click at [282, 17] on link "dashboard" at bounding box center [276, 15] width 47 height 15
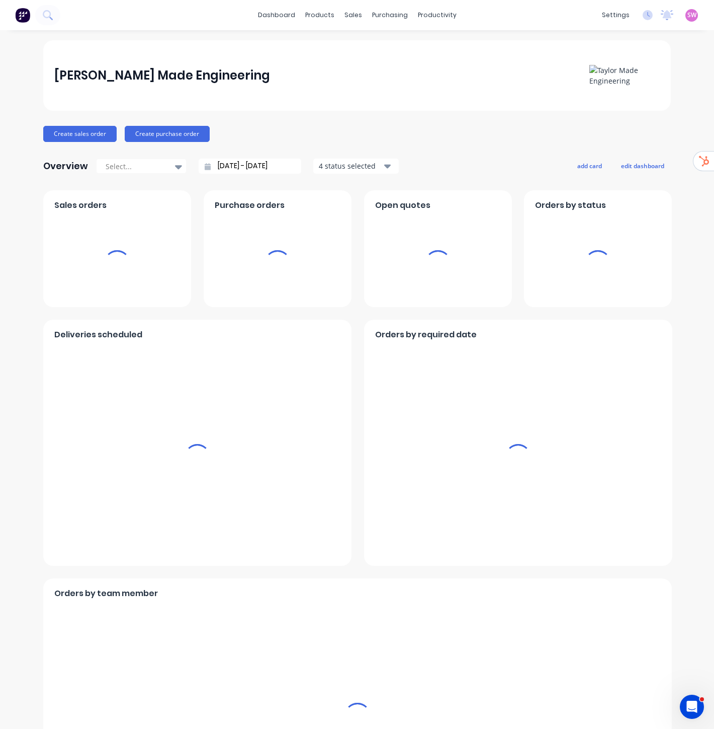
click at [688, 14] on span "SW" at bounding box center [692, 15] width 9 height 9
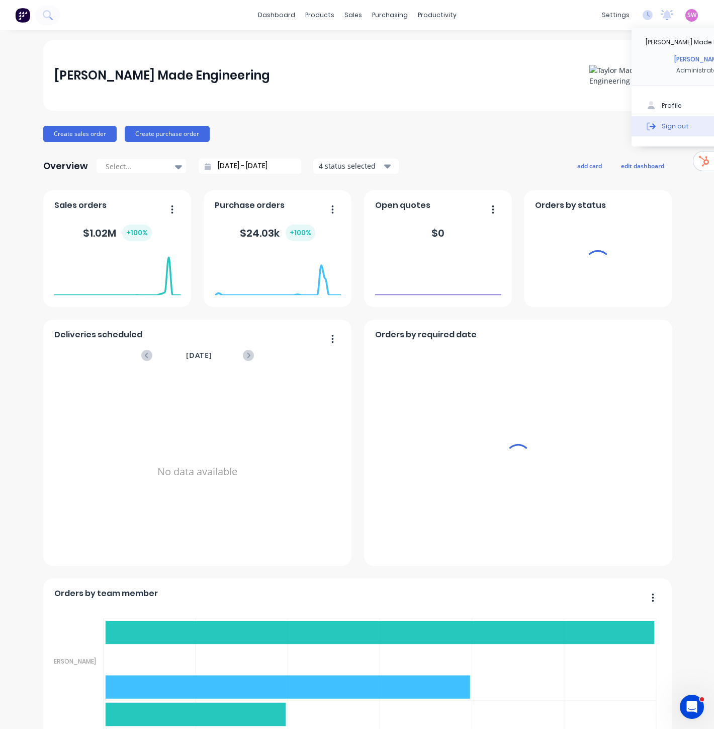
click at [662, 126] on div "Sign out" at bounding box center [675, 125] width 27 height 9
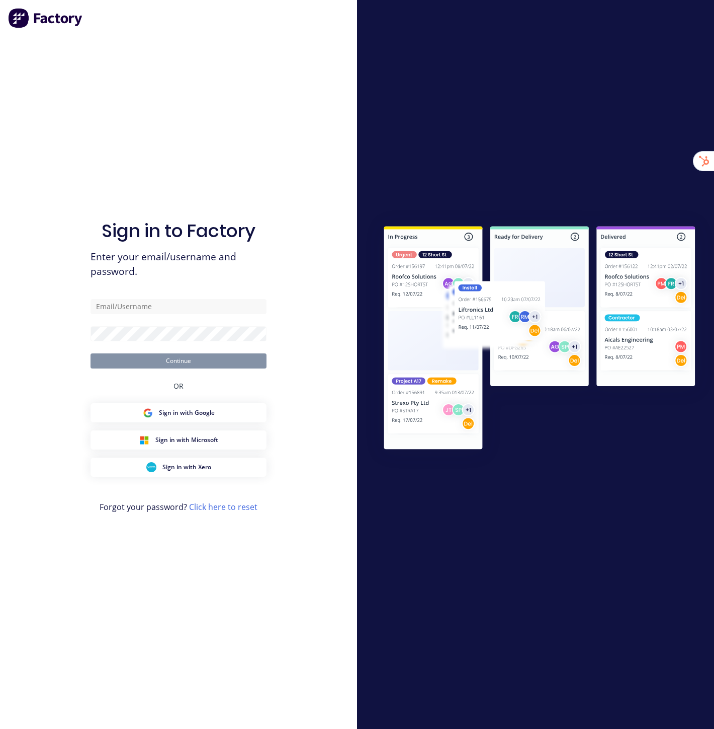
type input "[EMAIL_ADDRESS][DOMAIN_NAME]"
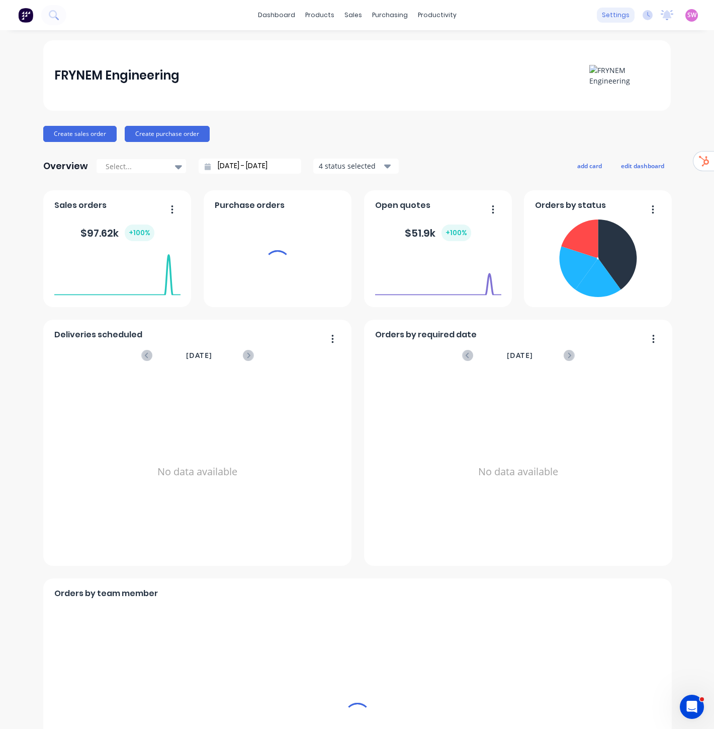
click at [606, 12] on div "settings" at bounding box center [616, 15] width 38 height 15
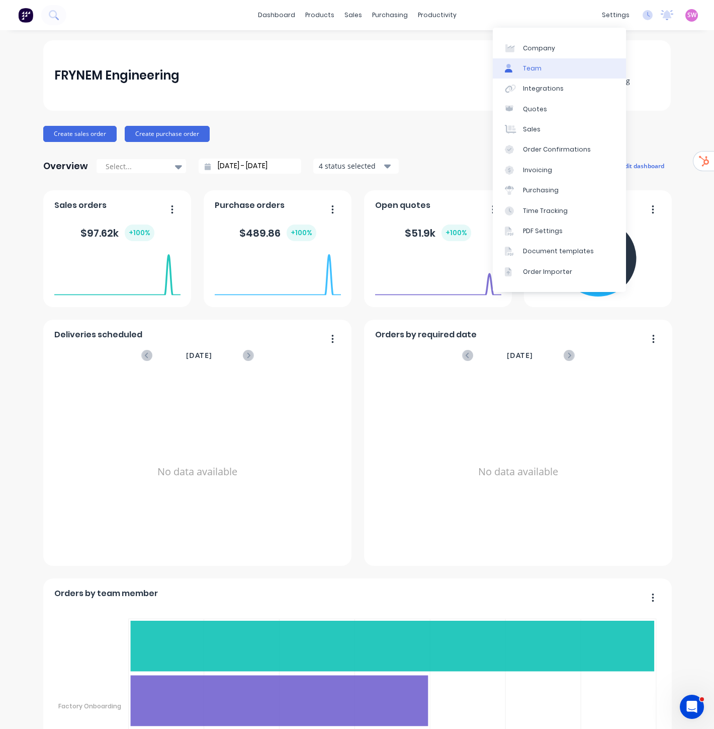
click at [543, 63] on link "Team" at bounding box center [559, 68] width 133 height 20
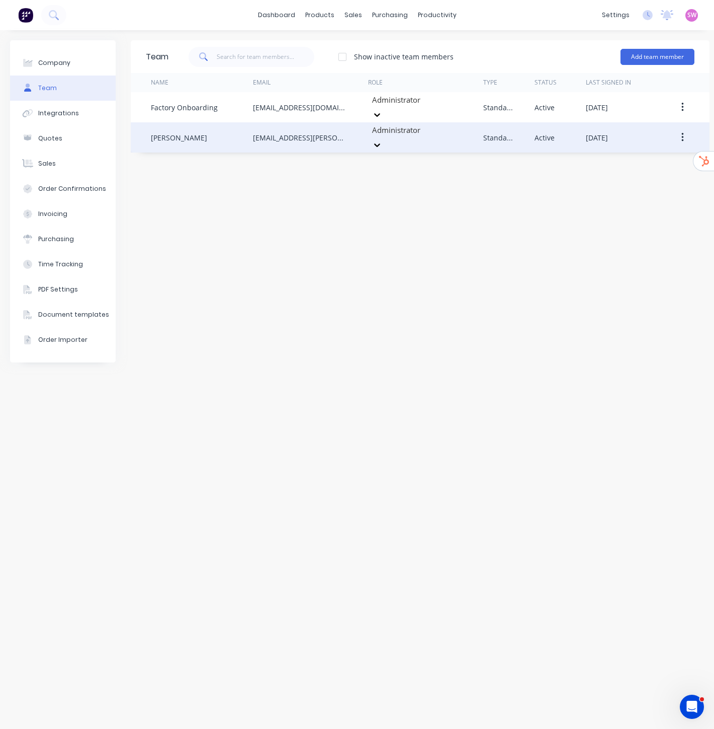
click at [681, 131] on button "button" at bounding box center [683, 137] width 24 height 18
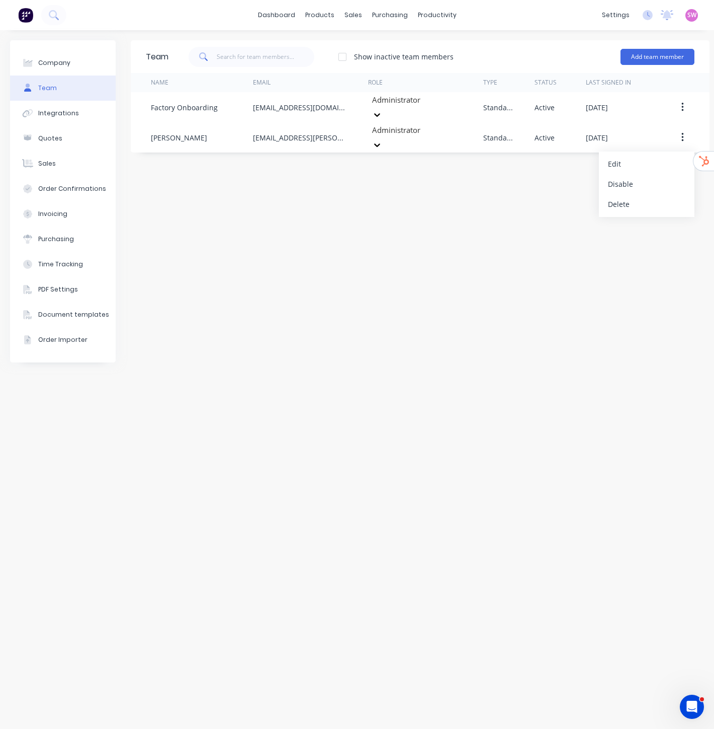
click at [392, 185] on div "Team Show inactive team members Add team member Name Email Role Type Status Las…" at bounding box center [420, 379] width 579 height 678
click at [401, 230] on div "Team Show inactive team members Add team member Name Email Role Type Status Las…" at bounding box center [420, 379] width 579 height 678
click at [285, 15] on link "dashboard" at bounding box center [276, 15] width 47 height 15
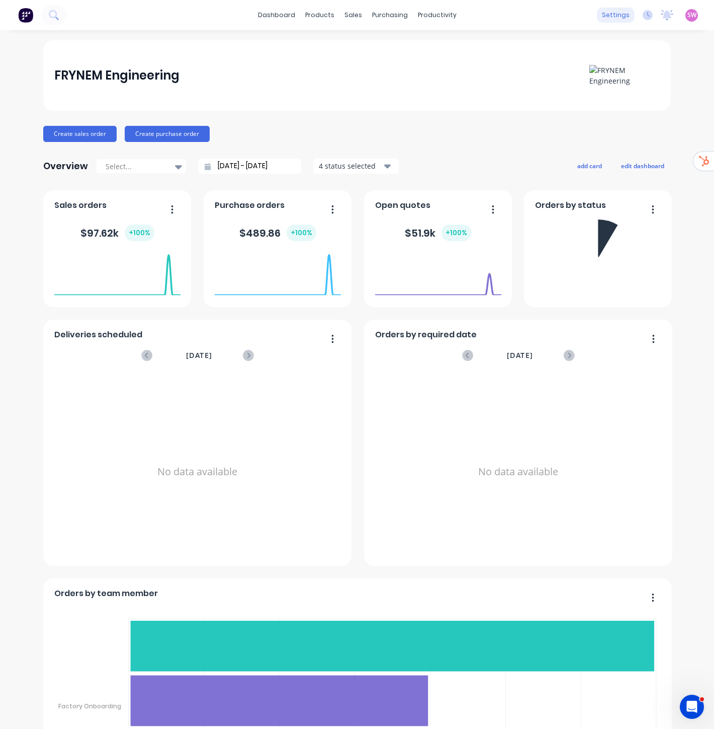
click at [612, 18] on div "settings" at bounding box center [616, 15] width 38 height 15
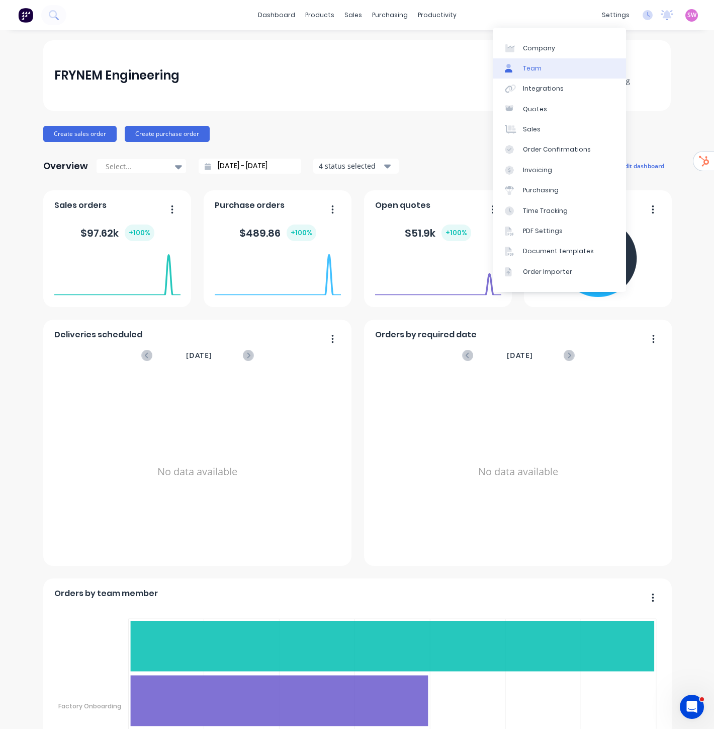
click at [562, 66] on link "Team" at bounding box center [559, 68] width 133 height 20
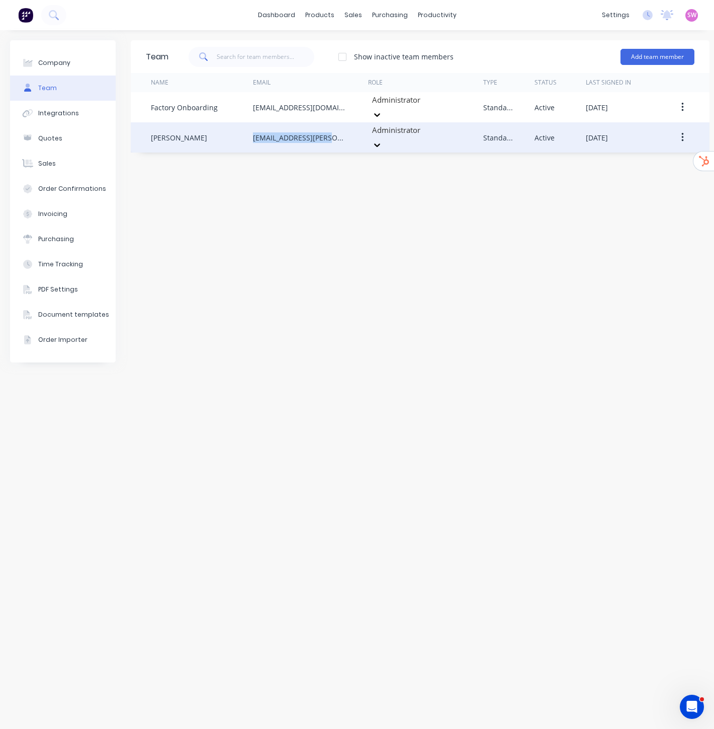
drag, startPoint x: 254, startPoint y: 128, endPoint x: 326, endPoint y: 134, distance: 71.7
click at [326, 134] on div "[EMAIL_ADDRESS][PERSON_NAME][DOMAIN_NAME]" at bounding box center [300, 137] width 95 height 11
click at [277, 141] on div "[EMAIL_ADDRESS][PERSON_NAME][DOMAIN_NAME]" at bounding box center [310, 137] width 115 height 30
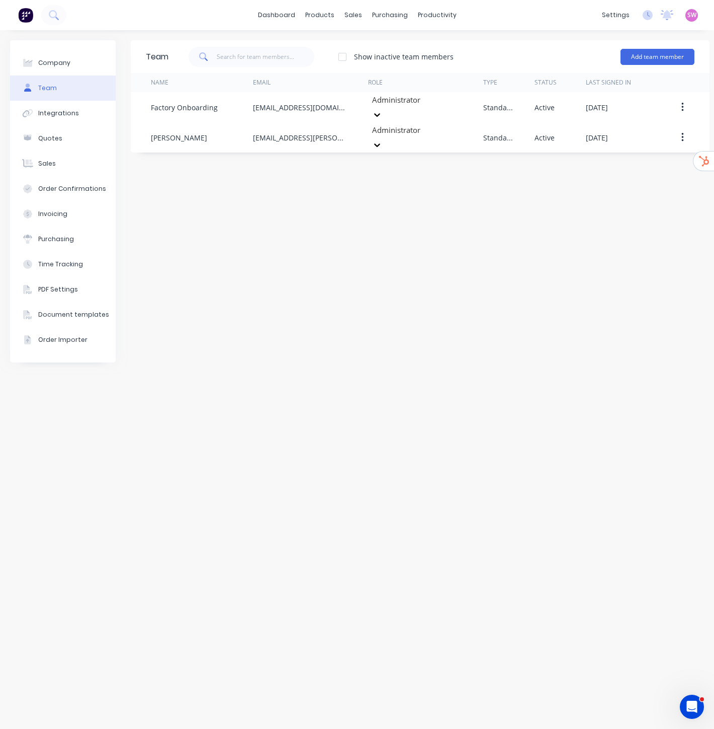
drag, startPoint x: 259, startPoint y: 129, endPoint x: 201, endPoint y: 243, distance: 127.4
click at [201, 243] on div "Team Show inactive team members Add team member Name Email Role Type Status Las…" at bounding box center [420, 379] width 579 height 678
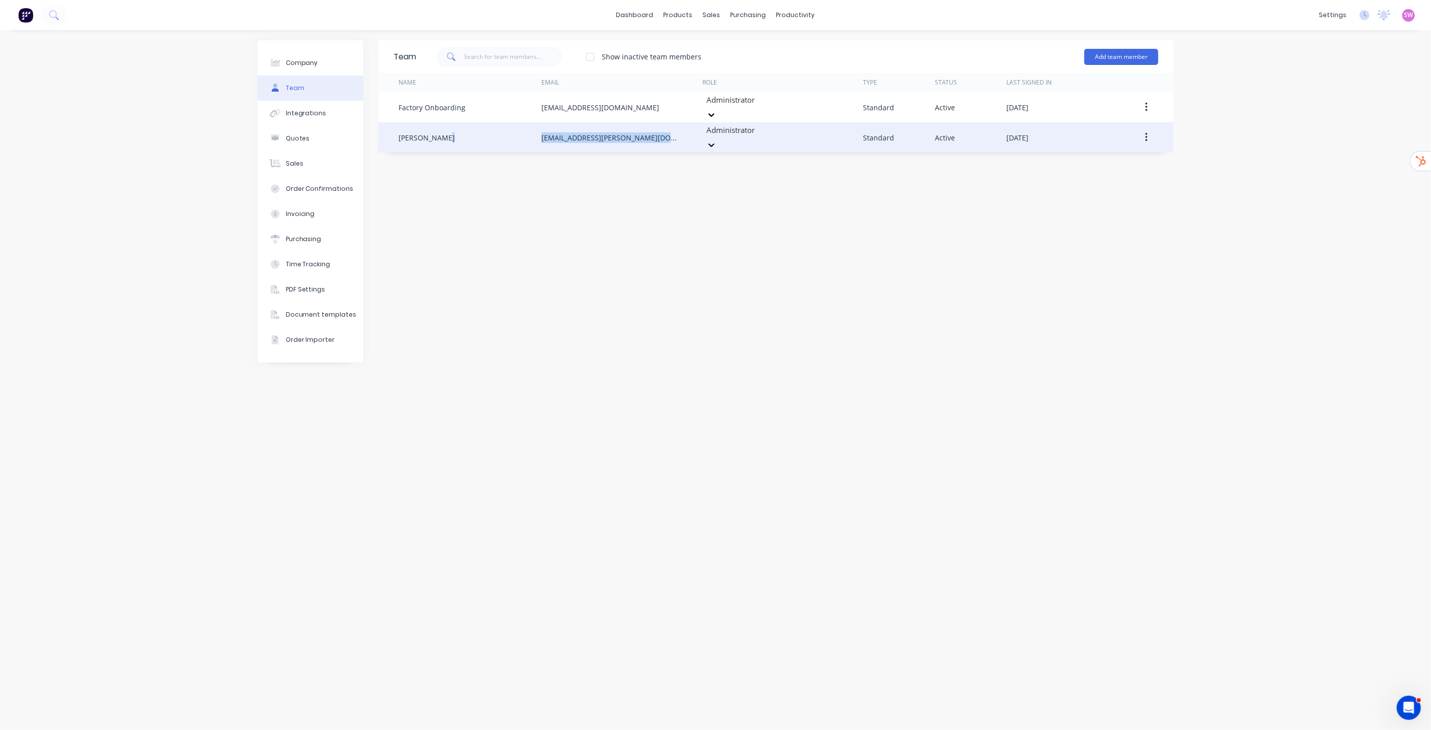
drag, startPoint x: 540, startPoint y: 129, endPoint x: 680, endPoint y: 133, distance: 140.4
click at [680, 133] on div "[PERSON_NAME] [PERSON_NAME][EMAIL_ADDRESS][PERSON_NAME][DOMAIN_NAME] Administra…" at bounding box center [775, 137] width 795 height 30
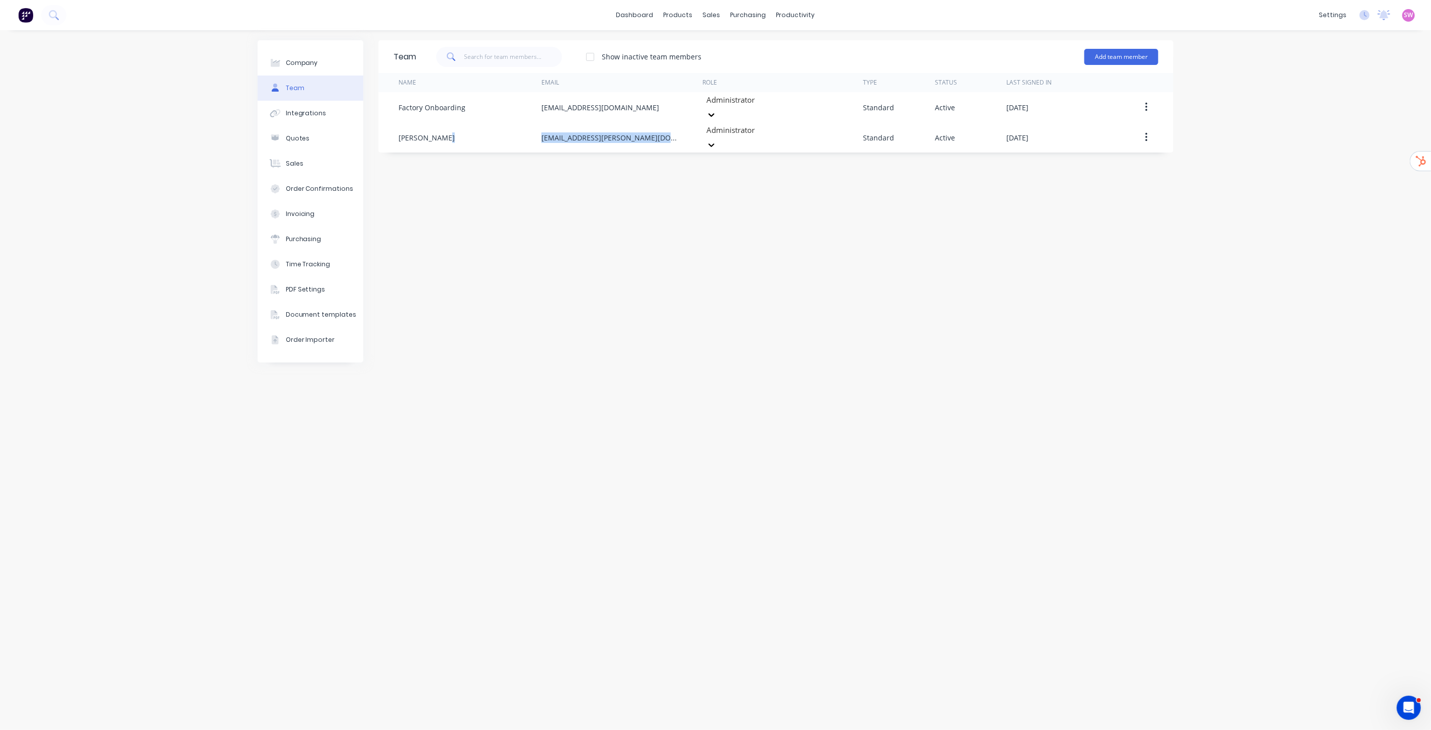
copy div "[EMAIL_ADDRESS][PERSON_NAME][DOMAIN_NAME]"
click at [640, 17] on link "dashboard" at bounding box center [634, 15] width 47 height 15
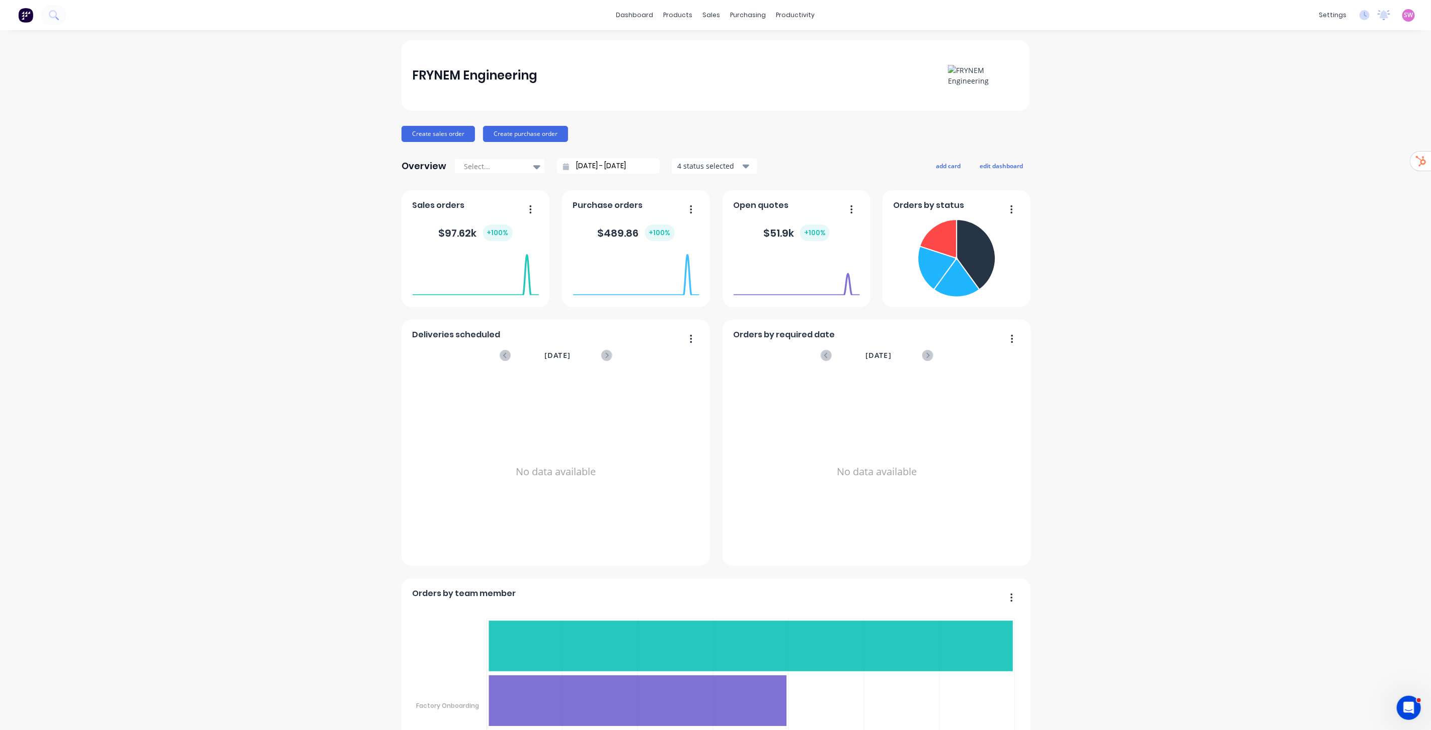
click at [714, 18] on span "SW" at bounding box center [1408, 15] width 9 height 9
click at [714, 132] on button "Sign out" at bounding box center [1345, 126] width 133 height 20
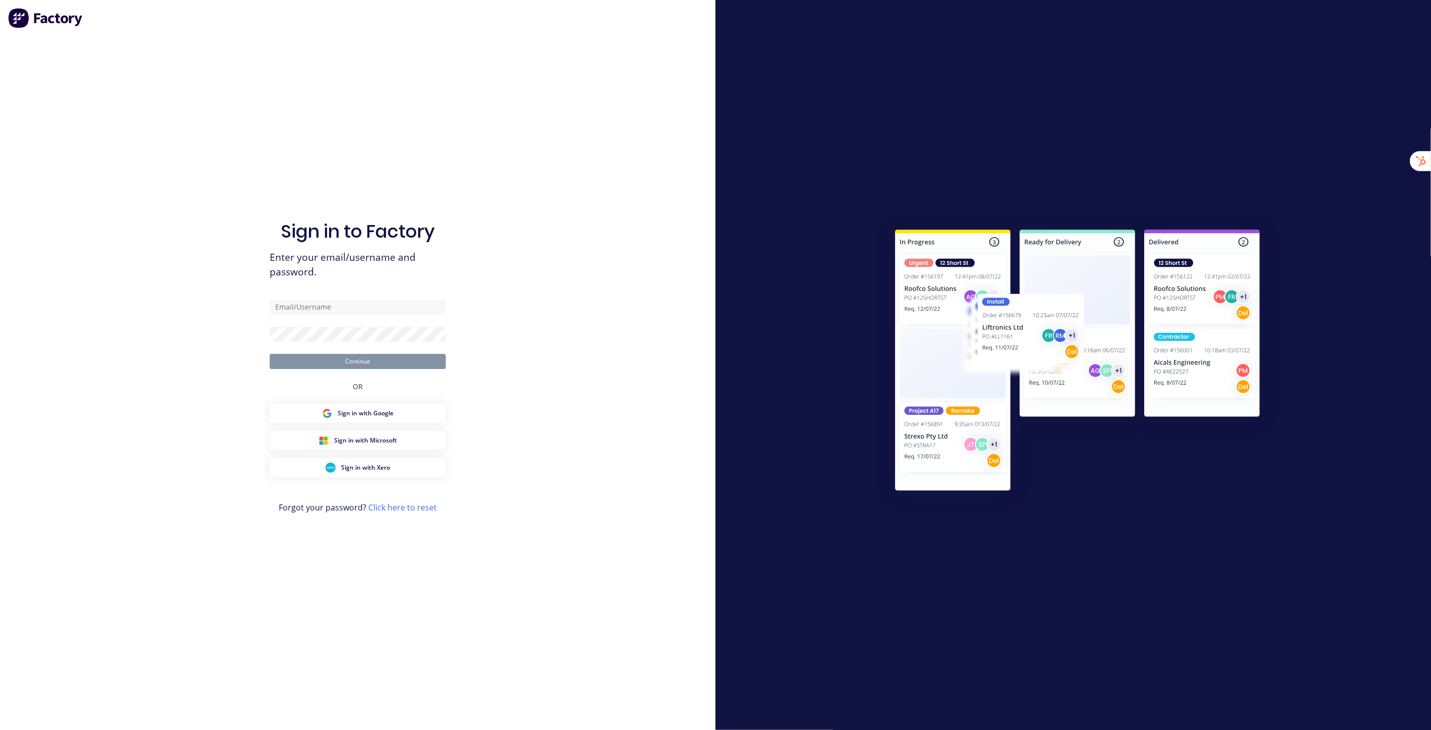
type input "[EMAIL_ADDRESS][DOMAIN_NAME]"
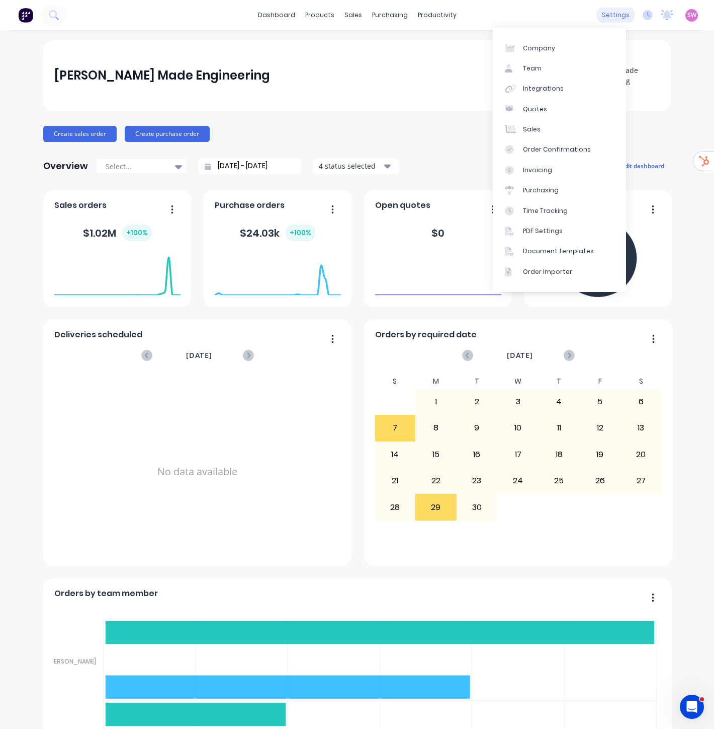
click at [610, 13] on div "settings" at bounding box center [616, 15] width 38 height 15
click at [580, 256] on link "Document templates" at bounding box center [559, 251] width 133 height 20
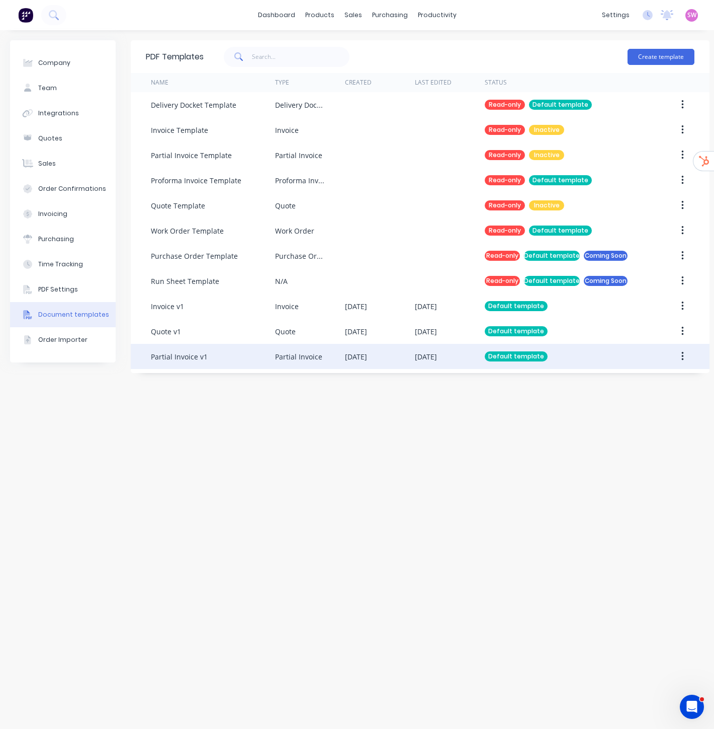
click at [374, 365] on div "[DATE]" at bounding box center [380, 356] width 70 height 25
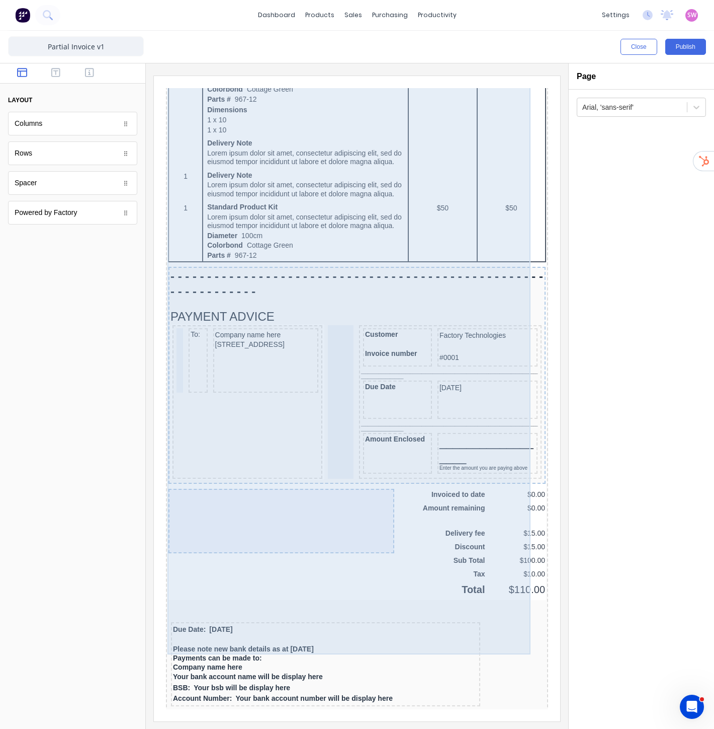
scroll to position [577, 0]
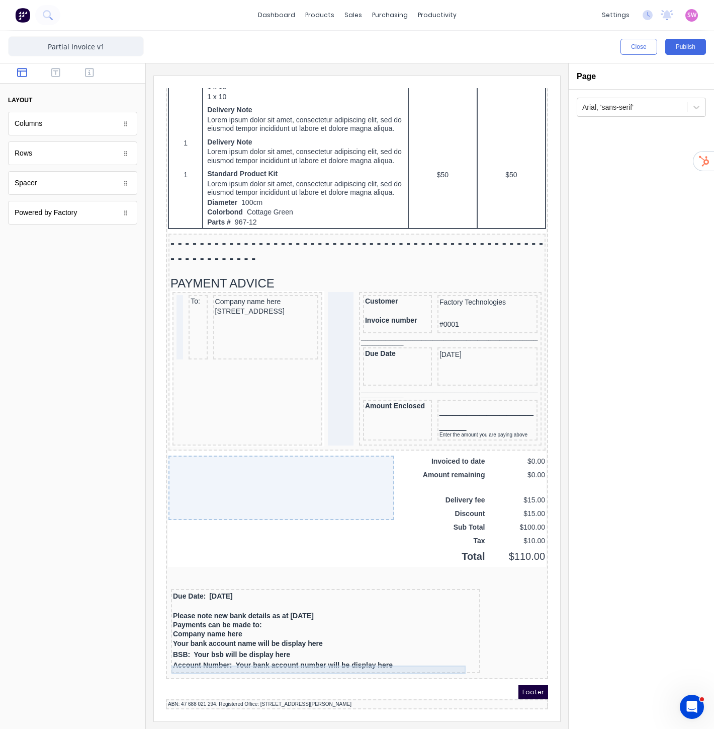
click at [296, 600] on div "Please note new bank details as at [DATE]" at bounding box center [313, 603] width 305 height 9
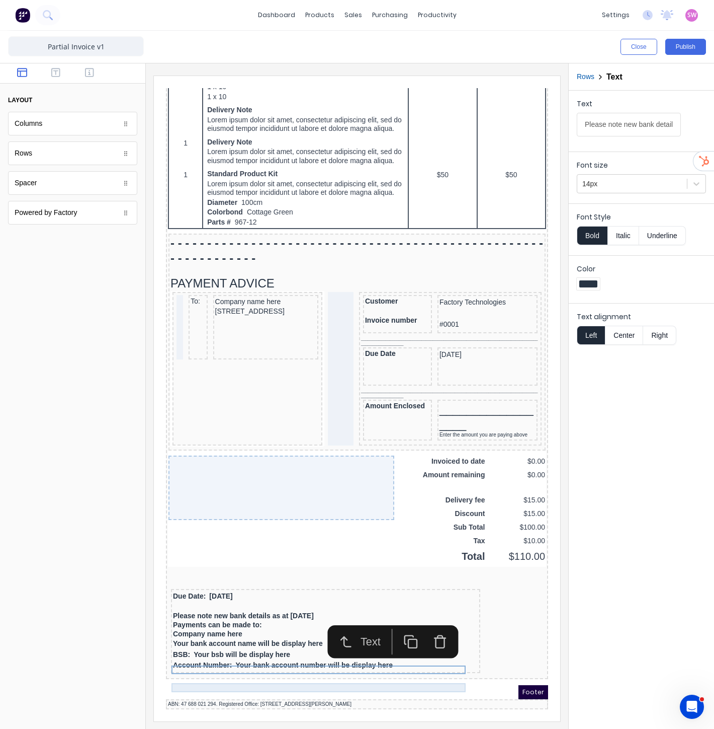
click at [253, 617] on div "Company name here" at bounding box center [313, 621] width 305 height 9
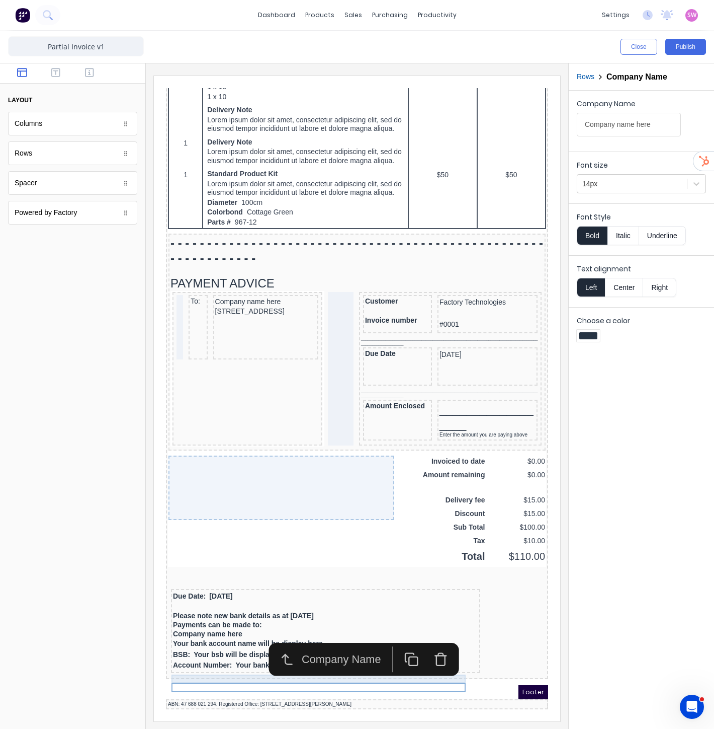
click at [252, 610] on div "Payments can be made to:" at bounding box center [313, 612] width 305 height 9
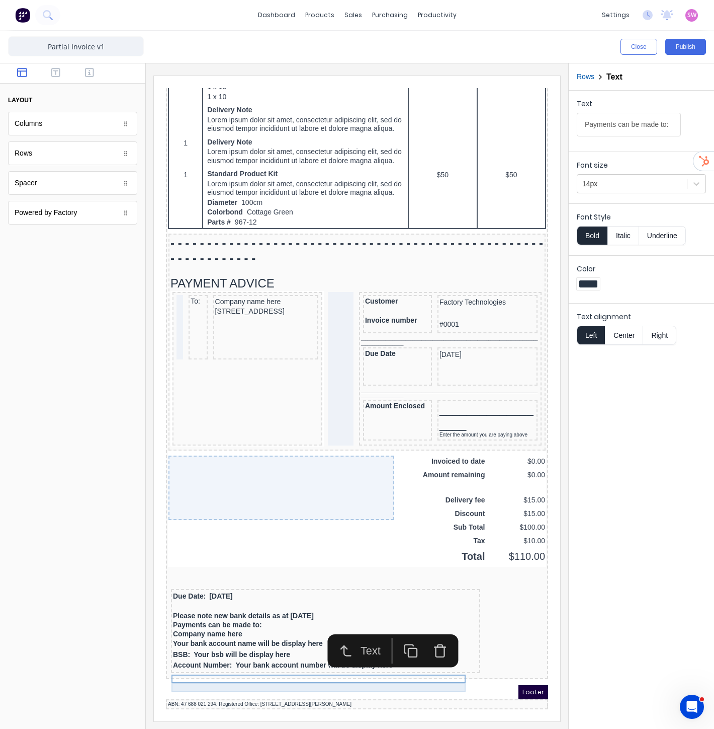
click at [232, 618] on div "Company name here" at bounding box center [313, 621] width 305 height 9
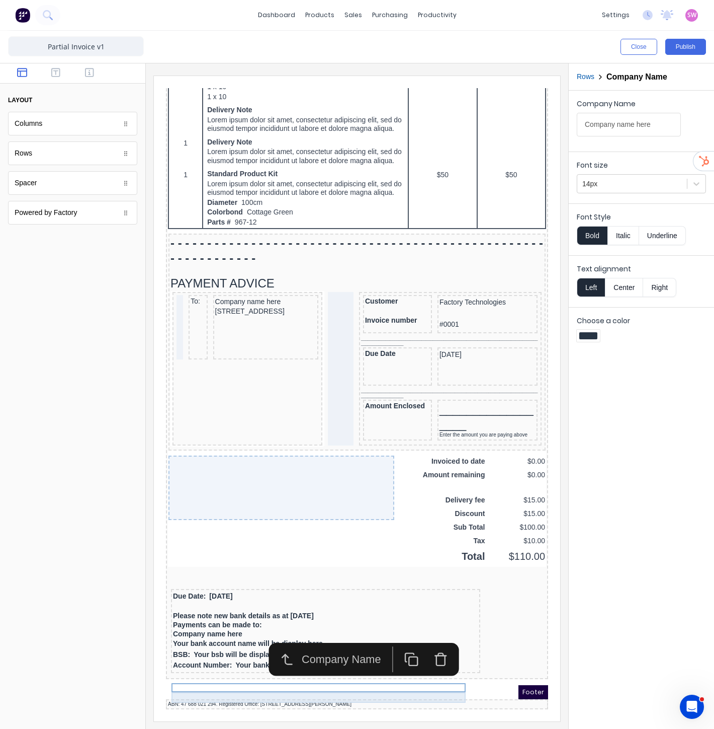
click at [227, 630] on div "Your bank account name will be display here" at bounding box center [313, 631] width 305 height 11
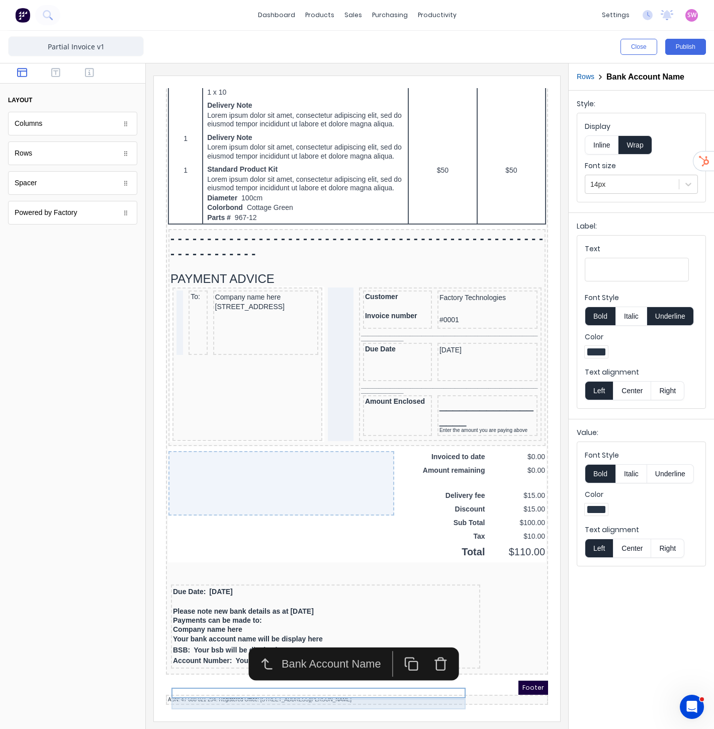
click at [234, 639] on div "BSB: Your bsb will be display here" at bounding box center [313, 637] width 305 height 11
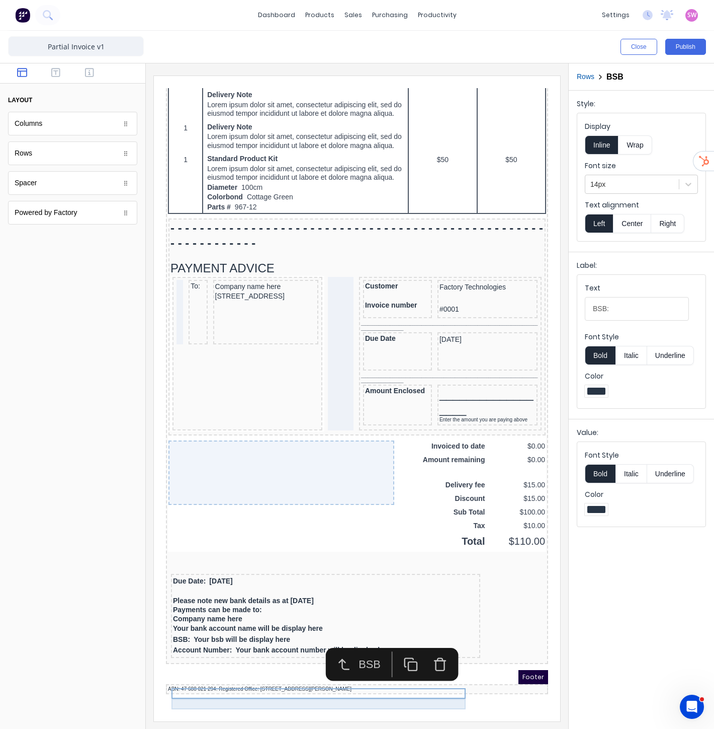
click at [238, 643] on div "Account Number: Your bank account number will be display here" at bounding box center [313, 637] width 305 height 11
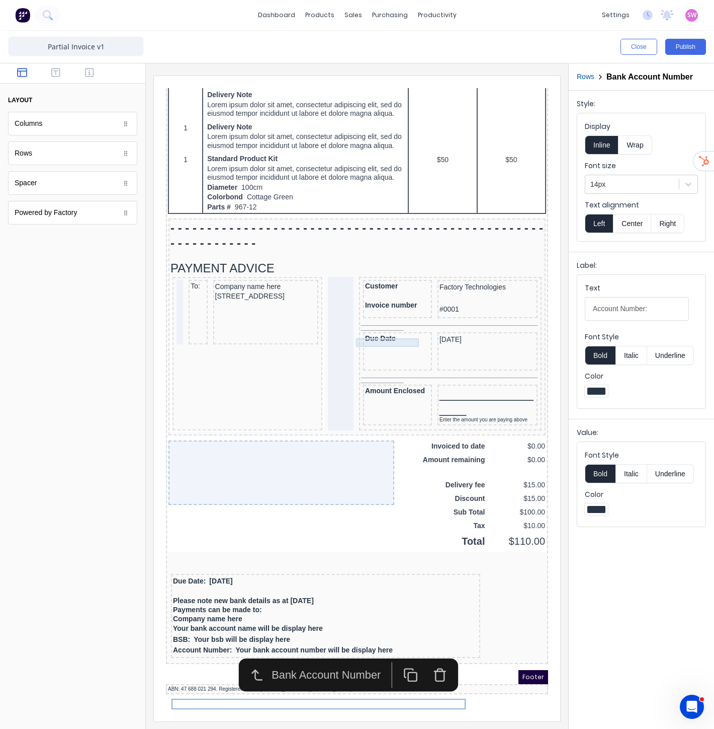
click at [374, 279] on div "Customer" at bounding box center [385, 274] width 65 height 9
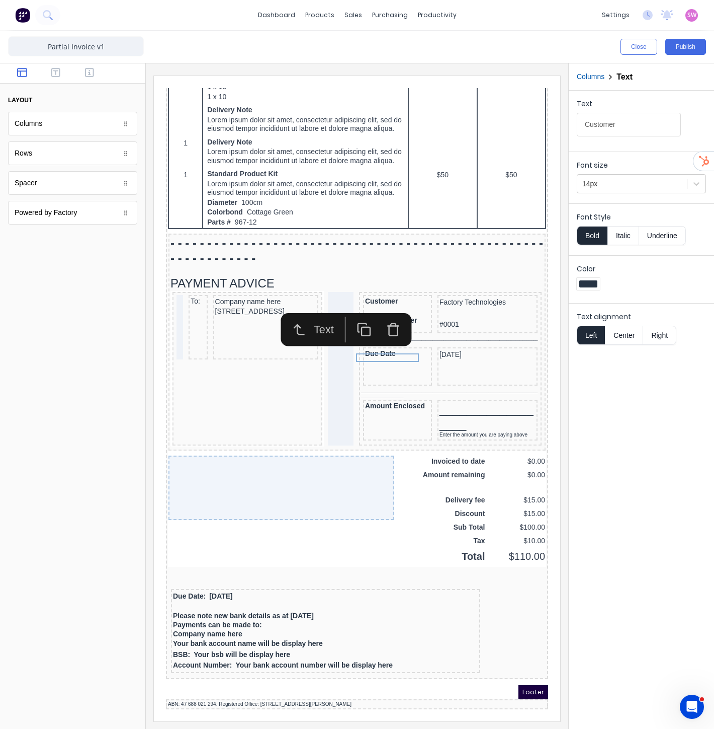
click at [604, 500] on div "Text Customer Font size 14px Font Style Bold Italic Underline Color Text alignm…" at bounding box center [641, 410] width 145 height 638
click at [643, 41] on button "Close" at bounding box center [639, 47] width 37 height 16
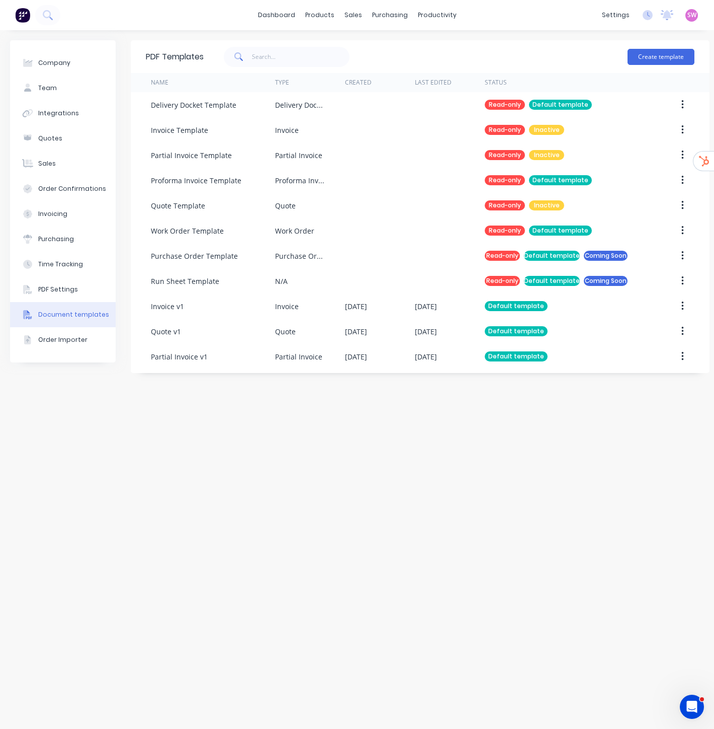
click at [554, 432] on div "PDF Templates Create template Name Type Created Last Edited Status Delivery Doc…" at bounding box center [420, 379] width 579 height 678
click at [381, 51] on div "Sales Orders" at bounding box center [390, 48] width 41 height 9
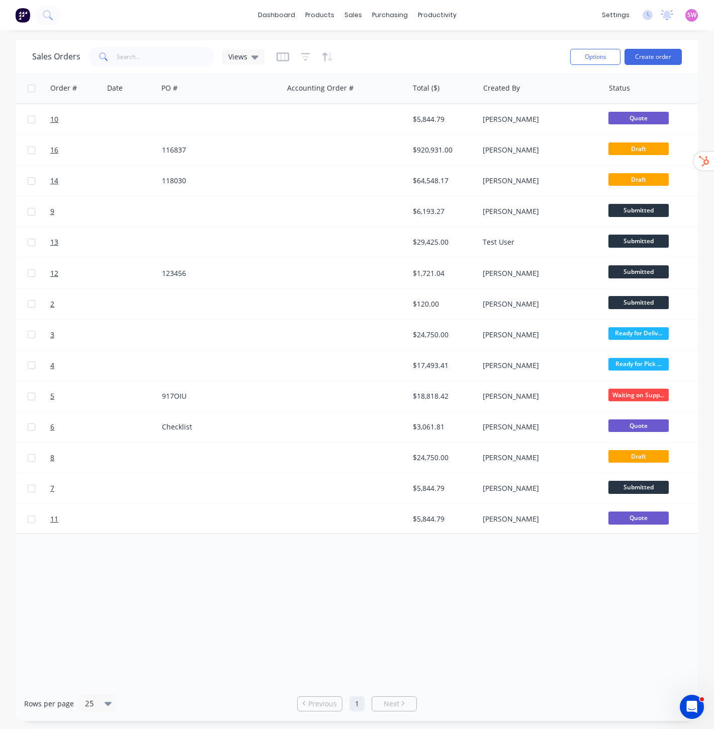
scroll to position [0, 255]
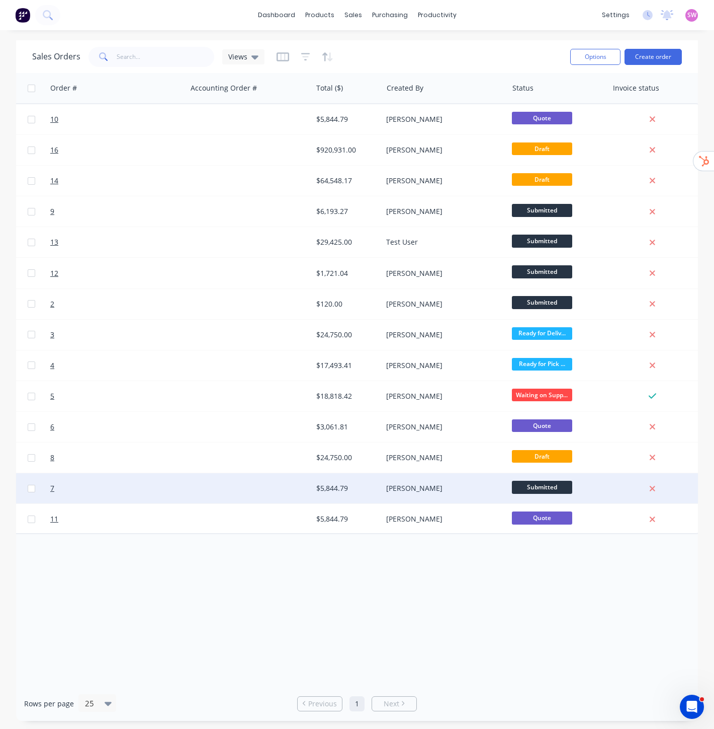
click at [263, 490] on div at bounding box center [249, 488] width 125 height 30
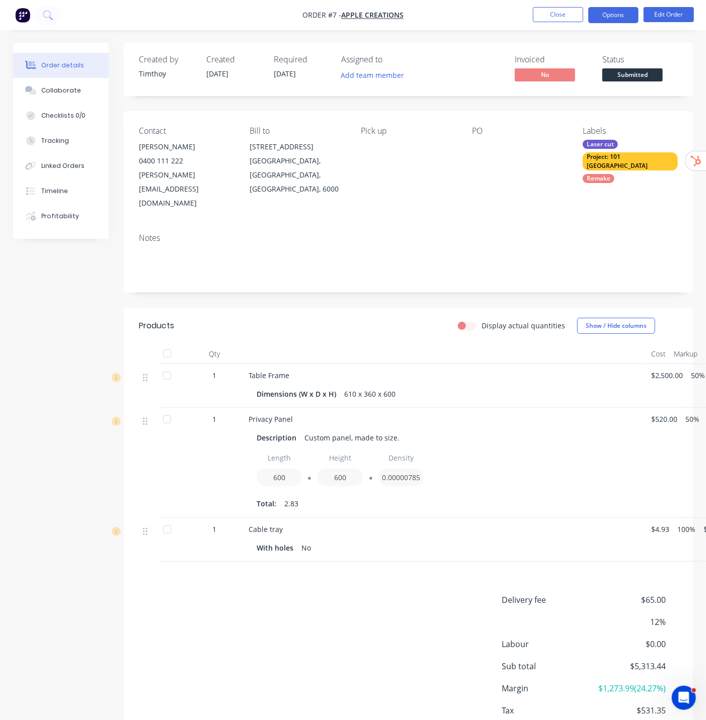
click at [597, 17] on button "Options" at bounding box center [613, 15] width 50 height 16
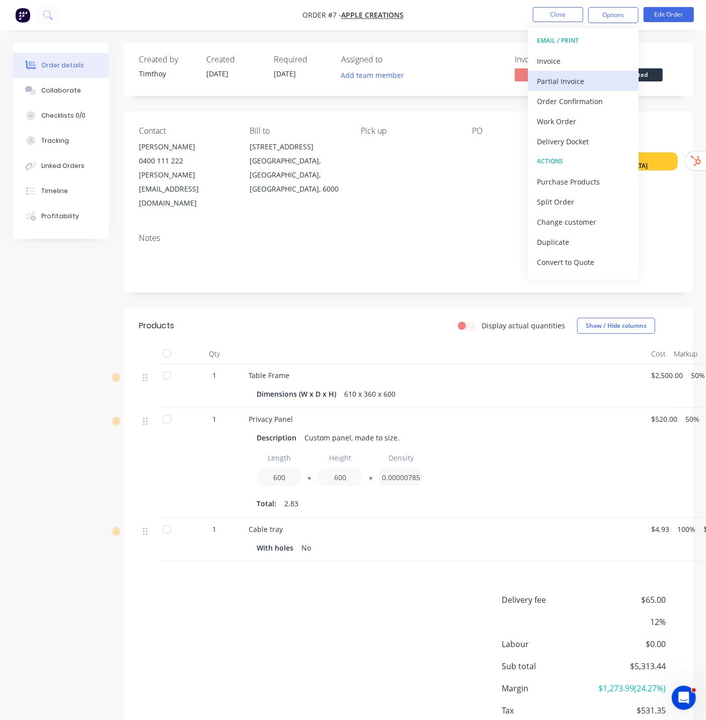
click at [572, 79] on div "Partial Invoice" at bounding box center [583, 81] width 93 height 15
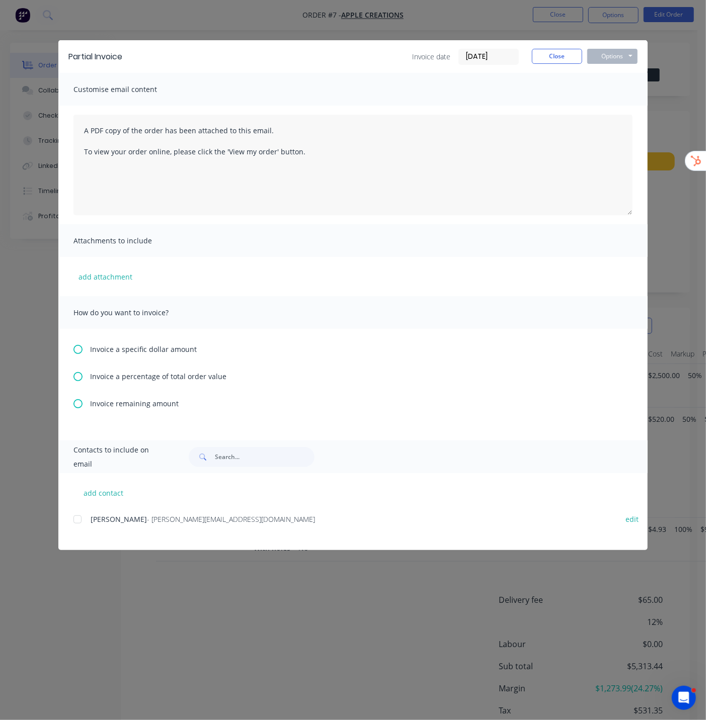
drag, startPoint x: 78, startPoint y: 373, endPoint x: 84, endPoint y: 376, distance: 5.6
click at [78, 374] on icon at bounding box center [77, 376] width 9 height 9
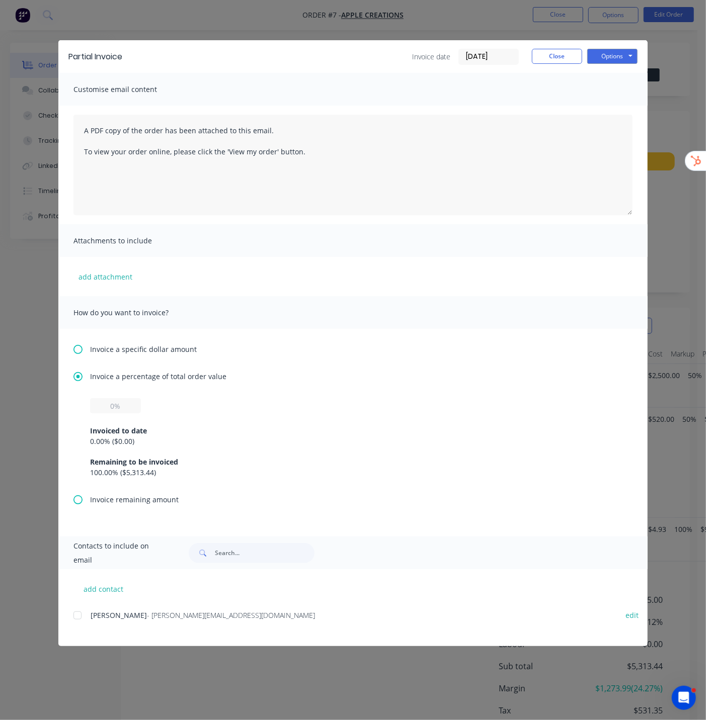
click at [110, 415] on div "Invoiced to date 0.00 % ( $0.00 ) Remaining to be invoiced 100.00 % ( $5,313.44…" at bounding box center [353, 446] width 526 height 64
drag, startPoint x: 109, startPoint y: 408, endPoint x: 112, endPoint y: 413, distance: 5.9
click at [109, 408] on input "text" at bounding box center [115, 405] width 51 height 15
type input "20%"
click at [349, 389] on div "Invoice a percentage of total order value 20% Invoiced to date 0.00 % ( $0.00 )…" at bounding box center [352, 432] width 559 height 123
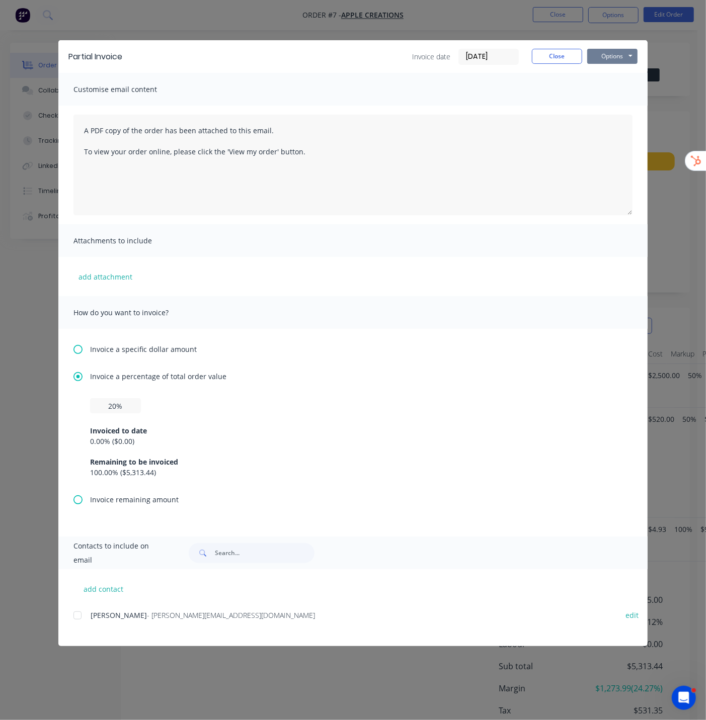
click at [624, 53] on button "Options" at bounding box center [612, 56] width 50 height 15
click at [622, 74] on button "Preview" at bounding box center [619, 74] width 64 height 17
click at [562, 58] on button "Close" at bounding box center [557, 56] width 50 height 15
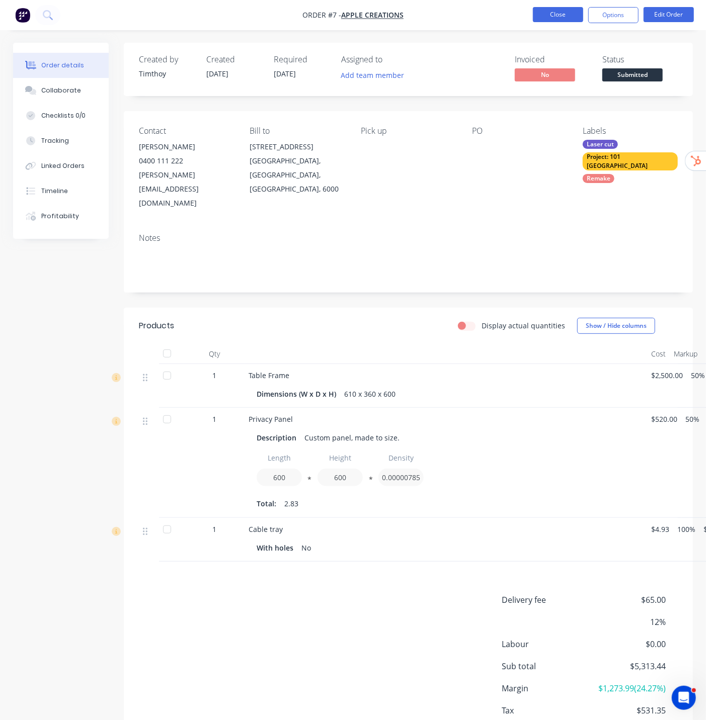
click at [556, 20] on button "Close" at bounding box center [558, 14] width 50 height 15
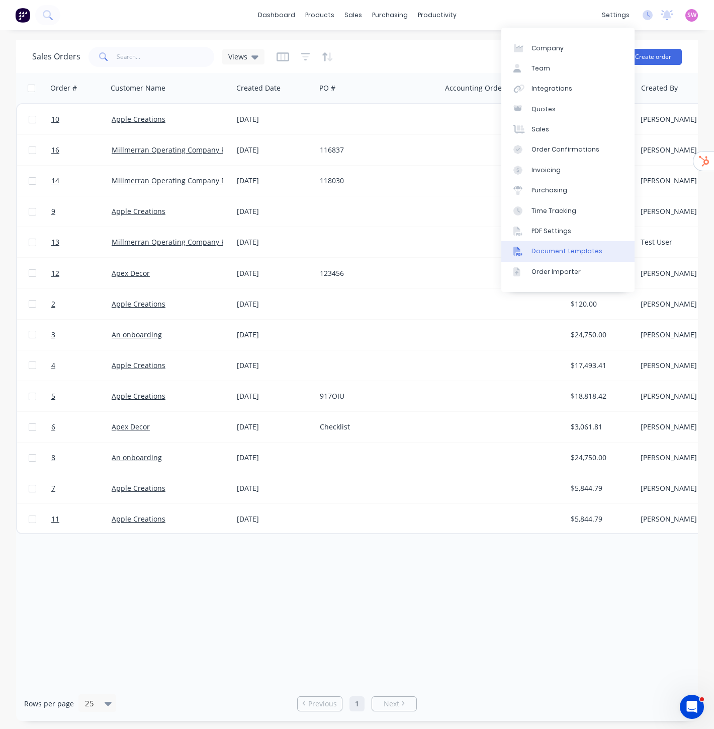
click at [579, 246] on link "Document templates" at bounding box center [568, 251] width 133 height 20
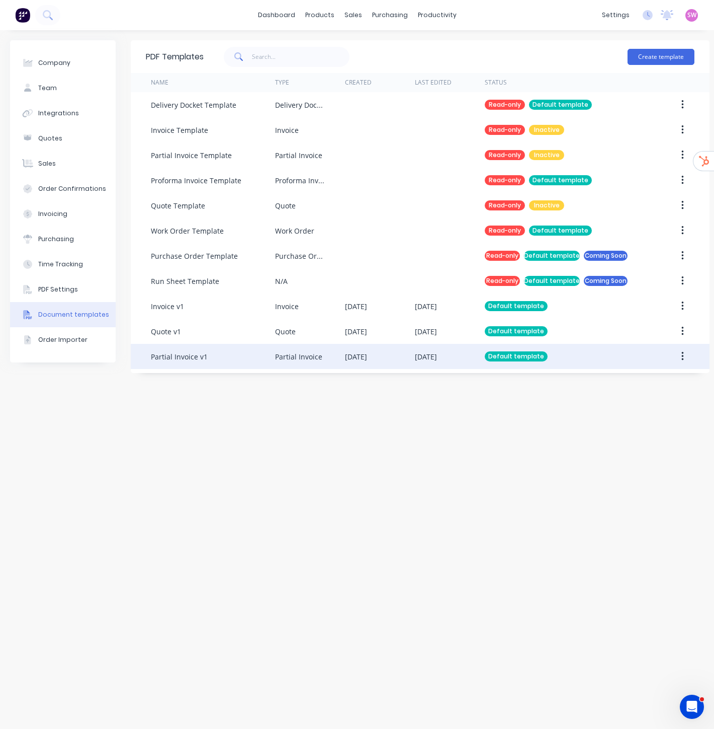
click at [421, 364] on div "[DATE]" at bounding box center [450, 356] width 70 height 25
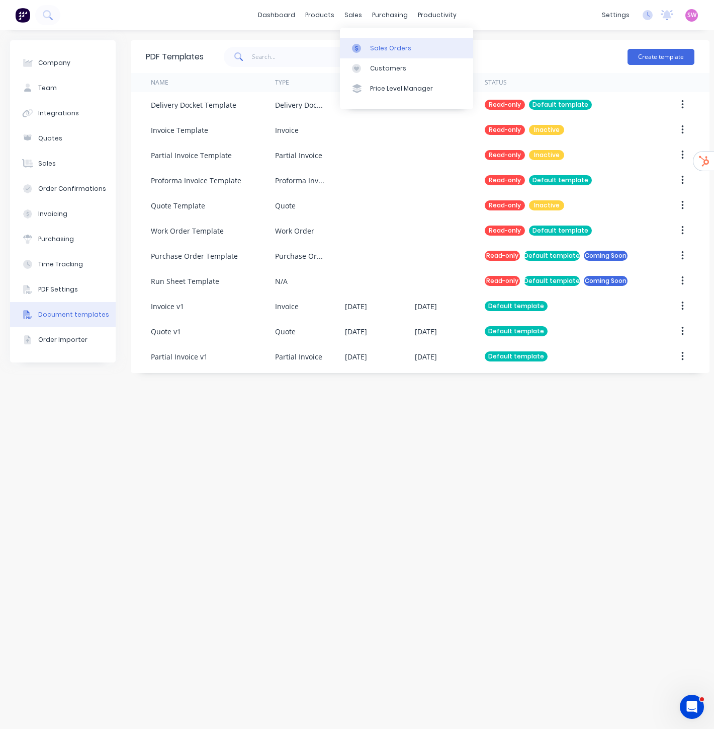
click at [378, 41] on link "Sales Orders" at bounding box center [406, 48] width 133 height 20
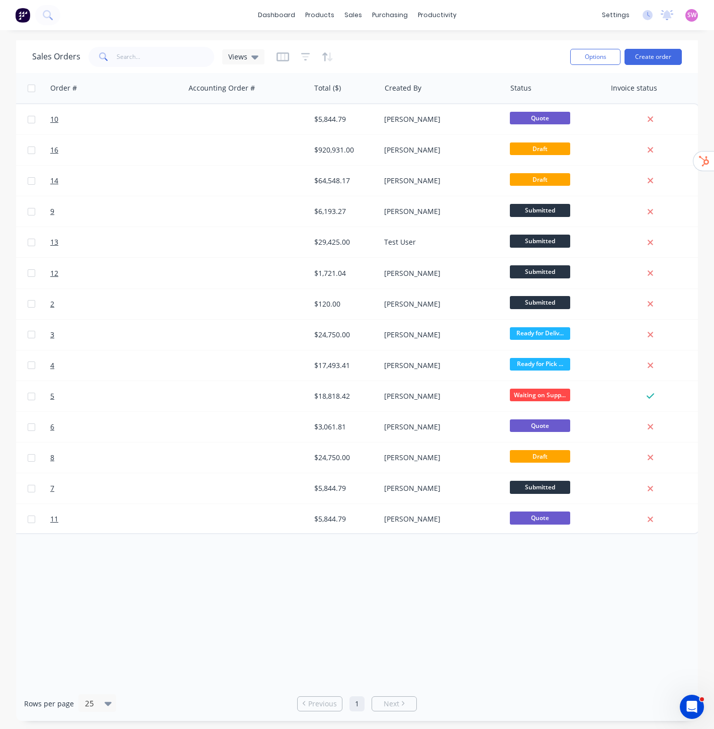
scroll to position [0, 254]
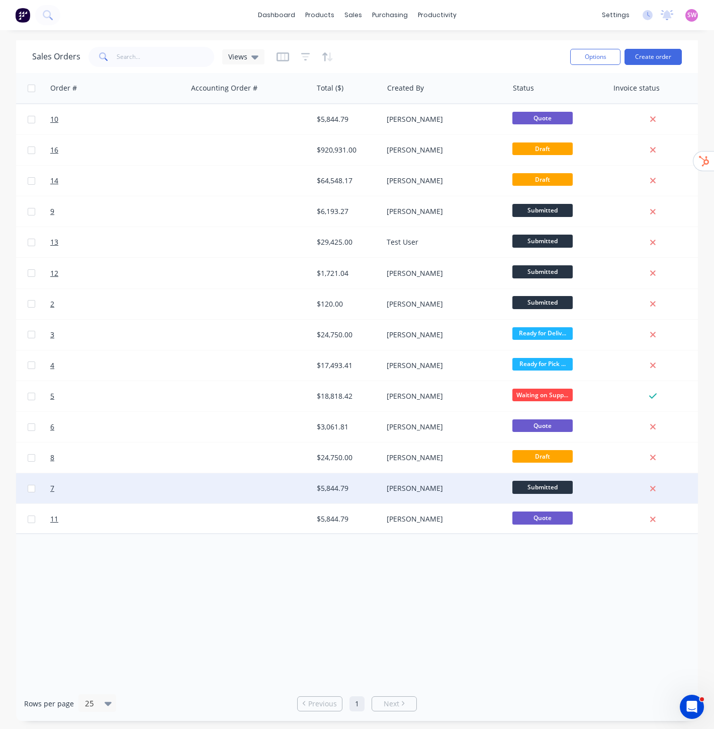
click at [185, 489] on div at bounding box center [124, 488] width 125 height 30
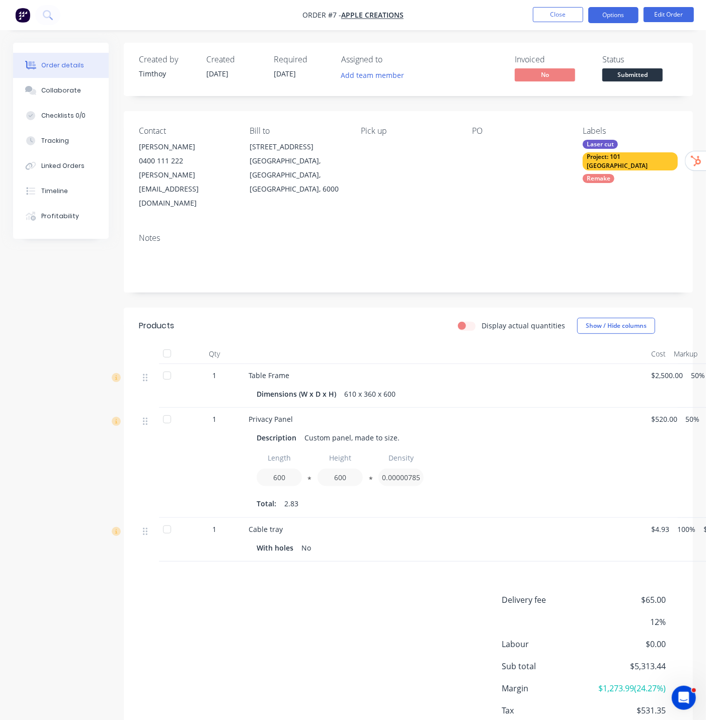
click at [620, 16] on button "Options" at bounding box center [613, 15] width 50 height 16
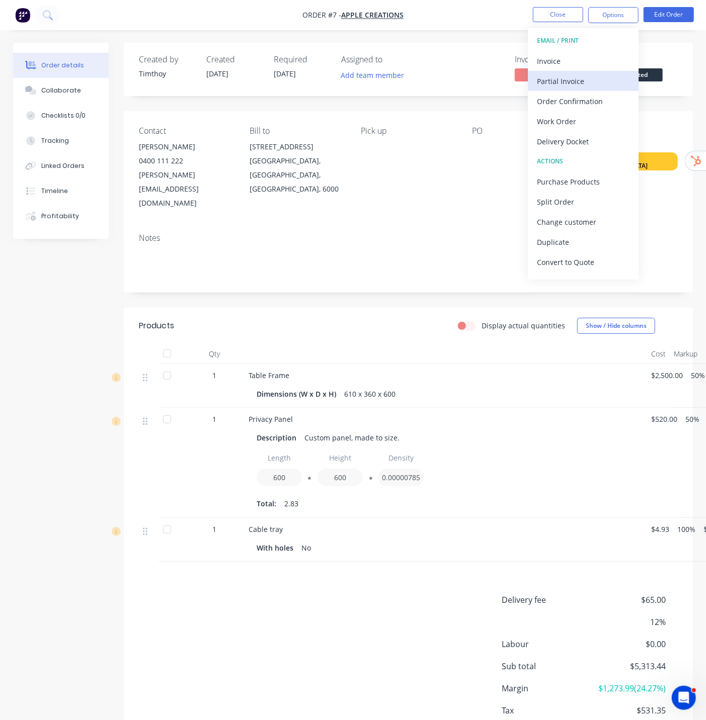
click at [588, 78] on div "Partial Invoice" at bounding box center [583, 81] width 93 height 15
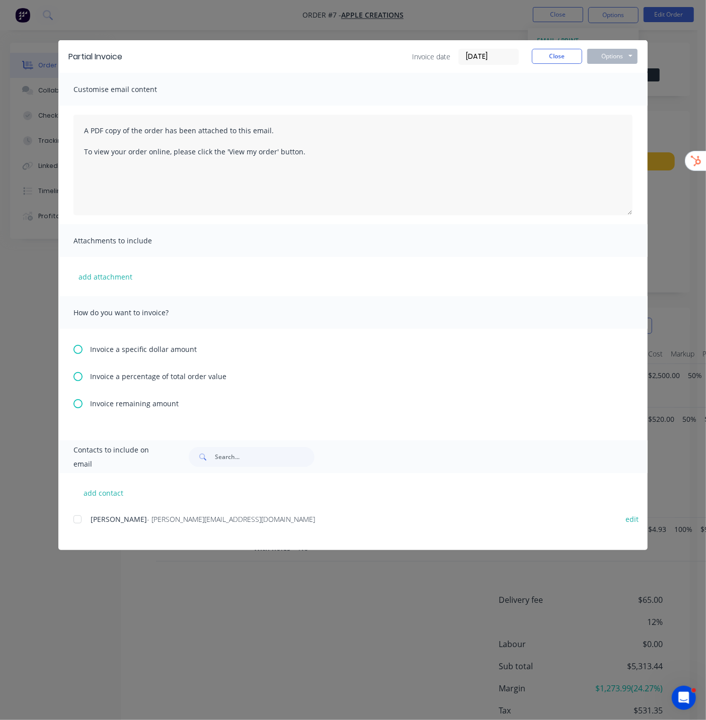
click at [101, 377] on span "Invoice a percentage of total order value" at bounding box center [158, 376] width 136 height 11
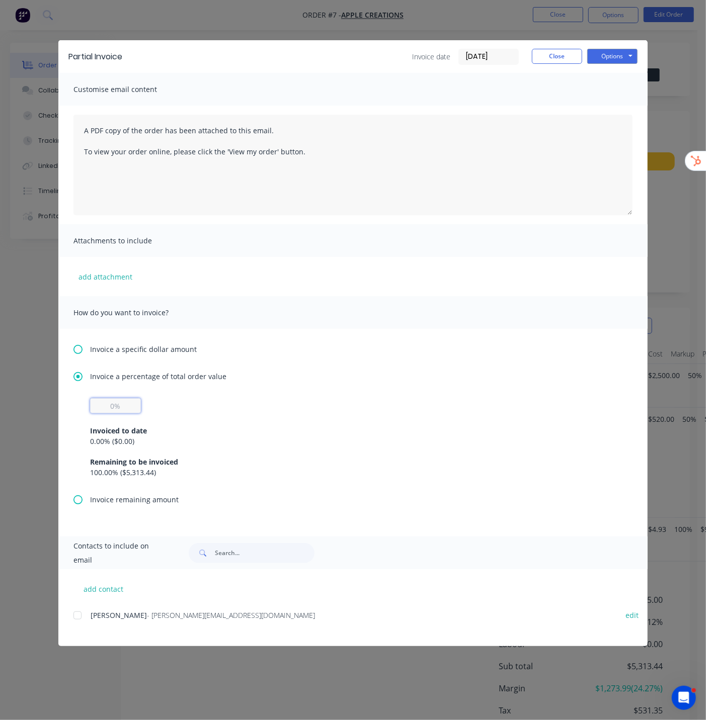
drag, startPoint x: 109, startPoint y: 407, endPoint x: 125, endPoint y: 411, distance: 16.2
click at [109, 407] on input "text" at bounding box center [115, 405] width 51 height 15
type input "20%"
click at [381, 372] on div "Invoice a percentage of total order value" at bounding box center [352, 376] width 559 height 11
click at [616, 58] on button "Options" at bounding box center [612, 56] width 50 height 15
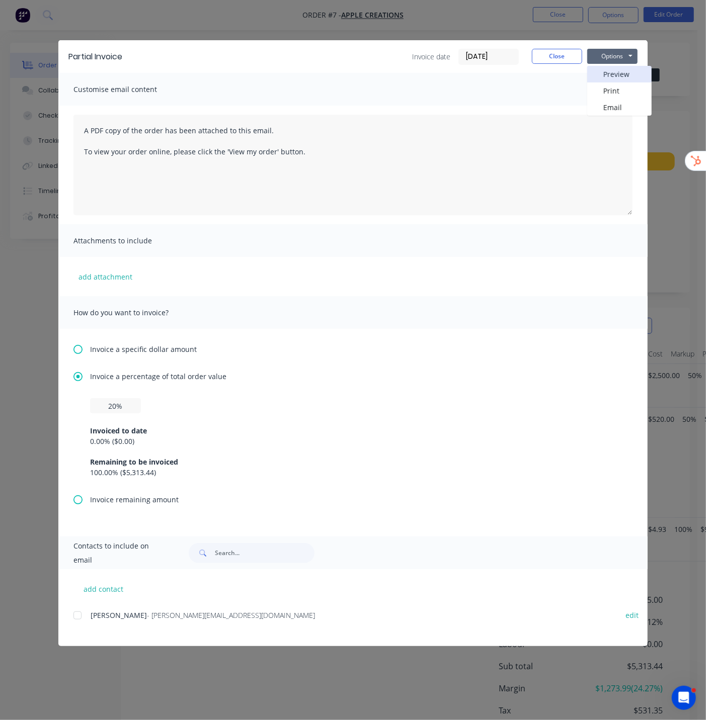
click at [620, 71] on button "Preview" at bounding box center [619, 74] width 64 height 17
click at [562, 53] on button "Close" at bounding box center [557, 56] width 50 height 15
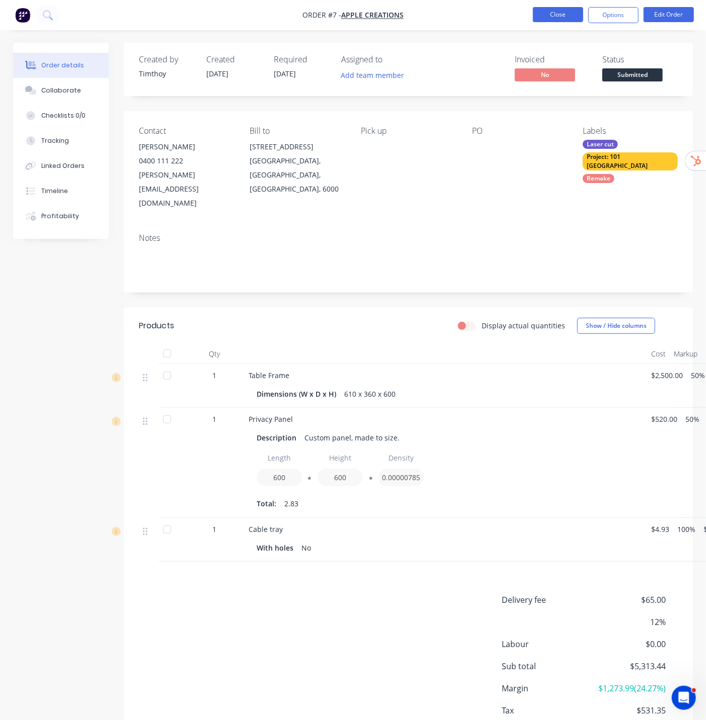
click at [557, 22] on button "Close" at bounding box center [558, 14] width 50 height 15
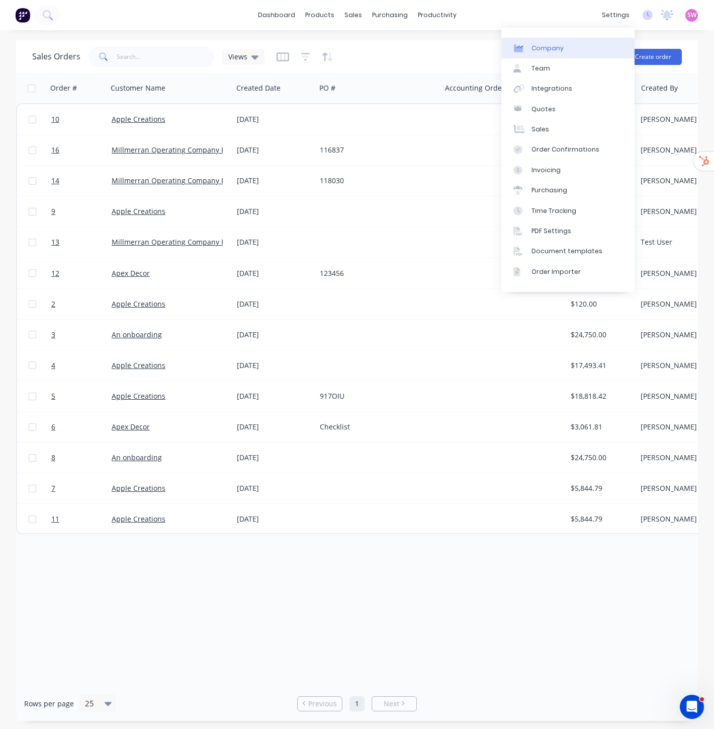
click at [564, 48] on link "Company" at bounding box center [568, 48] width 133 height 20
select select "AU"
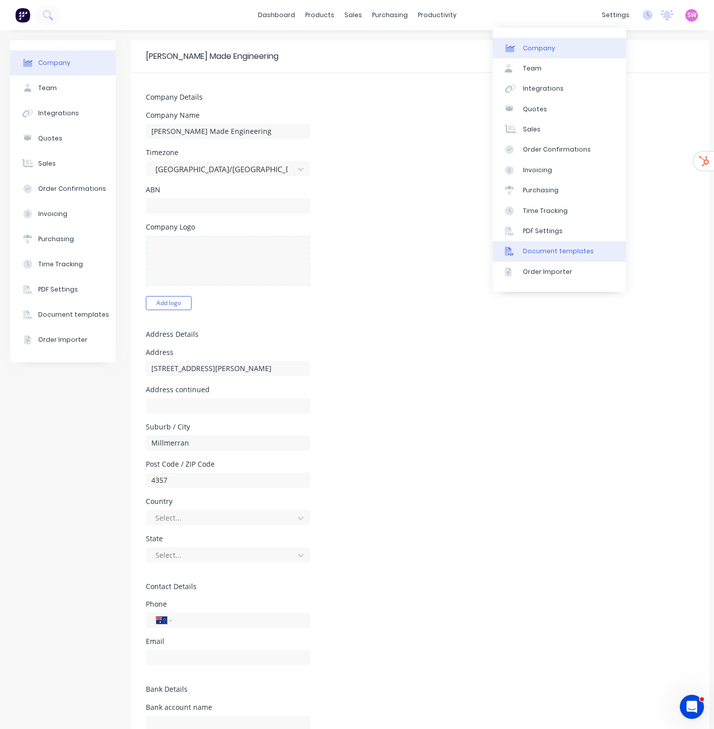
click at [580, 248] on div "Document templates" at bounding box center [558, 251] width 71 height 9
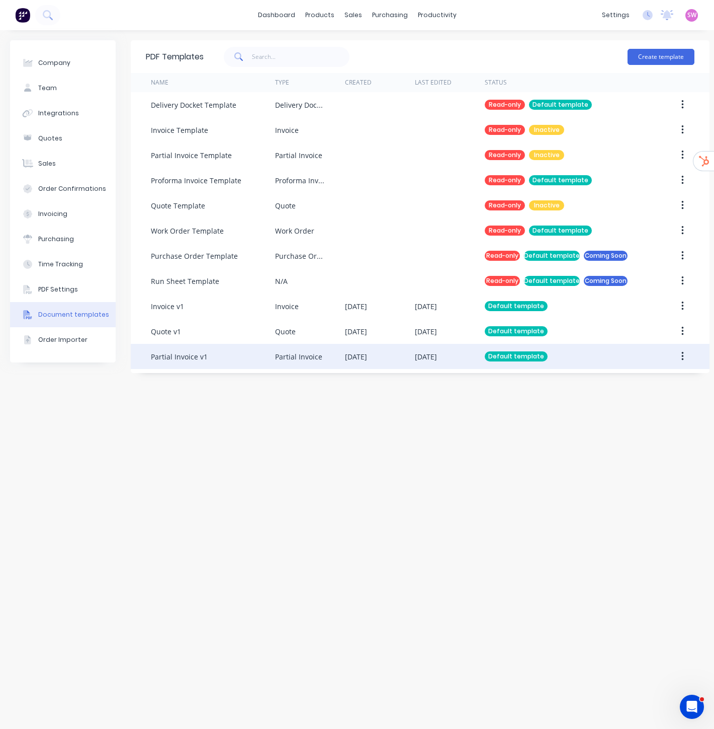
click at [397, 357] on div "[DATE]" at bounding box center [380, 356] width 70 height 25
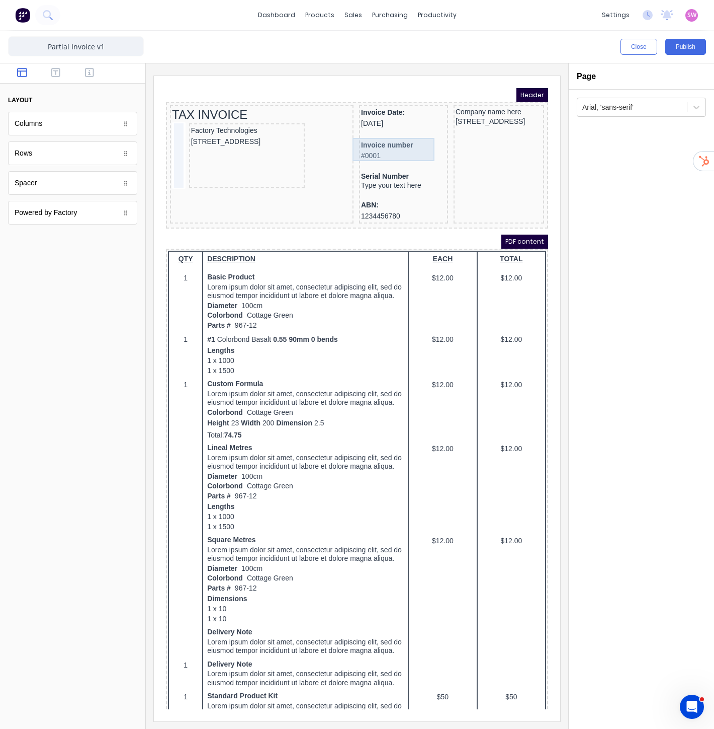
click at [367, 138] on div "Invoice number #0001" at bounding box center [391, 138] width 85 height 23
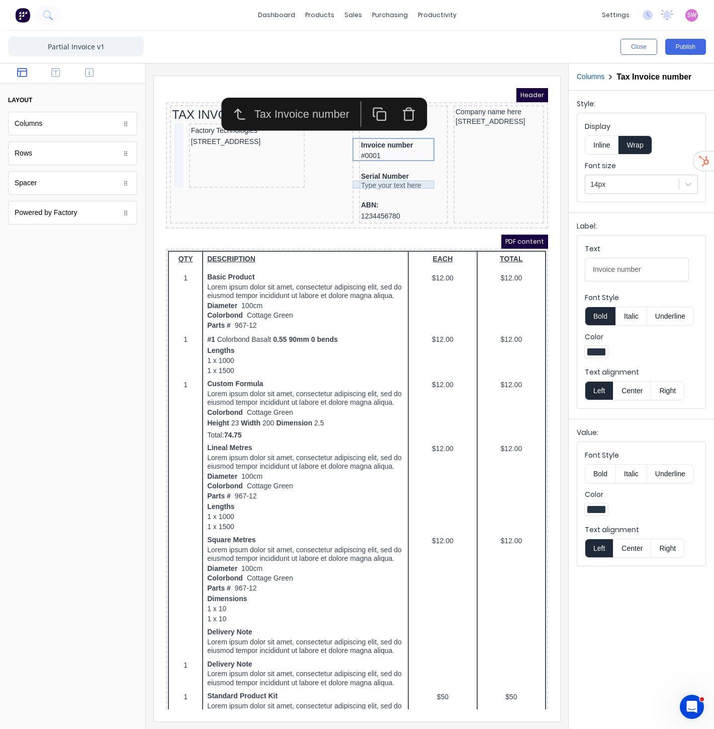
click at [380, 173] on div "Type your text here" at bounding box center [391, 173] width 85 height 9
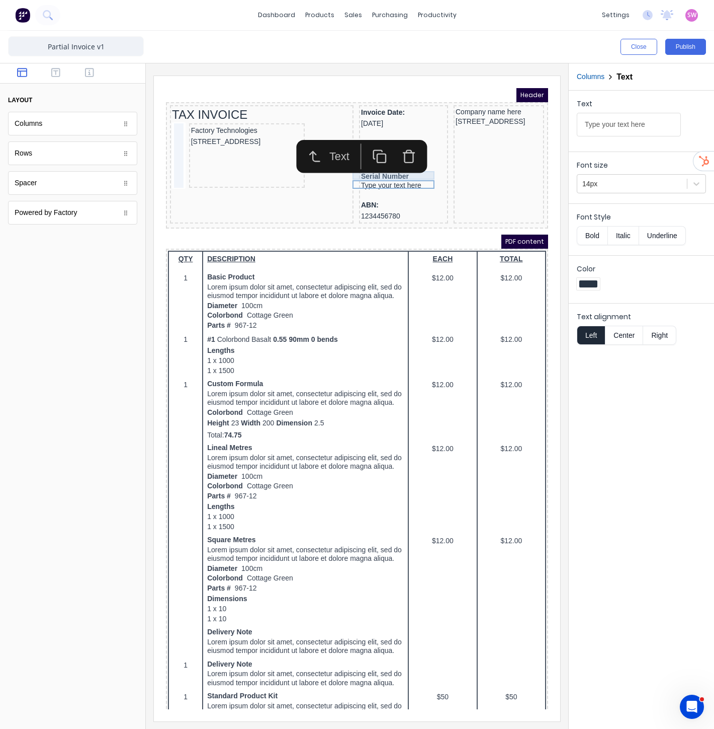
click at [377, 162] on div "Serial Number" at bounding box center [391, 164] width 85 height 9
click at [349, 171] on div "Type your text here" at bounding box center [391, 173] width 85 height 9
click at [635, 48] on button "Close" at bounding box center [639, 47] width 37 height 16
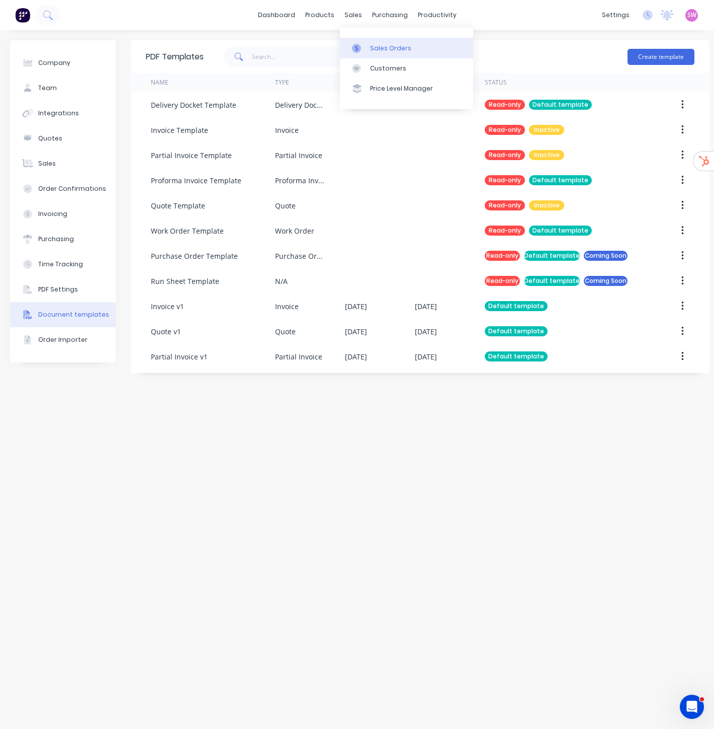
click at [376, 48] on div "Sales Orders" at bounding box center [390, 48] width 41 height 9
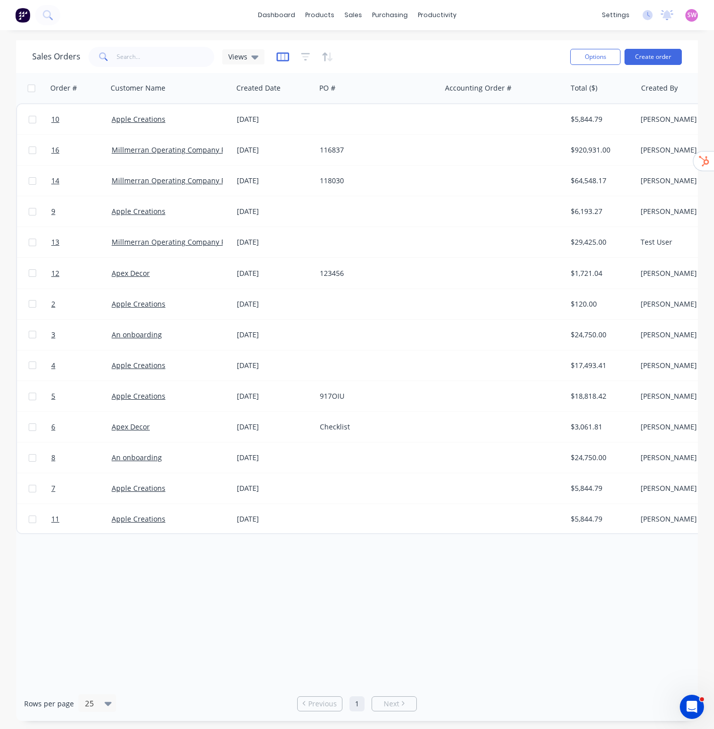
click at [282, 58] on icon "button" at bounding box center [283, 57] width 13 height 10
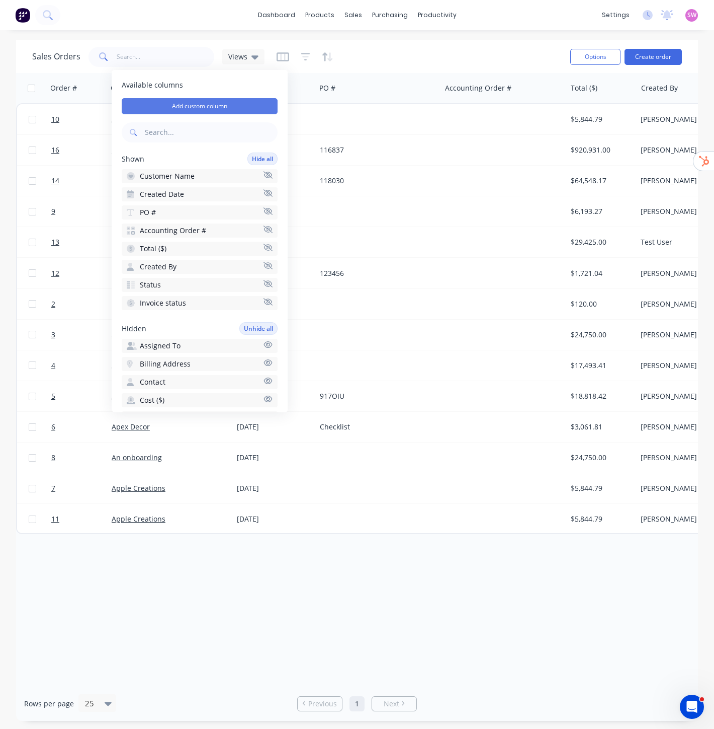
click at [194, 108] on button "Add custom column" at bounding box center [200, 106] width 156 height 16
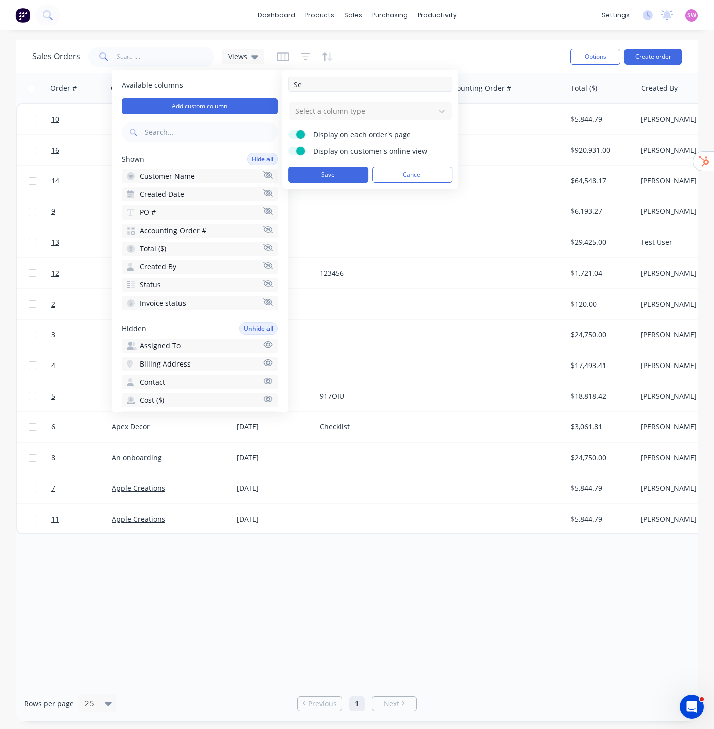
type input "S"
click at [186, 130] on input "text" at bounding box center [211, 132] width 133 height 20
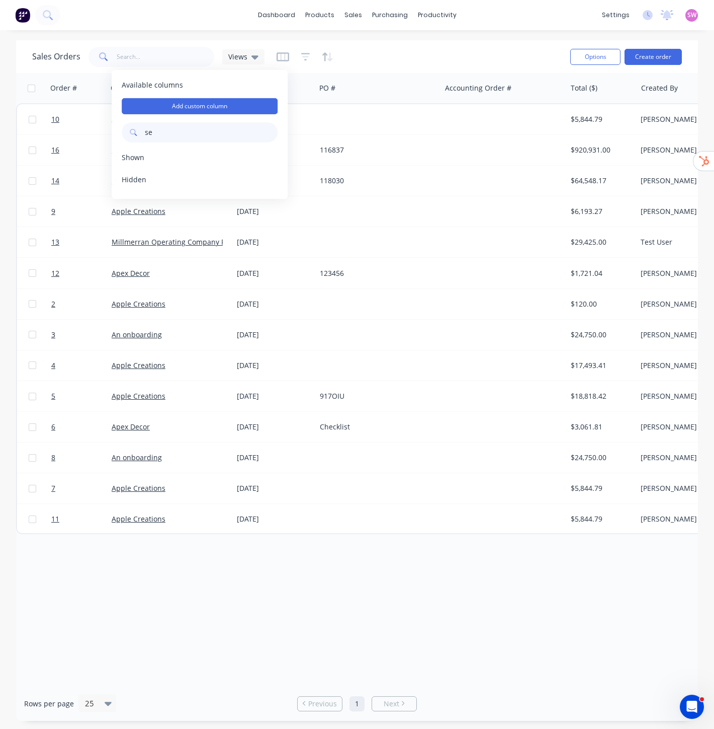
type input "s"
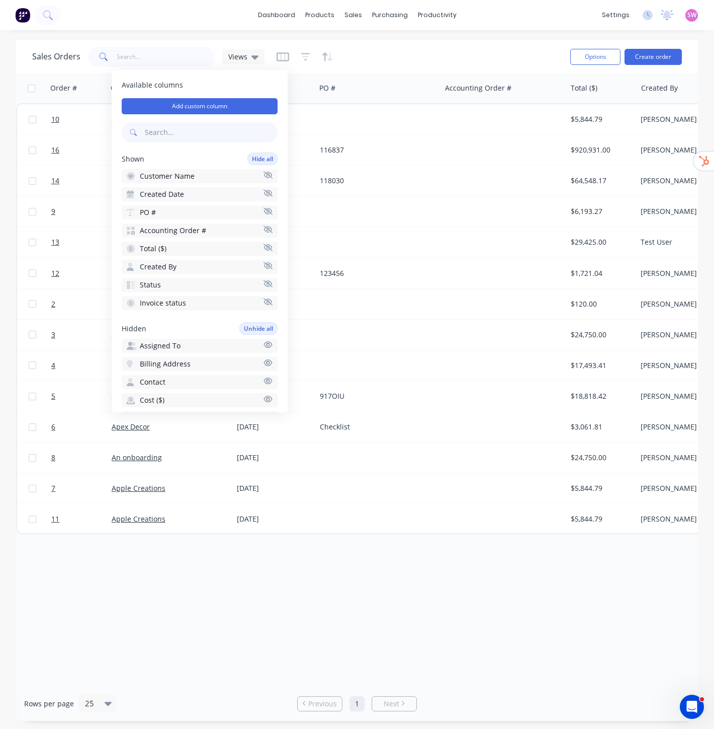
click at [171, 114] on div "Available columns Add custom column Shown Hide all Customer Name Created Date P…" at bounding box center [200, 241] width 176 height 342
click at [187, 105] on button "Add custom column" at bounding box center [200, 106] width 156 height 16
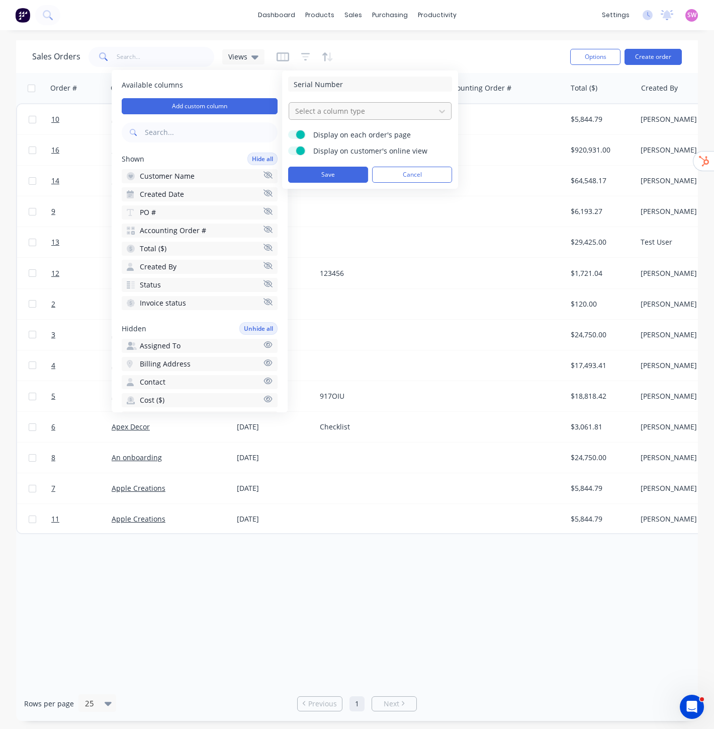
type input "Serial Number"
click at [388, 109] on div at bounding box center [362, 111] width 136 height 13
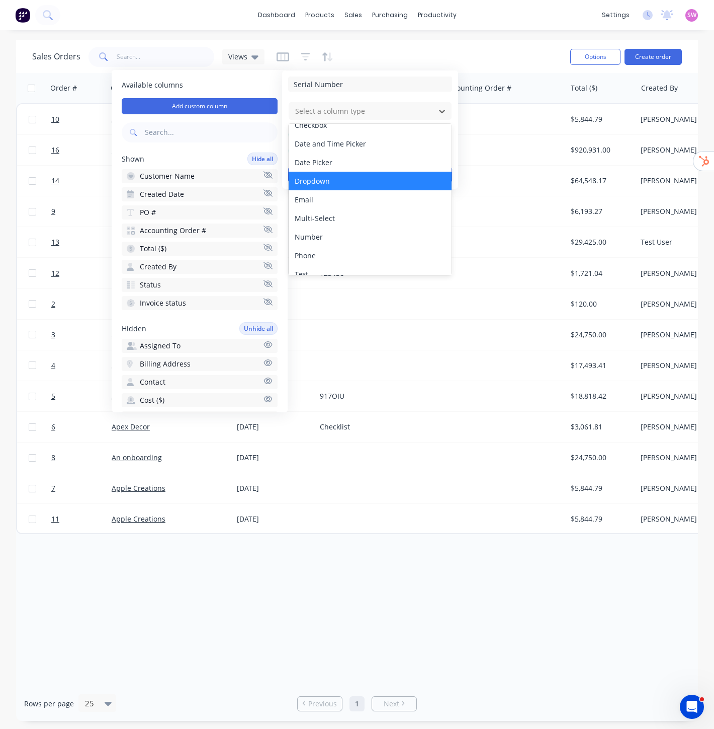
scroll to position [57, 0]
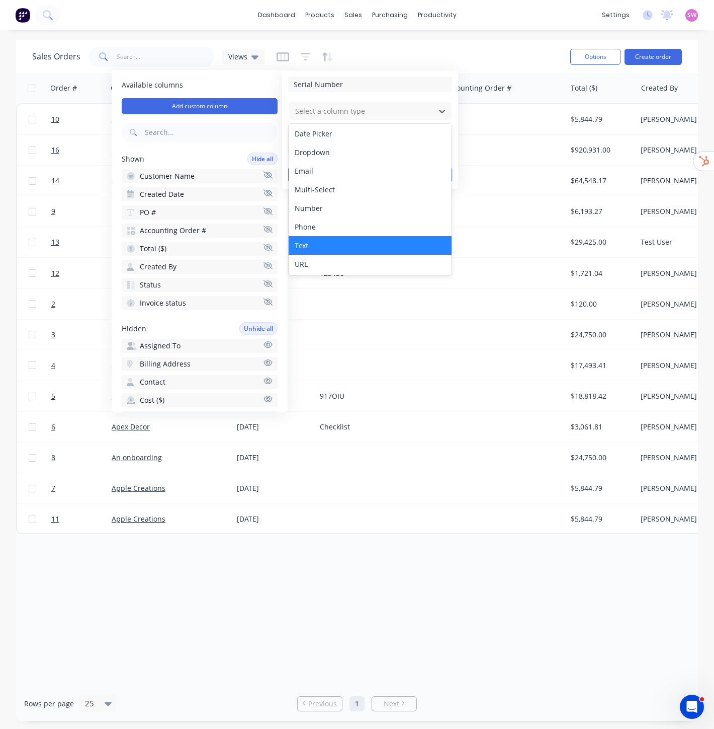
click at [319, 239] on div "Text" at bounding box center [370, 245] width 163 height 19
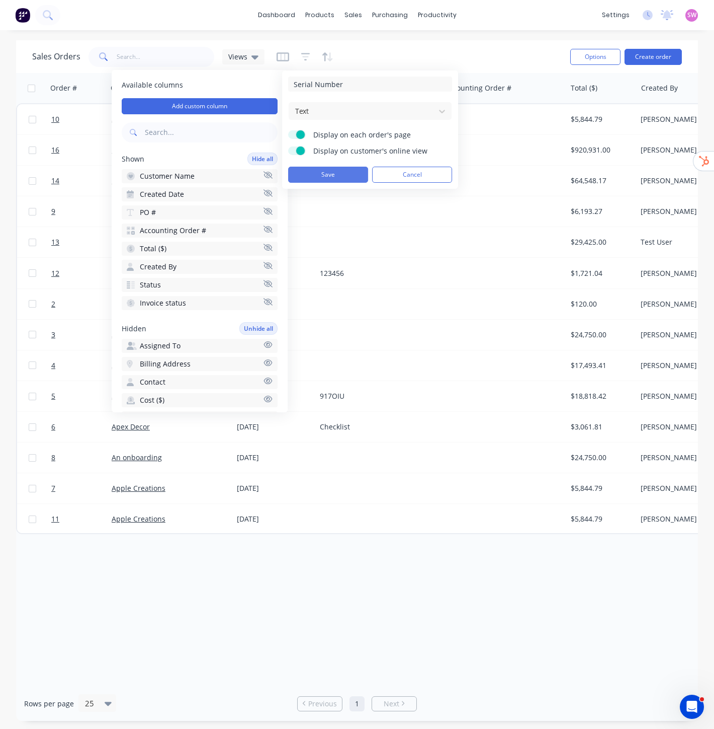
click at [349, 177] on button "Save" at bounding box center [328, 175] width 80 height 16
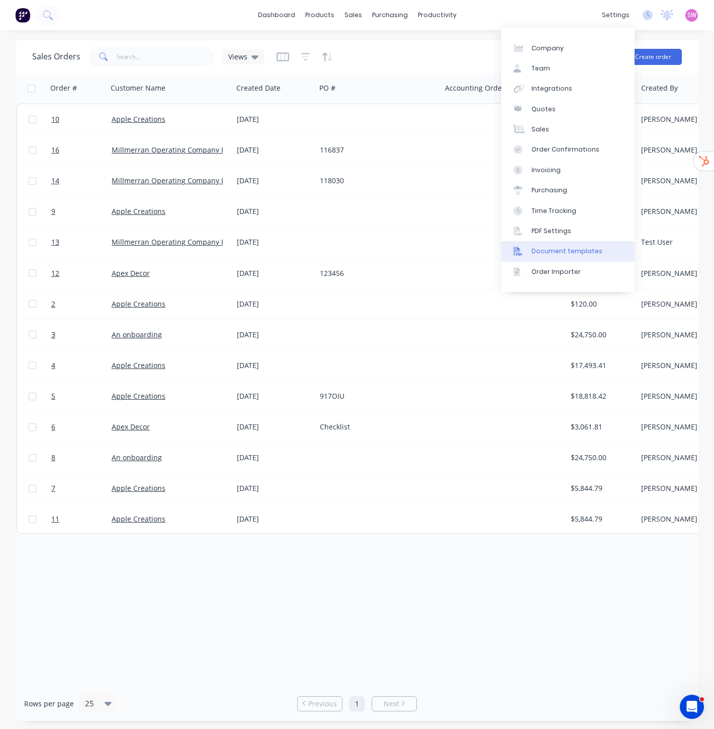
click at [569, 249] on div "Document templates" at bounding box center [567, 251] width 71 height 9
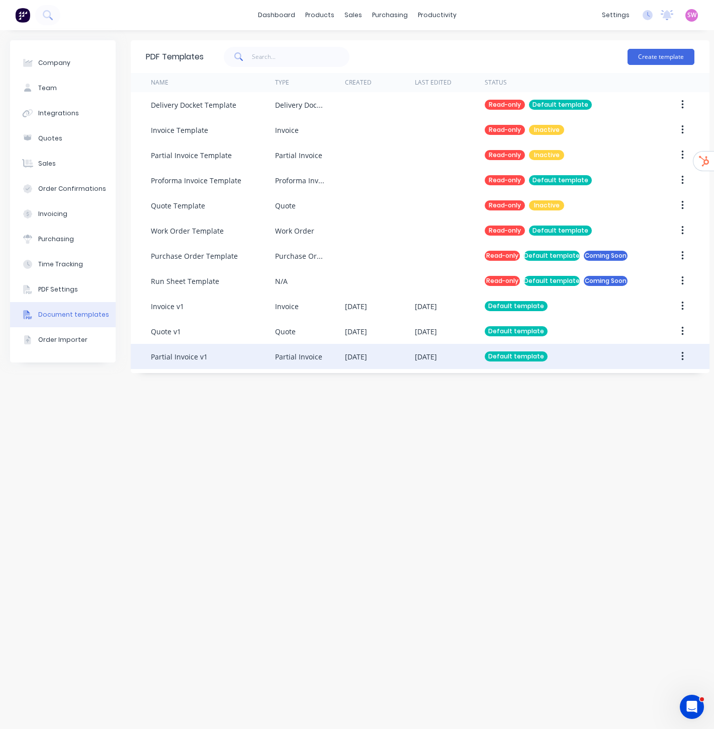
click at [430, 359] on div "[DATE]" at bounding box center [426, 356] width 22 height 11
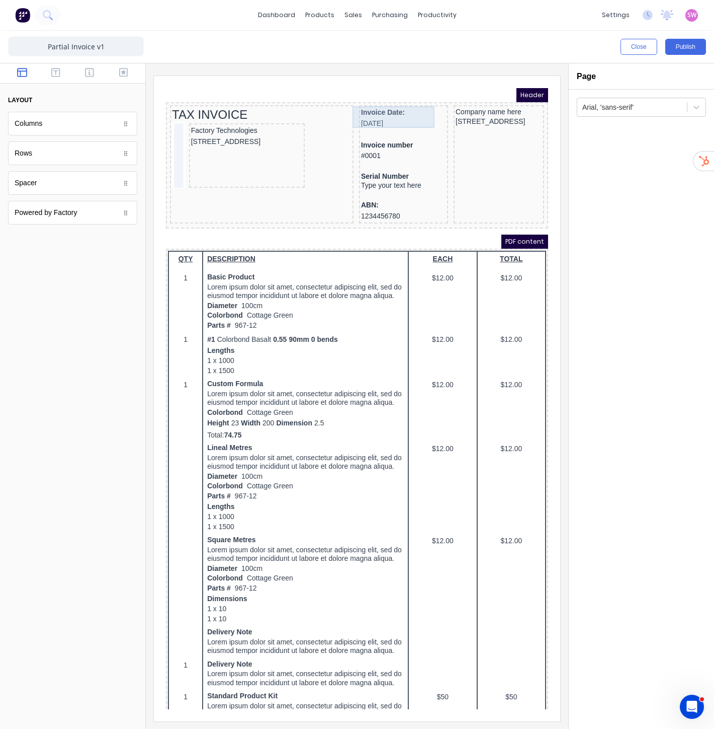
click at [385, 101] on div "Invoice Date: [DATE]" at bounding box center [391, 106] width 85 height 22
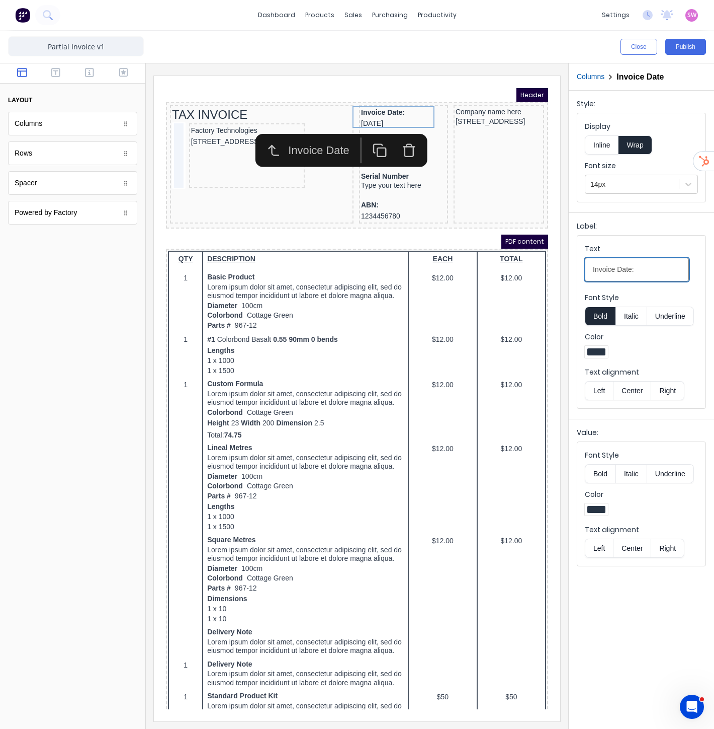
click at [639, 267] on input "Invoice Date:" at bounding box center [637, 270] width 104 height 24
type input "Invoice Date"
click at [409, 77] on div "Header" at bounding box center [345, 83] width 382 height 14
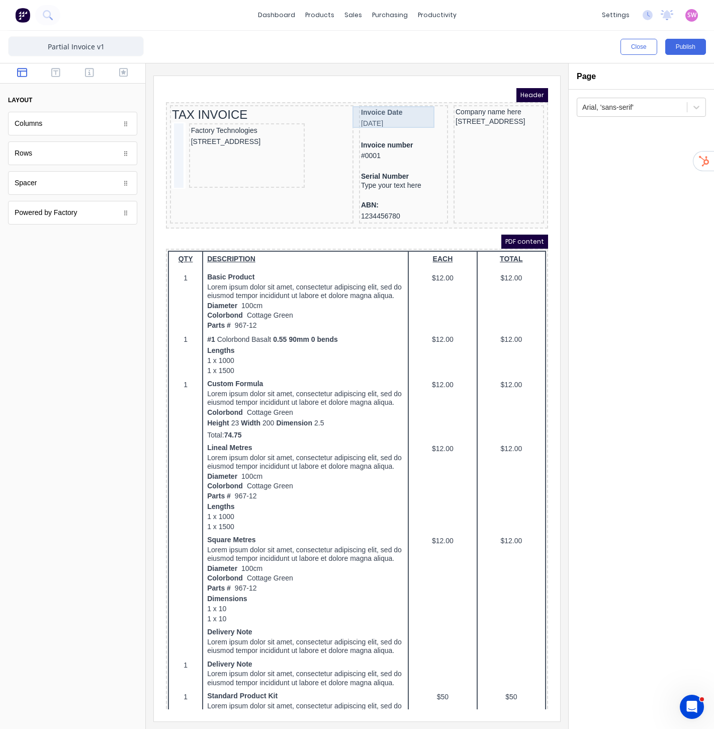
click at [387, 110] on div "Invoice Date [DATE]" at bounding box center [391, 106] width 85 height 22
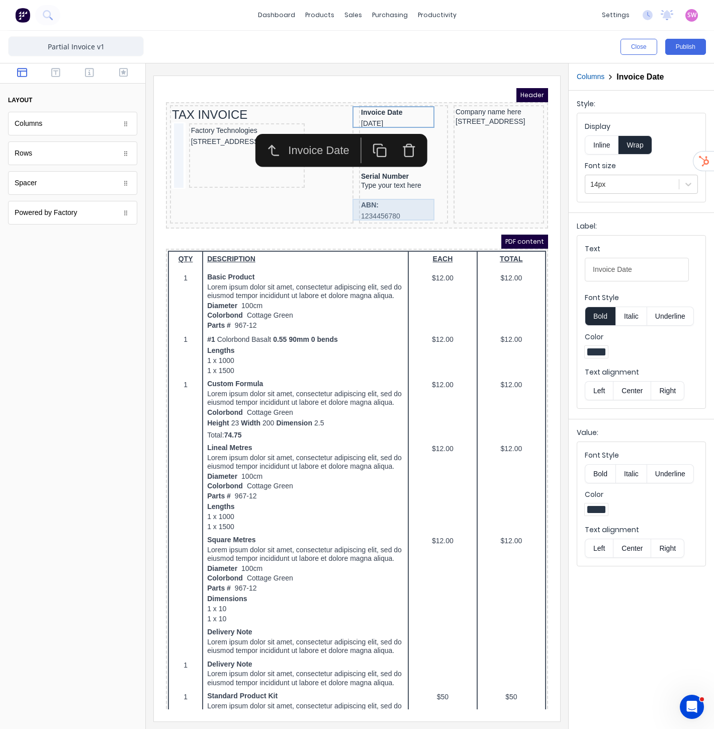
click at [380, 200] on div "ABN: 1234456780" at bounding box center [391, 199] width 85 height 22
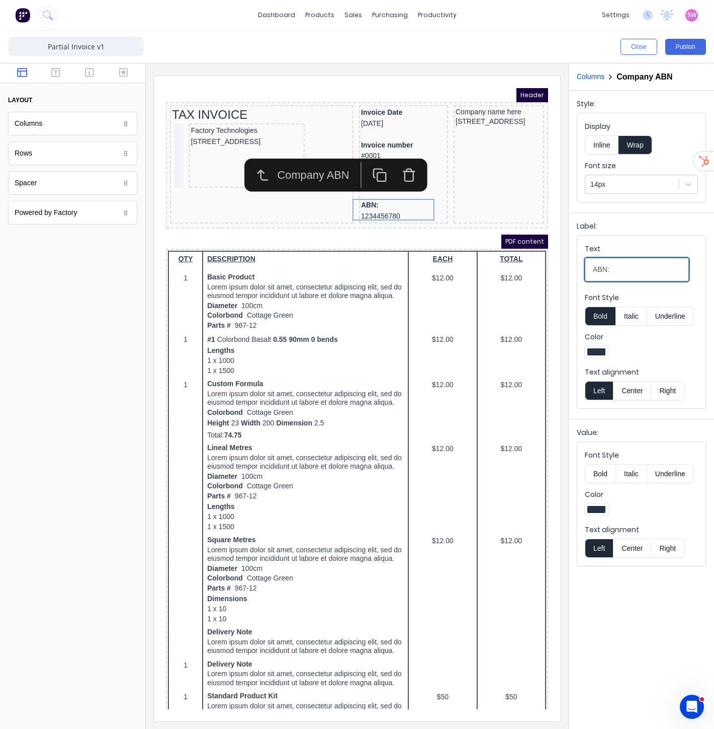
click at [628, 265] on input "ABN:" at bounding box center [637, 270] width 104 height 24
type input "ABN"
click at [420, 182] on div at bounding box center [391, 183] width 85 height 10
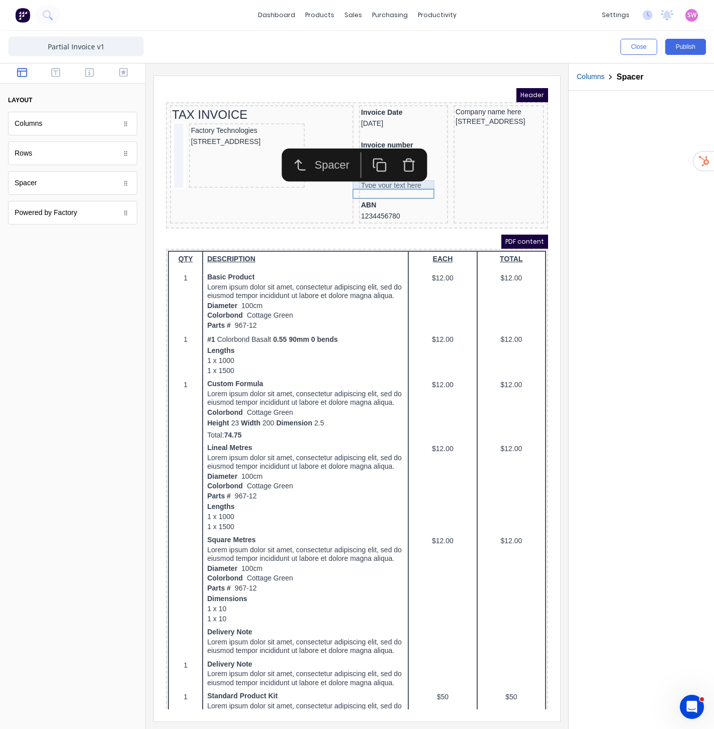
click at [417, 173] on div "Type your text here" at bounding box center [391, 173] width 85 height 9
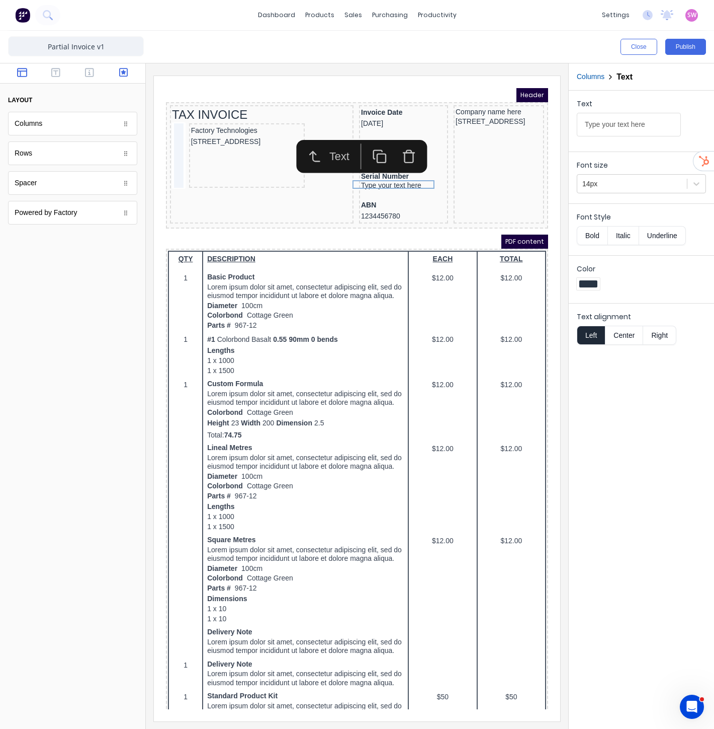
click at [122, 71] on icon "button" at bounding box center [123, 72] width 9 height 9
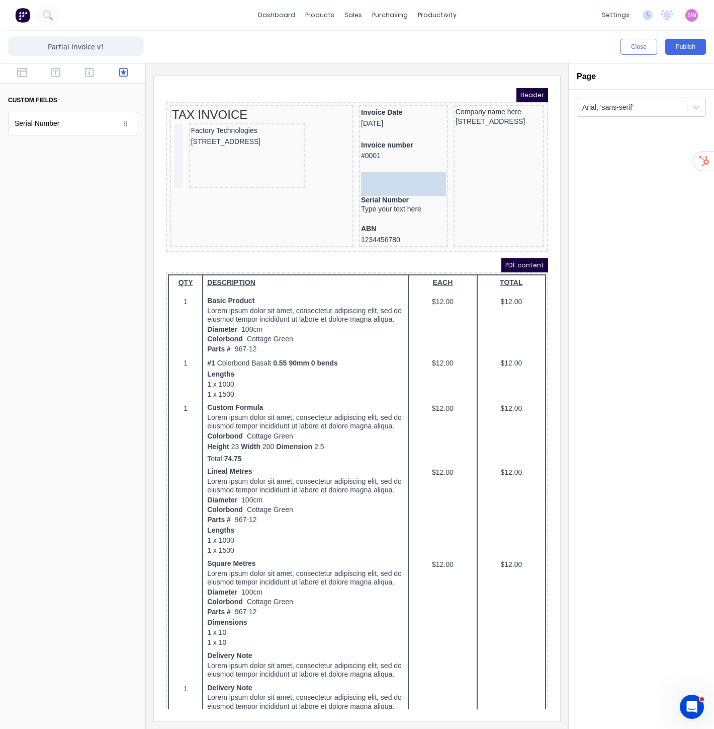
drag, startPoint x: 42, startPoint y: 126, endPoint x: 390, endPoint y: 168, distance: 351.1
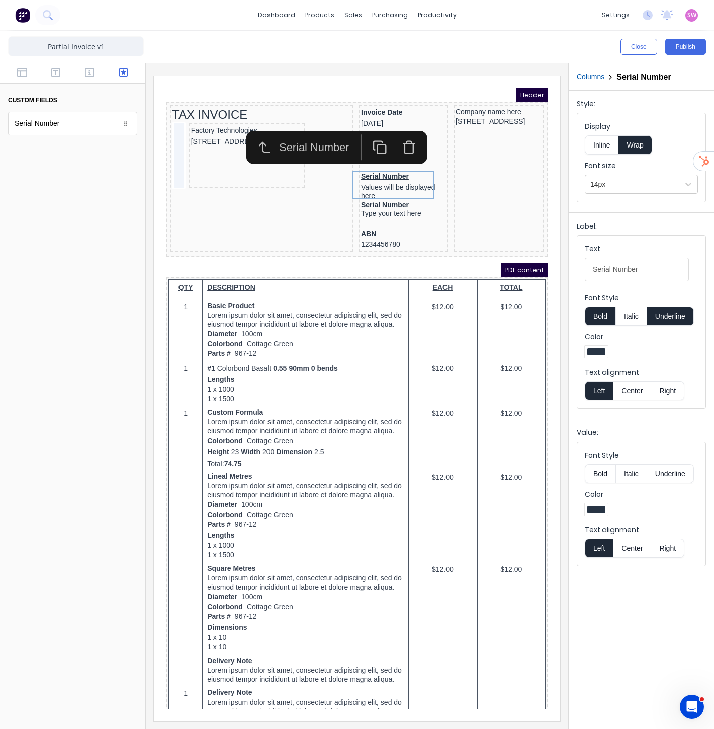
click at [682, 315] on button "Underline" at bounding box center [671, 315] width 47 height 19
click at [663, 270] on Number-textmby7jzh976i1amgslqw0grugyyvwb7063dlinhdryuibyyzw9sznyw0hf7d2-2d61d2b4-4f98-4168-a919-b0a21b4d5726_object_label_text "Serial Number" at bounding box center [637, 270] width 104 height 24
click at [375, 190] on div "Serial Number" at bounding box center [391, 193] width 85 height 9
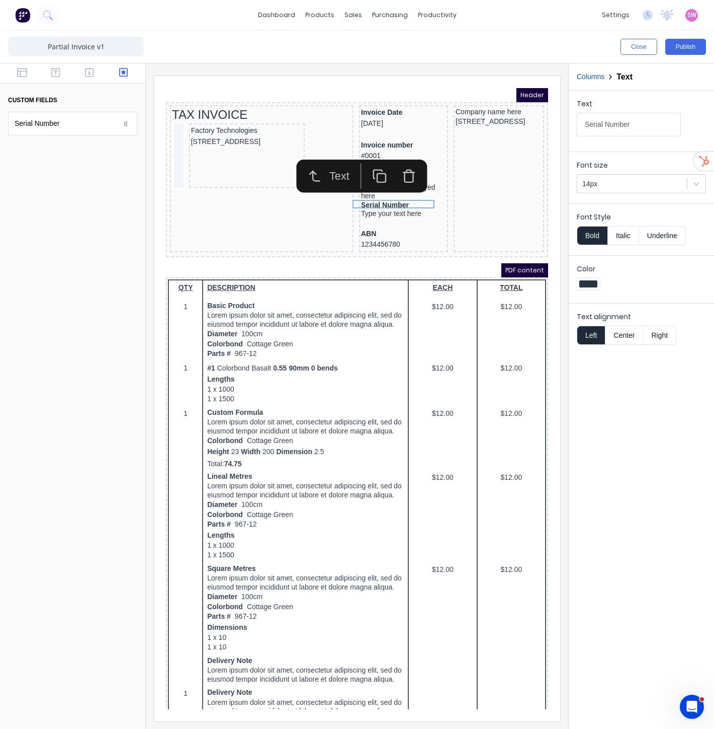
click at [402, 160] on icon "button" at bounding box center [396, 160] width 11 height 0
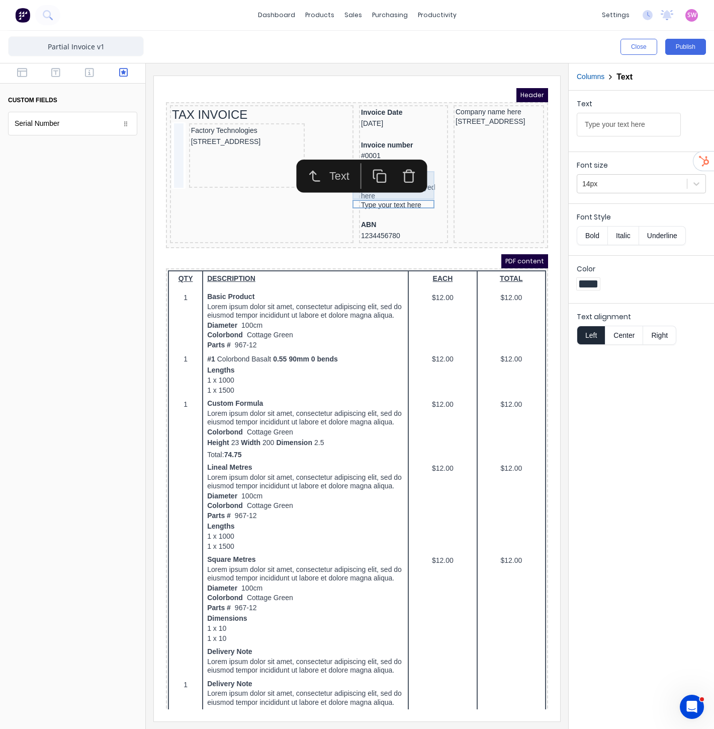
click at [394, 189] on div "Type your text here" at bounding box center [391, 193] width 85 height 9
click at [397, 166] on icon "button" at bounding box center [397, 163] width 15 height 15
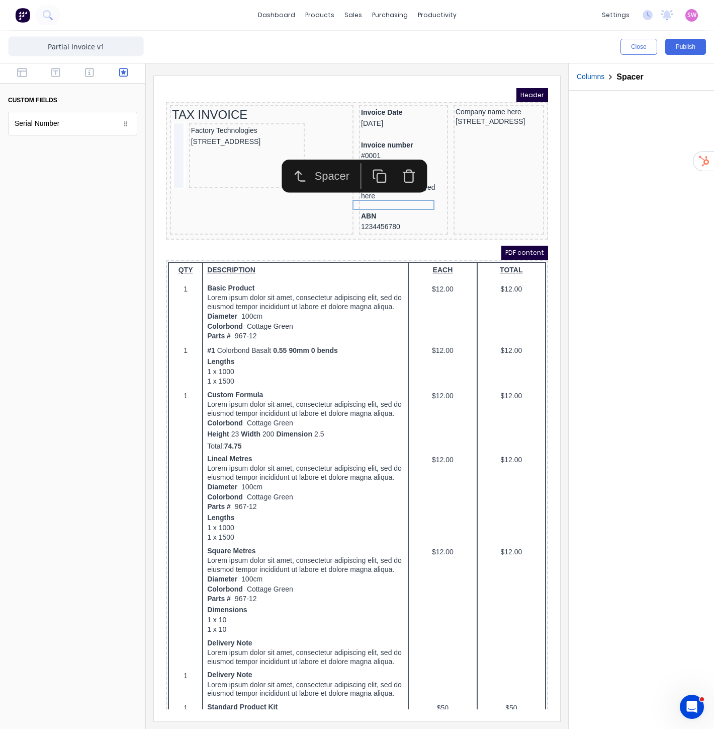
click at [602, 199] on div at bounding box center [641, 410] width 145 height 638
click at [383, 99] on div "Invoice Date [DATE]" at bounding box center [391, 106] width 85 height 22
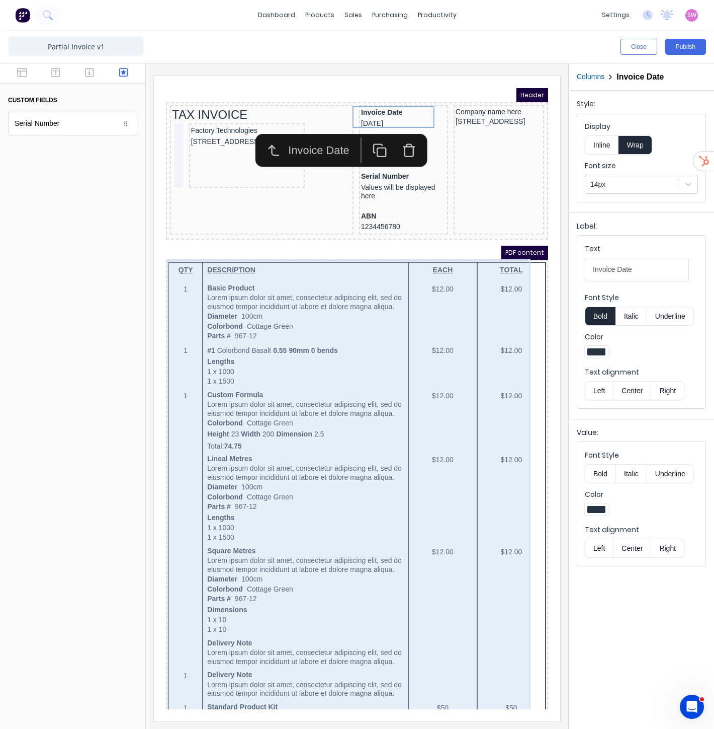
click at [505, 288] on div "QTY DESCRIPTION EACH TOTAL 1 Basic Product Lorem ipsum dolor sit amet, consecte…" at bounding box center [345, 669] width 378 height 838
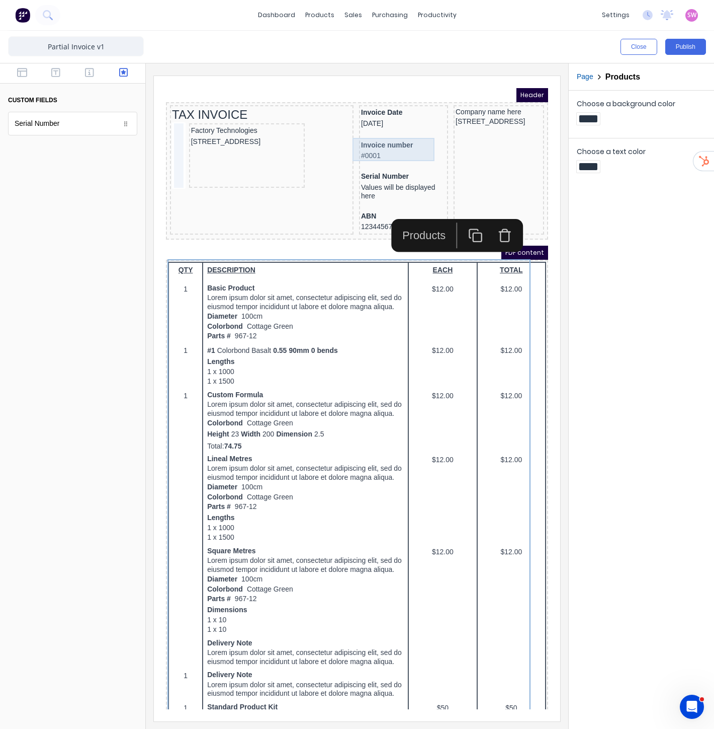
click at [387, 137] on div "Invoice number #0001" at bounding box center [391, 138] width 85 height 23
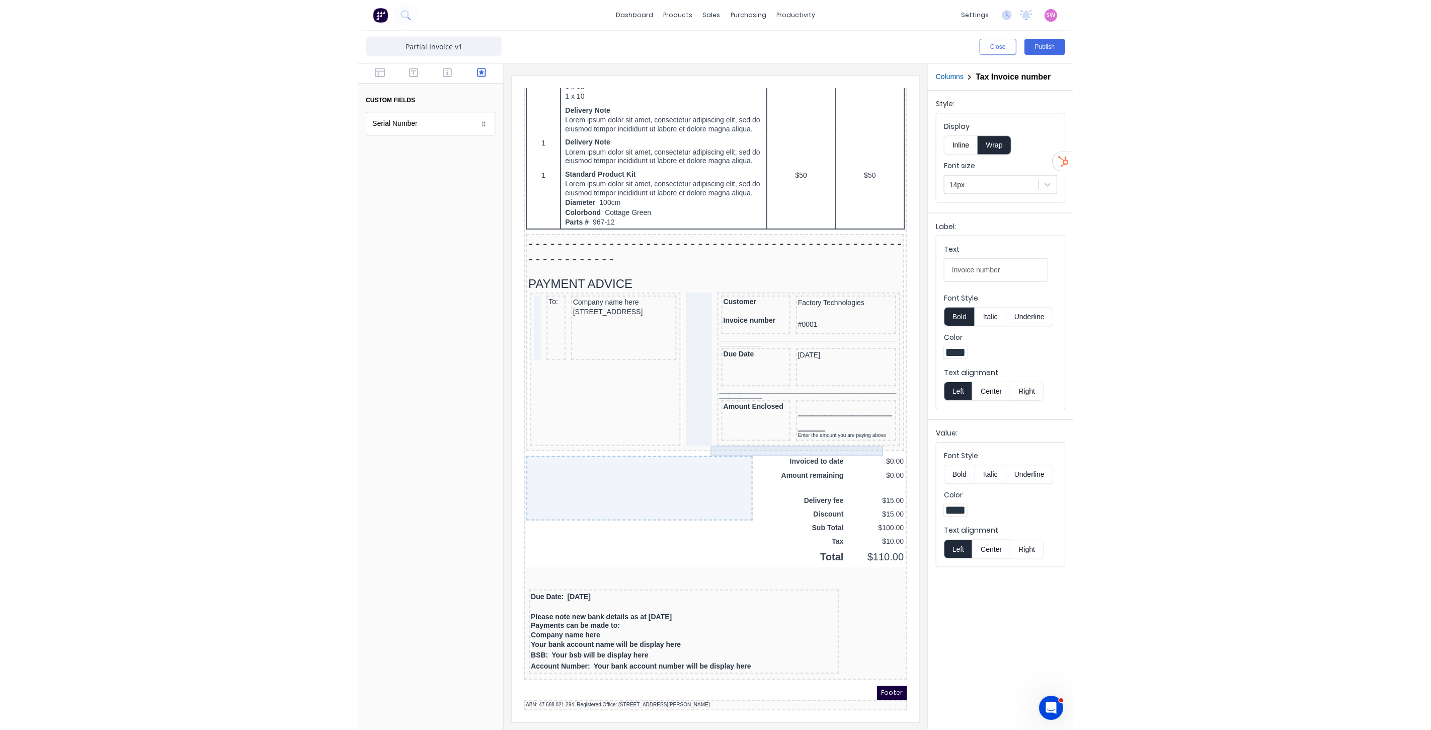
scroll to position [588, 0]
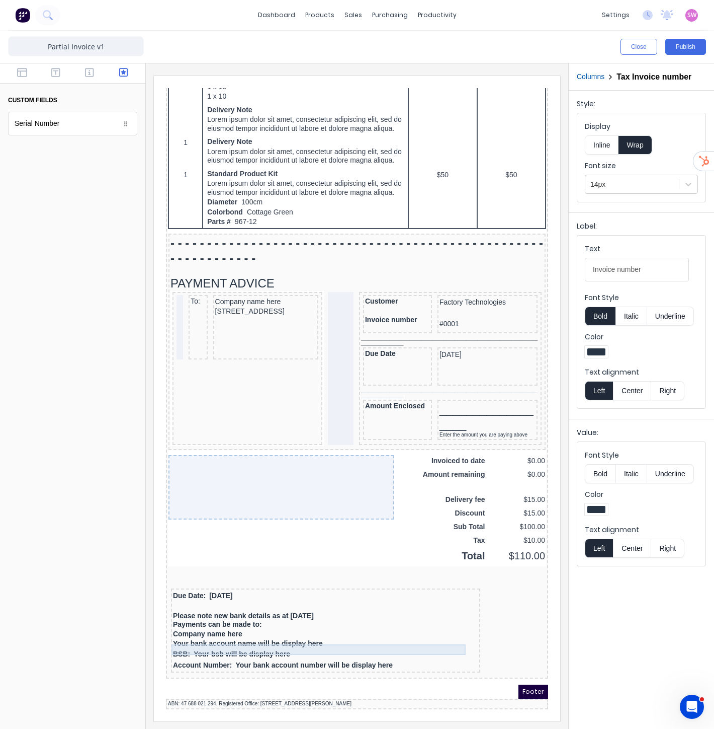
click at [258, 584] on div "Due Date: [DATE]" at bounding box center [313, 583] width 305 height 11
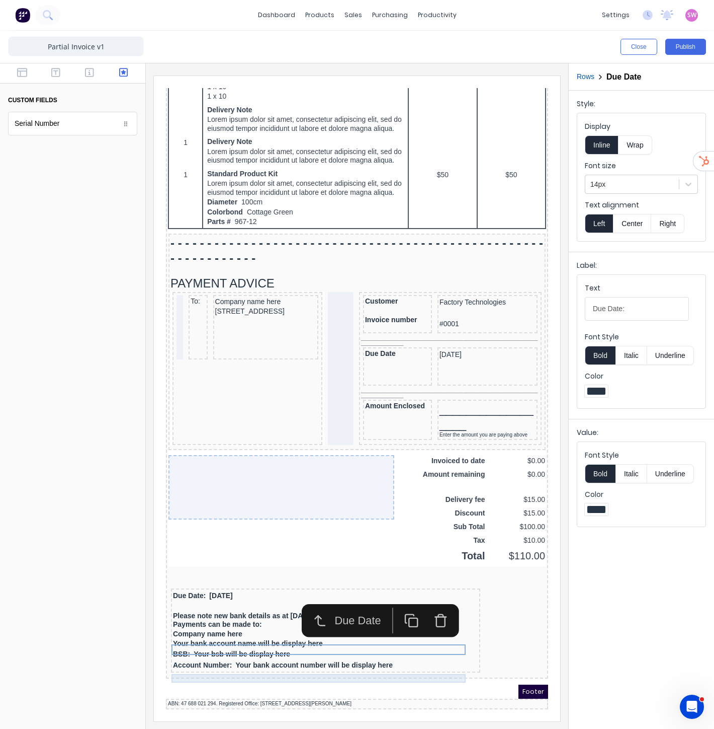
click at [277, 609] on div "Payments can be made to:" at bounding box center [313, 612] width 305 height 9
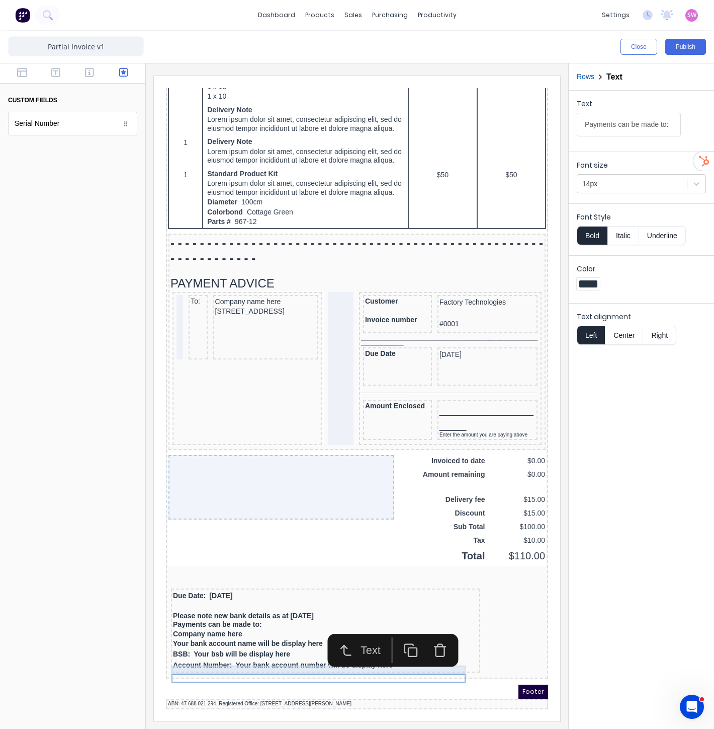
click at [283, 601] on div "Please note new bank details as at [DATE]" at bounding box center [313, 603] width 305 height 9
click at [278, 617] on div "Company name here" at bounding box center [313, 621] width 305 height 9
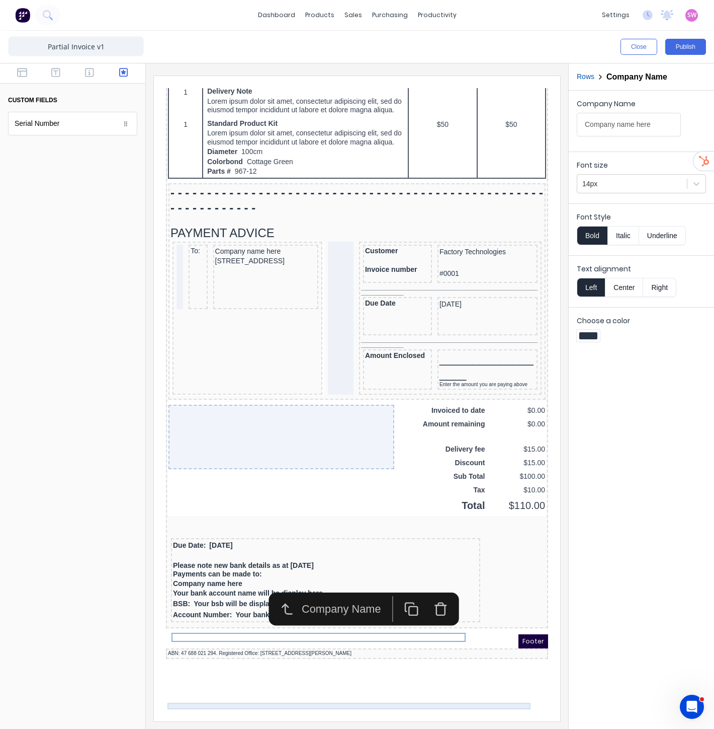
click at [253, 645] on div "ABN: 47 688 021 294. Registered Office: [STREET_ADDRESS][PERSON_NAME]" at bounding box center [345, 641] width 378 height 7
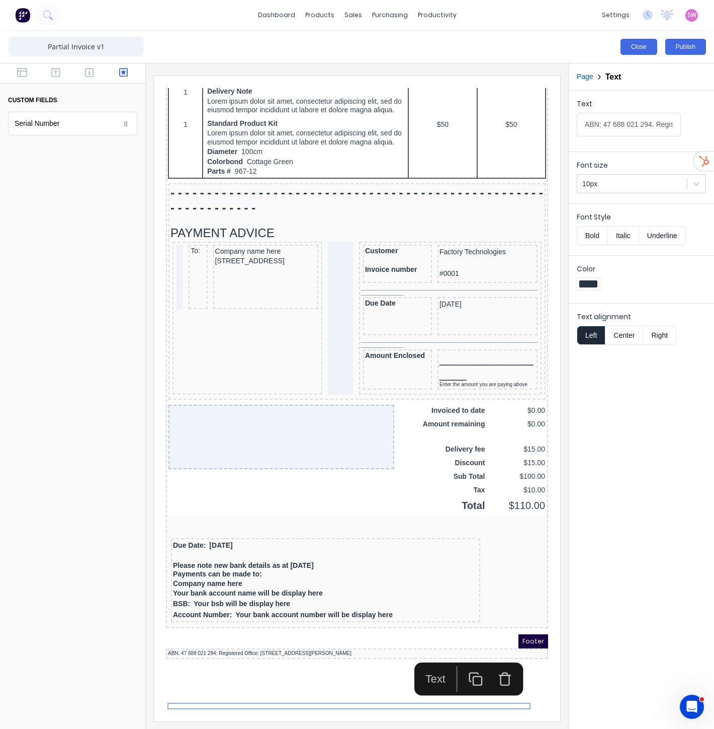
click at [639, 45] on button "Close" at bounding box center [639, 47] width 37 height 16
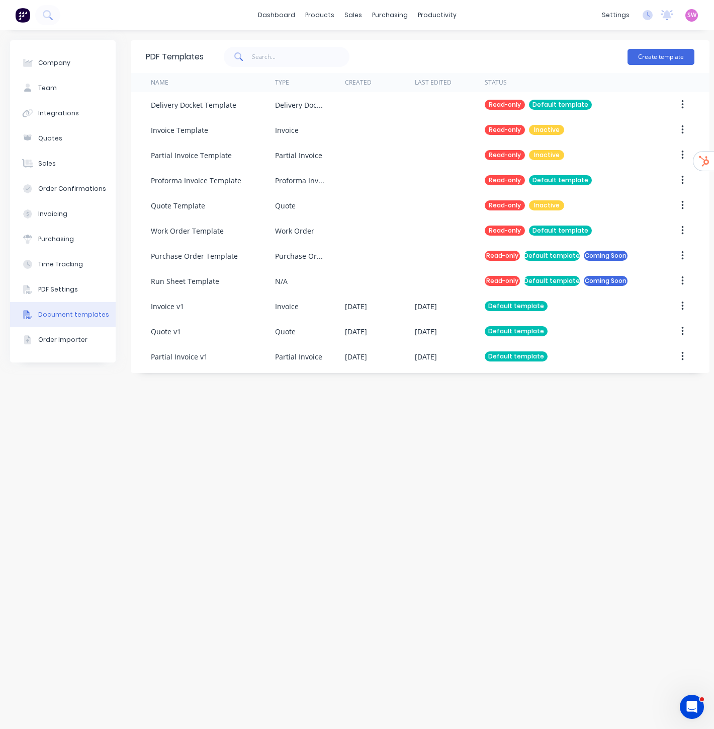
click at [343, 545] on div "PDF Templates Create template Name Type Created Last Edited Status Delivery Doc…" at bounding box center [420, 379] width 579 height 678
click at [22, 18] on img at bounding box center [22, 15] width 15 height 15
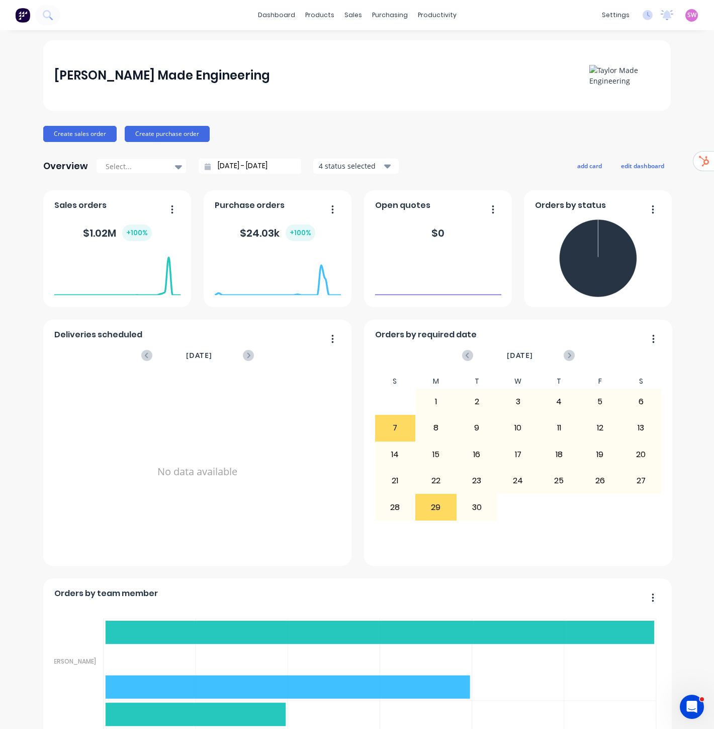
click at [688, 13] on span "SW" at bounding box center [692, 15] width 9 height 9
click at [615, 127] on button "Sign out" at bounding box center [629, 126] width 133 height 20
